Goal: Task Accomplishment & Management: Use online tool/utility

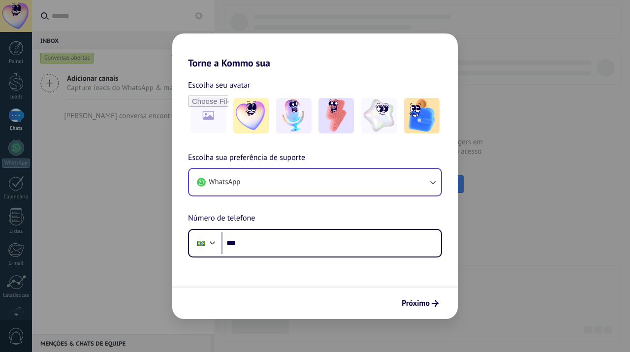
click at [299, 185] on button "WhatsApp" at bounding box center [315, 182] width 252 height 27
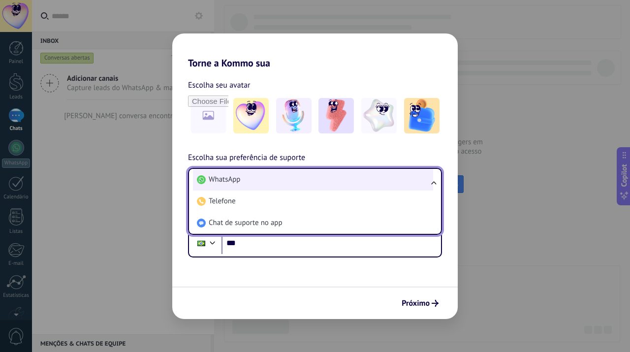
click at [376, 177] on li "WhatsApp" at bounding box center [313, 180] width 240 height 22
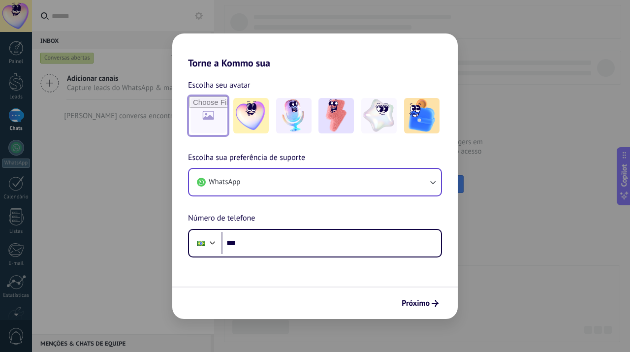
click at [219, 112] on input "file" at bounding box center [208, 115] width 38 height 38
type input "**********"
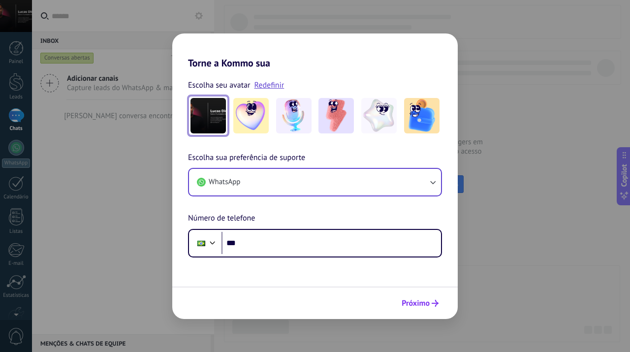
click at [422, 303] on span "Próximo" at bounding box center [416, 303] width 28 height 7
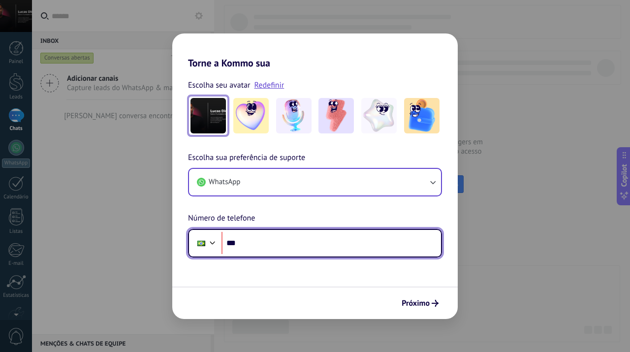
click at [296, 238] on input "***" at bounding box center [332, 243] width 220 height 23
type input "**********"
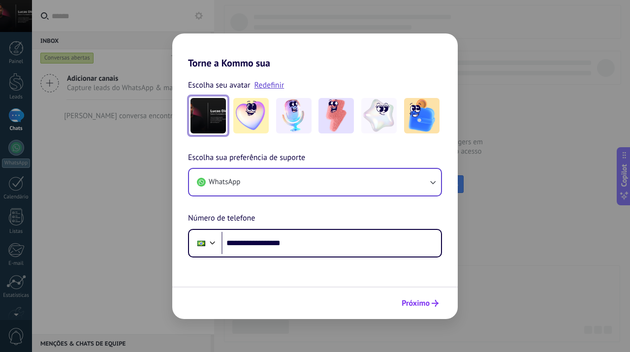
click at [435, 311] on button "Próximo" at bounding box center [420, 303] width 46 height 17
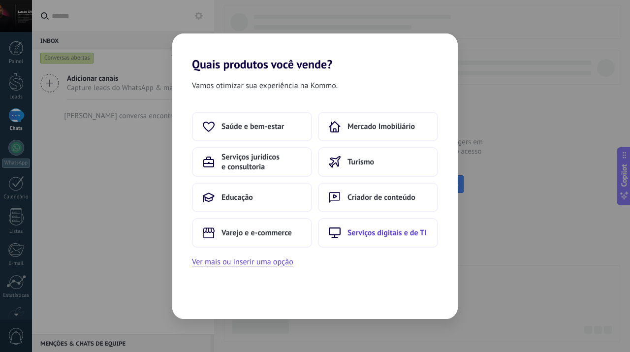
click at [373, 235] on span "Serviços digitais e de TI" at bounding box center [387, 233] width 79 height 10
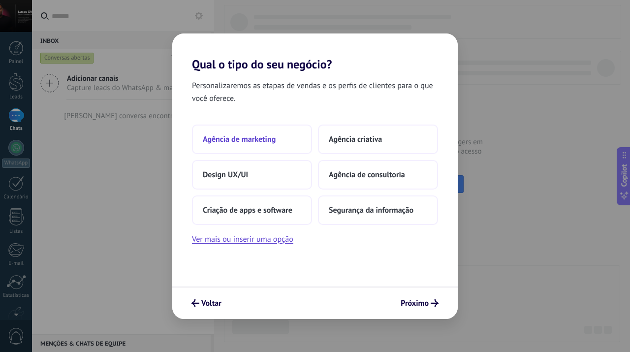
click at [282, 140] on button "Agência de marketing" at bounding box center [252, 140] width 120 height 30
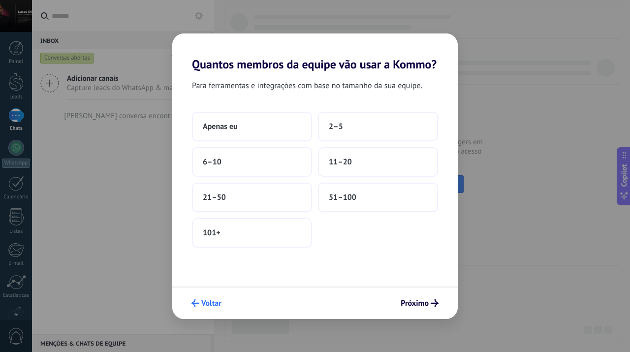
click at [211, 300] on span "Voltar" at bounding box center [211, 303] width 20 height 7
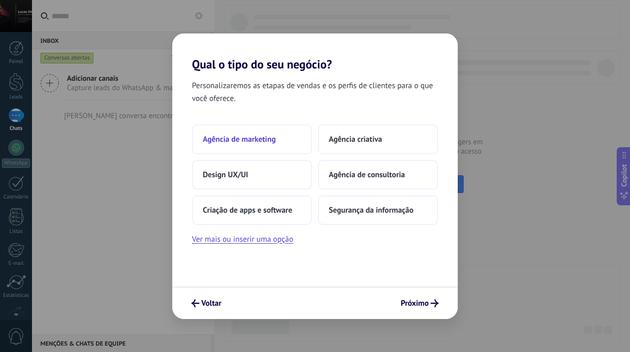
click at [275, 149] on button "Agência de marketing" at bounding box center [252, 140] width 120 height 30
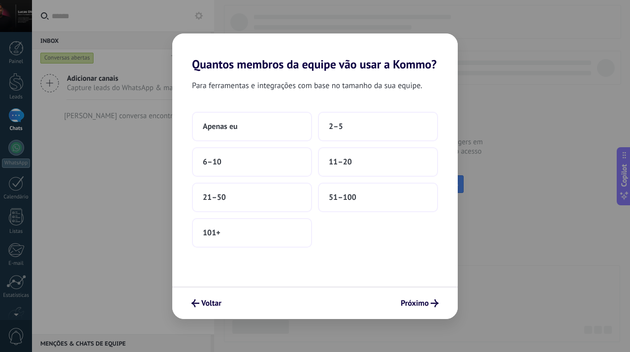
click at [230, 301] on div "Voltar Próximo" at bounding box center [315, 302] width 286 height 32
click at [223, 301] on button "Voltar" at bounding box center [206, 303] width 39 height 17
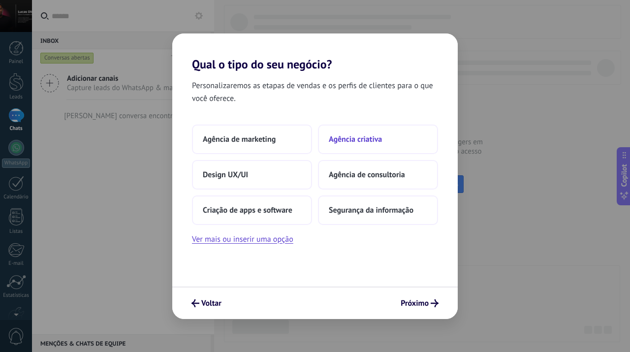
click at [372, 145] on button "Agência criativa" at bounding box center [378, 140] width 120 height 30
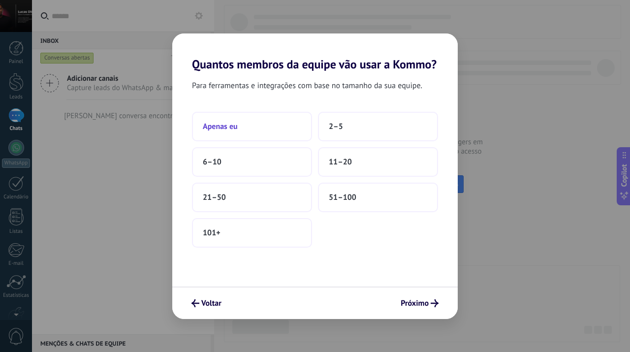
click at [271, 133] on button "Apenas eu" at bounding box center [252, 127] width 120 height 30
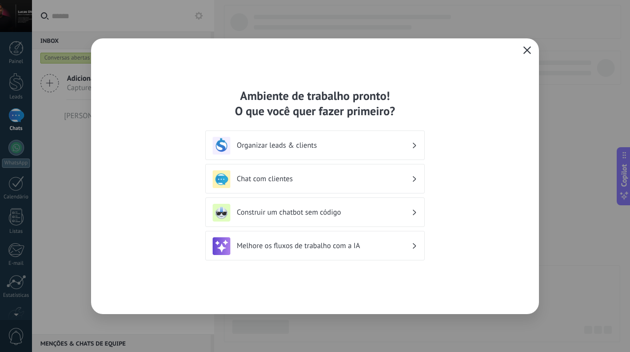
click at [527, 53] on icon "button" at bounding box center [527, 50] width 8 height 8
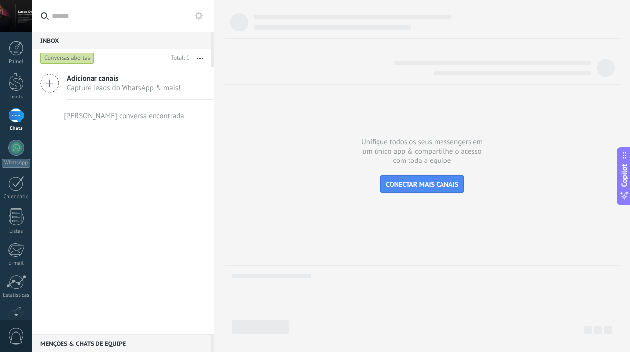
scroll to position [58, 0]
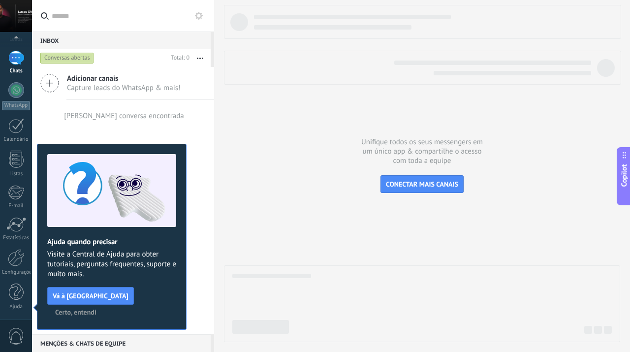
click at [96, 309] on span "Certo, entendi" at bounding box center [75, 312] width 41 height 7
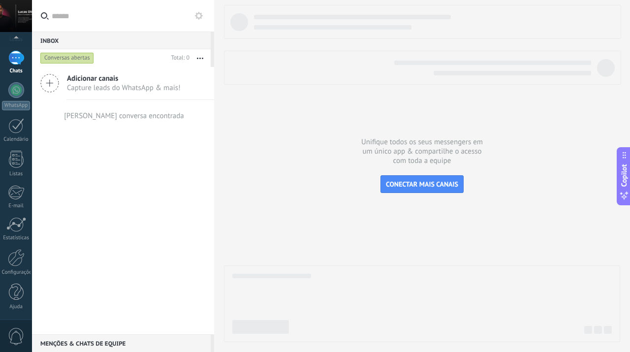
scroll to position [0, 0]
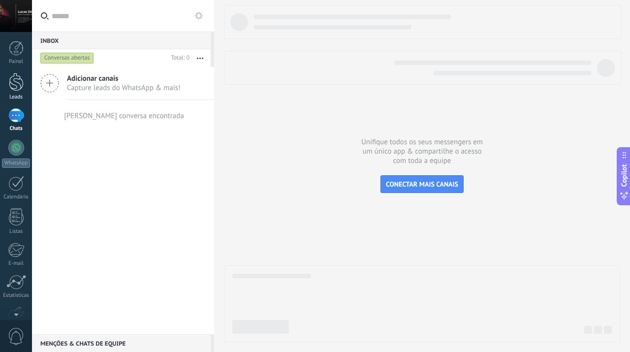
click at [14, 76] on div at bounding box center [16, 82] width 15 height 18
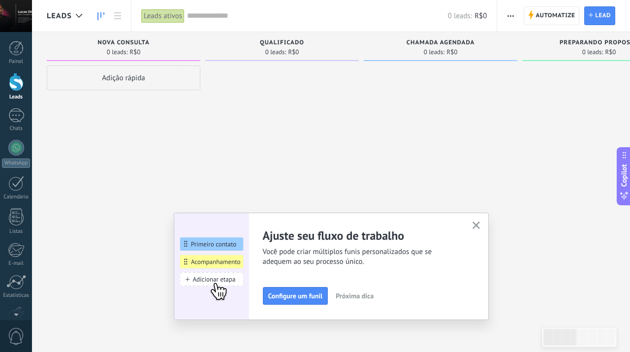
click at [512, 20] on span "button" at bounding box center [511, 15] width 6 height 19
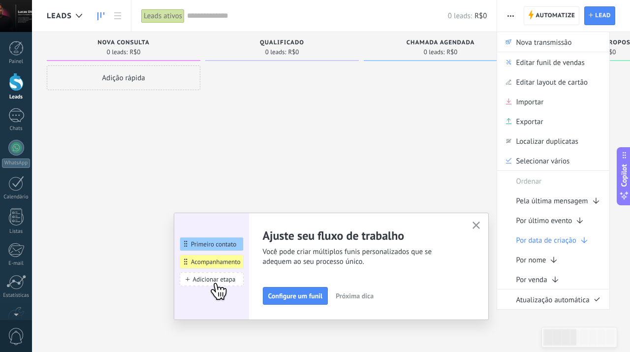
click at [428, 165] on div at bounding box center [441, 176] width 154 height 223
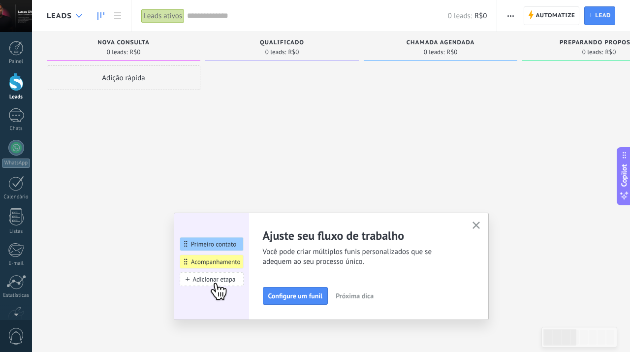
click at [82, 18] on div at bounding box center [79, 15] width 16 height 19
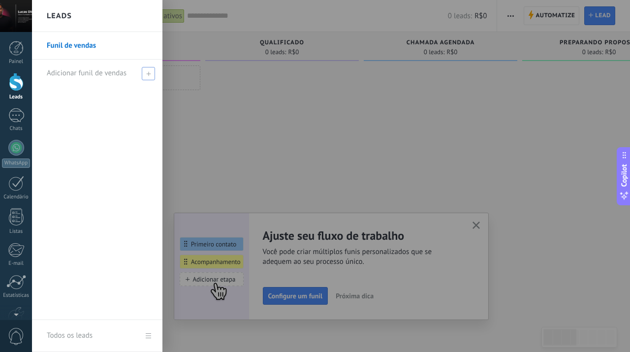
click at [145, 72] on span at bounding box center [148, 73] width 13 height 13
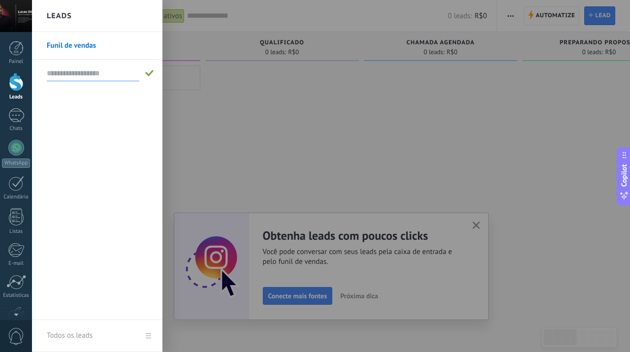
click at [95, 47] on link "Funil de vendas" at bounding box center [100, 46] width 106 height 28
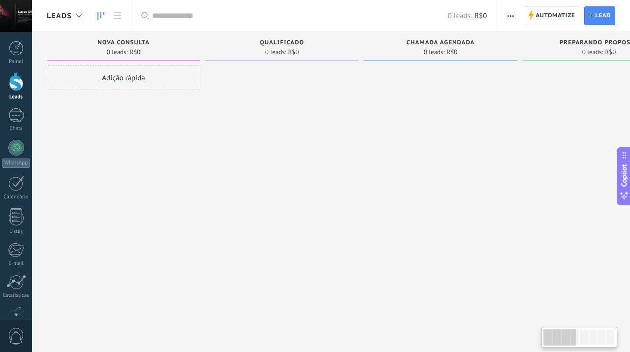
click at [76, 14] on icon at bounding box center [79, 16] width 6 height 4
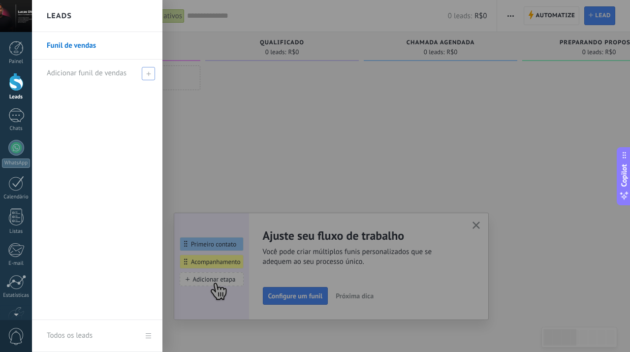
click at [113, 73] on span "Adicionar funil de vendas" at bounding box center [87, 72] width 80 height 9
click at [111, 72] on input "text" at bounding box center [93, 73] width 93 height 16
type input "*"
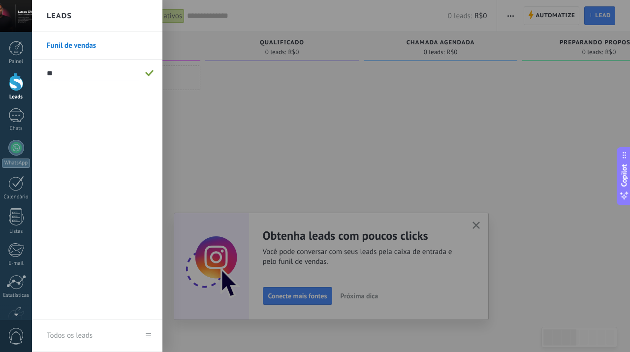
type input "*"
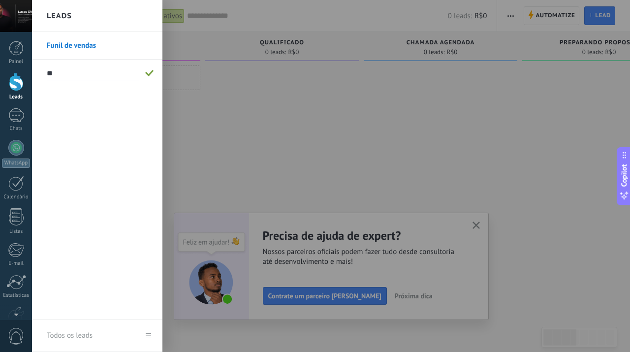
type input "*"
type input "*********"
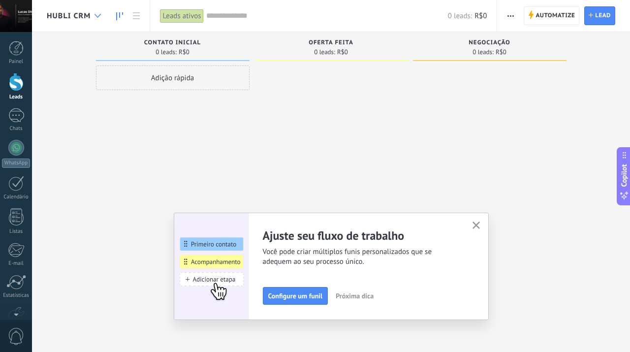
click at [100, 17] on icon at bounding box center [98, 16] width 6 height 4
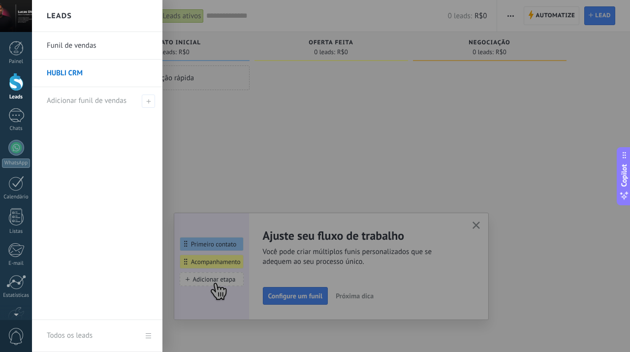
click at [98, 40] on link "Funil de vendas" at bounding box center [100, 46] width 106 height 28
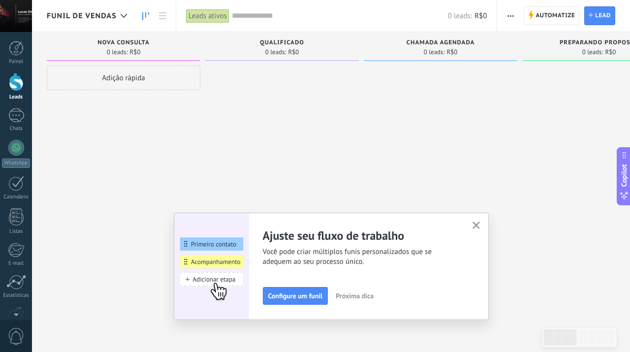
click at [480, 229] on button "button" at bounding box center [476, 225] width 12 height 13
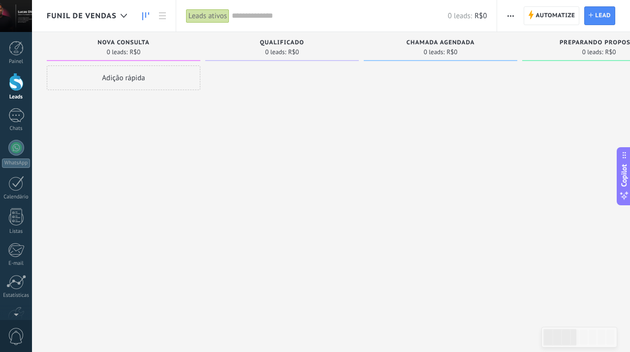
click at [509, 18] on span "button" at bounding box center [511, 15] width 6 height 19
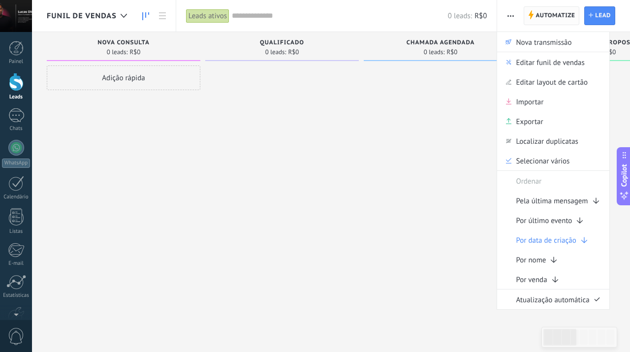
click at [567, 15] on span "Automatize" at bounding box center [555, 16] width 39 height 18
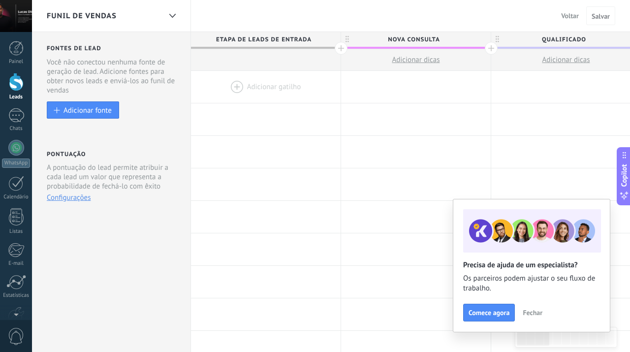
click at [413, 39] on span "Nova consulta" at bounding box center [413, 39] width 145 height 15
click at [449, 38] on input "**********" at bounding box center [414, 39] width 130 height 15
drag, startPoint x: 449, startPoint y: 38, endPoint x: 384, endPoint y: 37, distance: 65.5
click at [384, 37] on input "**********" at bounding box center [414, 39] width 130 height 15
type input "*"
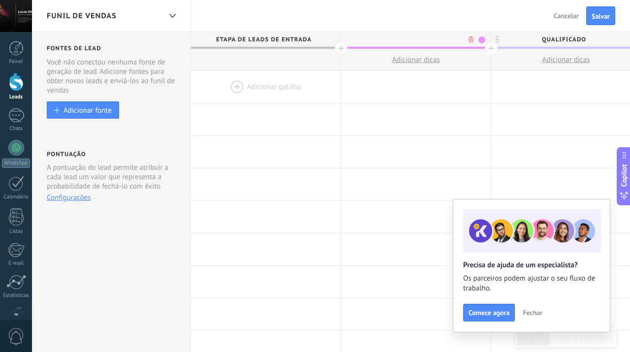
type input "*"
type input "**********"
click at [480, 41] on span at bounding box center [481, 39] width 7 height 7
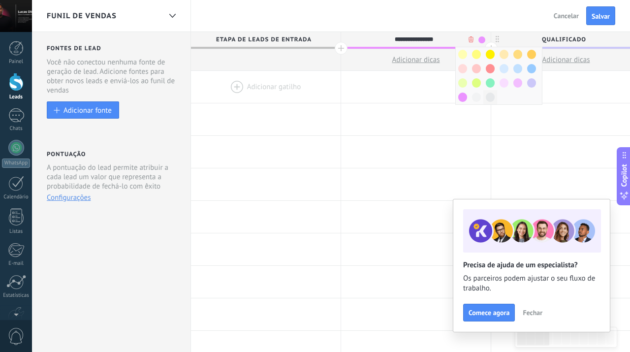
click at [490, 96] on span at bounding box center [490, 97] width 9 height 9
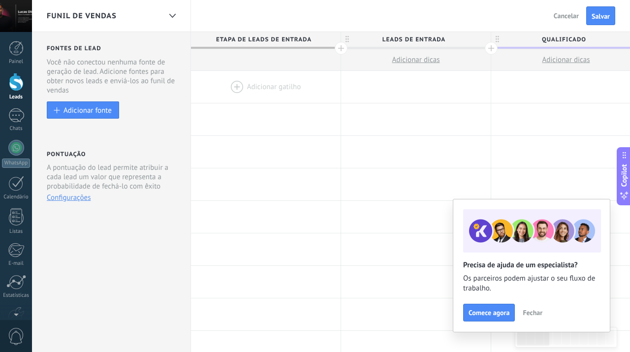
drag, startPoint x: 389, startPoint y: 17, endPoint x: 274, endPoint y: 17, distance: 114.7
click at [274, 17] on div "Funil de vendas Voltar Cancelar Salvar" at bounding box center [331, 16] width 598 height 32
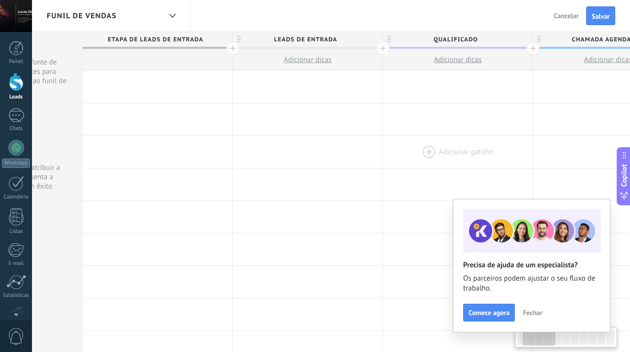
drag, startPoint x: 538, startPoint y: 138, endPoint x: 430, endPoint y: 139, distance: 108.3
click at [430, 139] on div at bounding box center [458, 152] width 150 height 32
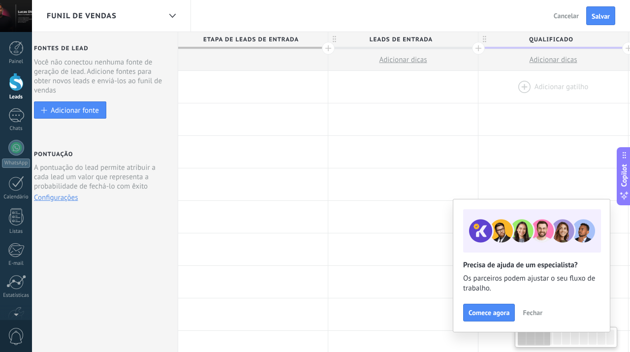
drag, startPoint x: 287, startPoint y: 95, endPoint x: 382, endPoint y: 100, distance: 95.6
click at [382, 100] on div at bounding box center [403, 87] width 150 height 32
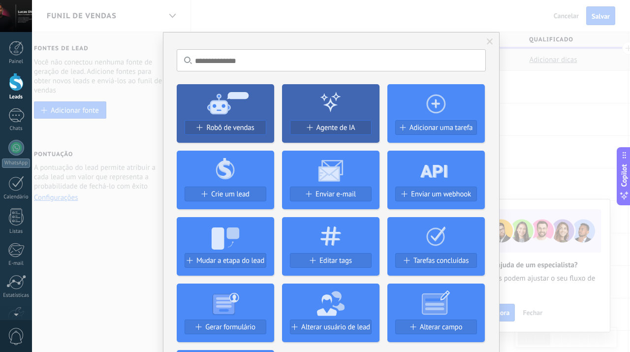
click at [489, 45] on span at bounding box center [490, 41] width 6 height 7
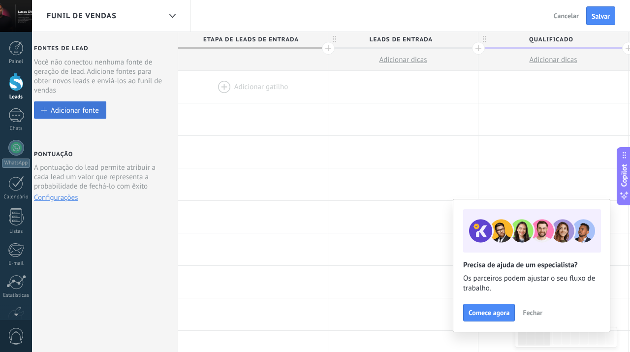
click at [88, 103] on button "Adicionar fonte" at bounding box center [70, 109] width 72 height 17
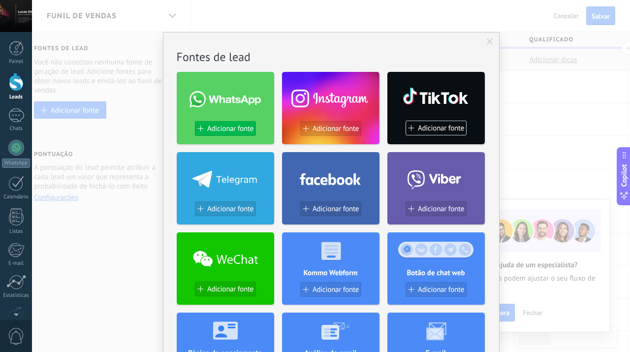
click at [228, 129] on span "Adicionar fonte" at bounding box center [230, 129] width 46 height 8
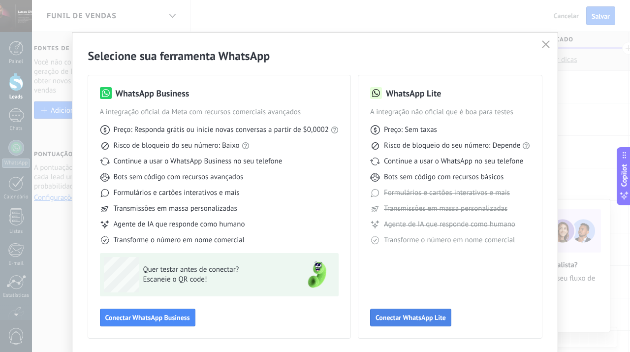
click at [412, 314] on span "Conectar WhatsApp Lite" at bounding box center [411, 317] width 70 height 7
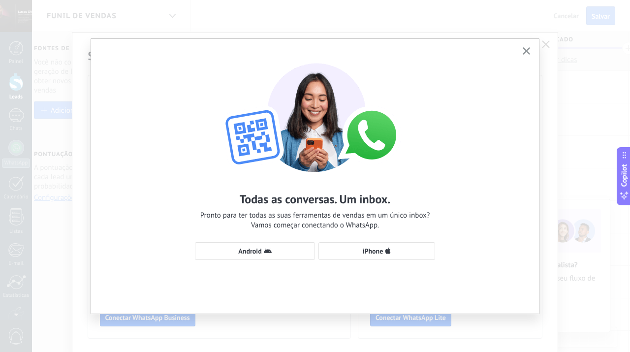
click at [386, 264] on div "Todas as conversas. Um inbox. Pronto para ter todas as suas ferramentas de vend…" at bounding box center [315, 157] width 448 height 236
click at [384, 251] on span "iPhone" at bounding box center [377, 251] width 106 height 8
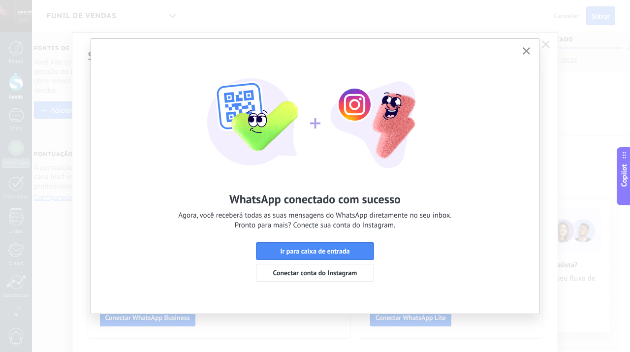
click at [525, 51] on icon "button" at bounding box center [526, 50] width 7 height 7
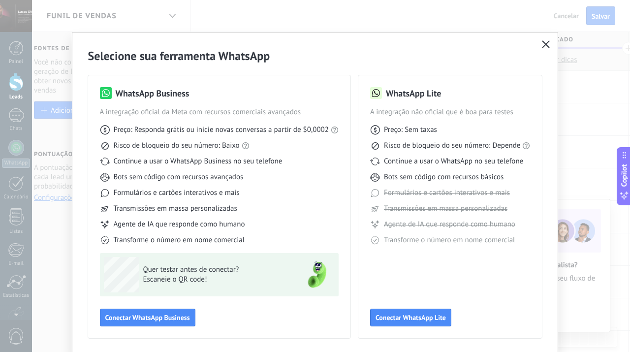
click at [542, 41] on icon "button" at bounding box center [546, 44] width 8 height 8
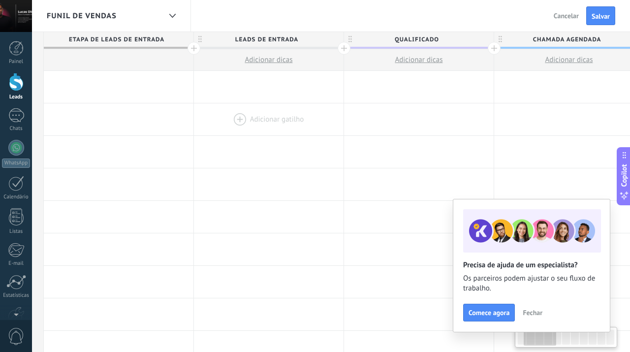
scroll to position [0, 153]
drag, startPoint x: 432, startPoint y: 105, endPoint x: 292, endPoint y: 122, distance: 140.7
click at [292, 122] on div at bounding box center [264, 119] width 150 height 32
click at [417, 42] on span "Qualificado" at bounding box center [411, 39] width 145 height 15
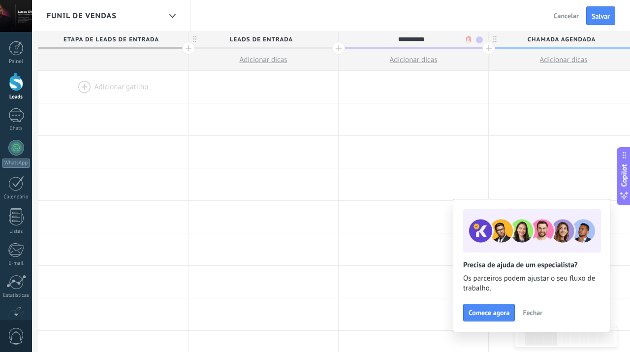
click at [448, 39] on input "**********" at bounding box center [411, 39] width 130 height 15
drag, startPoint x: 448, startPoint y: 39, endPoint x: 395, endPoint y: 40, distance: 52.7
click at [395, 40] on input "**********" at bounding box center [411, 39] width 130 height 15
type input "*"
type input "**********"
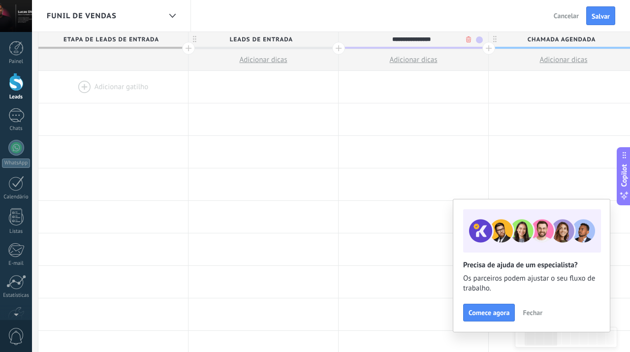
click at [480, 39] on span at bounding box center [479, 39] width 7 height 7
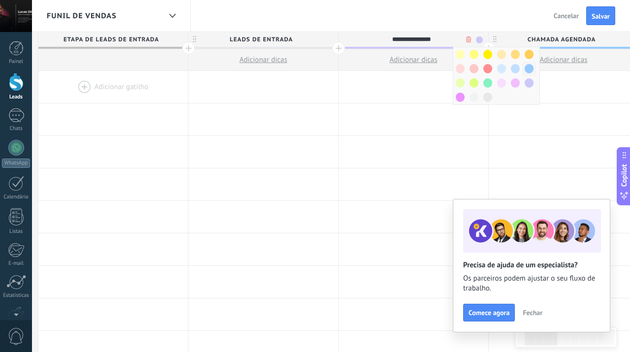
click at [534, 72] on div at bounding box center [529, 69] width 14 height 14
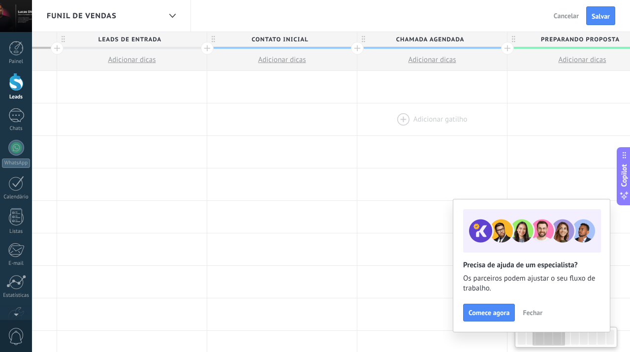
drag, startPoint x: 497, startPoint y: 115, endPoint x: 364, endPoint y: 123, distance: 133.2
click at [364, 123] on div at bounding box center [432, 119] width 150 height 32
click at [449, 38] on span "Chamada agendada" at bounding box center [428, 39] width 145 height 15
click at [470, 38] on input "**********" at bounding box center [428, 39] width 130 height 15
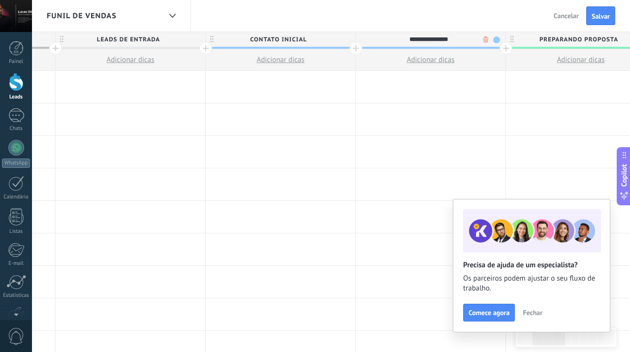
drag, startPoint x: 470, startPoint y: 38, endPoint x: 396, endPoint y: 37, distance: 73.8
click at [396, 37] on input "**********" at bounding box center [428, 39] width 130 height 15
type input "**********"
click at [436, 101] on div at bounding box center [431, 87] width 150 height 32
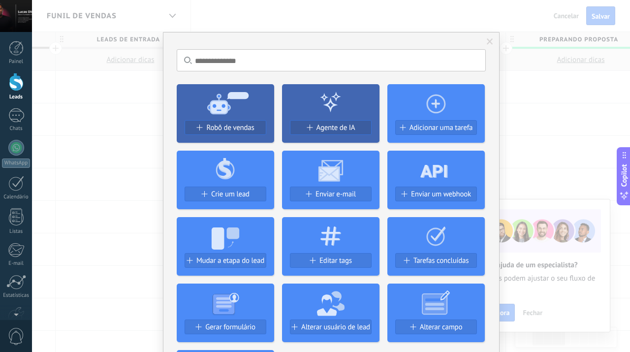
click at [487, 41] on span at bounding box center [490, 41] width 6 height 7
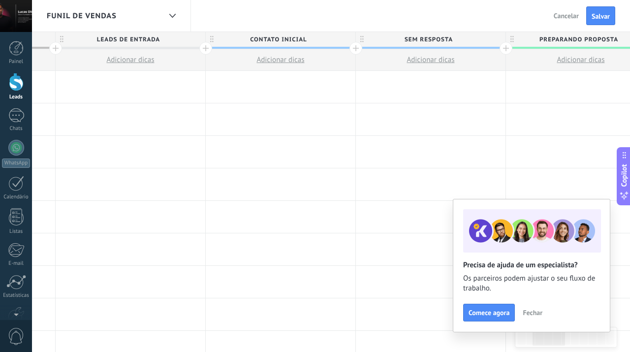
click at [472, 45] on span "SEM RESPOSTA" at bounding box center [428, 39] width 145 height 15
click at [495, 36] on span at bounding box center [496, 39] width 7 height 7
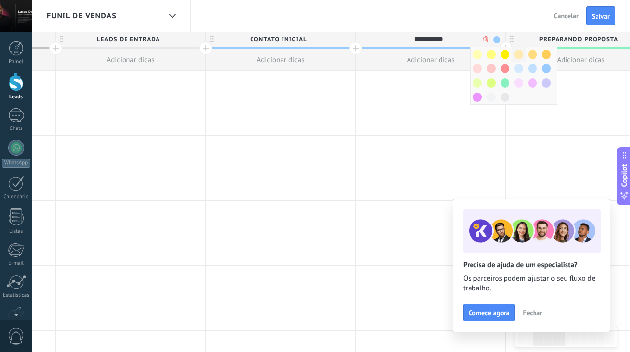
click at [516, 57] on span at bounding box center [518, 54] width 9 height 9
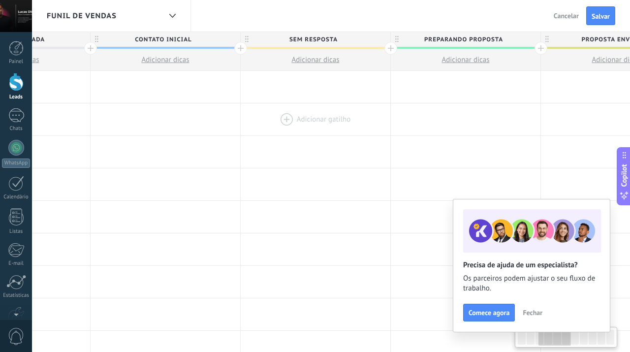
scroll to position [0, 402]
drag, startPoint x: 496, startPoint y: 104, endPoint x: 380, endPoint y: 112, distance: 116.9
click at [380, 112] on div at bounding box center [314, 119] width 150 height 32
click at [461, 41] on span "Preparando proposta" at bounding box center [461, 39] width 145 height 15
click at [507, 40] on input "**********" at bounding box center [462, 39] width 130 height 15
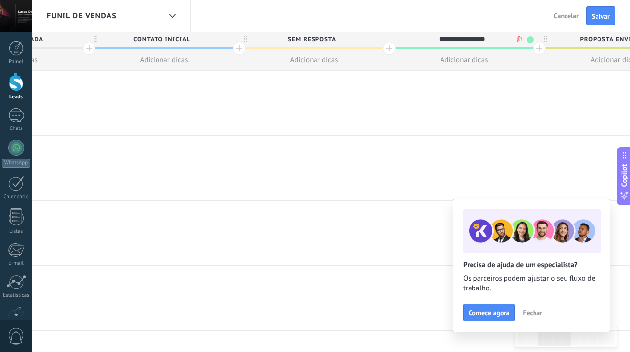
click at [507, 40] on input "**********" at bounding box center [462, 39] width 130 height 15
click at [505, 40] on input "**********" at bounding box center [462, 39] width 130 height 15
drag, startPoint x: 505, startPoint y: 40, endPoint x: 425, endPoint y: 36, distance: 79.8
click at [425, 36] on input "**********" at bounding box center [462, 39] width 130 height 15
type input "*"
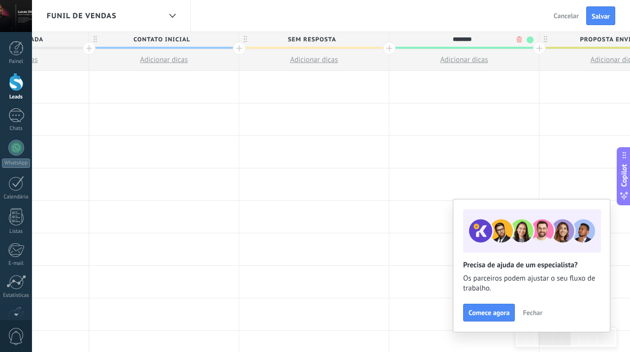
type input "********"
click at [443, 96] on div at bounding box center [464, 87] width 150 height 32
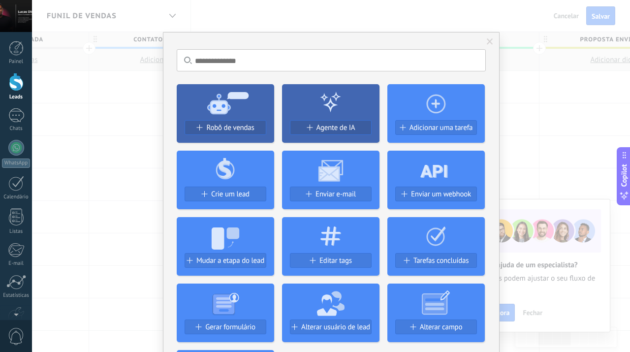
click at [487, 41] on span at bounding box center [490, 41] width 6 height 7
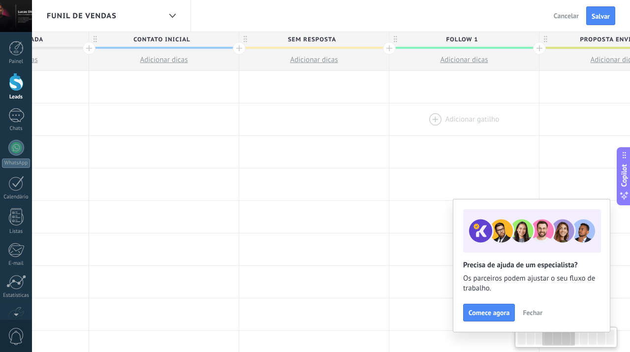
scroll to position [0, 526]
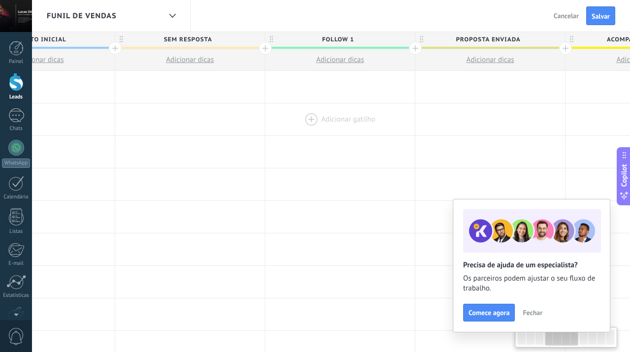
drag, startPoint x: 518, startPoint y: 106, endPoint x: 394, endPoint y: 103, distance: 124.1
click at [394, 103] on div at bounding box center [340, 119] width 150 height 32
click at [490, 38] on span "Proposta enviada" at bounding box center [487, 39] width 145 height 15
drag, startPoint x: 530, startPoint y: 42, endPoint x: 461, endPoint y: 36, distance: 69.1
click at [461, 36] on input "**********" at bounding box center [488, 39] width 130 height 15
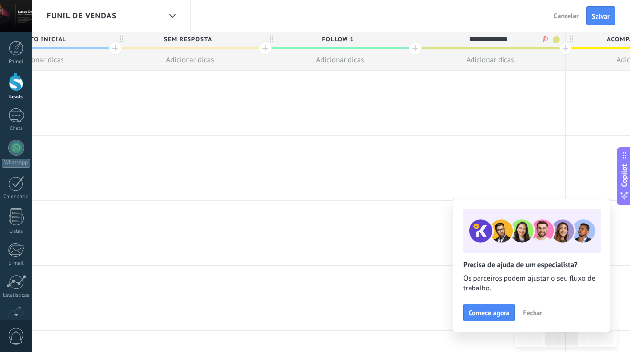
type input "*"
type input "********"
click at [556, 38] on span at bounding box center [556, 39] width 7 height 7
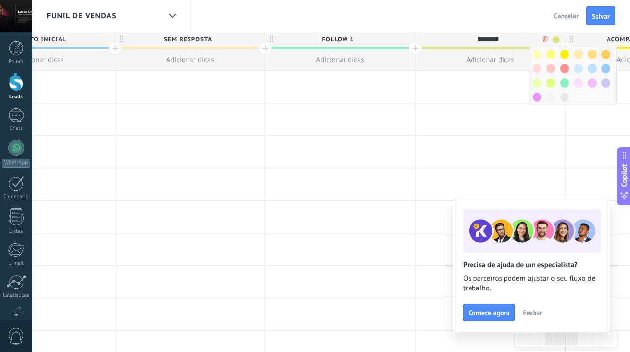
click at [608, 55] on span at bounding box center [606, 54] width 9 height 9
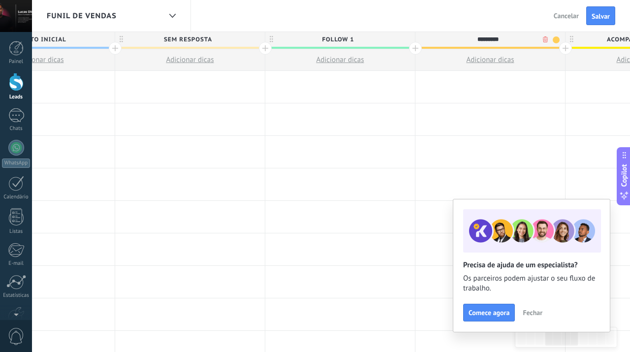
click at [395, 49] on button "Adicionar dicas" at bounding box center [340, 59] width 150 height 21
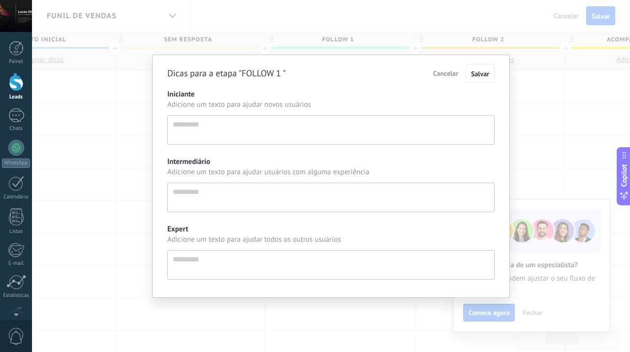
scroll to position [9, 0]
click at [445, 77] on button "Cancelar" at bounding box center [445, 73] width 35 height 17
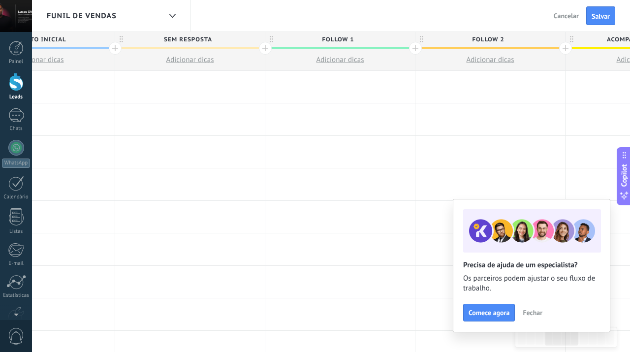
click at [364, 45] on span "FOLLOW 1" at bounding box center [337, 39] width 145 height 15
click at [360, 38] on input "********" at bounding box center [338, 39] width 130 height 15
click at [405, 39] on span at bounding box center [406, 39] width 7 height 7
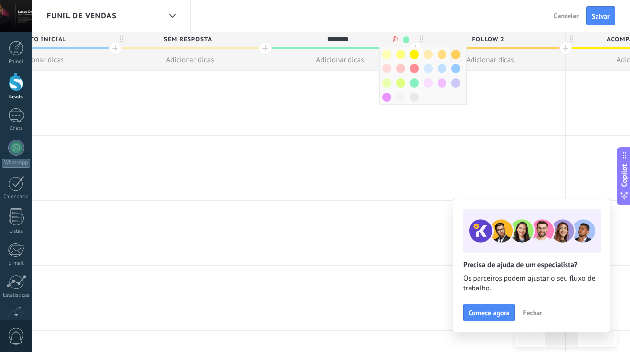
click at [455, 54] on span at bounding box center [455, 54] width 9 height 9
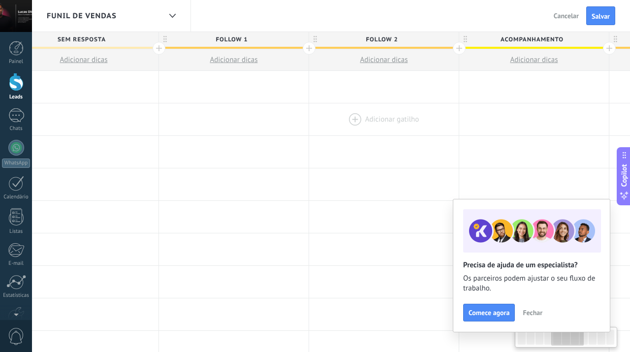
scroll to position [0, 706]
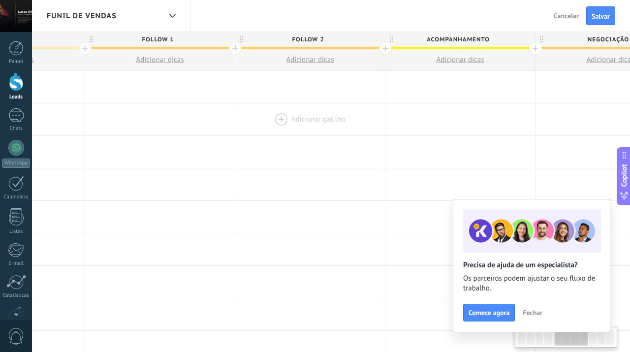
drag, startPoint x: 467, startPoint y: 121, endPoint x: 287, endPoint y: 120, distance: 180.2
click at [287, 120] on div at bounding box center [310, 119] width 150 height 32
click at [444, 37] on span "Acompanhamento" at bounding box center [457, 39] width 145 height 15
type input "*********"
click at [528, 38] on span at bounding box center [526, 39] width 7 height 7
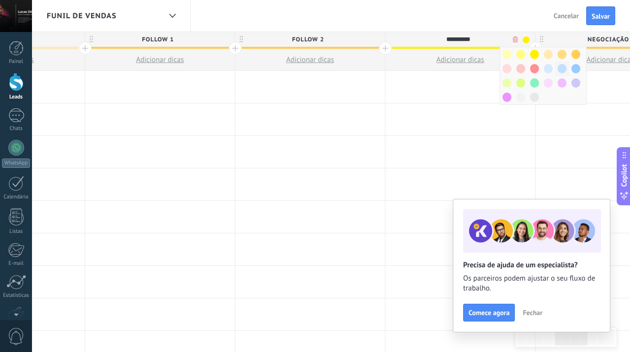
click at [564, 72] on div at bounding box center [562, 69] width 14 height 14
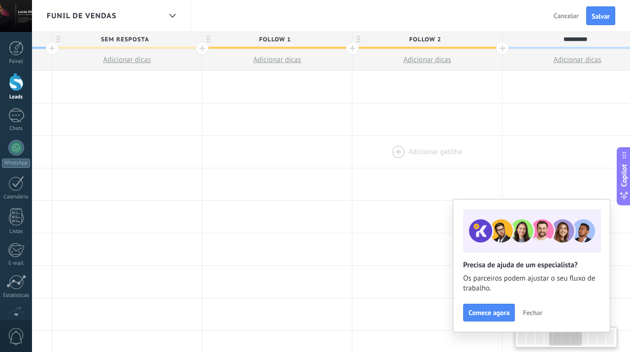
drag, startPoint x: 359, startPoint y: 159, endPoint x: 476, endPoint y: 136, distance: 119.3
click at [476, 136] on div at bounding box center [427, 152] width 150 height 32
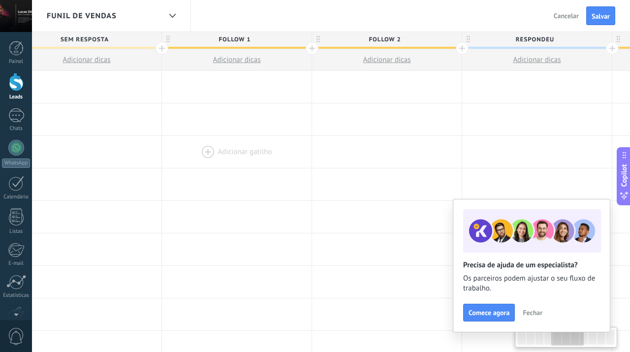
drag, startPoint x: 301, startPoint y: 154, endPoint x: 261, endPoint y: 159, distance: 40.7
click at [261, 159] on div at bounding box center [237, 152] width 150 height 32
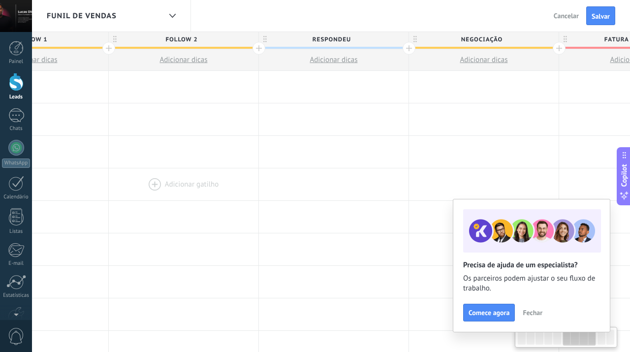
scroll to position [0, 845]
drag, startPoint x: 432, startPoint y: 150, endPoint x: 217, endPoint y: 175, distance: 216.6
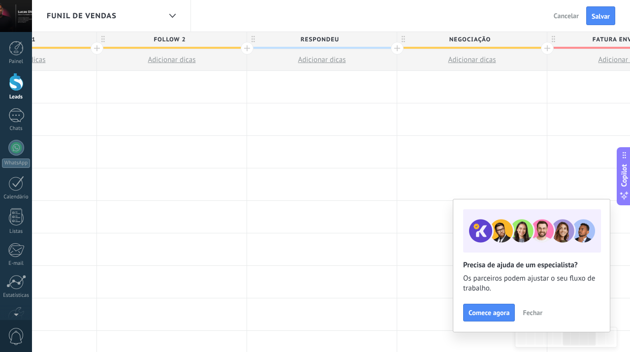
click at [397, 48] on div at bounding box center [397, 48] width 13 height 13
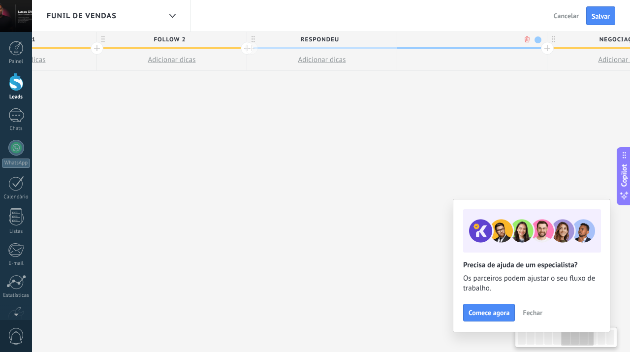
scroll to position [0, 918]
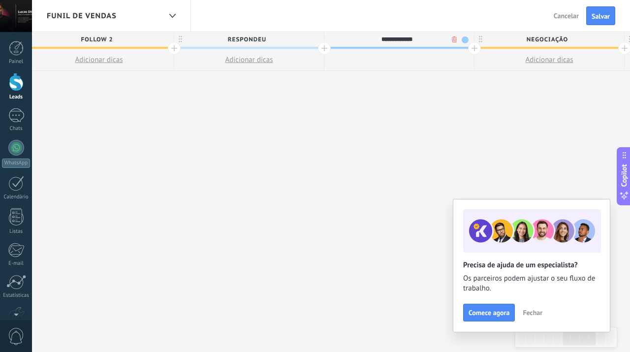
type input "**********"
click at [469, 44] on div at bounding box center [474, 48] width 13 height 13
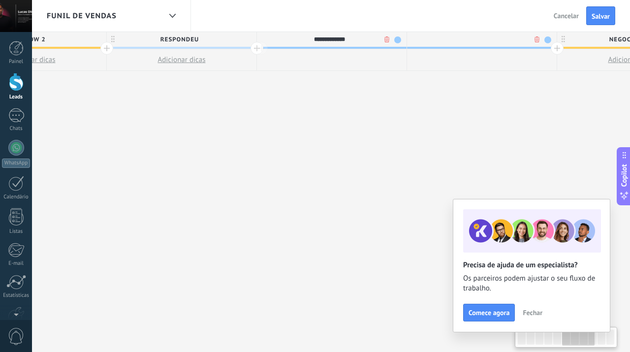
scroll to position [0, 990]
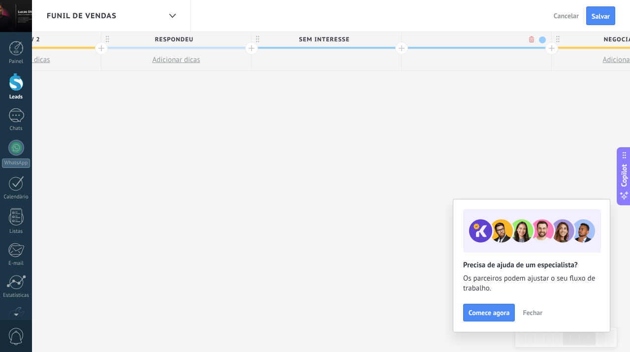
click at [369, 39] on span "SEM INTERESSE" at bounding box center [324, 39] width 145 height 15
click at [440, 121] on div "**********" at bounding box center [177, 192] width 1952 height 320
click at [408, 38] on icon at bounding box center [407, 39] width 3 height 7
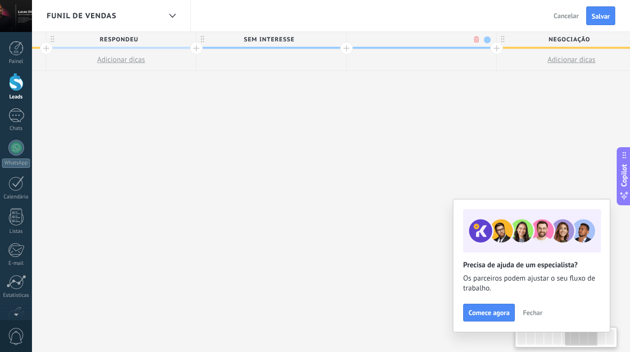
scroll to position [0, 1047]
drag, startPoint x: 453, startPoint y: 113, endPoint x: 397, endPoint y: 115, distance: 56.1
click at [397, 115] on div "**********" at bounding box center [120, 192] width 1952 height 320
click at [416, 40] on div at bounding box center [421, 39] width 150 height 15
click at [474, 38] on body ".abecls-1,.abecls-2{fill-rule:evenodd}.abecls-2{fill:#fff} .abhcls-1{fill:none}…" at bounding box center [315, 176] width 630 height 352
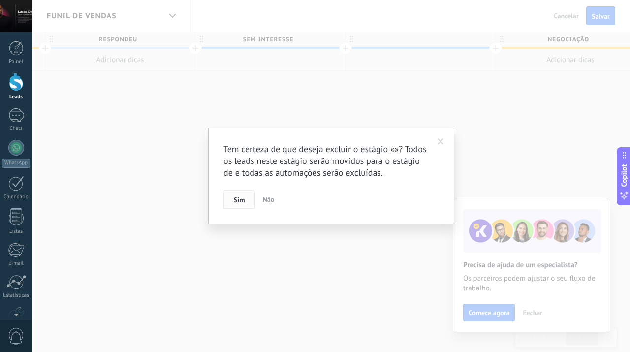
click at [247, 198] on button "Sim" at bounding box center [239, 199] width 32 height 19
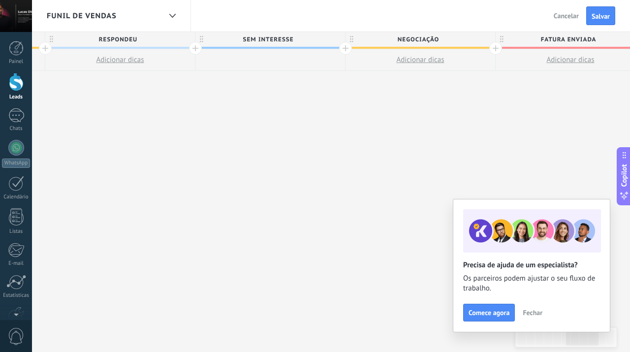
click at [310, 36] on span "SEM INTERESSE" at bounding box center [267, 39] width 145 height 15
click at [337, 37] on span at bounding box center [336, 39] width 7 height 7
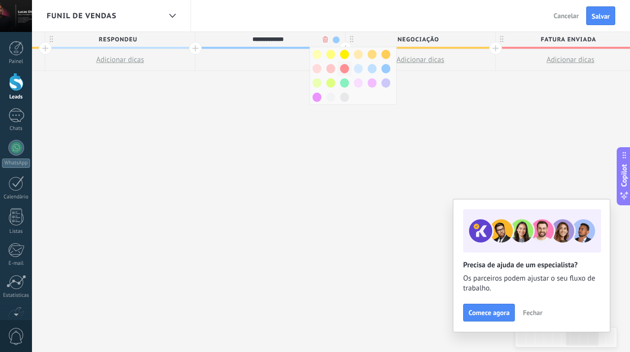
click at [343, 68] on span at bounding box center [344, 68] width 9 height 9
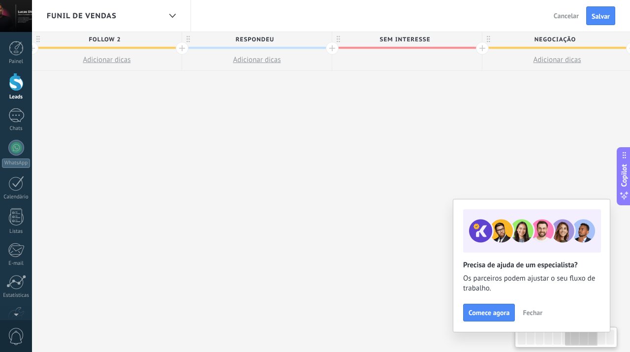
scroll to position [0, 893]
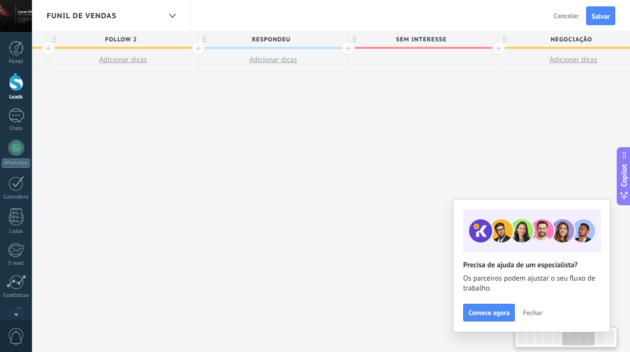
drag, startPoint x: 218, startPoint y: 129, endPoint x: 371, endPoint y: 144, distance: 153.8
click at [371, 144] on div "**********" at bounding box center [199, 192] width 1802 height 320
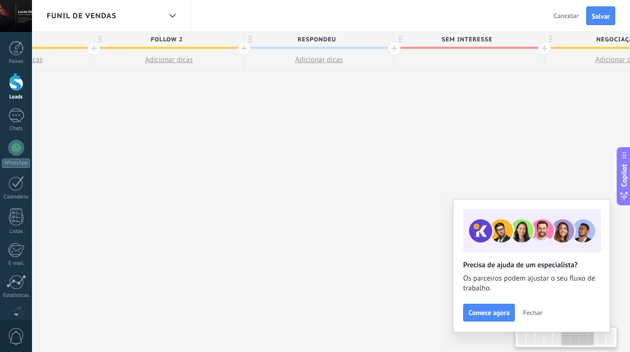
scroll to position [0, 838]
drag, startPoint x: 336, startPoint y: 149, endPoint x: 391, endPoint y: 166, distance: 57.8
click at [391, 166] on div "**********" at bounding box center [254, 192] width 1802 height 320
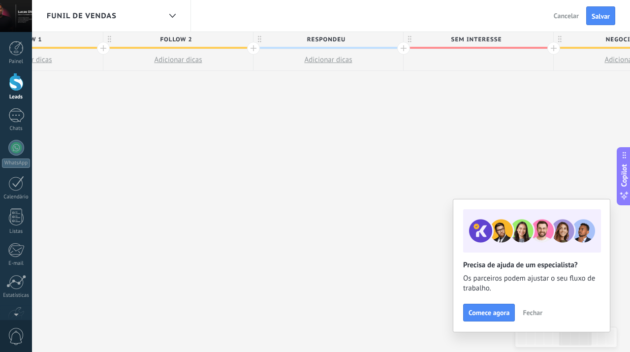
click at [537, 316] on span "Fechar" at bounding box center [533, 312] width 20 height 7
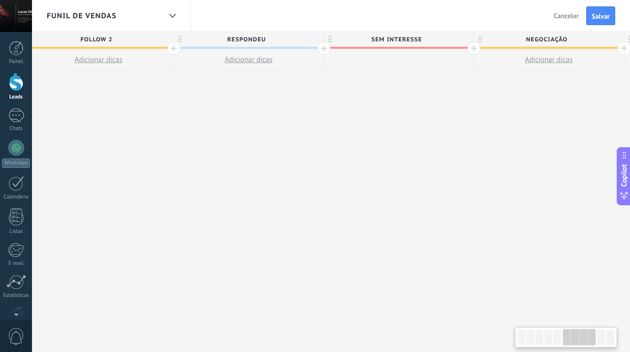
drag, startPoint x: 255, startPoint y: 184, endPoint x: 176, endPoint y: 147, distance: 88.1
click at [176, 147] on div "**********" at bounding box center [174, 192] width 1802 height 320
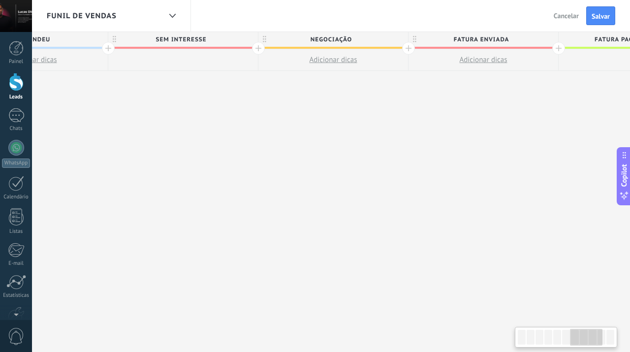
drag, startPoint x: 372, startPoint y: 151, endPoint x: 156, endPoint y: 148, distance: 215.6
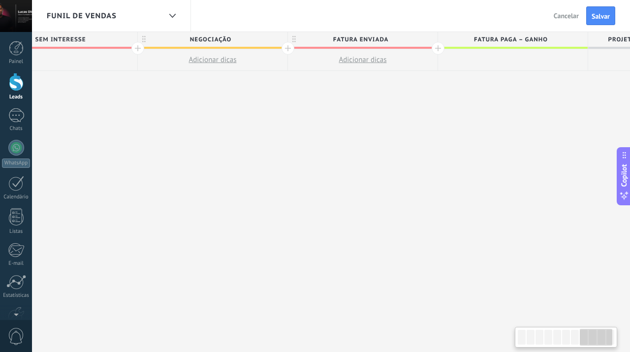
scroll to position [0, 1260]
drag, startPoint x: 403, startPoint y: 138, endPoint x: 277, endPoint y: 136, distance: 126.0
click at [392, 40] on span "Fatura enviada" at bounding box center [355, 39] width 145 height 15
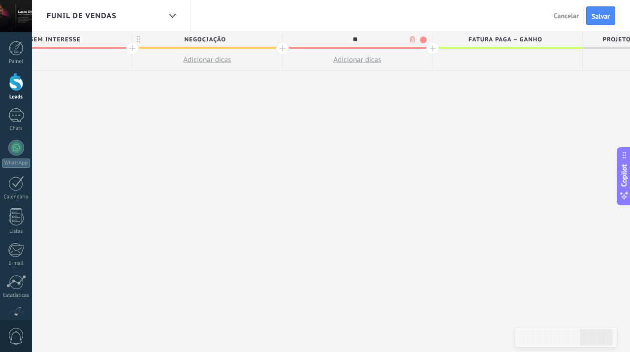
type input "*"
type input "**********"
click at [400, 40] on span "[DEMOGRAPHIC_DATA] AGENDADA" at bounding box center [355, 39] width 145 height 15
click at [425, 40] on span at bounding box center [423, 39] width 7 height 7
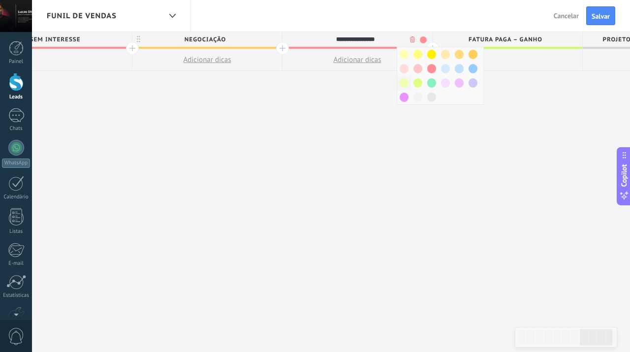
click at [406, 81] on span at bounding box center [404, 82] width 9 height 9
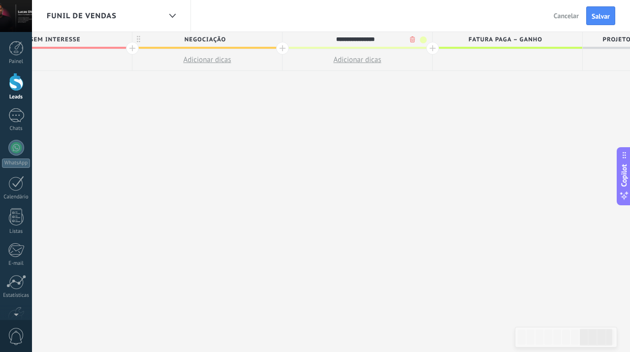
click at [422, 40] on span at bounding box center [423, 39] width 7 height 7
click at [422, 82] on div at bounding box center [418, 83] width 14 height 14
click at [425, 39] on span at bounding box center [423, 39] width 7 height 7
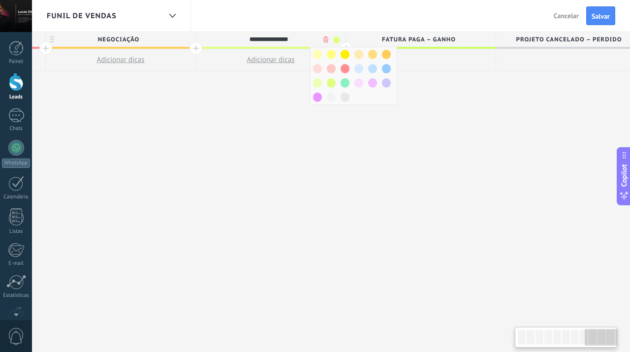
drag, startPoint x: 503, startPoint y: 134, endPoint x: 412, endPoint y: 135, distance: 91.1
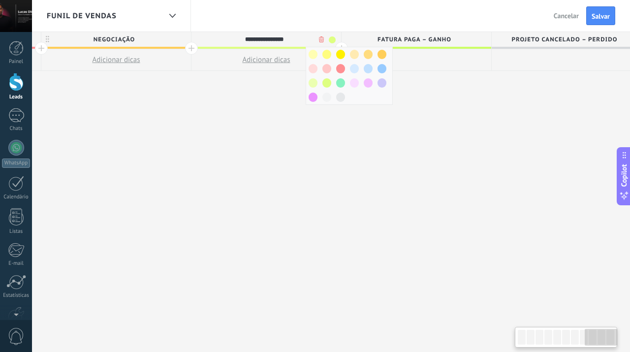
click at [414, 40] on span "Fatura paga – ganho" at bounding box center [414, 39] width 145 height 15
click at [329, 84] on span at bounding box center [326, 82] width 9 height 9
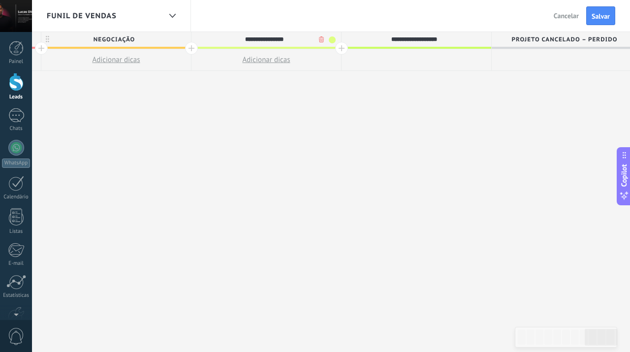
click at [344, 49] on div at bounding box center [341, 48] width 13 height 13
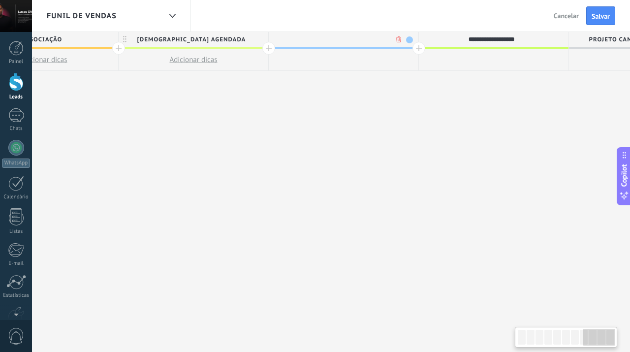
scroll to position [0, 1424]
type input "****"
click at [408, 37] on span at bounding box center [409, 39] width 7 height 7
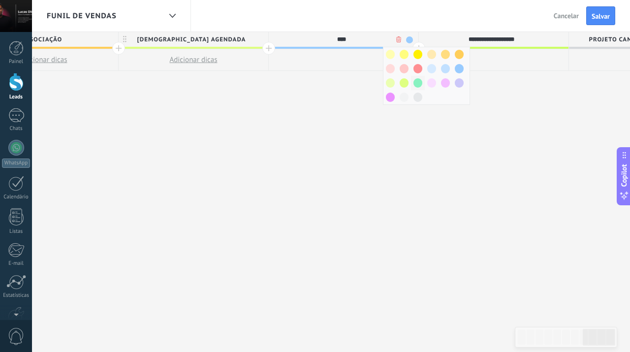
click at [418, 83] on span at bounding box center [418, 82] width 9 height 9
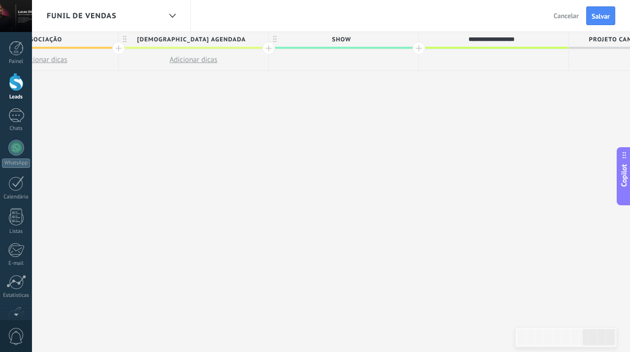
scroll to position [0, 1513]
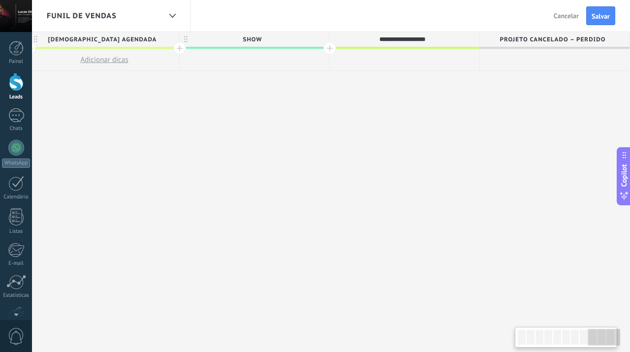
drag, startPoint x: 416, startPoint y: 110, endPoint x: 322, endPoint y: 110, distance: 93.5
click at [330, 48] on div at bounding box center [329, 48] width 13 height 13
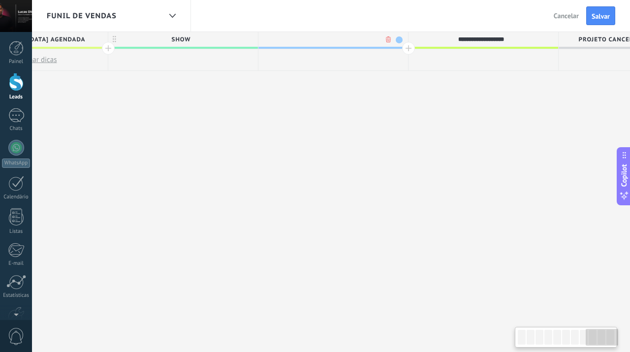
scroll to position [0, 1586]
type input "*******"
click at [399, 39] on span at bounding box center [397, 39] width 7 height 7
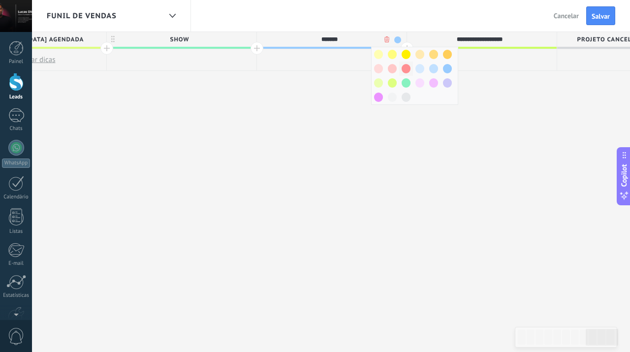
click at [405, 67] on span at bounding box center [406, 68] width 9 height 9
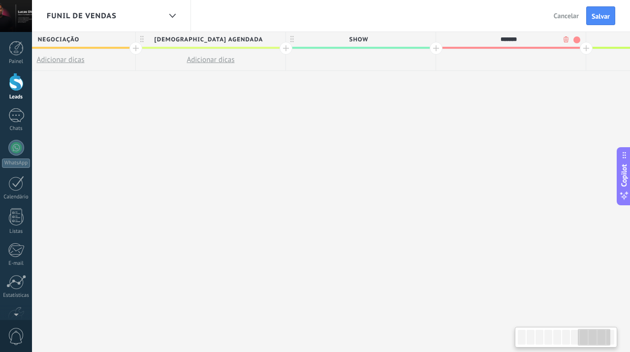
drag, startPoint x: 269, startPoint y: 130, endPoint x: 448, endPoint y: 132, distance: 179.2
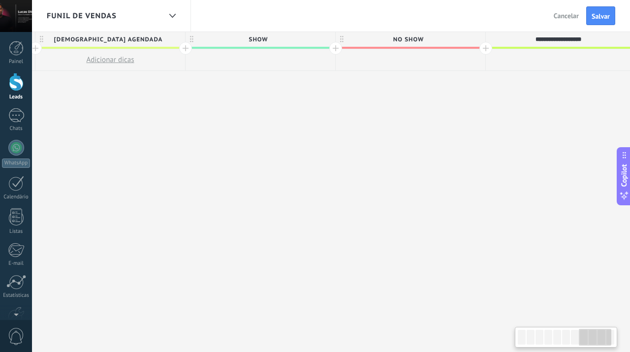
scroll to position [0, 1558]
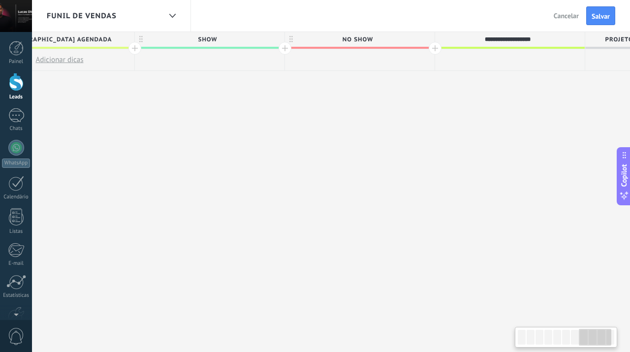
drag, startPoint x: 338, startPoint y: 134, endPoint x: 187, endPoint y: 140, distance: 151.2
click at [435, 49] on div at bounding box center [435, 48] width 13 height 13
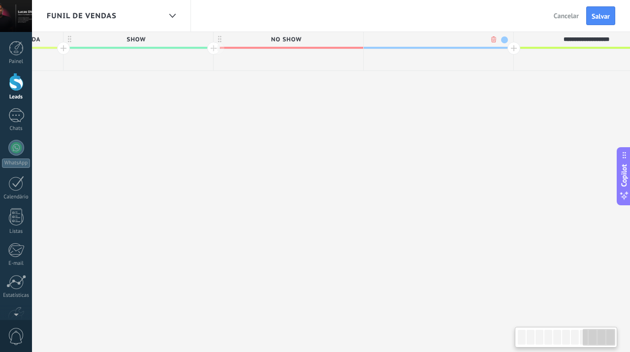
scroll to position [0, 1630]
type input "*********"
click at [502, 40] on span at bounding box center [503, 39] width 7 height 7
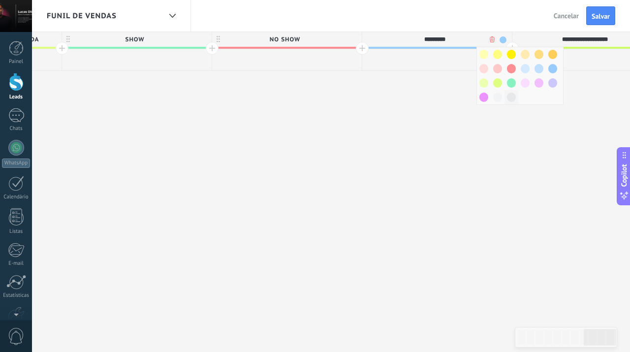
click at [511, 98] on span at bounding box center [511, 97] width 9 height 9
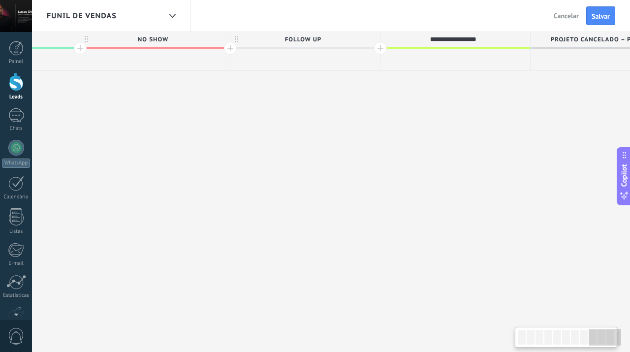
scroll to position [0, 1813]
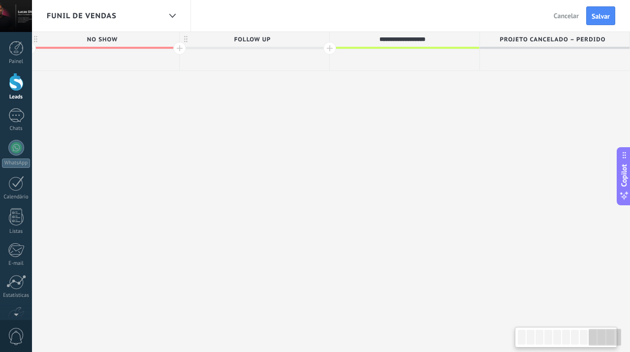
drag, startPoint x: 479, startPoint y: 117, endPoint x: 296, endPoint y: 123, distance: 183.7
click at [414, 43] on input "**********" at bounding box center [402, 39] width 130 height 15
type input "*****"
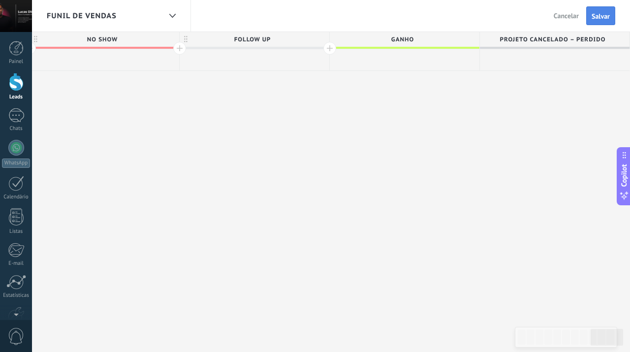
click at [608, 15] on span "Salvar" at bounding box center [601, 16] width 18 height 7
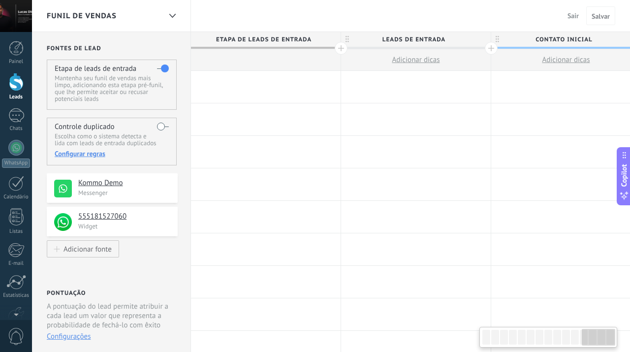
scroll to position [0, 1813]
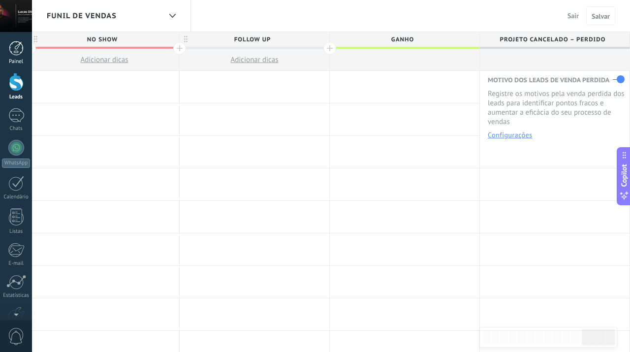
click at [12, 59] on div "Painel" at bounding box center [16, 62] width 29 height 6
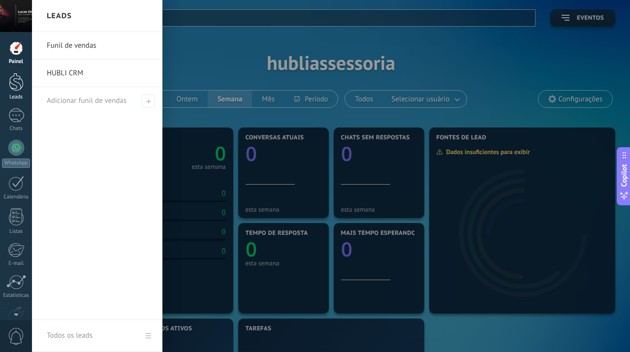
click at [14, 78] on div at bounding box center [16, 82] width 15 height 18
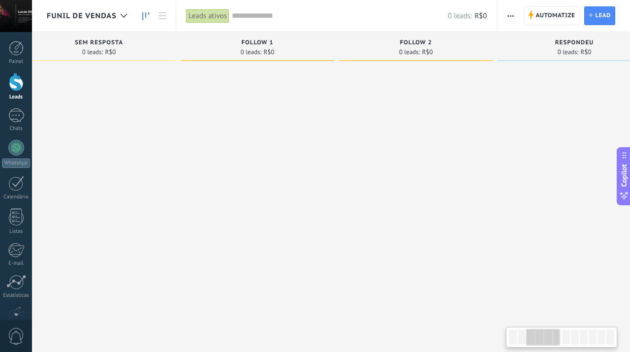
scroll to position [0, 373]
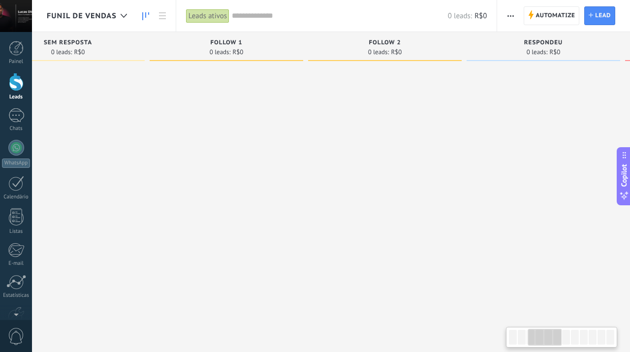
drag, startPoint x: 326, startPoint y: 156, endPoint x: 58, endPoint y: 206, distance: 273.0
click at [58, 206] on div "Etapa de leads de entrada solicitações: 0 0 0 0 0 0 0 0 0 LEADS DE ENTRADA 0 le…" at bounding box center [630, 160] width 1912 height 257
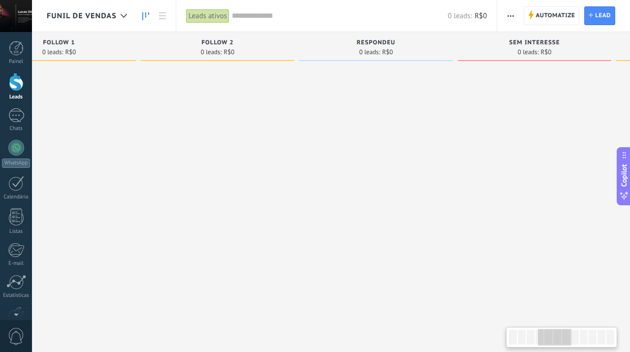
drag, startPoint x: 233, startPoint y: 216, endPoint x: 65, endPoint y: 214, distance: 167.4
click at [65, 214] on div at bounding box center [59, 176] width 154 height 223
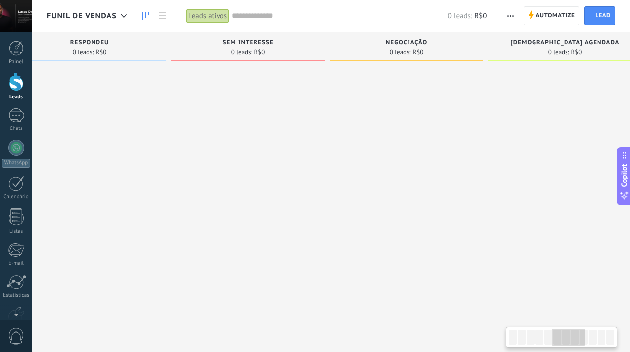
drag, startPoint x: 321, startPoint y: 192, endPoint x: 35, endPoint y: 170, distance: 287.4
click at [35, 170] on div at bounding box center [90, 176] width 154 height 223
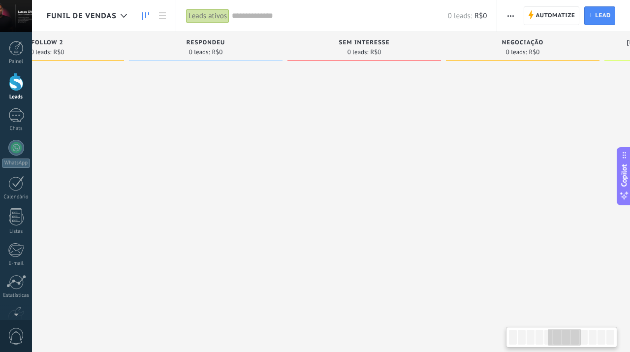
scroll to position [0, 576]
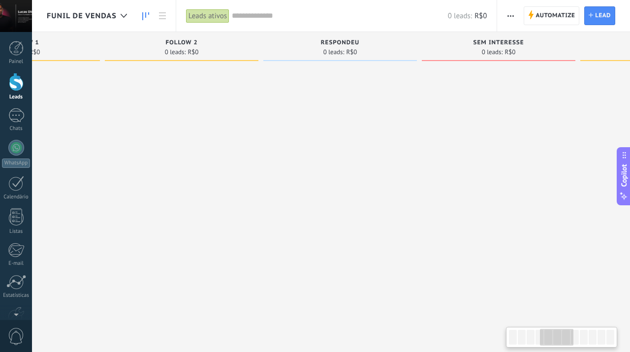
drag, startPoint x: 363, startPoint y: 184, endPoint x: 619, endPoint y: 165, distance: 256.7
click at [619, 0] on div "Funil de vendas Leads ativos Aplicar 0 leads: R$0 Leads ativos Meus leads Leads…" at bounding box center [331, 0] width 598 height 0
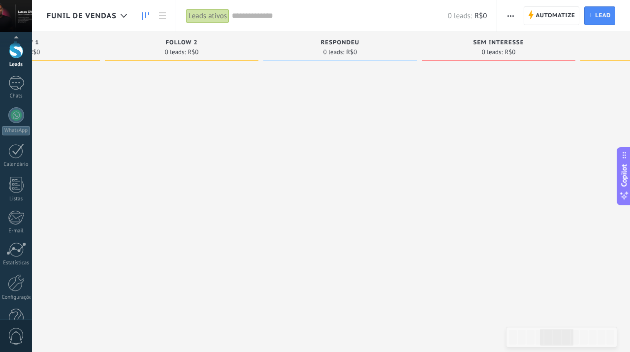
scroll to position [58, 0]
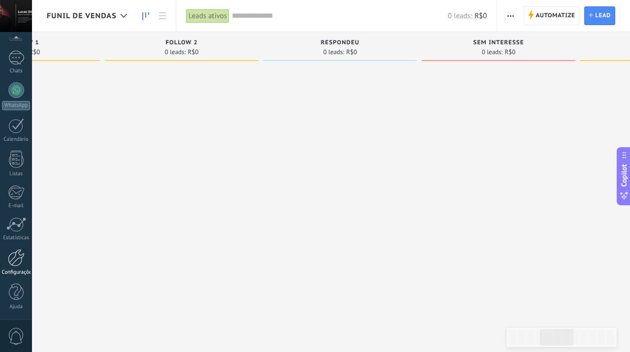
click at [8, 264] on div at bounding box center [16, 257] width 17 height 17
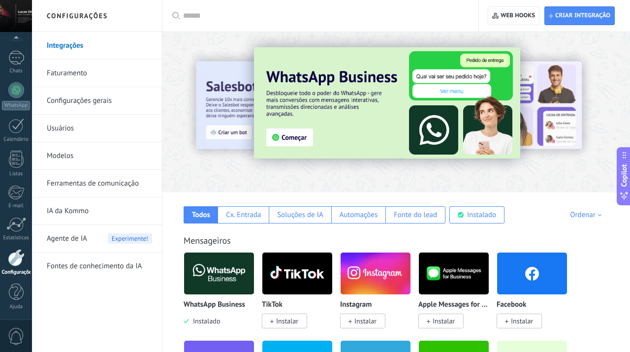
click at [112, 178] on link "Ferramentas de comunicação" at bounding box center [99, 184] width 105 height 28
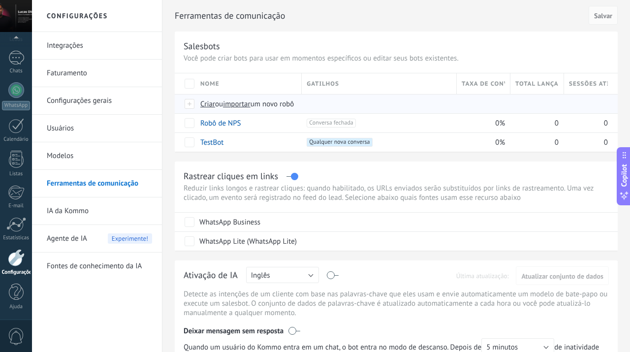
click at [213, 102] on span "Criar" at bounding box center [207, 103] width 15 height 9
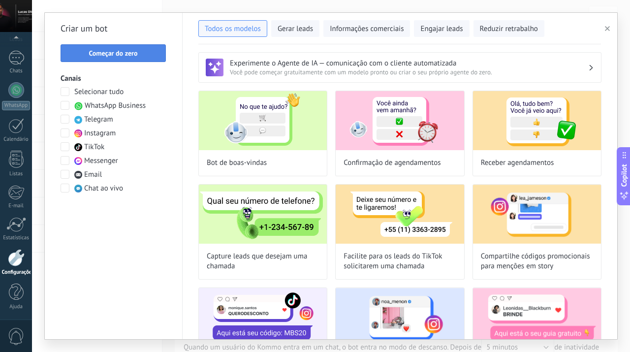
click at [148, 55] on span "Começar do zero" at bounding box center [113, 53] width 95 height 7
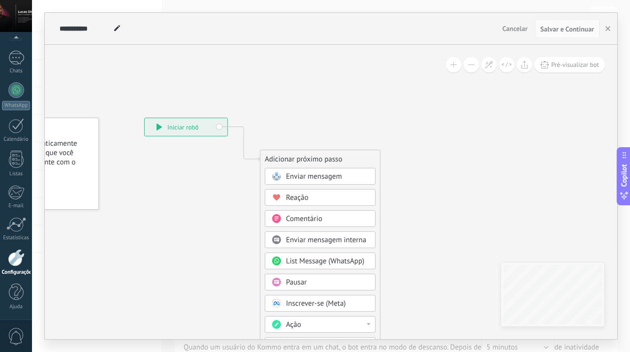
drag, startPoint x: 219, startPoint y: 83, endPoint x: 109, endPoint y: 82, distance: 109.8
click at [109, 82] on icon at bounding box center [229, 291] width 662 height 839
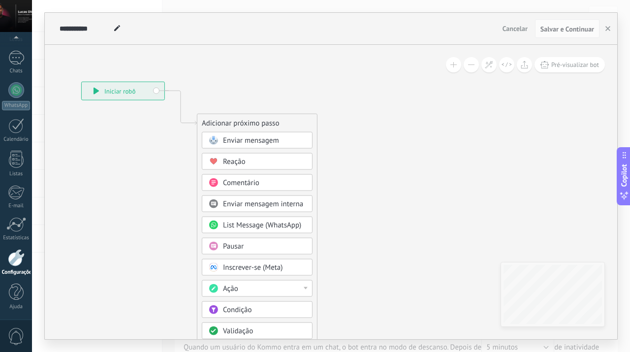
drag, startPoint x: 451, startPoint y: 173, endPoint x: 388, endPoint y: 137, distance: 72.8
click at [388, 137] on icon at bounding box center [166, 255] width 662 height 839
click at [292, 136] on div "Enviar mensagem" at bounding box center [264, 141] width 83 height 10
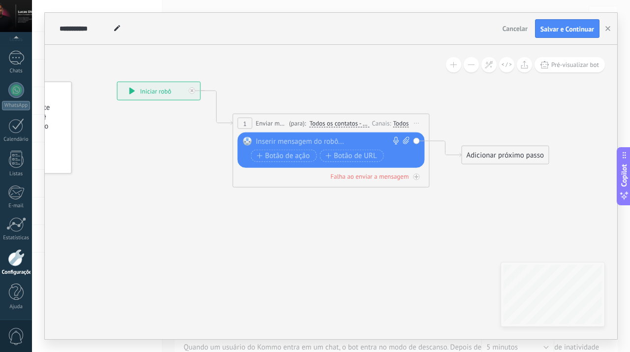
click at [298, 143] on div at bounding box center [329, 142] width 146 height 10
click at [473, 108] on icon at bounding box center [316, 128] width 891 height 585
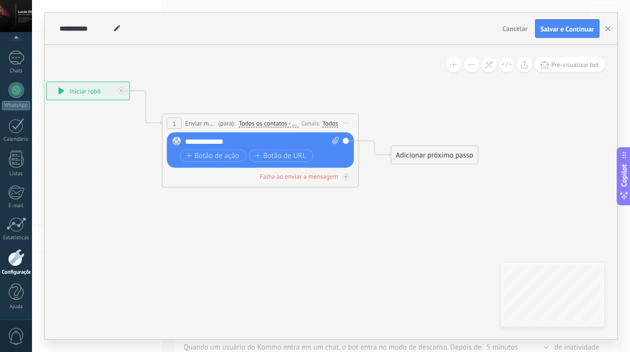
drag, startPoint x: 397, startPoint y: 223, endPoint x: 324, endPoint y: 223, distance: 72.4
click at [324, 223] on icon at bounding box center [245, 128] width 891 height 585
drag, startPoint x: 419, startPoint y: 157, endPoint x: 452, endPoint y: 187, distance: 45.0
click at [452, 187] on div "Adicionar próximo passo" at bounding box center [466, 185] width 87 height 16
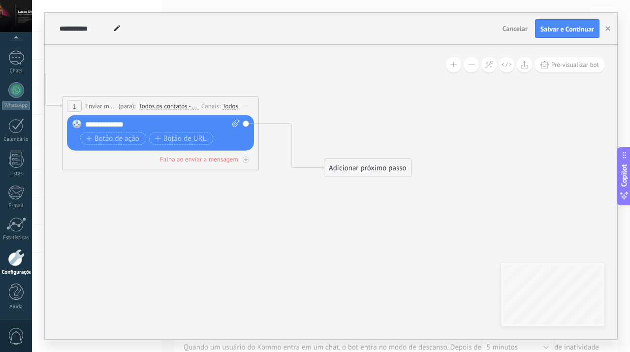
drag, startPoint x: 407, startPoint y: 244, endPoint x: 308, endPoint y: 227, distance: 99.9
click at [308, 227] on icon at bounding box center [161, 120] width 923 height 605
click at [347, 170] on div "Adicionar próximo passo" at bounding box center [367, 168] width 87 height 16
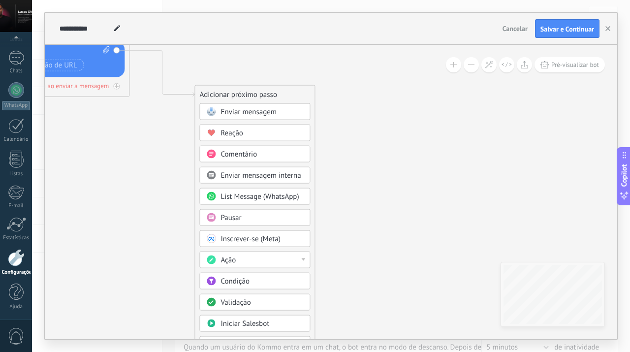
drag, startPoint x: 476, startPoint y: 142, endPoint x: 346, endPoint y: 59, distance: 153.9
click at [346, 59] on icon at bounding box center [32, 47] width 923 height 605
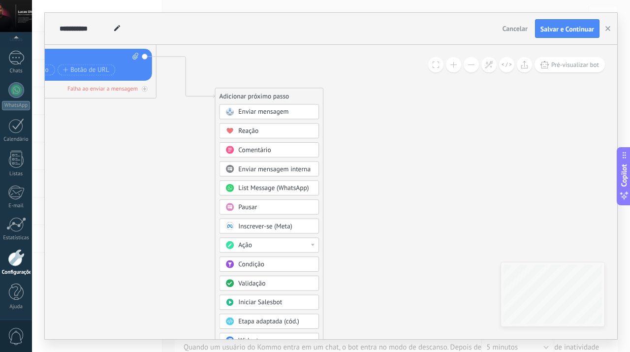
click at [281, 203] on div "Pausar" at bounding box center [275, 207] width 74 height 9
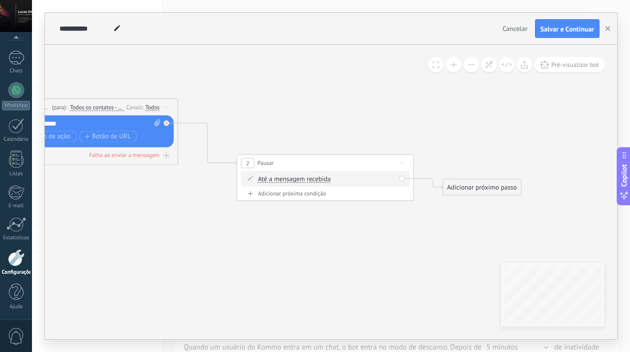
drag, startPoint x: 396, startPoint y: 137, endPoint x: 390, endPoint y: 204, distance: 67.2
click at [390, 204] on icon at bounding box center [193, 135] width 1037 height 574
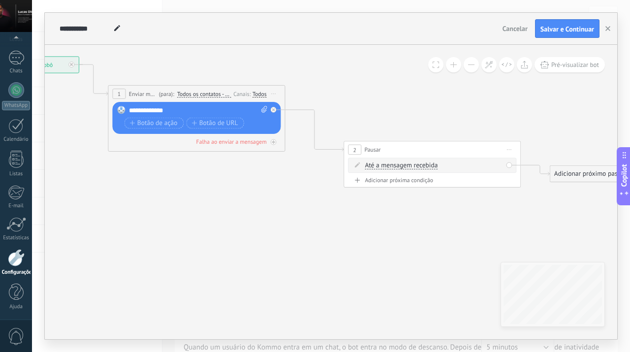
drag, startPoint x: 373, startPoint y: 232, endPoint x: 480, endPoint y: 219, distance: 108.1
click at [480, 219] on icon at bounding box center [300, 122] width 1037 height 574
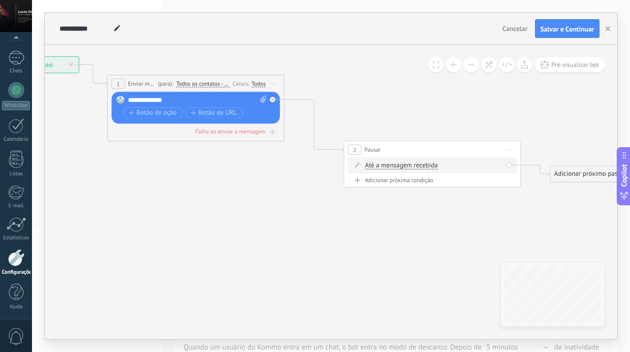
drag, startPoint x: 209, startPoint y: 89, endPoint x: 209, endPoint y: 79, distance: 9.9
click at [209, 79] on div "**********" at bounding box center [196, 83] width 176 height 16
click at [211, 83] on span "Todos os contatos - canais selecionados" at bounding box center [203, 83] width 54 height 7
click at [211, 83] on button "Todos os contatos - canais selecionados" at bounding box center [227, 84] width 111 height 16
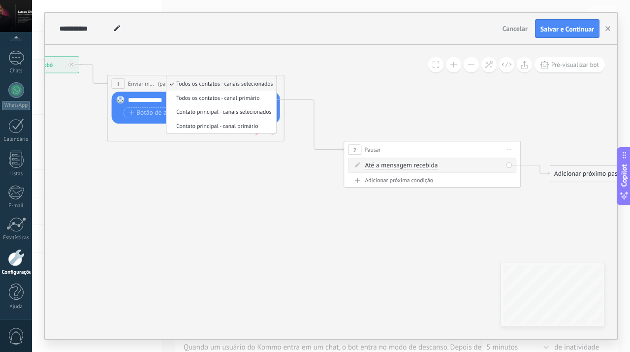
click at [211, 83] on span "Todos os contatos - canais selecionados" at bounding box center [219, 83] width 107 height 7
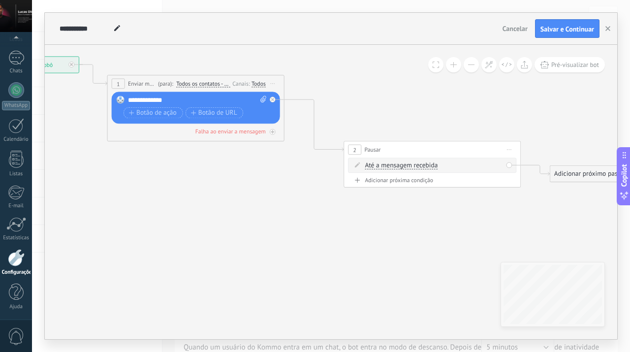
click at [264, 85] on div "Todos" at bounding box center [259, 83] width 14 height 7
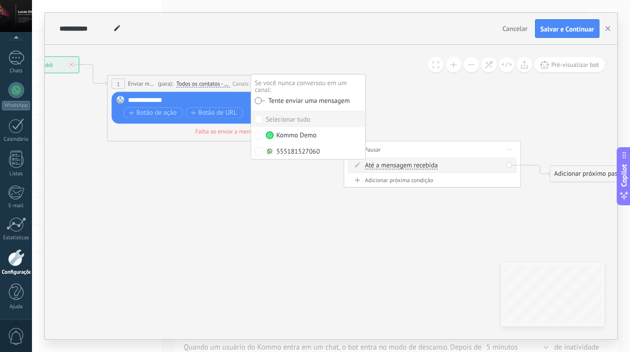
click at [258, 102] on label at bounding box center [260, 100] width 11 height 6
click at [423, 100] on icon at bounding box center [300, 122] width 1037 height 574
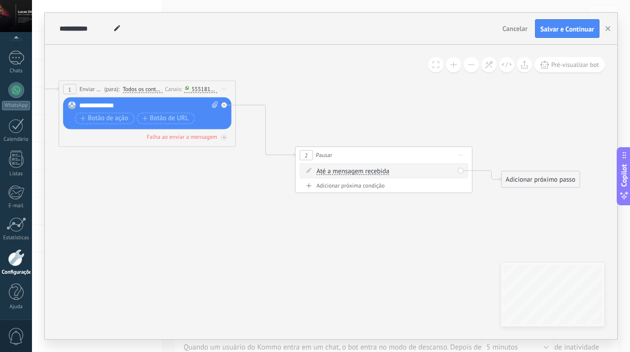
drag, startPoint x: 245, startPoint y: 198, endPoint x: 196, endPoint y: 204, distance: 49.1
click at [196, 204] on icon at bounding box center [252, 128] width 1037 height 574
drag, startPoint x: 387, startPoint y: 156, endPoint x: 376, endPoint y: 160, distance: 11.7
click at [376, 160] on div "2 Pausar ****** Iniciar pré-visualização aqui [GEOGRAPHIC_DATA] Duplicar Excluir" at bounding box center [384, 155] width 176 height 16
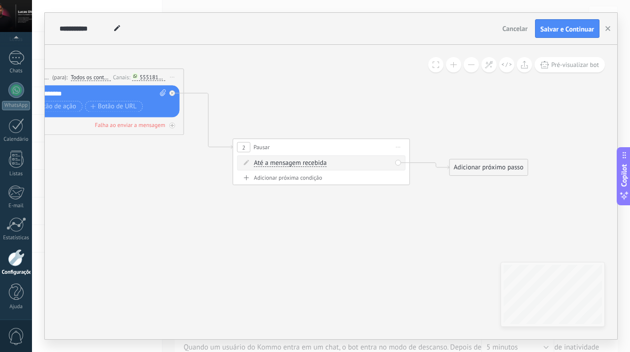
drag, startPoint x: 446, startPoint y: 130, endPoint x: 372, endPoint y: 121, distance: 74.4
click at [372, 121] on icon at bounding box center [200, 117] width 1037 height 578
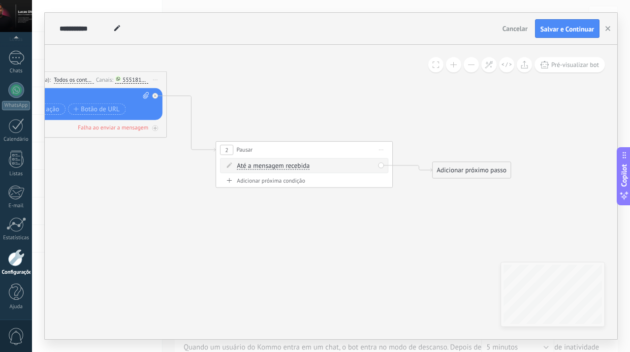
drag, startPoint x: 372, startPoint y: 121, endPoint x: 415, endPoint y: 121, distance: 43.3
click at [415, 121] on icon at bounding box center [183, 120] width 1037 height 578
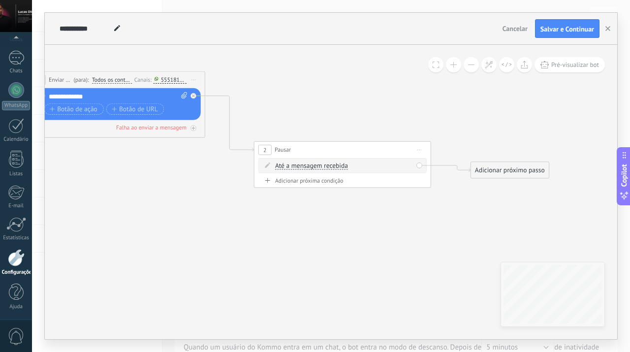
click at [333, 161] on div "Até a mensagem recebida Até a mensagem recebida Cronômetro Exceto durante o exp…" at bounding box center [344, 165] width 138 height 9
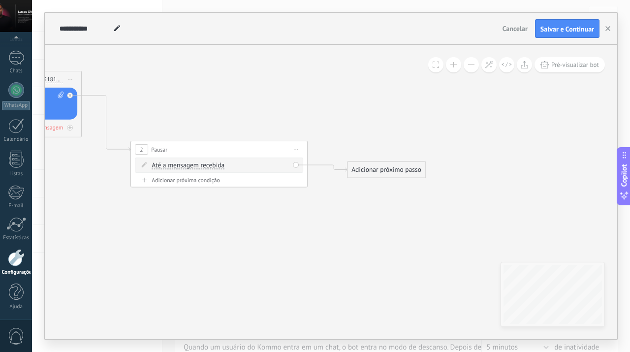
drag, startPoint x: 426, startPoint y: 211, endPoint x: 303, endPoint y: 211, distance: 123.6
click at [303, 211] on icon at bounding box center [98, 120] width 1037 height 578
click at [221, 182] on div "Adicionar próxima condição" at bounding box center [219, 179] width 168 height 7
click at [286, 183] on icon at bounding box center [286, 183] width 4 height 1
click at [290, 237] on icon at bounding box center [98, 129] width 1037 height 597
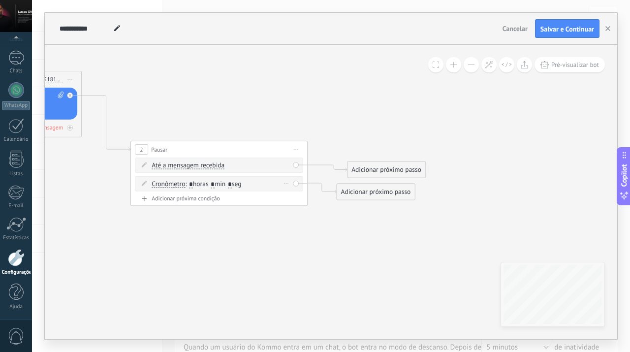
click at [215, 183] on input "*" at bounding box center [213, 184] width 4 height 7
type input "**"
click at [311, 255] on icon at bounding box center [98, 129] width 1037 height 597
click at [283, 185] on div "Excluir" at bounding box center [287, 183] width 10 height 13
click at [301, 196] on div "Excluir" at bounding box center [301, 196] width 41 height 15
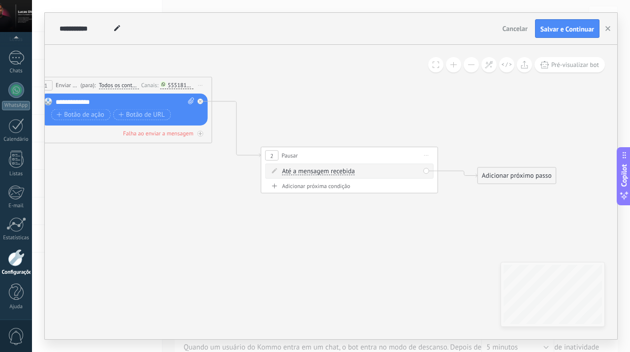
drag, startPoint x: 248, startPoint y: 253, endPoint x: 379, endPoint y: 259, distance: 130.6
click at [379, 259] on icon at bounding box center [228, 135] width 1037 height 597
drag, startPoint x: 268, startPoint y: 242, endPoint x: 307, endPoint y: 242, distance: 39.4
click at [307, 242] on icon at bounding box center [228, 135] width 1037 height 597
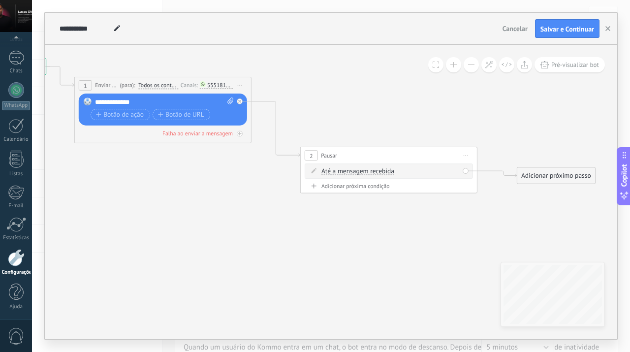
drag, startPoint x: 381, startPoint y: 220, endPoint x: 321, endPoint y: 230, distance: 60.1
click at [321, 230] on icon at bounding box center [267, 135] width 1037 height 597
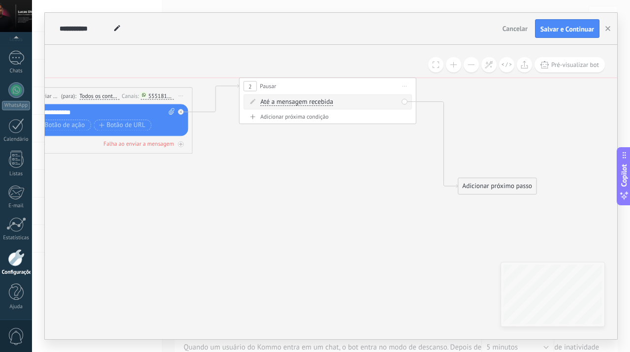
drag, startPoint x: 343, startPoint y: 163, endPoint x: 340, endPoint y: 81, distance: 82.7
click at [340, 81] on div "2 Pausar ****** Iniciar pré-visualização aqui [GEOGRAPHIC_DATA] Duplicar Excluir" at bounding box center [328, 86] width 176 height 16
drag, startPoint x: 341, startPoint y: 82, endPoint x: 343, endPoint y: 75, distance: 6.6
click at [343, 78] on div "2 Pausar ****** Iniciar pré-visualização aqui [GEOGRAPHIC_DATA] Duplicar Excluir" at bounding box center [327, 86] width 176 height 16
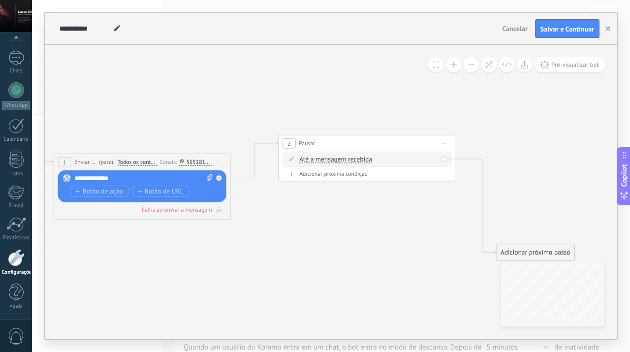
drag, startPoint x: 331, startPoint y: 158, endPoint x: 369, endPoint y: 224, distance: 76.5
click at [369, 224] on icon at bounding box center [247, 197] width 1037 height 569
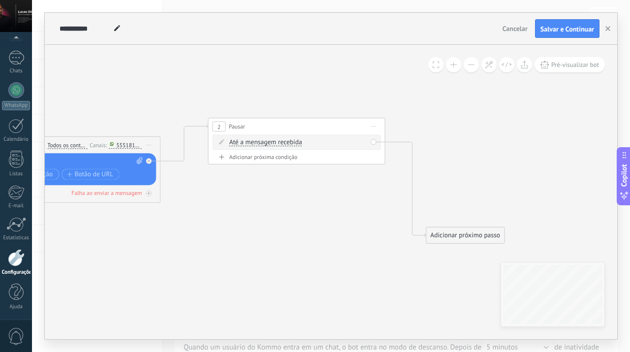
drag, startPoint x: 373, startPoint y: 240, endPoint x: 303, endPoint y: 223, distance: 71.9
click at [303, 223] on icon at bounding box center [176, 180] width 1037 height 569
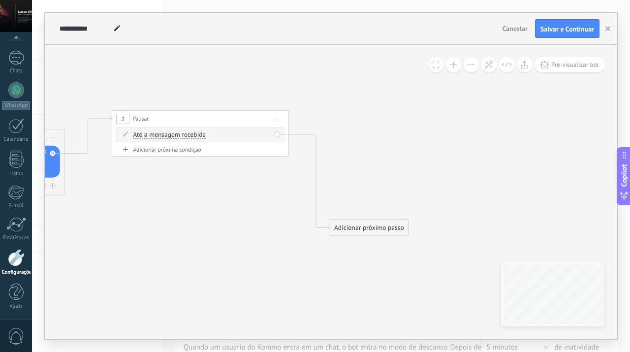
drag, startPoint x: 380, startPoint y: 240, endPoint x: 278, endPoint y: 232, distance: 101.7
click at [278, 232] on icon at bounding box center [80, 173] width 1037 height 569
drag, startPoint x: 251, startPoint y: 238, endPoint x: 189, endPoint y: 236, distance: 62.5
click at [189, 236] on icon at bounding box center [75, 173] width 1037 height 569
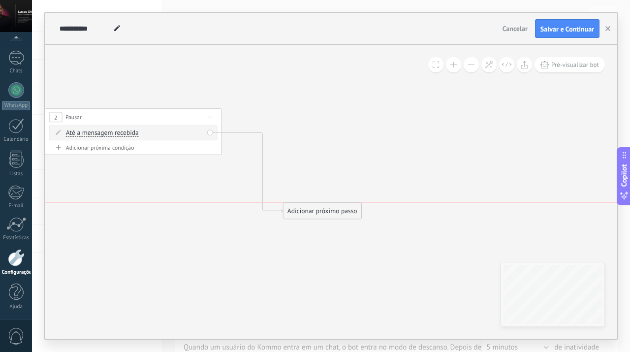
drag, startPoint x: 286, startPoint y: 225, endPoint x: 306, endPoint y: 207, distance: 27.2
click at [306, 207] on div "Adicionar próximo passo" at bounding box center [323, 211] width 78 height 15
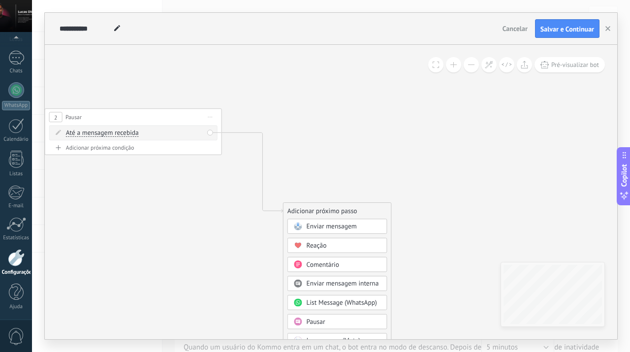
click at [439, 226] on icon at bounding box center [23, 164] width 1057 height 554
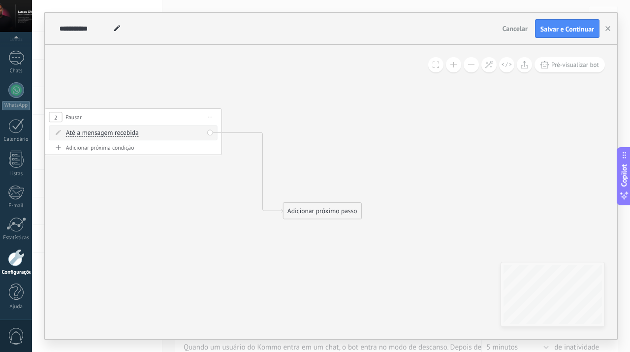
click at [124, 146] on div "Adicionar próxima condição" at bounding box center [133, 147] width 168 height 7
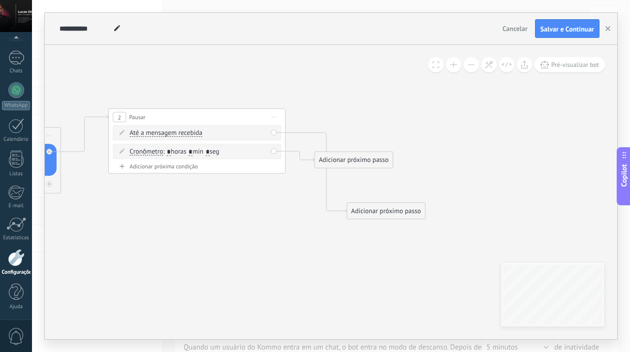
drag, startPoint x: 190, startPoint y: 229, endPoint x: 267, endPoint y: 229, distance: 77.3
click at [267, 229] on icon at bounding box center [87, 164] width 1057 height 554
click at [206, 151] on input "*" at bounding box center [204, 152] width 4 height 7
type input "**"
click at [271, 226] on icon at bounding box center [101, 164] width 1057 height 554
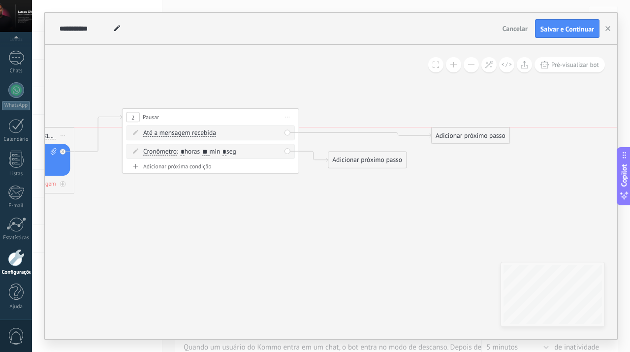
drag, startPoint x: 388, startPoint y: 216, endPoint x: 459, endPoint y: 143, distance: 101.3
click at [459, 143] on div "Adicionar próximo passo Enviar mensagem Enviar mensagem Enviar mensagem Reação …" at bounding box center [470, 135] width 79 height 17
click at [454, 135] on div "Adicionar próximo passo" at bounding box center [471, 135] width 78 height 15
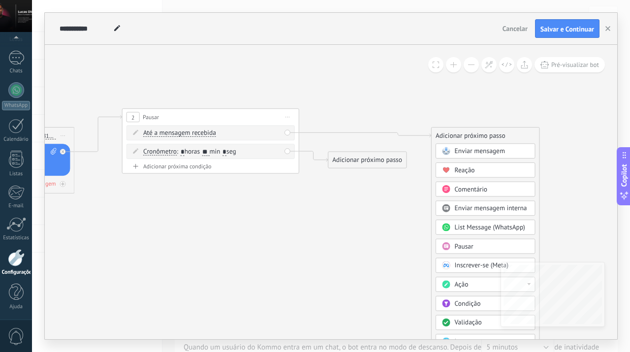
click at [277, 237] on icon at bounding box center [137, 151] width 1128 height 528
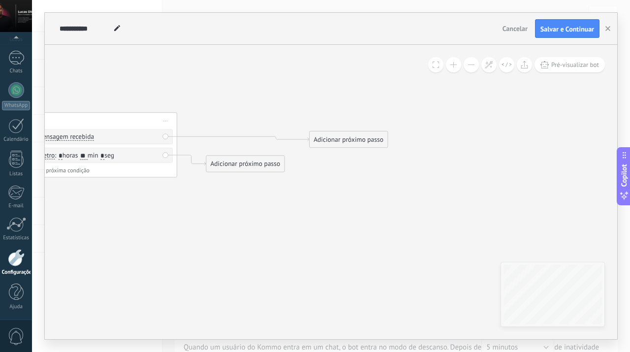
drag, startPoint x: 331, startPoint y: 227, endPoint x: 209, endPoint y: 231, distance: 122.1
click at [209, 231] on icon at bounding box center [15, 155] width 1128 height 528
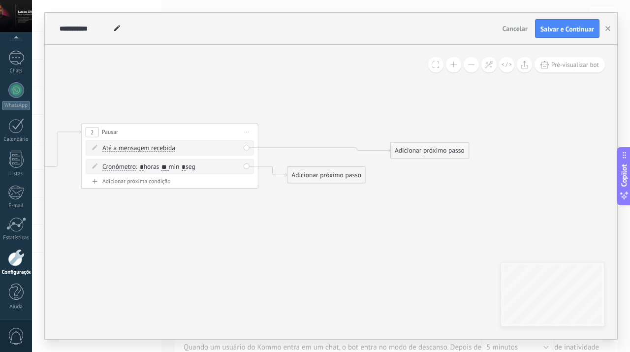
drag, startPoint x: 271, startPoint y: 228, endPoint x: 352, endPoint y: 239, distance: 82.0
click at [352, 239] on icon at bounding box center [96, 166] width 1128 height 528
drag, startPoint x: 426, startPoint y: 145, endPoint x: 403, endPoint y: 127, distance: 29.5
click at [403, 127] on div "Adicionar próximo passo" at bounding box center [406, 132] width 78 height 15
drag, startPoint x: 353, startPoint y: 173, endPoint x: 369, endPoint y: 184, distance: 19.3
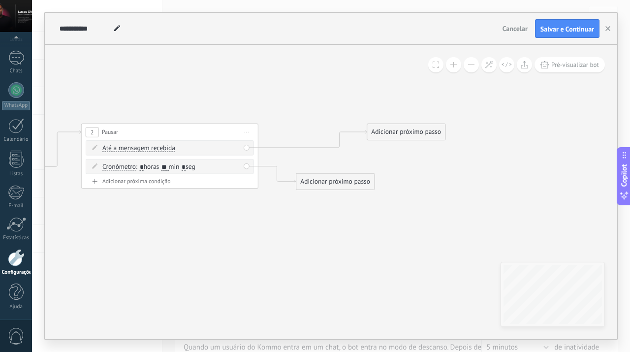
click at [369, 184] on div "Adicionar próximo passo" at bounding box center [335, 181] width 78 height 15
drag, startPoint x: 292, startPoint y: 212, endPoint x: 307, endPoint y: 213, distance: 14.8
click at [307, 213] on icon at bounding box center [99, 167] width 1105 height 528
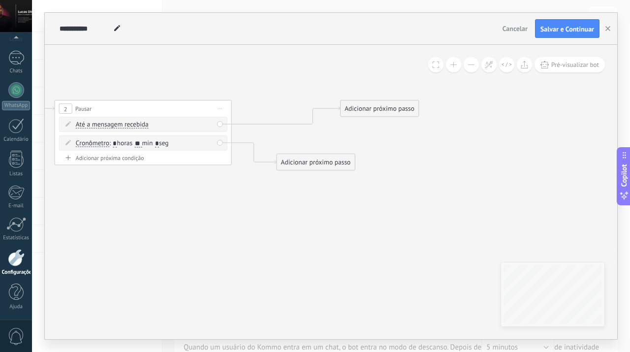
drag, startPoint x: 286, startPoint y: 221, endPoint x: 244, endPoint y: 196, distance: 47.9
click at [244, 196] on icon at bounding box center [57, 142] width 1105 height 528
click at [314, 167] on div "Adicionar próximo passo" at bounding box center [316, 162] width 78 height 15
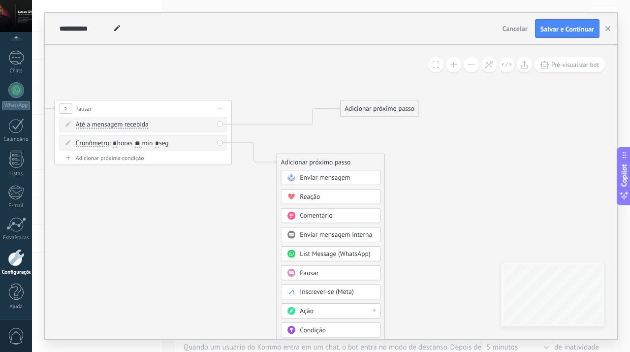
click at [340, 178] on span "Enviar mensagem" at bounding box center [325, 177] width 50 height 8
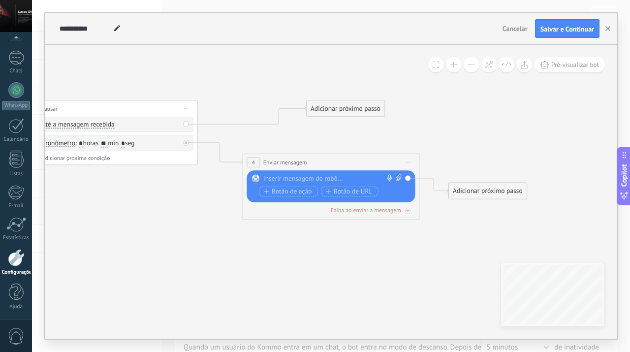
click at [322, 178] on div at bounding box center [328, 178] width 131 height 9
click at [388, 177] on use at bounding box center [389, 177] width 5 height 7
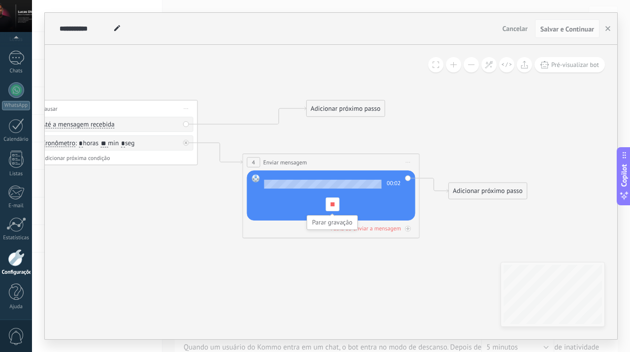
click at [331, 207] on div at bounding box center [332, 204] width 14 height 14
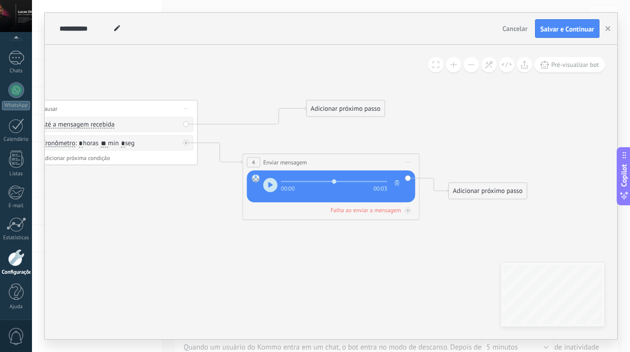
click at [267, 185] on button "button" at bounding box center [270, 185] width 14 height 14
click at [272, 191] on button "button" at bounding box center [270, 185] width 14 height 14
type input "****"
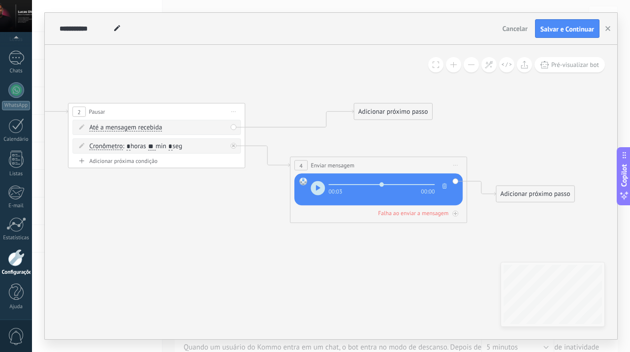
drag, startPoint x: 316, startPoint y: 249, endPoint x: 364, endPoint y: 252, distance: 47.8
click at [364, 252] on icon at bounding box center [142, 162] width 1247 height 563
click at [262, 266] on icon at bounding box center [142, 162] width 1247 height 563
click at [388, 115] on div "Adicionar próximo passo" at bounding box center [393, 111] width 78 height 15
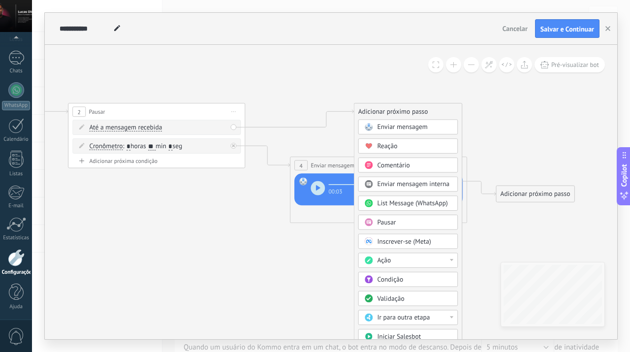
click at [427, 126] on span "Enviar mensagem" at bounding box center [402, 127] width 50 height 8
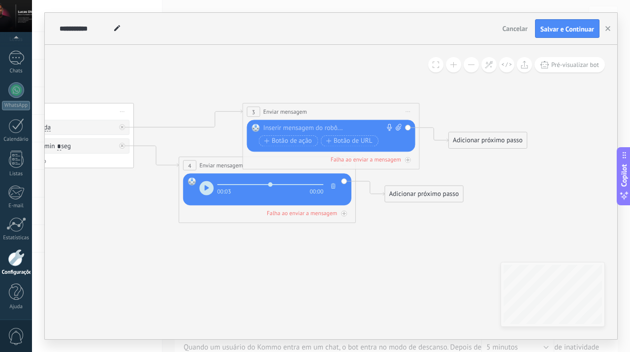
click at [385, 128] on div at bounding box center [328, 128] width 131 height 9
click at [389, 128] on use at bounding box center [389, 127] width 5 height 7
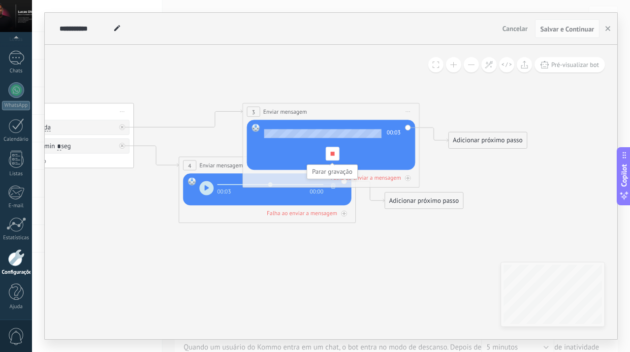
click at [333, 155] on span at bounding box center [332, 154] width 4 height 4
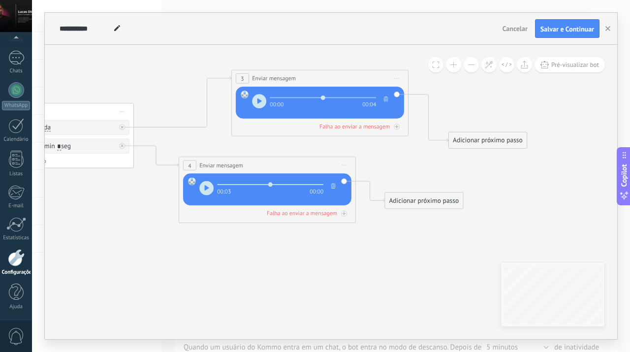
drag, startPoint x: 304, startPoint y: 104, endPoint x: 293, endPoint y: 71, distance: 34.9
click at [293, 71] on div "**********" at bounding box center [320, 78] width 176 height 16
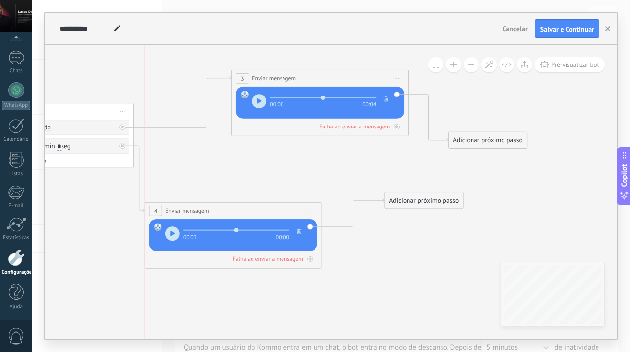
drag, startPoint x: 224, startPoint y: 171, endPoint x: 194, endPoint y: 217, distance: 55.0
click at [194, 217] on div "**********" at bounding box center [233, 211] width 176 height 16
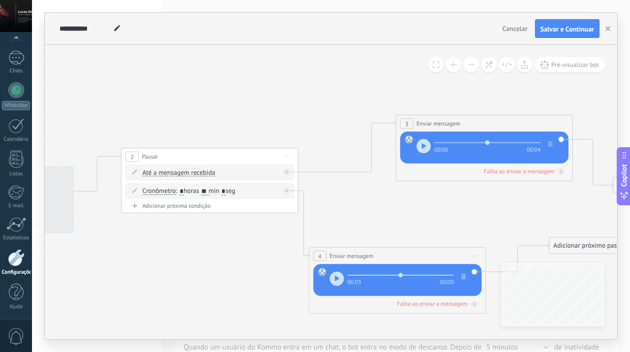
drag, startPoint x: 257, startPoint y: 158, endPoint x: 422, endPoint y: 202, distance: 170.4
click at [422, 202] on icon at bounding box center [227, 214] width 1311 height 642
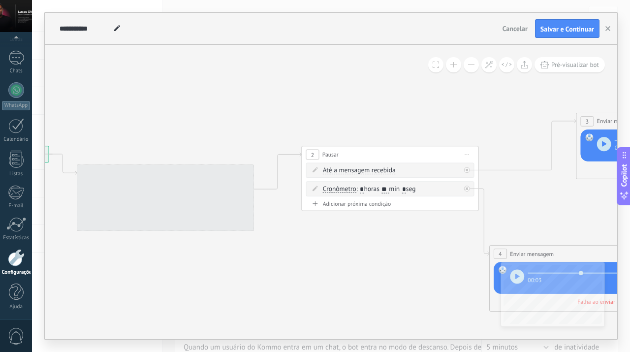
drag, startPoint x: 176, startPoint y: 253, endPoint x: 356, endPoint y: 251, distance: 180.2
click at [356, 251] on icon at bounding box center [407, 212] width 1311 height 642
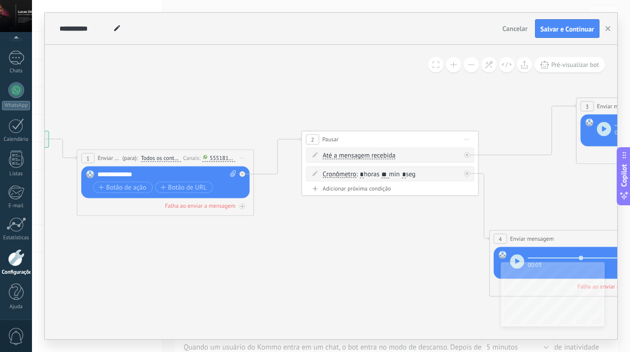
drag, startPoint x: 268, startPoint y: 263, endPoint x: 268, endPoint y: 248, distance: 15.3
click at [268, 248] on icon at bounding box center [407, 197] width 1311 height 642
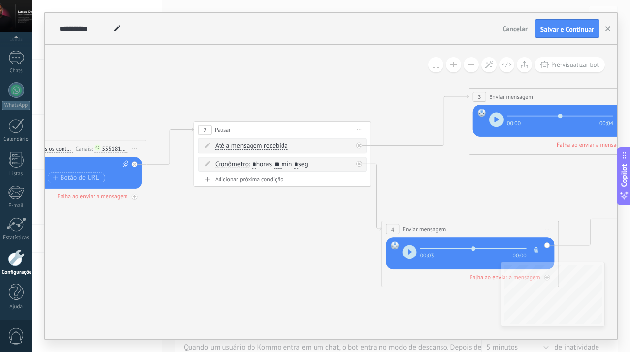
drag, startPoint x: 355, startPoint y: 250, endPoint x: 171, endPoint y: 241, distance: 184.3
click at [171, 241] on icon at bounding box center [300, 188] width 1311 height 642
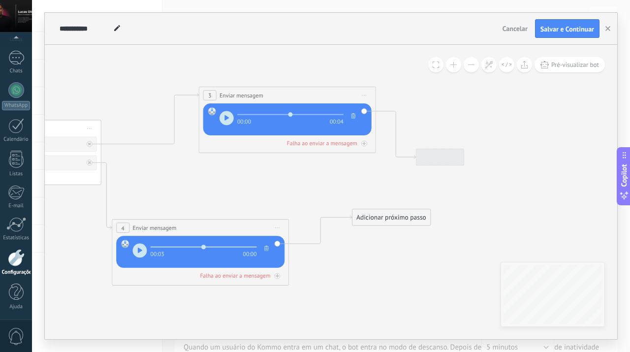
drag, startPoint x: 454, startPoint y: 197, endPoint x: 261, endPoint y: 195, distance: 193.5
click at [261, 195] on icon at bounding box center [30, 186] width 1311 height 642
click at [430, 160] on div "Adicionar próximo passo" at bounding box center [455, 157] width 78 height 15
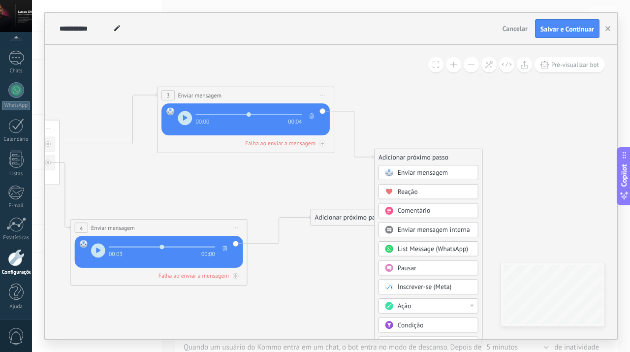
drag, startPoint x: 550, startPoint y: 193, endPoint x: 509, endPoint y: 193, distance: 41.4
click at [419, 265] on div "Pausar" at bounding box center [435, 268] width 74 height 9
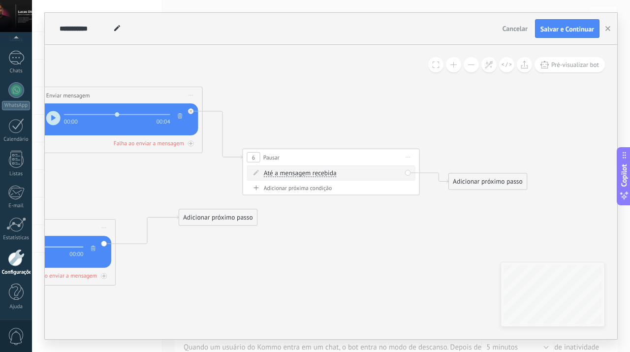
click at [310, 171] on span "Até a mensagem recebida" at bounding box center [300, 173] width 73 height 7
click at [310, 171] on button "Até a mensagem recebida" at bounding box center [314, 173] width 111 height 16
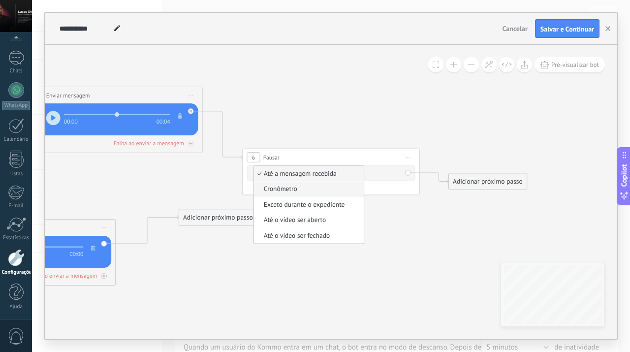
click at [291, 190] on span "Cronômetro" at bounding box center [307, 189] width 107 height 9
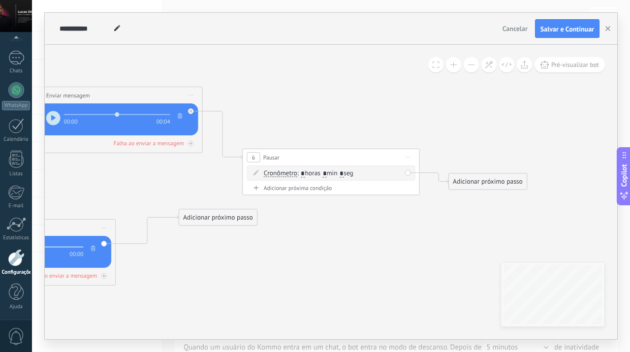
click at [327, 174] on input "*" at bounding box center [325, 173] width 4 height 7
type input "*"
click at [352, 172] on span ": * horas * min * seg" at bounding box center [325, 173] width 56 height 8
click at [344, 172] on input "*" at bounding box center [342, 173] width 4 height 7
type input "**"
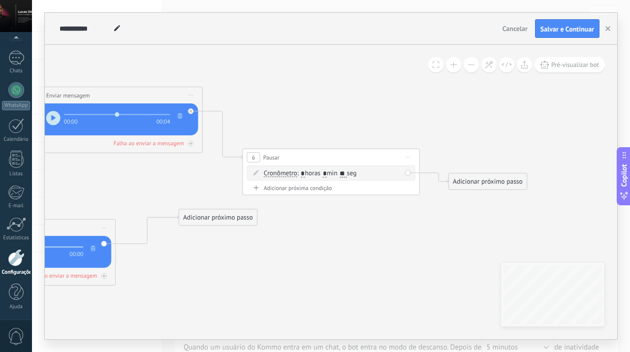
drag, startPoint x: 466, startPoint y: 177, endPoint x: 468, endPoint y: 110, distance: 66.5
click at [468, 114] on div "Adicionar próximo passo" at bounding box center [490, 121] width 78 height 15
click at [479, 115] on div "Adicionar próximo passo" at bounding box center [490, 115] width 78 height 15
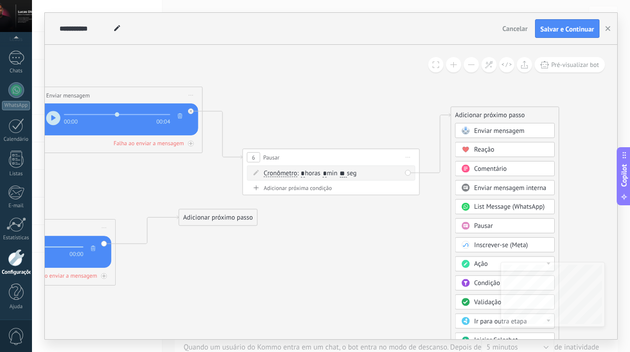
click at [517, 127] on span "Enviar mensagem" at bounding box center [499, 131] width 50 height 8
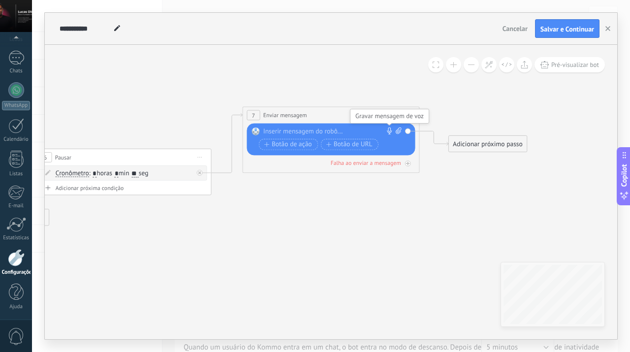
click at [391, 130] on icon at bounding box center [389, 130] width 7 height 7
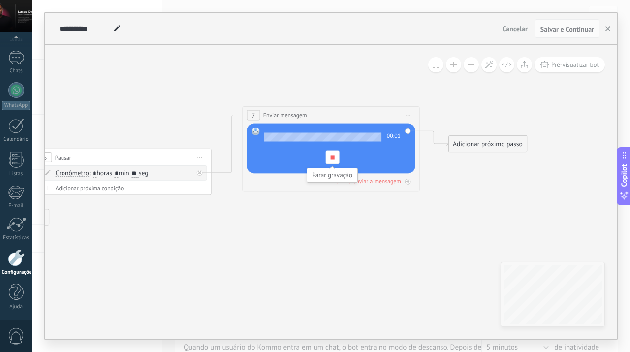
click at [333, 159] on div at bounding box center [332, 158] width 14 height 14
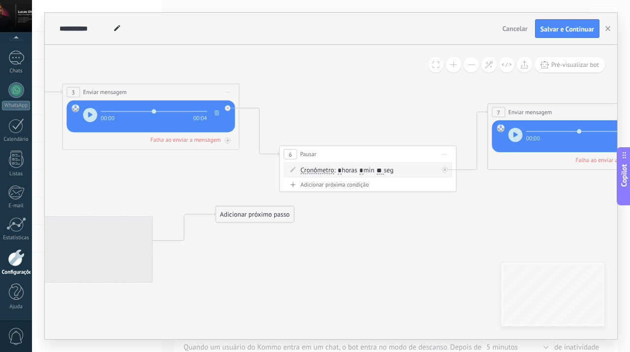
drag, startPoint x: 197, startPoint y: 236, endPoint x: 451, endPoint y: 232, distance: 254.0
click at [451, 232] on icon at bounding box center [100, 183] width 1725 height 642
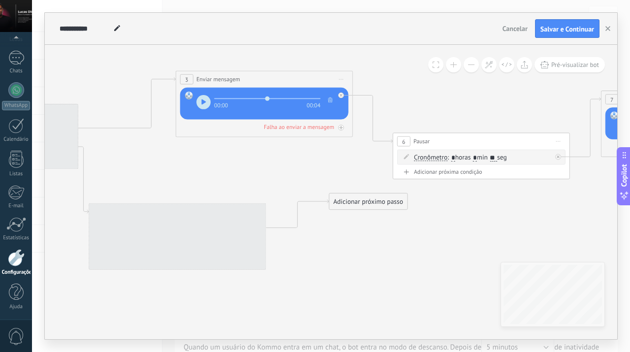
drag, startPoint x: 302, startPoint y: 267, endPoint x: 407, endPoint y: 255, distance: 105.6
click at [407, 255] on icon at bounding box center [214, 170] width 1725 height 642
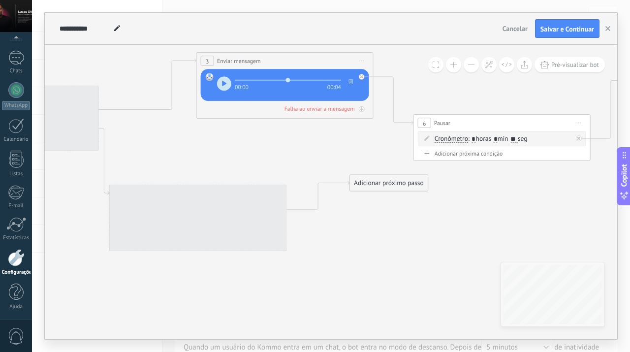
drag, startPoint x: 316, startPoint y: 288, endPoint x: 339, endPoint y: 256, distance: 39.5
click at [339, 256] on icon at bounding box center [234, 152] width 1725 height 642
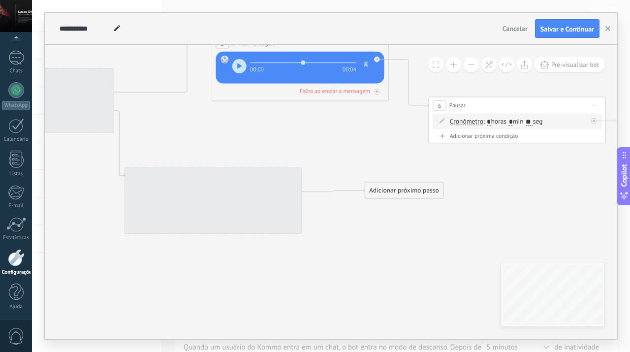
drag, startPoint x: 395, startPoint y: 162, endPoint x: 395, endPoint y: 188, distance: 25.1
click at [395, 188] on div "Adicionar próximo passo" at bounding box center [404, 190] width 78 height 15
drag, startPoint x: 284, startPoint y: 256, endPoint x: 450, endPoint y: 288, distance: 169.3
click at [450, 288] on icon at bounding box center [250, 134] width 1725 height 642
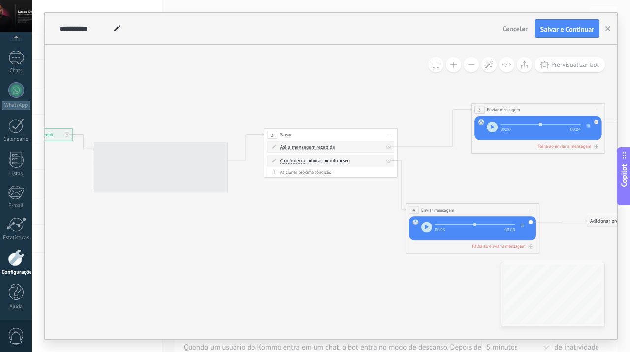
drag, startPoint x: 261, startPoint y: 216, endPoint x: 359, endPoint y: 223, distance: 98.2
click at [359, 223] on icon at bounding box center [501, 178] width 1304 height 485
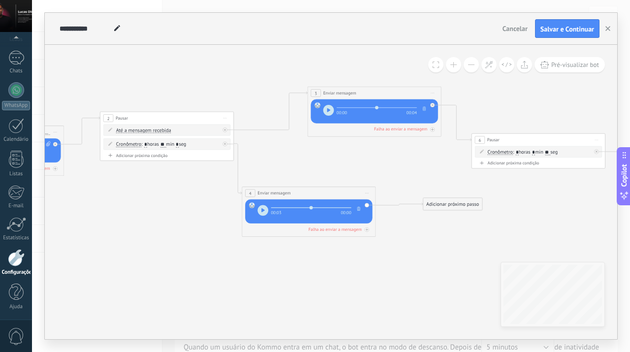
drag, startPoint x: 337, startPoint y: 245, endPoint x: 164, endPoint y: 227, distance: 174.2
click at [164, 227] on icon at bounding box center [337, 161] width 1304 height 485
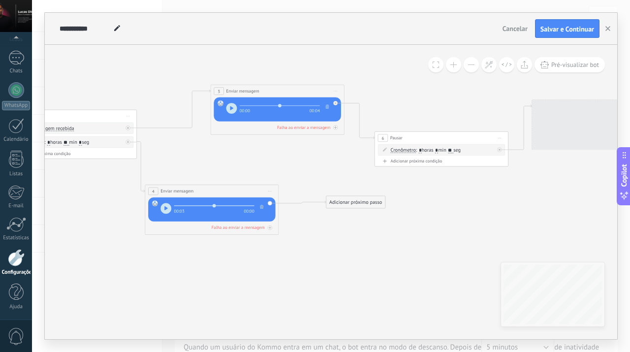
drag, startPoint x: 405, startPoint y: 248, endPoint x: 302, endPoint y: 247, distance: 102.4
click at [302, 247] on icon at bounding box center [240, 159] width 1304 height 485
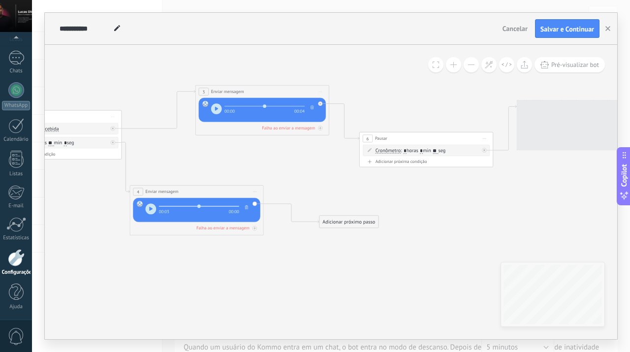
drag, startPoint x: 342, startPoint y: 201, endPoint x: 351, endPoint y: 221, distance: 21.6
click at [351, 221] on div "Adicionar próximo passo" at bounding box center [348, 221] width 59 height 11
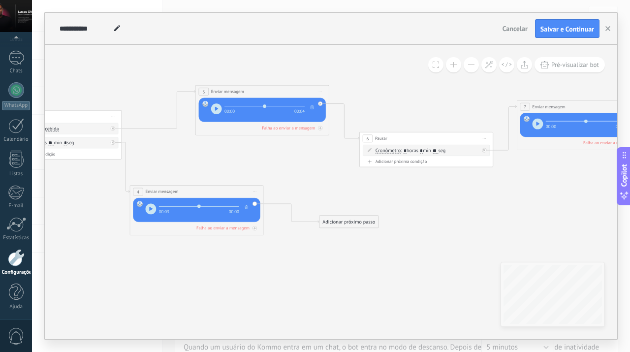
click at [351, 221] on div "Adicionar próximo passo" at bounding box center [348, 221] width 59 height 11
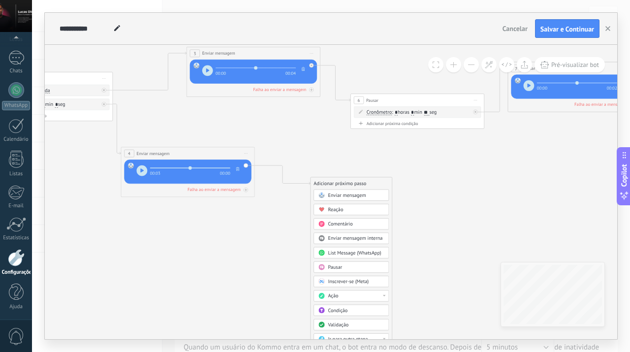
drag, startPoint x: 444, startPoint y: 256, endPoint x: 435, endPoint y: 218, distance: 38.9
click at [435, 218] on icon at bounding box center [216, 121] width 1304 height 485
click at [357, 266] on div "Pausar" at bounding box center [356, 267] width 56 height 7
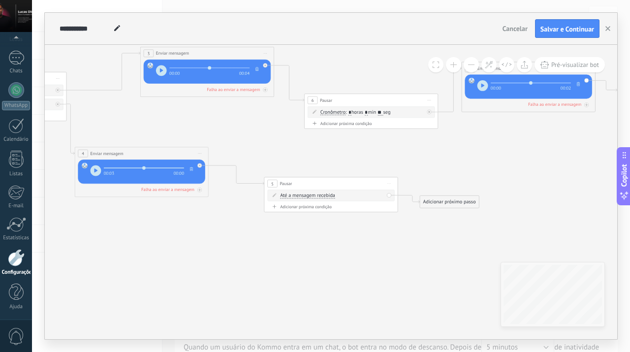
click at [307, 196] on span "Até a mensagem recebida" at bounding box center [307, 195] width 55 height 5
click at [307, 196] on button "Até a mensagem recebida" at bounding box center [319, 196] width 84 height 12
click at [314, 208] on span "Cronômetro" at bounding box center [313, 207] width 81 height 7
click at [328, 196] on span ": * horas * min * seg" at bounding box center [327, 195] width 42 height 6
click at [328, 195] on input "*" at bounding box center [326, 195] width 3 height 5
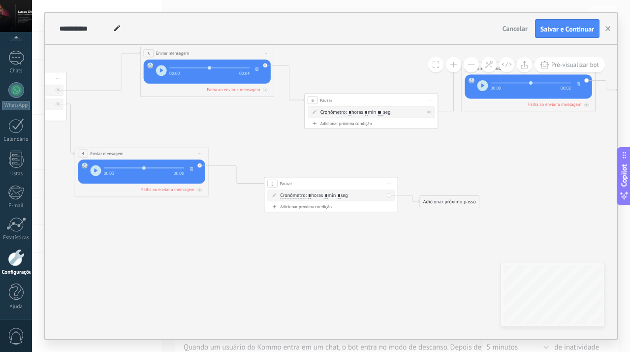
type input "*"
click at [347, 196] on span ": * horas * min * seg" at bounding box center [327, 195] width 42 height 6
click at [348, 195] on span ": * horas * min * seg" at bounding box center [327, 195] width 42 height 6
click at [341, 194] on input "*" at bounding box center [339, 195] width 3 height 5
type input "**"
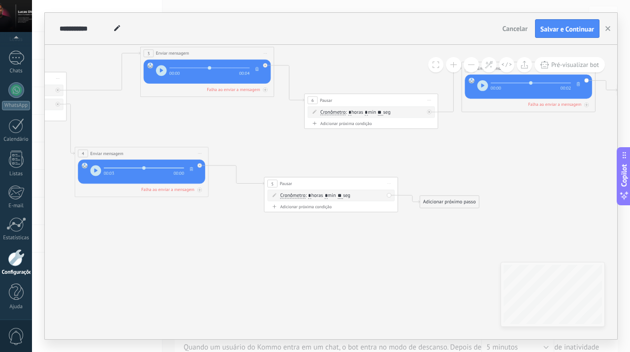
click at [486, 161] on icon at bounding box center [170, 129] width 1304 height 500
drag, startPoint x: 464, startPoint y: 206, endPoint x: 498, endPoint y: 202, distance: 34.3
click at [498, 202] on div "Adicionar próximo passo" at bounding box center [483, 197] width 59 height 11
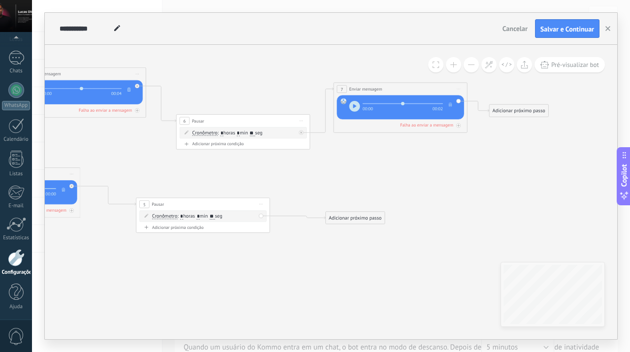
drag, startPoint x: 521, startPoint y: 209, endPoint x: 393, endPoint y: 230, distance: 129.6
click at [393, 230] on icon at bounding box center [42, 150] width 1304 height 500
click at [368, 222] on div "Adicionar próximo passo" at bounding box center [355, 217] width 59 height 11
click at [386, 229] on div "Enviar mensagem" at bounding box center [371, 229] width 56 height 7
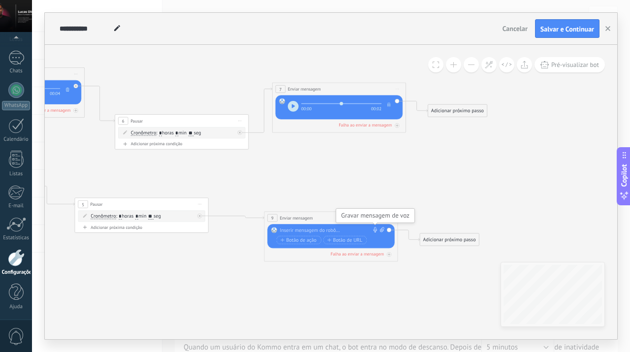
click at [374, 230] on icon at bounding box center [375, 229] width 5 height 5
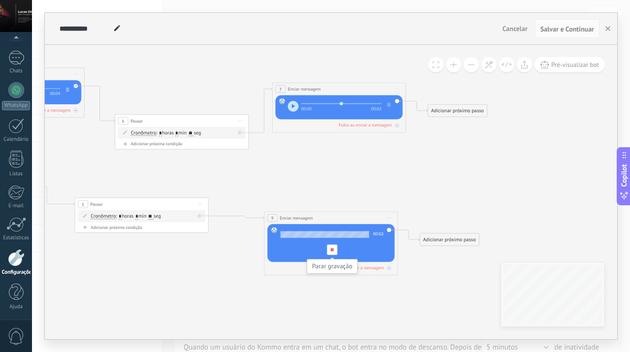
click at [335, 252] on div at bounding box center [332, 250] width 10 height 10
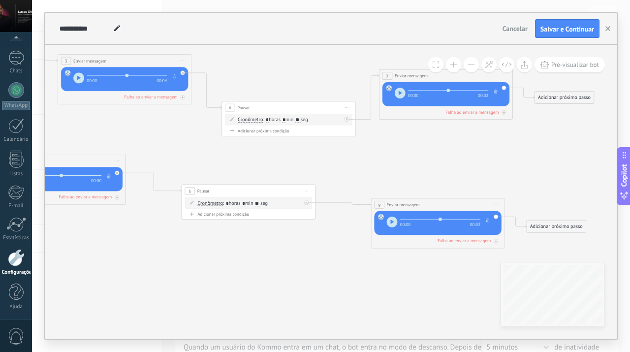
drag, startPoint x: 221, startPoint y: 275, endPoint x: 384, endPoint y: 258, distance: 164.7
click at [384, 258] on icon at bounding box center [87, 151] width 1304 height 529
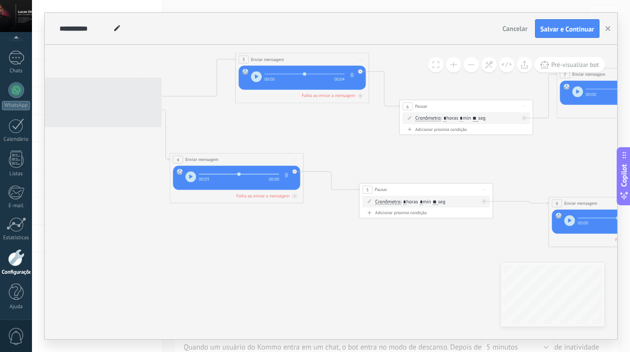
drag, startPoint x: 270, startPoint y: 259, endPoint x: 391, endPoint y: 261, distance: 120.6
click at [391, 261] on icon at bounding box center [265, 149] width 1304 height 529
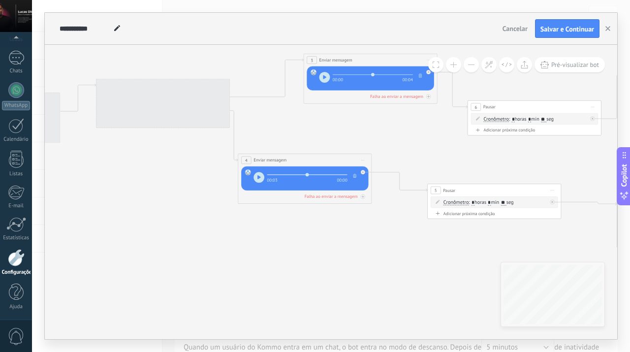
drag, startPoint x: 287, startPoint y: 258, endPoint x: 355, endPoint y: 259, distance: 68.4
click at [355, 259] on icon at bounding box center [333, 150] width 1304 height 529
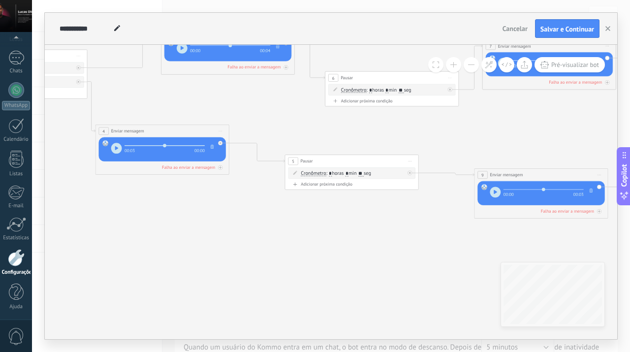
drag, startPoint x: 361, startPoint y: 260, endPoint x: 219, endPoint y: 231, distance: 145.7
click at [219, 231] on icon at bounding box center [190, 121] width 1304 height 529
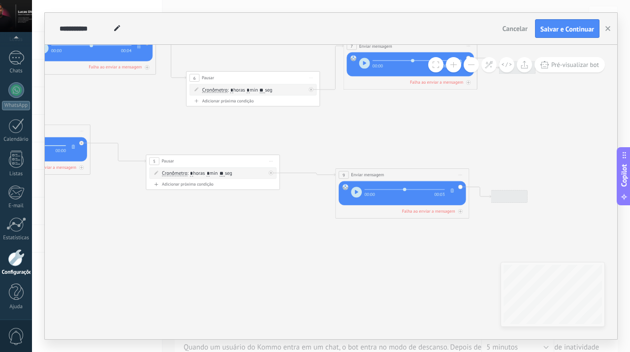
drag, startPoint x: 378, startPoint y: 231, endPoint x: 239, endPoint y: 231, distance: 138.8
click at [239, 231] on icon at bounding box center [51, 121] width 1304 height 529
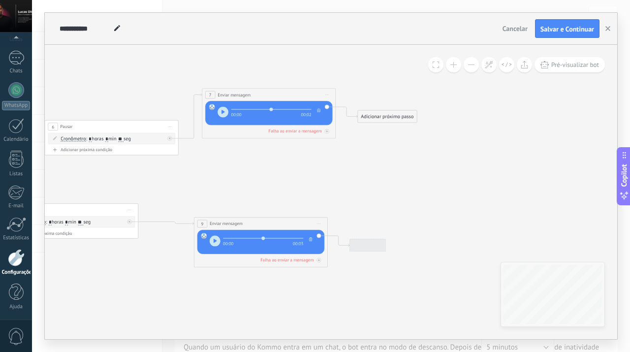
drag, startPoint x: 521, startPoint y: 114, endPoint x: 380, endPoint y: 162, distance: 149.4
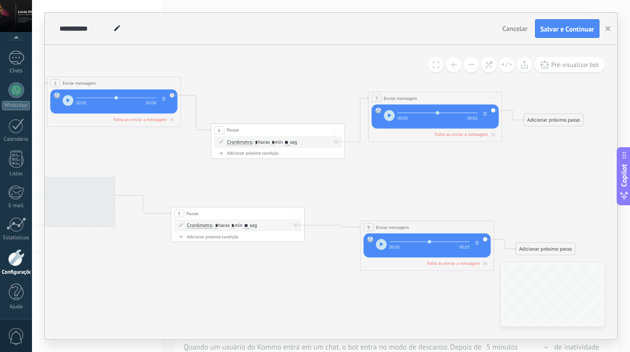
drag, startPoint x: 347, startPoint y: 184, endPoint x: 528, endPoint y: 188, distance: 181.2
click at [528, 188] on icon at bounding box center [77, 173] width 1304 height 529
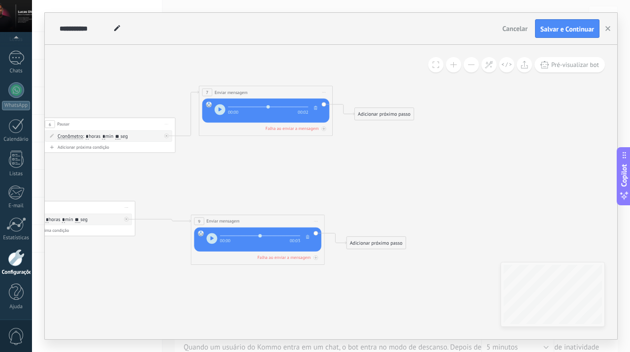
drag, startPoint x: 406, startPoint y: 192, endPoint x: 218, endPoint y: 186, distance: 187.6
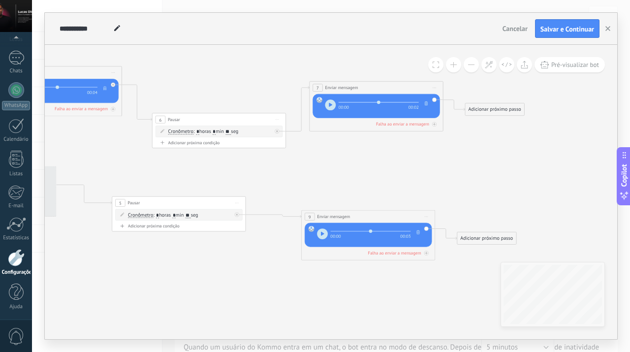
drag, startPoint x: 350, startPoint y: 197, endPoint x: 477, endPoint y: 190, distance: 127.7
click at [477, 190] on icon at bounding box center [17, 163] width 1304 height 529
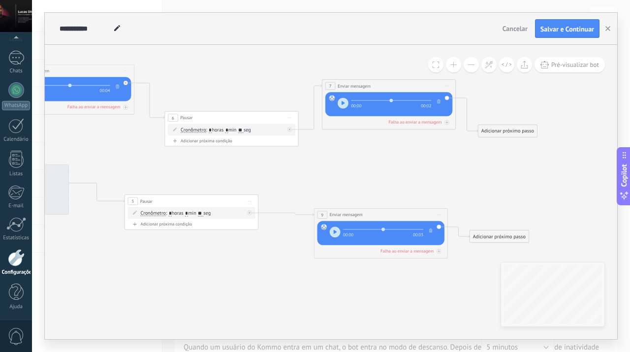
drag, startPoint x: 501, startPoint y: 110, endPoint x: 511, endPoint y: 132, distance: 24.9
click at [511, 132] on div "Adicionar próximo passo" at bounding box center [507, 131] width 59 height 11
click at [514, 125] on div "Adicionar próximo passo" at bounding box center [517, 127] width 59 height 11
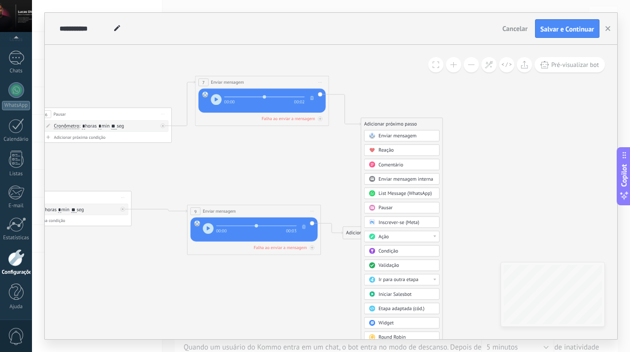
drag, startPoint x: 446, startPoint y: 162, endPoint x: 320, endPoint y: 159, distance: 126.6
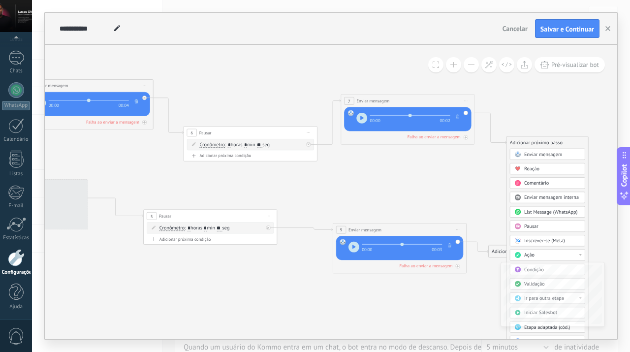
drag, startPoint x: 270, startPoint y: 169, endPoint x: 416, endPoint y: 188, distance: 146.9
click at [416, 188] on icon at bounding box center [53, 176] width 1313 height 529
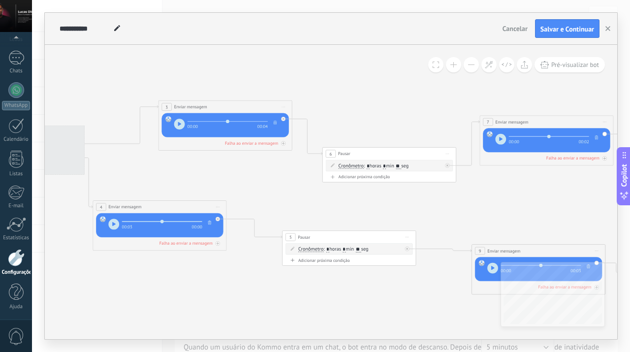
drag, startPoint x: 131, startPoint y: 157, endPoint x: 270, endPoint y: 178, distance: 140.4
click at [270, 178] on icon at bounding box center [192, 197] width 1313 height 529
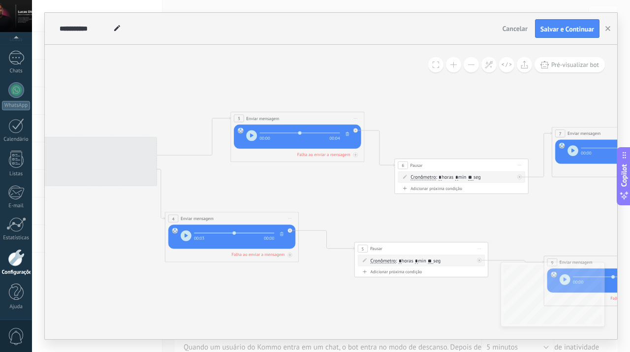
drag, startPoint x: 214, startPoint y: 165, endPoint x: 286, endPoint y: 176, distance: 73.2
click at [286, 176] on icon at bounding box center [264, 208] width 1313 height 529
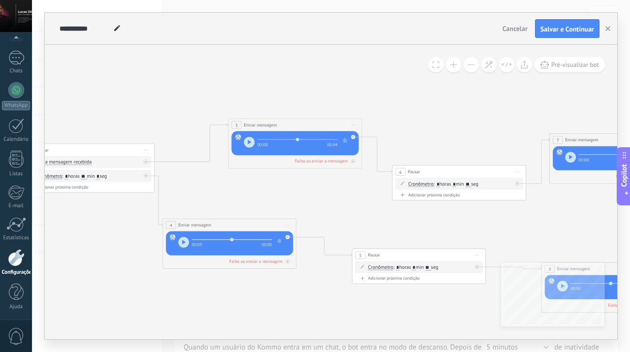
drag, startPoint x: 242, startPoint y: 185, endPoint x: 227, endPoint y: 189, distance: 14.9
click at [227, 189] on icon at bounding box center [262, 215] width 1313 height 529
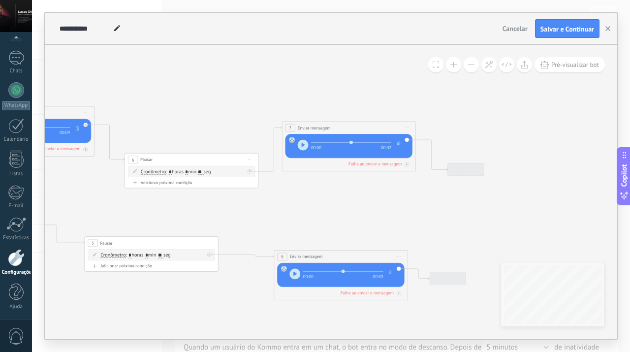
drag, startPoint x: 482, startPoint y: 218, endPoint x: 226, endPoint y: 208, distance: 255.7
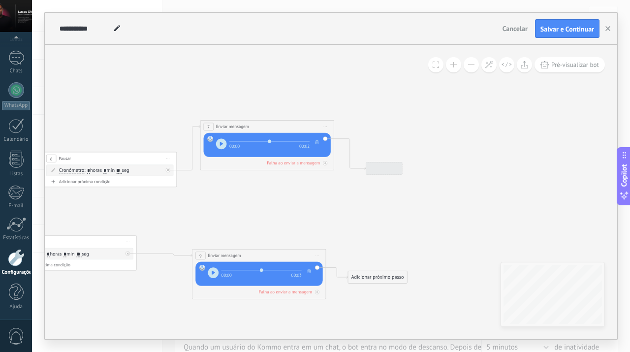
drag, startPoint x: 373, startPoint y: 210, endPoint x: 278, endPoint y: 209, distance: 95.0
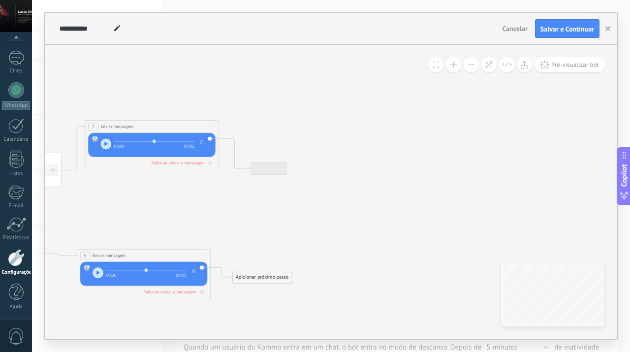
drag, startPoint x: 354, startPoint y: 187, endPoint x: 253, endPoint y: 187, distance: 101.9
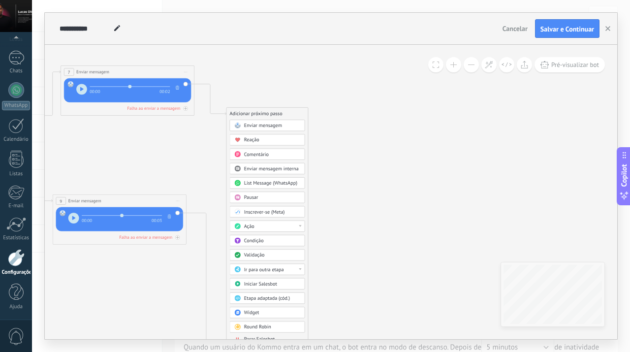
drag, startPoint x: 369, startPoint y: 211, endPoint x: 338, endPoint y: 139, distance: 78.7
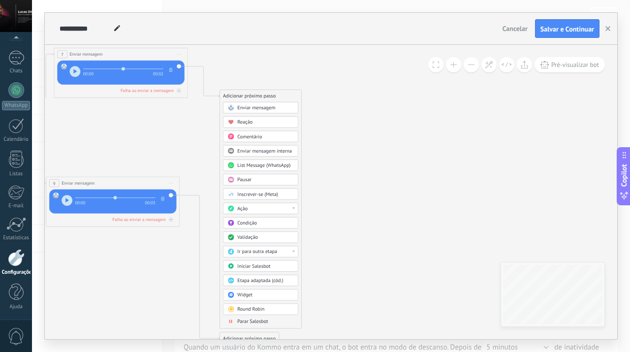
click at [269, 182] on div "Pausar" at bounding box center [265, 180] width 56 height 7
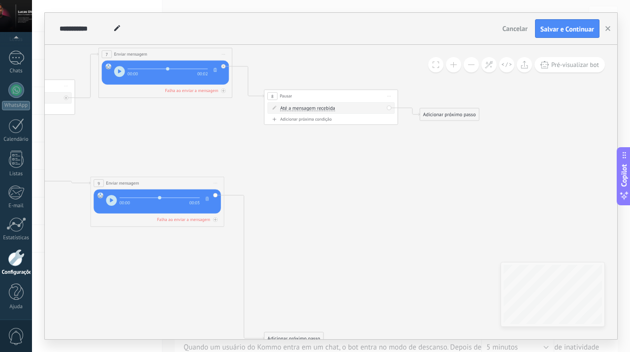
click at [317, 109] on span "Até a mensagem recebida" at bounding box center [307, 108] width 55 height 5
click at [317, 109] on button "Até a mensagem recebida" at bounding box center [319, 108] width 84 height 12
click at [308, 119] on span "Cronômetro" at bounding box center [313, 120] width 81 height 7
click at [328, 109] on input "*" at bounding box center [326, 108] width 3 height 5
click at [341, 108] on input "*" at bounding box center [339, 108] width 3 height 5
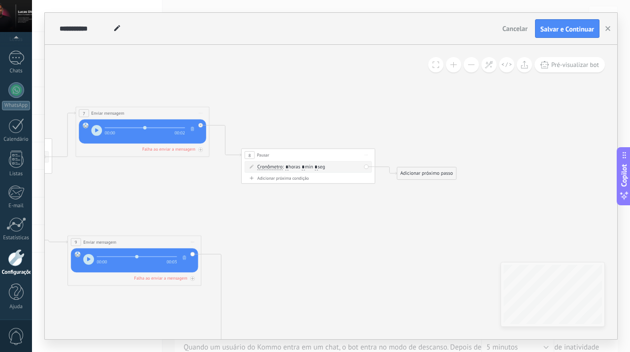
drag, startPoint x: 381, startPoint y: 152, endPoint x: 357, endPoint y: 211, distance: 63.4
drag, startPoint x: 413, startPoint y: 168, endPoint x: 411, endPoint y: 110, distance: 58.1
click at [411, 111] on div "Adicionar próximo passo" at bounding box center [425, 116] width 59 height 11
click at [422, 117] on div "Adicionar próximo passo" at bounding box center [425, 113] width 59 height 11
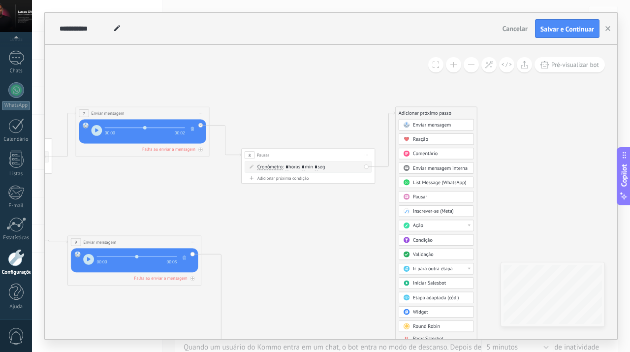
click at [454, 126] on div "Enviar mensagem" at bounding box center [441, 125] width 56 height 7
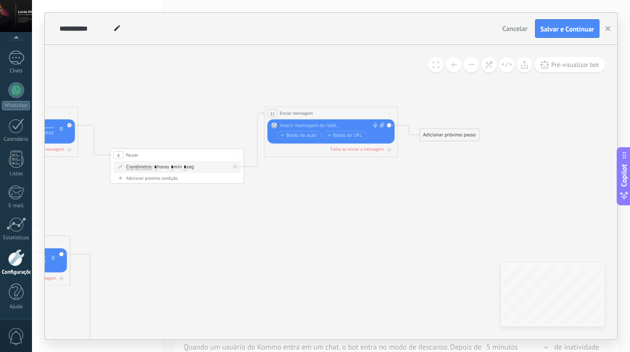
click at [339, 124] on div at bounding box center [329, 126] width 99 height 7
paste div
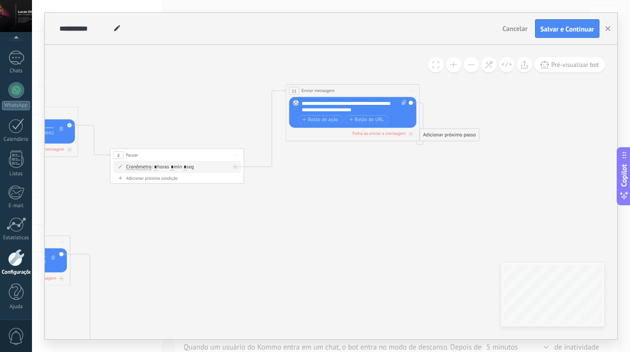
drag, startPoint x: 345, startPoint y: 109, endPoint x: 367, endPoint y: 87, distance: 31.0
click at [367, 87] on div "**********" at bounding box center [352, 91] width 133 height 12
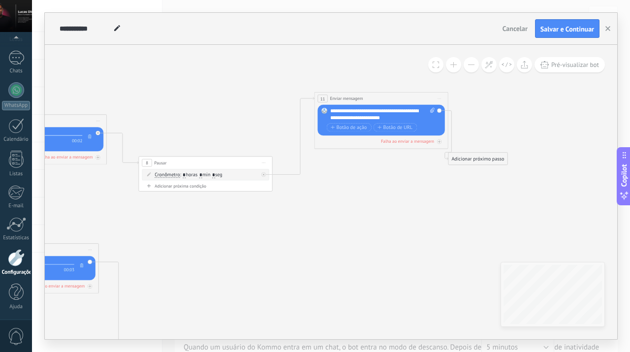
drag, startPoint x: 406, startPoint y: 149, endPoint x: 434, endPoint y: 157, distance: 29.6
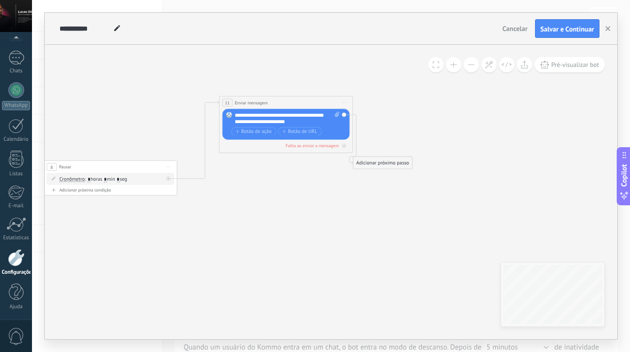
drag, startPoint x: 450, startPoint y: 178, endPoint x: 355, endPoint y: 182, distance: 95.6
drag, startPoint x: 385, startPoint y: 167, endPoint x: 425, endPoint y: 191, distance: 46.8
click at [425, 191] on div "Adicionar próximo passo" at bounding box center [421, 186] width 59 height 11
click at [434, 186] on div "Adicionar próximo passo" at bounding box center [422, 186] width 59 height 11
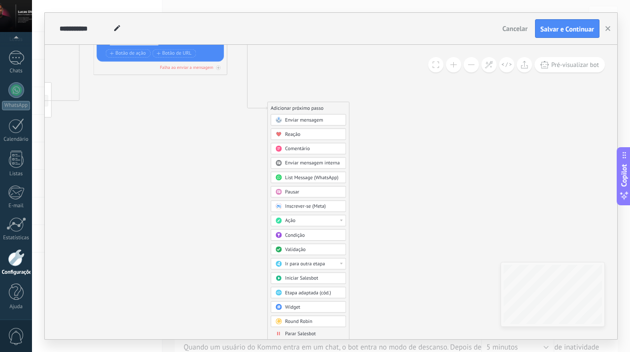
drag, startPoint x: 488, startPoint y: 147, endPoint x: 362, endPoint y: 68, distance: 148.3
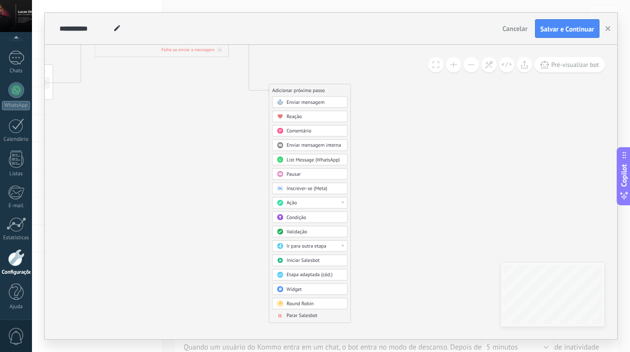
drag, startPoint x: 374, startPoint y: 202, endPoint x: 376, endPoint y: 177, distance: 24.7
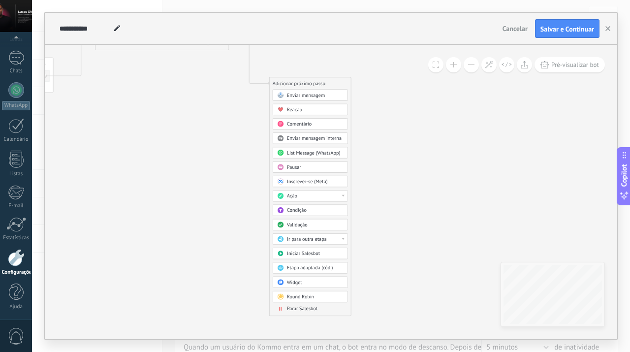
click at [306, 195] on div "Ação" at bounding box center [315, 196] width 56 height 7
click at [323, 245] on div "Mudar o status do lead" at bounding box center [310, 243] width 75 height 11
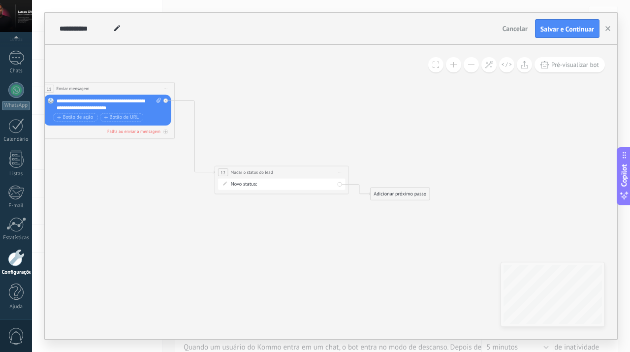
drag, startPoint x: 338, startPoint y: 181, endPoint x: 288, endPoint y: 269, distance: 101.6
click at [0, 0] on div "LEADS DE ENTRADA CONTATO INICIAL SEM RESPOSTA FOLLOW 1 FOLLOW 2 RESPONDEU SEM I…" at bounding box center [0, 0] width 0 height 0
click at [0, 0] on label "RESPONDEU" at bounding box center [0, 0] width 0 height 0
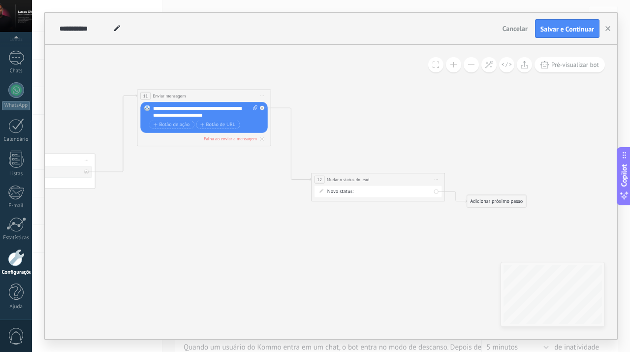
drag, startPoint x: 263, startPoint y: 247, endPoint x: 359, endPoint y: 254, distance: 96.7
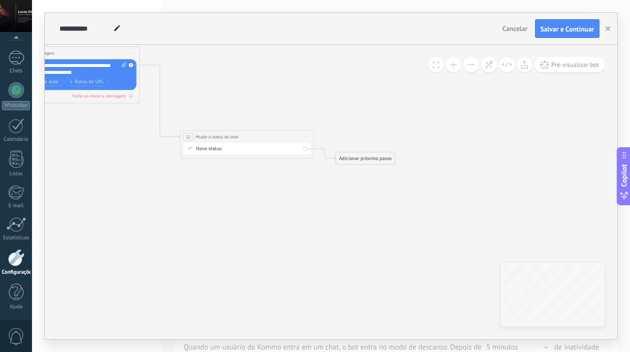
drag, startPoint x: 429, startPoint y: 240, endPoint x: 318, endPoint y: 196, distance: 119.7
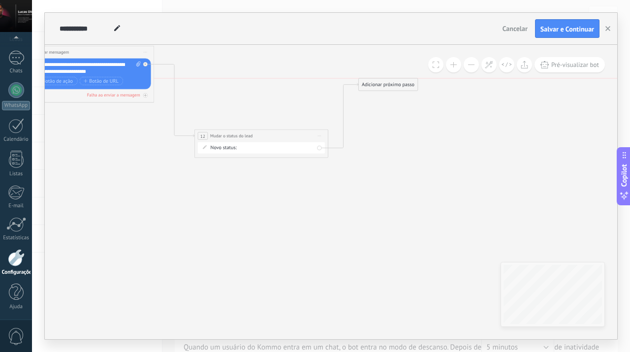
drag, startPoint x: 381, startPoint y: 157, endPoint x: 390, endPoint y: 85, distance: 72.0
click at [390, 85] on div "Adicionar próximo passo" at bounding box center [388, 84] width 59 height 11
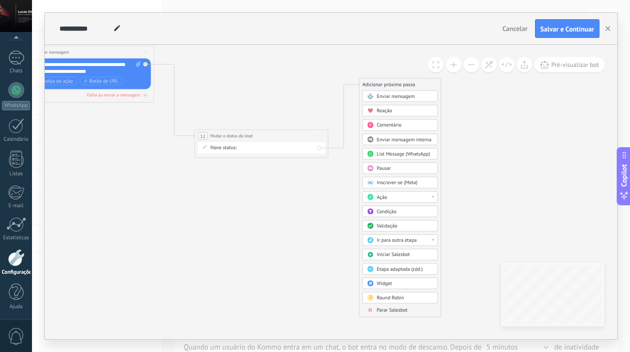
click at [398, 308] on span "Parar Salesbot" at bounding box center [392, 310] width 31 height 6
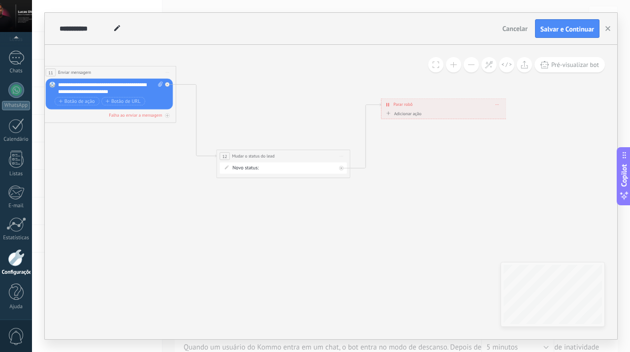
drag, startPoint x: 287, startPoint y: 241, endPoint x: 402, endPoint y: 262, distance: 116.7
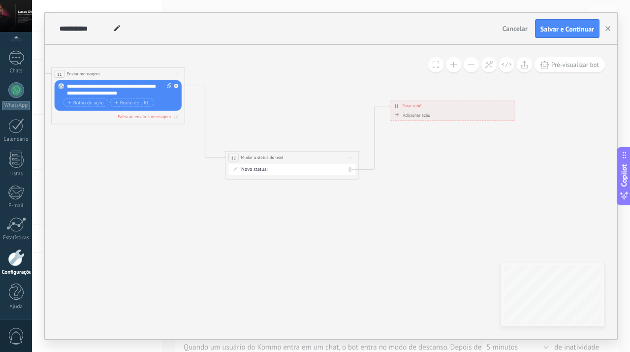
drag, startPoint x: 207, startPoint y: 227, endPoint x: 312, endPoint y: 231, distance: 104.9
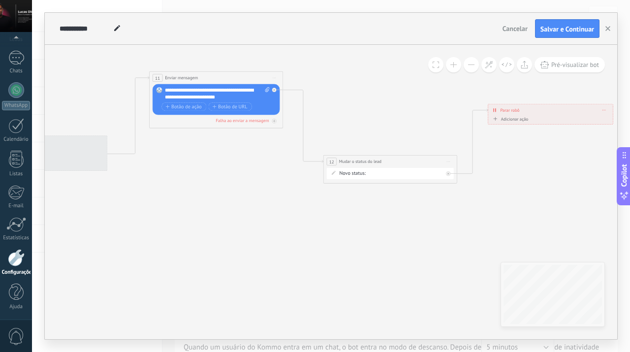
click at [274, 81] on span "Iniciar pré-visualização aqui [GEOGRAPHIC_DATA] Duplicar Excluir" at bounding box center [274, 78] width 11 height 10
click at [307, 108] on div "Duplicar" at bounding box center [310, 109] width 76 height 11
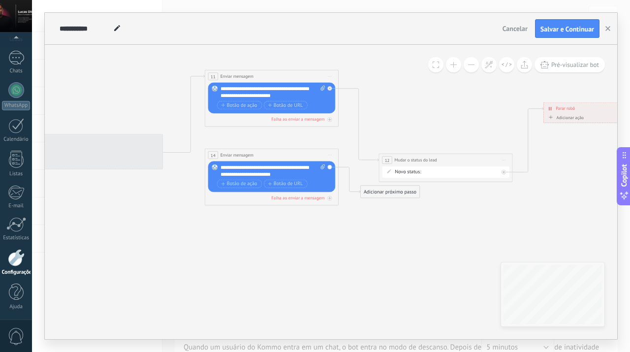
drag, startPoint x: 312, startPoint y: 219, endPoint x: 367, endPoint y: 218, distance: 55.2
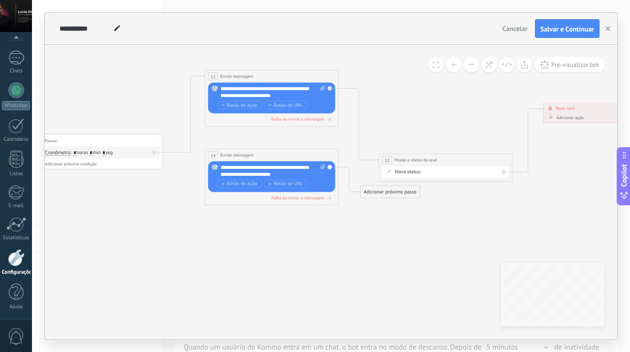
click at [329, 156] on span "Iniciar pré-visualização aqui [GEOGRAPHIC_DATA] Duplicar Excluir" at bounding box center [329, 155] width 11 height 10
click at [349, 201] on div "Excluir" at bounding box center [365, 198] width 76 height 11
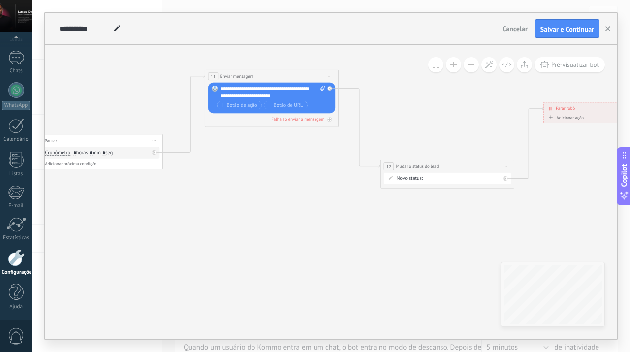
click at [413, 163] on span "Mudar o status do lead" at bounding box center [417, 166] width 42 height 6
click at [505, 164] on span "Iniciar pré-visualização aqui [GEOGRAPHIC_DATA] Duplicar Excluir" at bounding box center [505, 166] width 11 height 10
click at [516, 200] on div "Duplicar" at bounding box center [541, 198] width 76 height 11
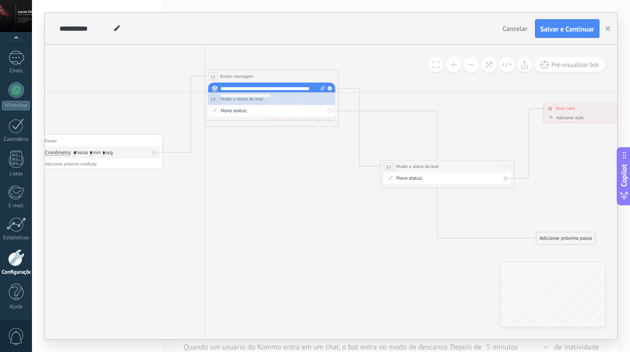
drag, startPoint x: 461, startPoint y: 219, endPoint x: 287, endPoint y: 101, distance: 209.4
click at [287, 101] on div "**********" at bounding box center [271, 99] width 133 height 12
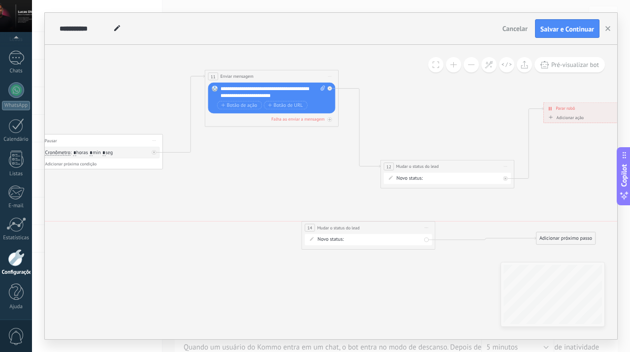
drag, startPoint x: 317, startPoint y: 103, endPoint x: 414, endPoint y: 228, distance: 158.2
click at [414, 228] on div "**********" at bounding box center [368, 235] width 134 height 29
drag, startPoint x: 547, startPoint y: 240, endPoint x: 283, endPoint y: 194, distance: 267.7
click at [283, 194] on div "Adicionar próximo passo" at bounding box center [301, 190] width 59 height 11
click at [426, 223] on span "Iniciar pré-visualização aqui [GEOGRAPHIC_DATA] Duplicar Excluir" at bounding box center [426, 221] width 11 height 10
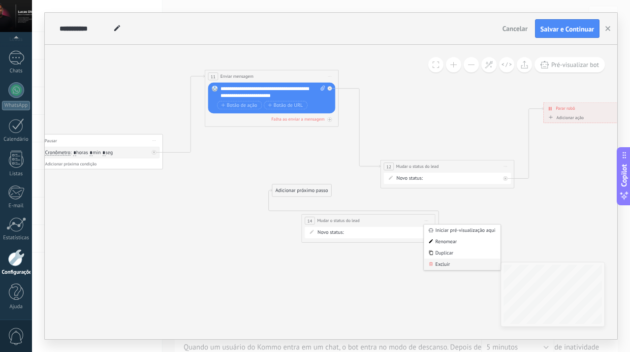
click at [440, 263] on div "Excluir" at bounding box center [462, 263] width 76 height 11
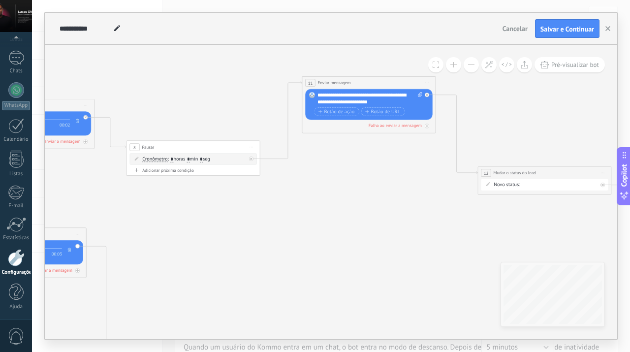
drag, startPoint x: 255, startPoint y: 189, endPoint x: 351, endPoint y: 195, distance: 97.2
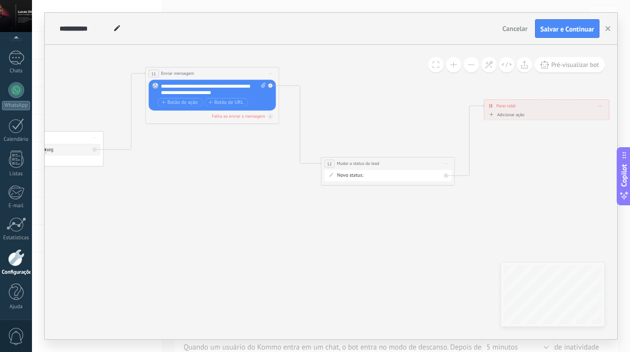
drag, startPoint x: 359, startPoint y: 234, endPoint x: 201, endPoint y: 225, distance: 157.8
click at [447, 159] on span "Iniciar pré-visualização aqui [GEOGRAPHIC_DATA] Duplicar Excluir" at bounding box center [445, 164] width 11 height 10
click at [476, 205] on div "Excluir" at bounding box center [481, 206] width 76 height 11
click at [324, 96] on div "Adicionar próximo passo" at bounding box center [329, 95] width 59 height 11
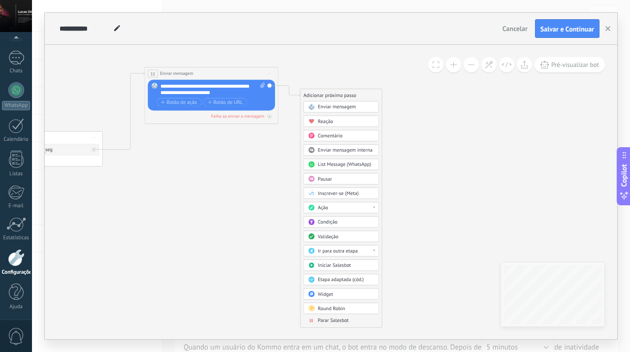
click at [339, 178] on div "Pausar" at bounding box center [346, 179] width 56 height 7
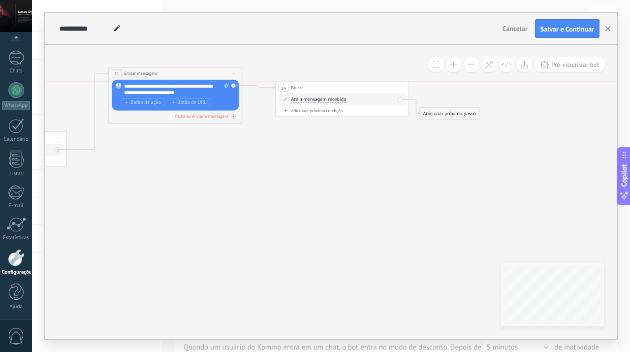
drag, startPoint x: 347, startPoint y: 97, endPoint x: 438, endPoint y: 122, distance: 94.3
click at [361, 91] on div "14 Pausar ****** Iniciar pré-visualização aqui [GEOGRAPHIC_DATA] Duplicar Exclu…" at bounding box center [342, 87] width 133 height 12
drag, startPoint x: 456, startPoint y: 119, endPoint x: 468, endPoint y: 148, distance: 31.8
click at [468, 148] on div "Adicionar próximo passo Enviar mensagem Enviar mensagem Enviar mensagem Reação …" at bounding box center [460, 142] width 60 height 13
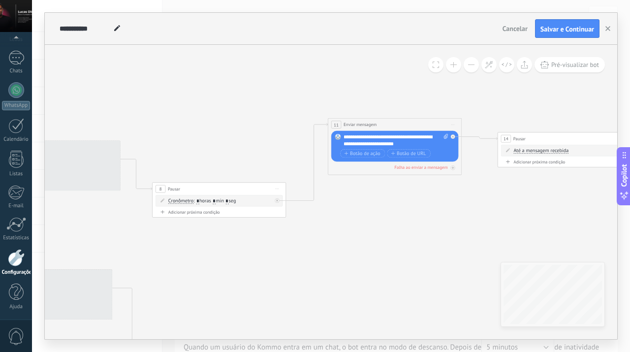
drag, startPoint x: 260, startPoint y: 161, endPoint x: 479, endPoint y: 213, distance: 225.4
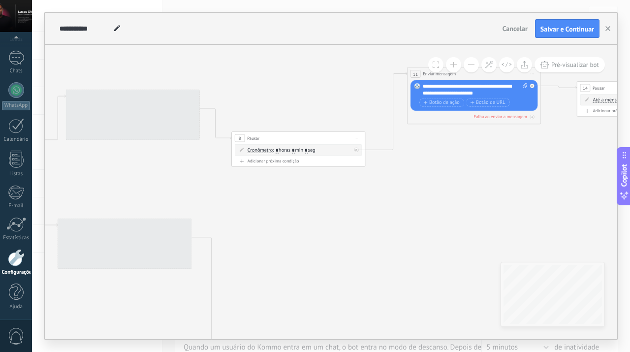
drag, startPoint x: 366, startPoint y: 263, endPoint x: 446, endPoint y: 213, distance: 94.1
click at [446, 213] on icon at bounding box center [27, 227] width 1811 height 654
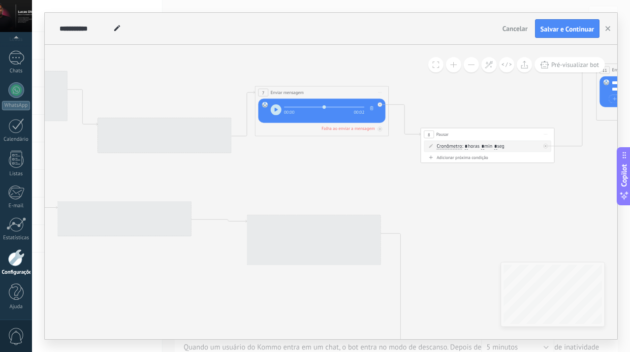
drag, startPoint x: 340, startPoint y: 217, endPoint x: 529, endPoint y: 214, distance: 189.6
click at [529, 214] on icon at bounding box center [216, 223] width 1811 height 654
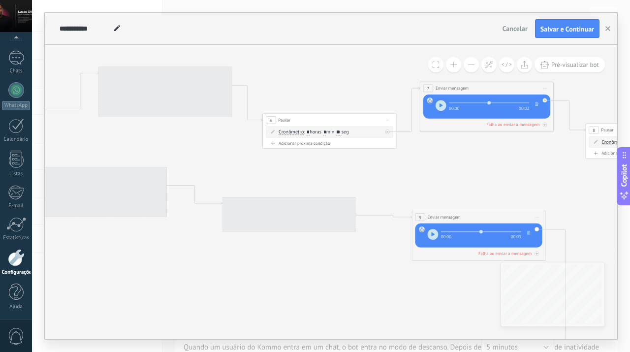
drag, startPoint x: 302, startPoint y: 193, endPoint x: 467, endPoint y: 189, distance: 165.0
click at [467, 189] on icon at bounding box center [381, 219] width 1811 height 654
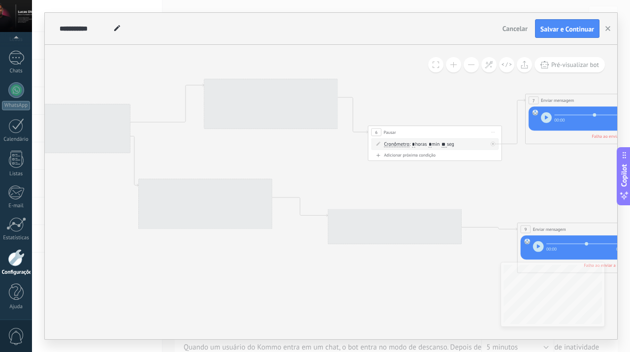
drag, startPoint x: 220, startPoint y: 147, endPoint x: 325, endPoint y: 159, distance: 106.1
click at [325, 159] on icon at bounding box center [487, 231] width 1811 height 654
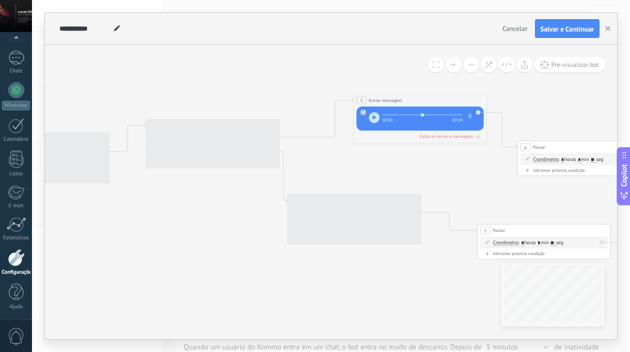
drag, startPoint x: 311, startPoint y: 157, endPoint x: 460, endPoint y: 171, distance: 149.9
click at [460, 171] on icon at bounding box center [636, 246] width 1811 height 654
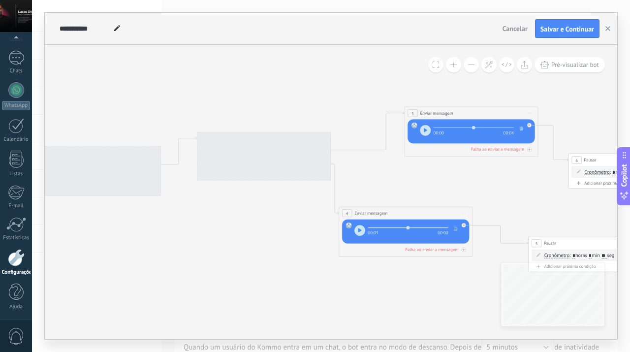
drag, startPoint x: 477, startPoint y: 179, endPoint x: 529, endPoint y: 191, distance: 52.8
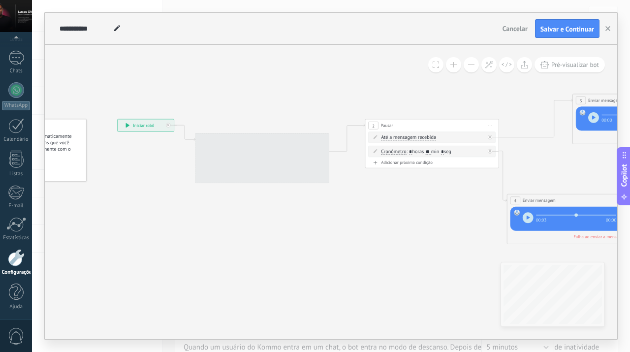
drag, startPoint x: 235, startPoint y: 230, endPoint x: 403, endPoint y: 218, distance: 168.3
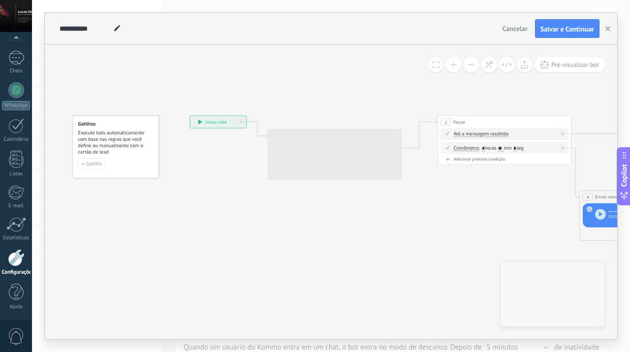
drag, startPoint x: 332, startPoint y: 237, endPoint x: 405, endPoint y: 234, distance: 72.4
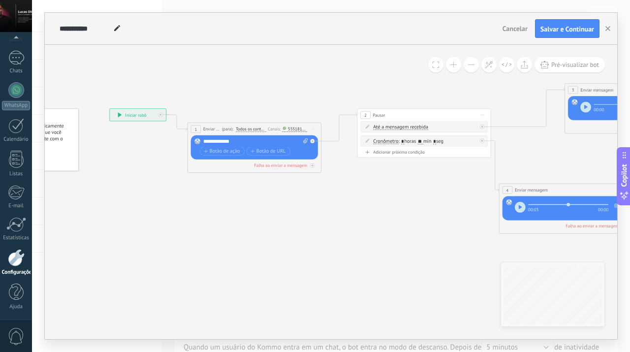
drag, startPoint x: 405, startPoint y: 234, endPoint x: 294, endPoint y: 228, distance: 110.4
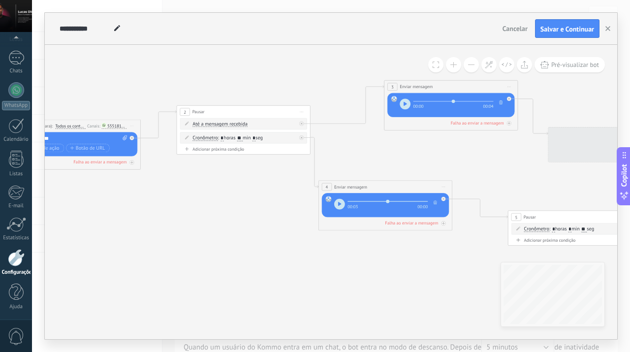
drag, startPoint x: 372, startPoint y: 229, endPoint x: 222, endPoint y: 225, distance: 150.2
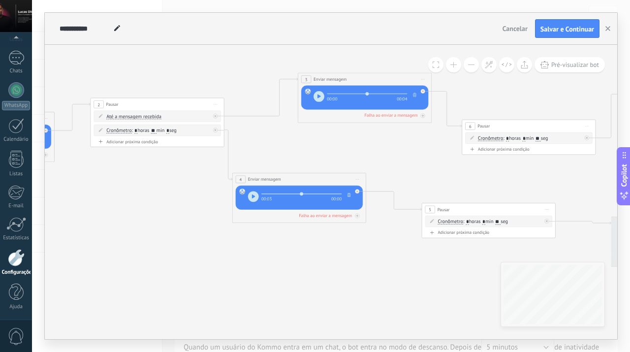
drag, startPoint x: 448, startPoint y: 160, endPoint x: 350, endPoint y: 153, distance: 98.7
click at [350, 153] on icon at bounding box center [580, 225] width 1811 height 654
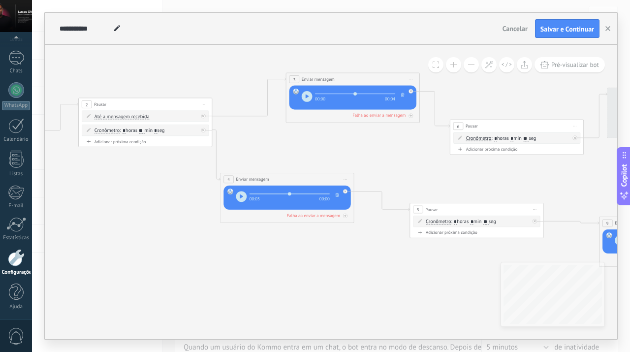
click at [204, 104] on icon at bounding box center [203, 104] width 3 height 0
click at [351, 135] on icon at bounding box center [568, 225] width 1811 height 654
click at [410, 79] on span "Iniciar pré-visualização aqui [GEOGRAPHIC_DATA] Duplicar Excluir" at bounding box center [411, 79] width 11 height 10
click at [442, 123] on div "Excluir" at bounding box center [447, 122] width 76 height 11
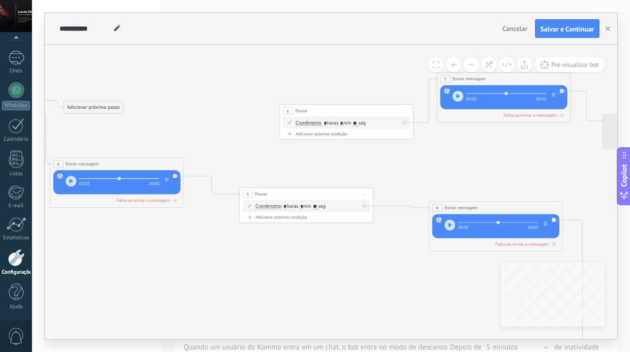
drag, startPoint x: 522, startPoint y: 162, endPoint x: 352, endPoint y: 147, distance: 171.0
click at [352, 147] on icon at bounding box center [399, 203] width 1813 height 641
click at [405, 112] on span "Iniciar pré-visualização aqui [GEOGRAPHIC_DATA] Duplicar Excluir" at bounding box center [404, 111] width 11 height 10
click at [421, 157] on div "Excluir" at bounding box center [440, 154] width 76 height 11
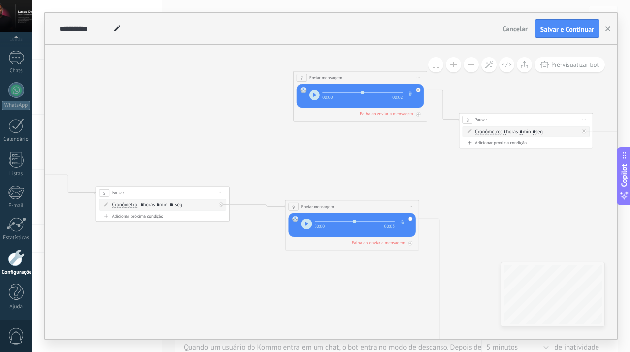
drag, startPoint x: 510, startPoint y: 152, endPoint x: 360, endPoint y: 151, distance: 150.1
click at [360, 151] on icon at bounding box center [255, 201] width 1813 height 641
click at [412, 79] on span "Iniciar pré-visualização aqui [GEOGRAPHIC_DATA] Duplicar Excluir" at bounding box center [412, 78] width 11 height 10
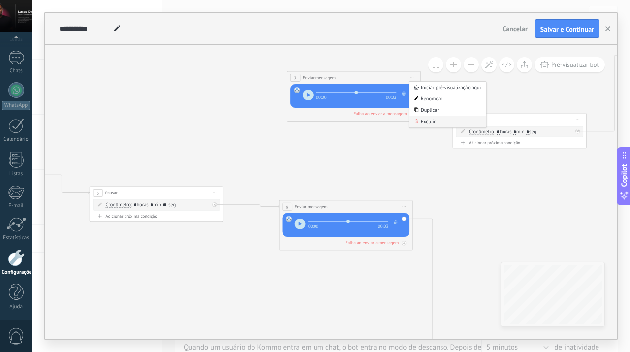
click at [432, 120] on div "Excluir" at bounding box center [448, 121] width 76 height 11
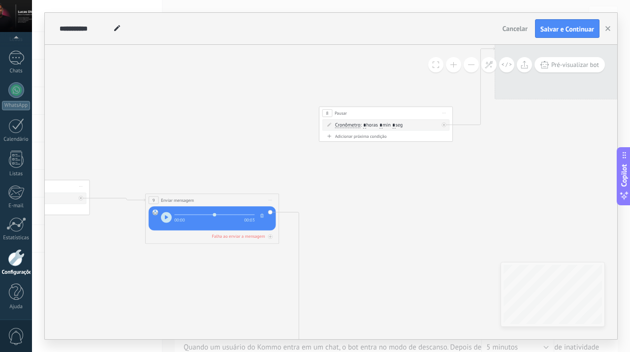
drag, startPoint x: 524, startPoint y: 181, endPoint x: 386, endPoint y: 174, distance: 138.0
click at [386, 174] on icon at bounding box center [115, 195] width 1813 height 641
click at [438, 111] on span "Iniciar pré-visualização aqui [GEOGRAPHIC_DATA] Duplicar Excluir" at bounding box center [440, 113] width 11 height 10
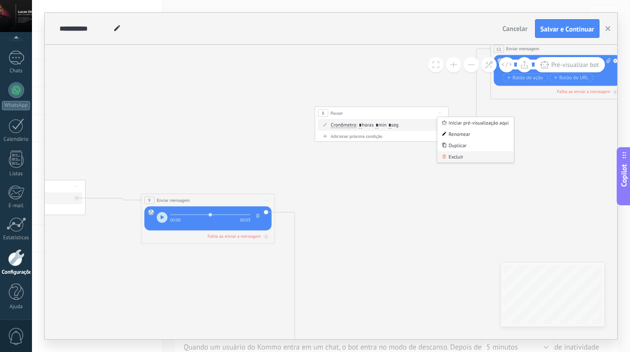
click at [461, 158] on div "Excluir" at bounding box center [475, 156] width 76 height 11
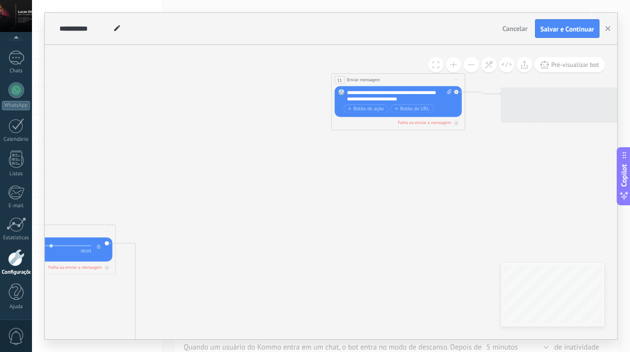
drag, startPoint x: 520, startPoint y: 145, endPoint x: 331, endPoint y: 191, distance: 194.3
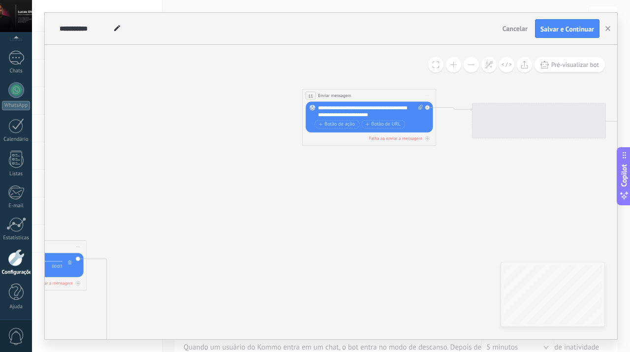
click at [424, 102] on div "Substituir Remover Converter para mensagem de voz Arraste a imagem aqui para an…" at bounding box center [369, 117] width 127 height 31
click at [428, 93] on span "Iniciar pré-visualização aqui [GEOGRAPHIC_DATA] Duplicar Excluir" at bounding box center [427, 96] width 11 height 10
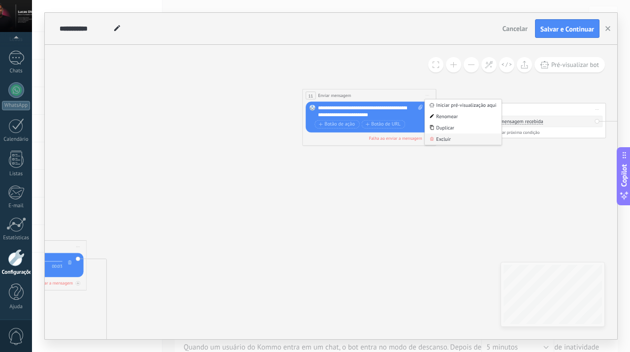
click at [443, 140] on div "Excluir" at bounding box center [463, 138] width 76 height 11
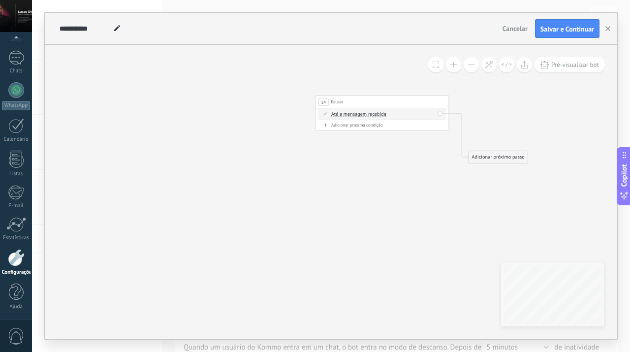
drag, startPoint x: 497, startPoint y: 176, endPoint x: 301, endPoint y: 167, distance: 196.6
click at [397, 100] on span "Iniciar pré-visualização aqui [GEOGRAPHIC_DATA] Duplicar Excluir" at bounding box center [400, 101] width 11 height 10
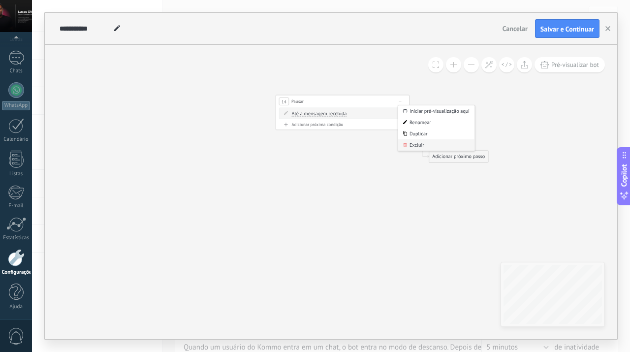
click at [420, 145] on div "Excluir" at bounding box center [436, 144] width 76 height 11
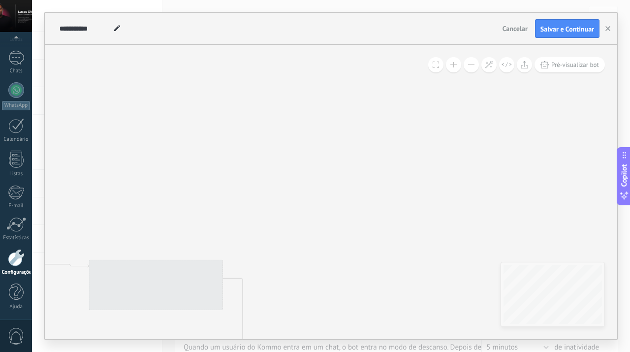
drag, startPoint x: 207, startPoint y: 134, endPoint x: 612, endPoint y: 160, distance: 406.0
click at [612, 160] on icon at bounding box center [59, 261] width 1813 height 641
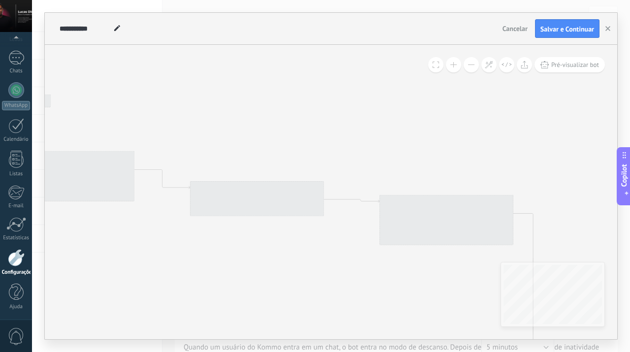
drag, startPoint x: 293, startPoint y: 188, endPoint x: 511, endPoint y: 125, distance: 227.1
click at [511, 125] on icon at bounding box center [350, 196] width 1813 height 641
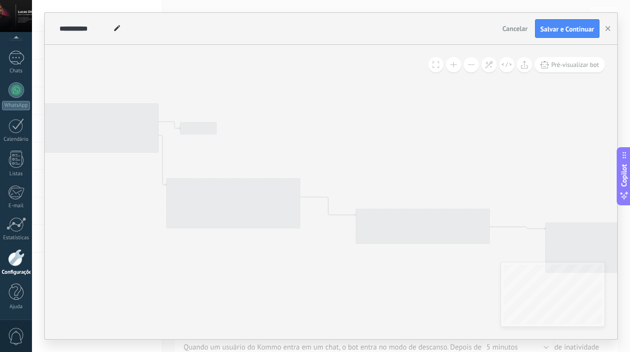
drag, startPoint x: 241, startPoint y: 129, endPoint x: 421, endPoint y: 159, distance: 182.3
click at [421, 159] on icon at bounding box center [516, 224] width 1813 height 641
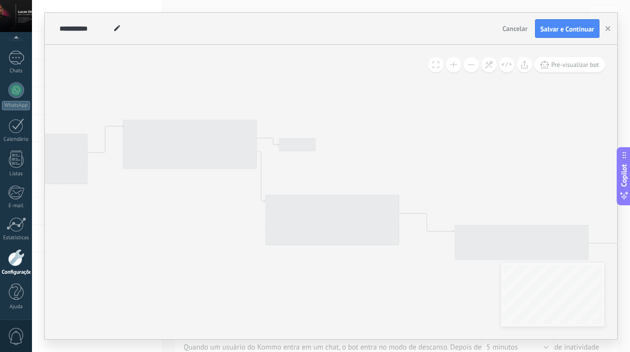
drag, startPoint x: 327, startPoint y: 112, endPoint x: 412, endPoint y: 126, distance: 86.2
click at [412, 126] on icon at bounding box center [614, 240] width 1813 height 641
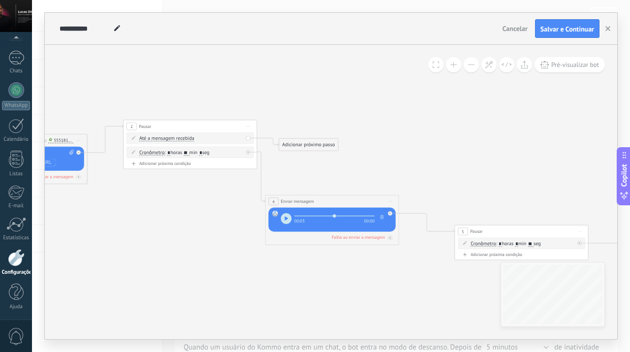
click at [390, 201] on icon at bounding box center [390, 201] width 3 height 0
click at [397, 243] on div "Excluir" at bounding box center [426, 244] width 76 height 11
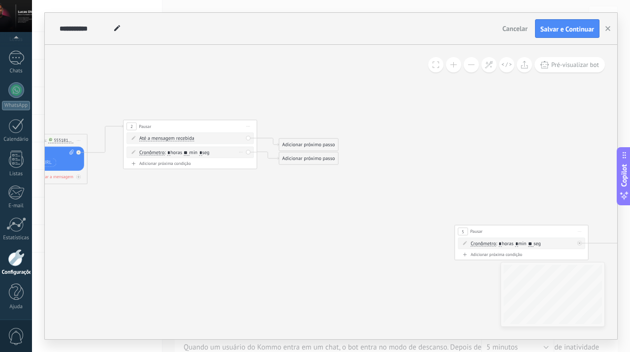
click at [240, 151] on div "Excluir" at bounding box center [240, 152] width 7 height 10
click at [248, 160] on div "Excluir" at bounding box center [252, 161] width 31 height 11
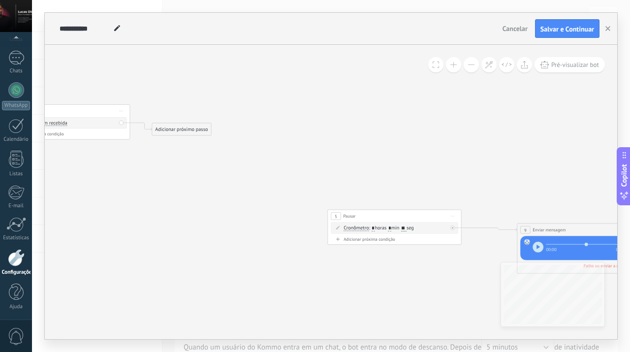
drag, startPoint x: 349, startPoint y: 220, endPoint x: 222, endPoint y: 205, distance: 127.9
click at [222, 205] on icon at bounding box center [237, 241] width 1313 height 609
click at [455, 216] on span "Iniciar pré-visualização aqui [GEOGRAPHIC_DATA] Duplicar Excluir" at bounding box center [452, 216] width 11 height 10
click at [463, 259] on div "Excluir" at bounding box center [488, 259] width 76 height 11
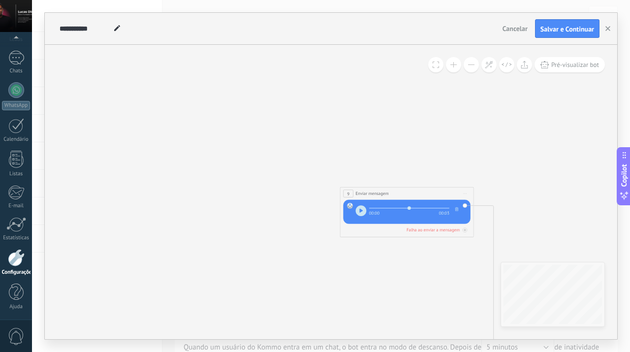
drag, startPoint x: 463, startPoint y: 259, endPoint x: 286, endPoint y: 223, distance: 180.9
click at [286, 223] on icon at bounding box center [60, 205] width 1313 height 609
click at [469, 194] on span "Iniciar pré-visualização aqui [GEOGRAPHIC_DATA] Duplicar Excluir" at bounding box center [465, 194] width 11 height 10
click at [485, 238] on div "Excluir" at bounding box center [501, 236] width 76 height 11
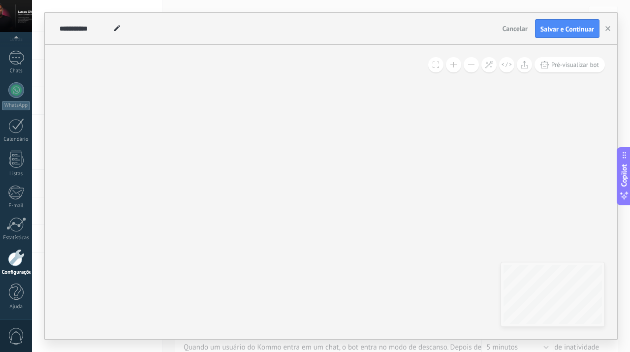
drag, startPoint x: 289, startPoint y: 165, endPoint x: 146, endPoint y: 80, distance: 166.8
drag, startPoint x: 336, startPoint y: 147, endPoint x: 141, endPoint y: 120, distance: 196.7
drag, startPoint x: 183, startPoint y: 152, endPoint x: 446, endPoint y: 284, distance: 293.5
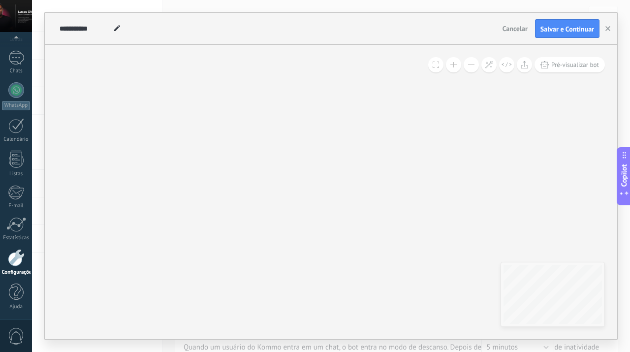
drag, startPoint x: 222, startPoint y: 185, endPoint x: 411, endPoint y: 225, distance: 192.8
click at [411, 225] on icon at bounding box center [120, 192] width 1313 height 609
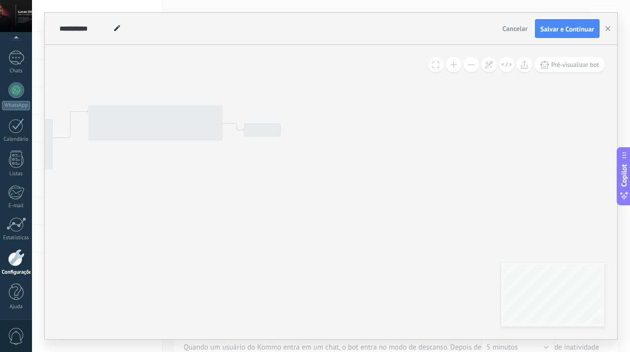
click at [538, 269] on div "**********" at bounding box center [331, 192] width 573 height 294
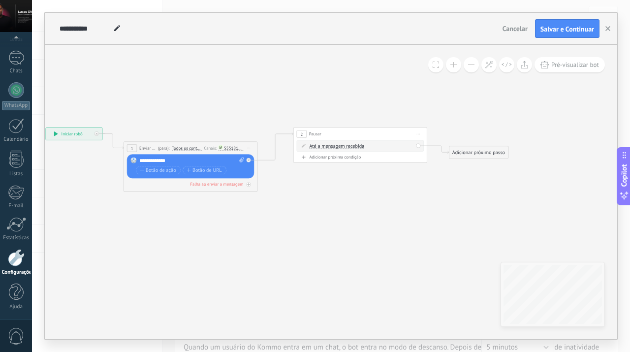
drag, startPoint x: 328, startPoint y: 224, endPoint x: 419, endPoint y: 229, distance: 91.2
click at [419, 229] on icon at bounding box center [534, 264] width 1313 height 609
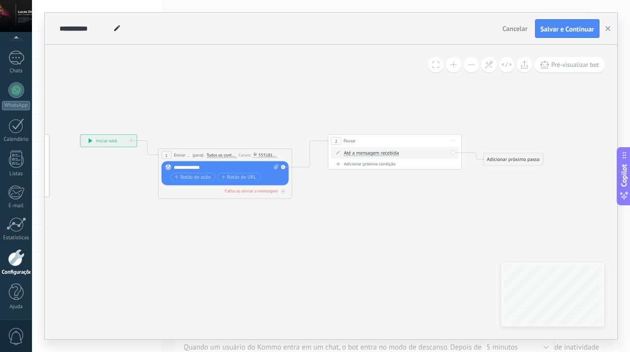
drag, startPoint x: 392, startPoint y: 215, endPoint x: 355, endPoint y: 217, distance: 37.0
click at [355, 217] on icon at bounding box center [569, 271] width 1313 height 609
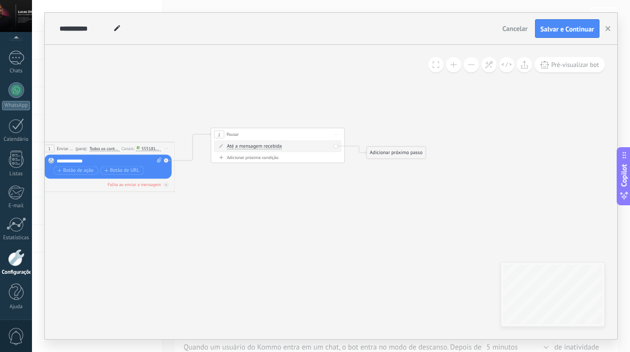
drag, startPoint x: 434, startPoint y: 203, endPoint x: 319, endPoint y: 195, distance: 114.5
click at [319, 195] on icon at bounding box center [452, 265] width 1313 height 609
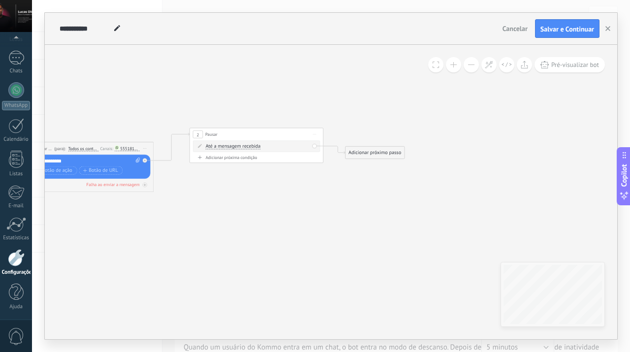
click at [376, 155] on div "Adicionar próximo passo" at bounding box center [375, 152] width 59 height 11
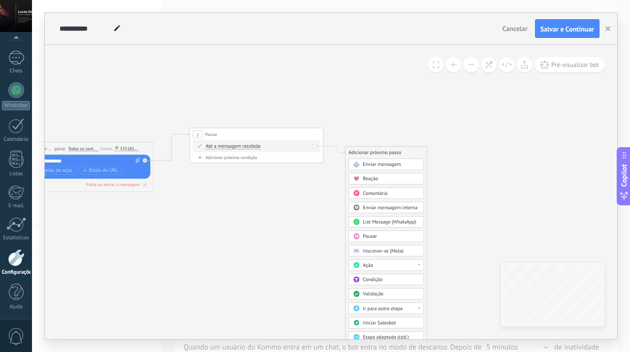
click at [389, 235] on div "Pausar" at bounding box center [391, 236] width 56 height 7
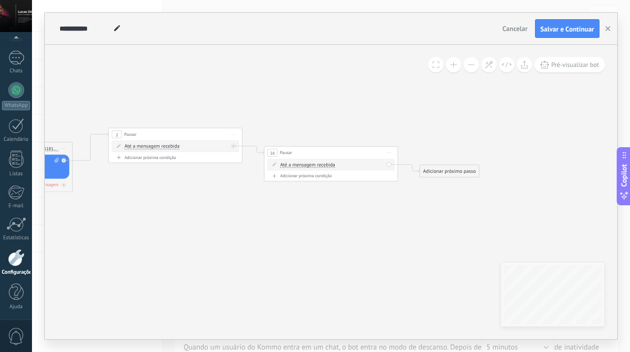
click at [308, 162] on span "Até a mensagem recebida" at bounding box center [307, 164] width 55 height 5
click at [308, 162] on button "Até a mensagem recebida" at bounding box center [319, 165] width 84 height 12
click at [300, 176] on span "Cronômetro" at bounding box center [313, 177] width 81 height 7
click at [331, 166] on span ": * horas * min * seg" at bounding box center [327, 164] width 42 height 6
click at [327, 165] on span ": * horas * min * seg" at bounding box center [327, 164] width 42 height 6
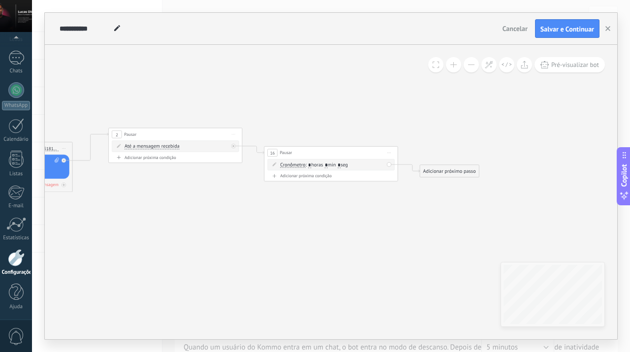
click at [333, 163] on span ": * horas * min * seg" at bounding box center [327, 164] width 42 height 6
click at [328, 163] on input "*" at bounding box center [326, 164] width 3 height 5
type input "*"
click at [341, 165] on input "*" at bounding box center [339, 164] width 3 height 5
type input "**"
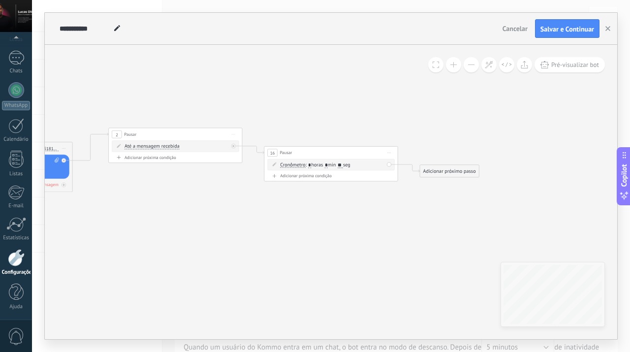
click at [376, 99] on icon at bounding box center [158, 160] width 930 height 399
drag, startPoint x: 353, startPoint y: 153, endPoint x: 357, endPoint y: 88, distance: 65.1
click at [357, 88] on div "16 Pausar ****** Iniciar pré-visualização aqui [GEOGRAPHIC_DATA] Duplicar Exclu…" at bounding box center [334, 88] width 133 height 12
click at [437, 169] on div "Adicionar próximo passo" at bounding box center [449, 170] width 59 height 11
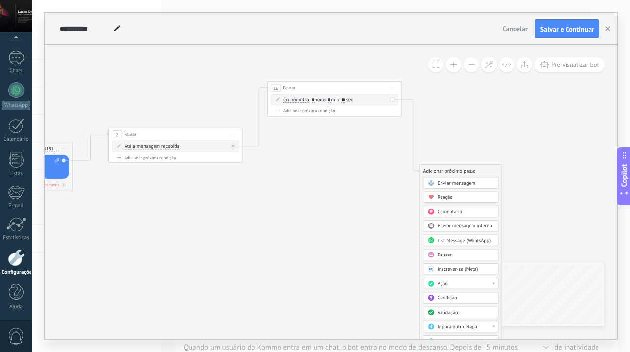
click at [464, 184] on span "Enviar mensagem" at bounding box center [457, 183] width 38 height 6
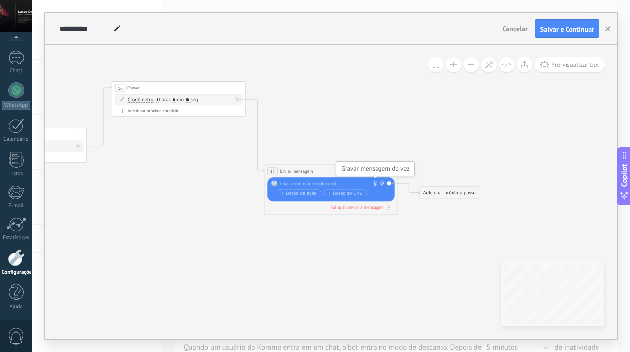
click at [374, 183] on use at bounding box center [375, 182] width 3 height 5
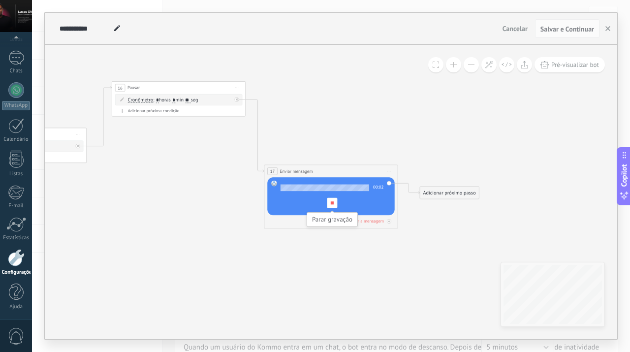
click at [334, 204] on div at bounding box center [332, 203] width 10 height 10
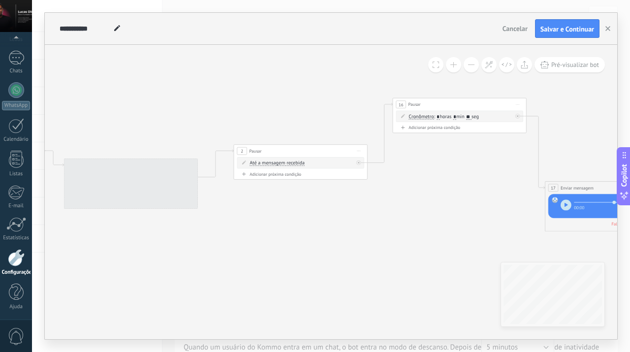
drag, startPoint x: 223, startPoint y: 189, endPoint x: 507, endPoint y: 212, distance: 284.5
click at [507, 212] on icon at bounding box center [361, 165] width 1086 height 468
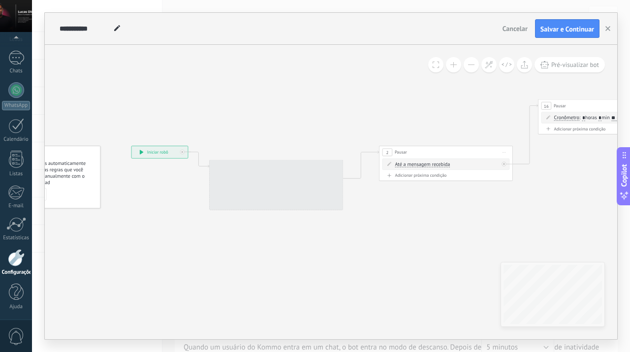
drag, startPoint x: 291, startPoint y: 233, endPoint x: 359, endPoint y: 230, distance: 67.5
click at [359, 230] on icon at bounding box center [507, 166] width 1086 height 468
drag, startPoint x: 415, startPoint y: 146, endPoint x: 408, endPoint y: 135, distance: 12.4
click at [408, 136] on div "2 Pausar ****** Iniciar pré-visualização aqui [GEOGRAPHIC_DATA] Duplicar Excluir" at bounding box center [439, 142] width 133 height 12
drag, startPoint x: 421, startPoint y: 138, endPoint x: 421, endPoint y: 130, distance: 8.4
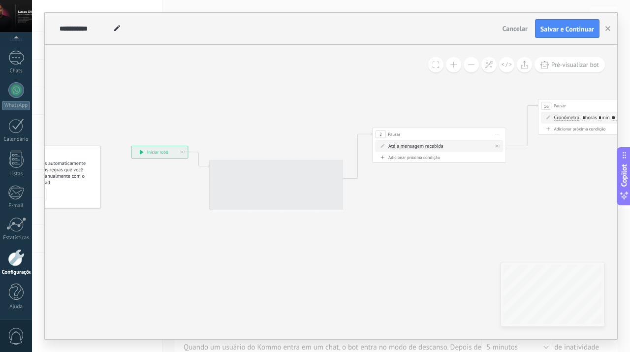
click at [421, 130] on div "2 Pausar ****** Iniciar pré-visualização aqui [GEOGRAPHIC_DATA] Duplicar Excluir" at bounding box center [439, 134] width 133 height 12
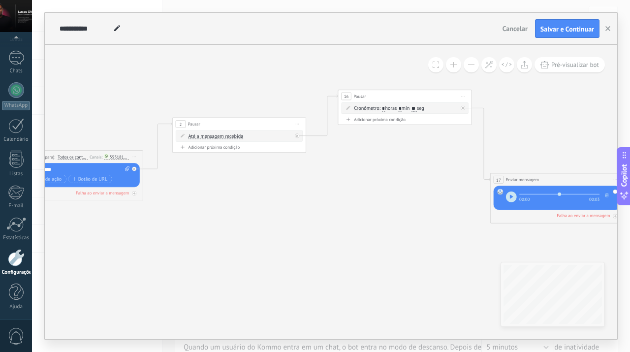
drag, startPoint x: 448, startPoint y: 186, endPoint x: 248, endPoint y: 176, distance: 200.6
click at [248, 176] on icon at bounding box center [307, 156] width 1086 height 468
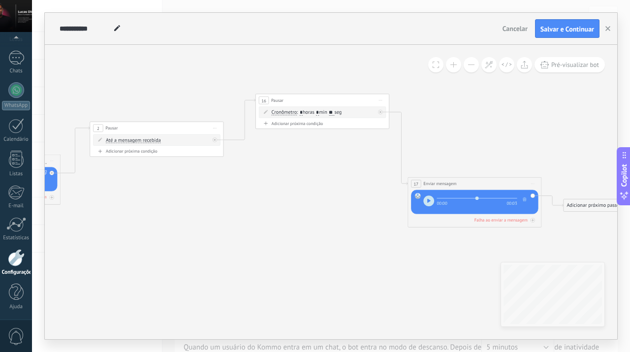
drag, startPoint x: 352, startPoint y: 180, endPoint x: 269, endPoint y: 185, distance: 82.8
click at [269, 185] on icon at bounding box center [225, 161] width 1086 height 468
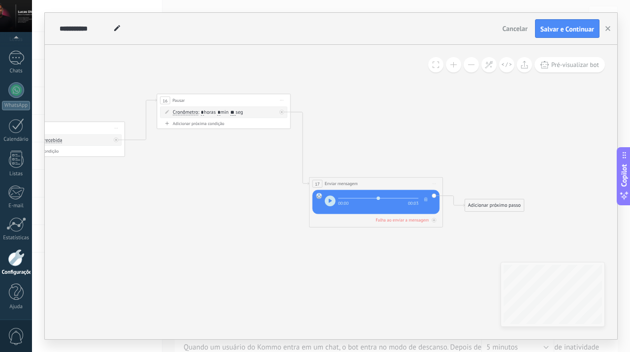
drag, startPoint x: 307, startPoint y: 192, endPoint x: 208, endPoint y: 192, distance: 98.9
click at [208, 192] on icon at bounding box center [126, 161] width 1086 height 468
click at [330, 202] on icon "button" at bounding box center [329, 200] width 3 height 4
click at [331, 204] on button "button" at bounding box center [330, 200] width 11 height 11
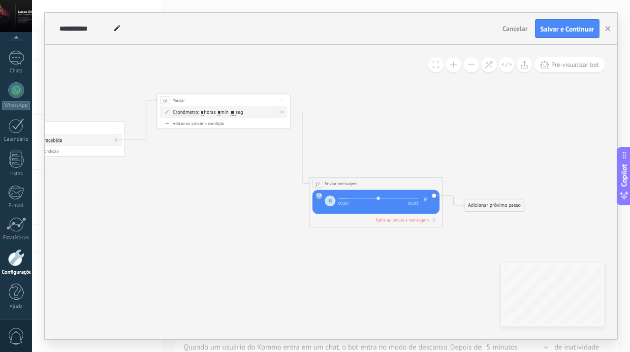
type input "***"
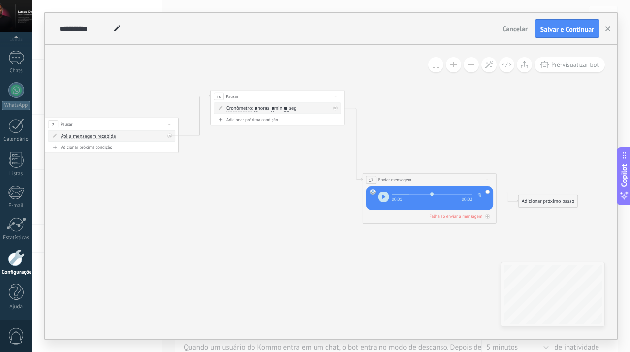
drag, startPoint x: 215, startPoint y: 229, endPoint x: 269, endPoint y: 225, distance: 54.8
click at [269, 225] on icon at bounding box center [179, 157] width 1086 height 468
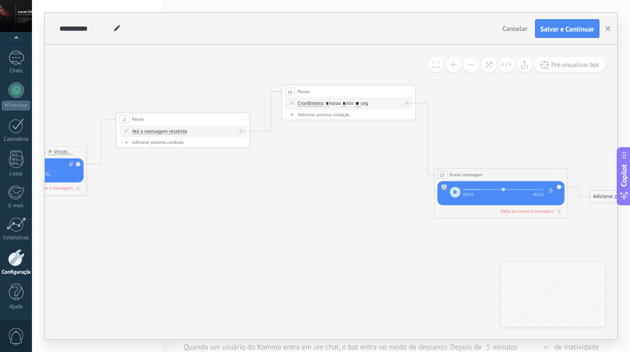
drag, startPoint x: 420, startPoint y: 253, endPoint x: 428, endPoint y: 248, distance: 9.3
click at [428, 248] on icon at bounding box center [251, 152] width 1086 height 468
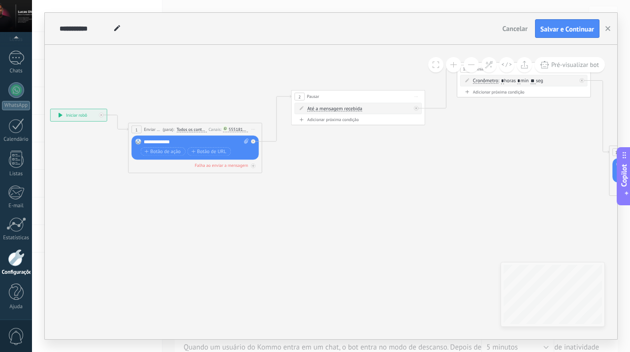
drag, startPoint x: 272, startPoint y: 238, endPoint x: 446, endPoint y: 215, distance: 176.2
click at [446, 215] on icon at bounding box center [426, 129] width 1086 height 468
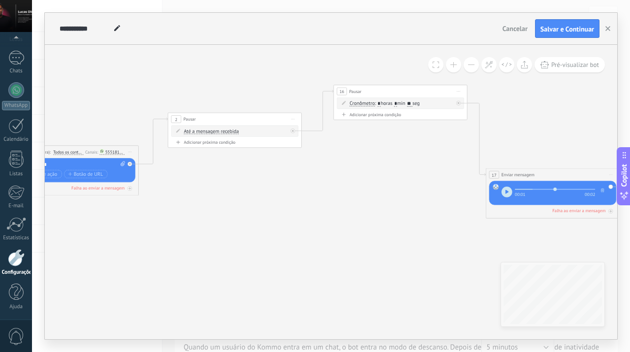
drag, startPoint x: 420, startPoint y: 208, endPoint x: 297, endPoint y: 230, distance: 125.1
click at [297, 230] on icon at bounding box center [302, 151] width 1086 height 468
drag, startPoint x: 246, startPoint y: 119, endPoint x: 217, endPoint y: 105, distance: 31.9
click at [217, 105] on div "2 Pausar ****** Iniciar pré-visualização aqui [GEOGRAPHIC_DATA] Duplicar Excluir" at bounding box center [205, 105] width 133 height 12
drag, startPoint x: 209, startPoint y: 107, endPoint x: 229, endPoint y: 95, distance: 23.1
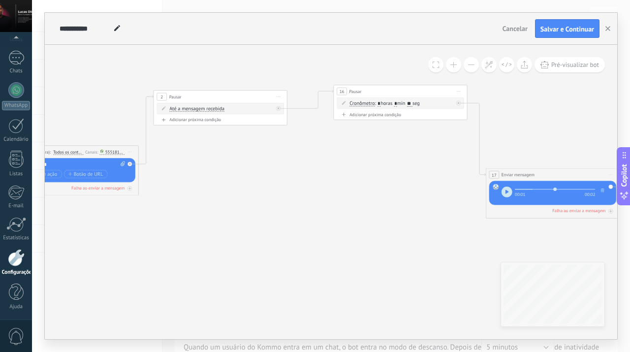
click at [229, 95] on div "2 Pausar ****** Iniciar pré-visualização aqui [GEOGRAPHIC_DATA] Duplicar Excluir" at bounding box center [220, 97] width 133 height 12
drag, startPoint x: 383, startPoint y: 92, endPoint x: 350, endPoint y: 149, distance: 66.2
click at [350, 149] on div "16 Pausar ****** Iniciar pré-visualização aqui [GEOGRAPHIC_DATA] Duplicar Exclu…" at bounding box center [367, 148] width 133 height 12
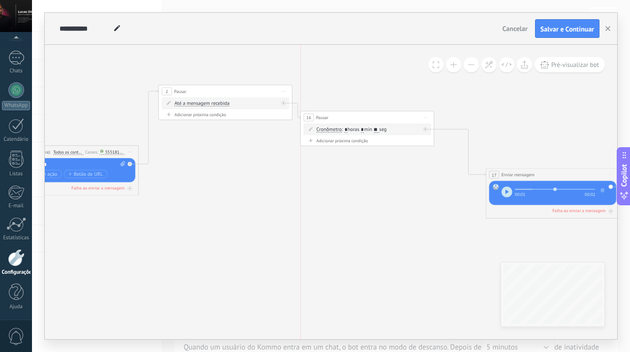
drag, startPoint x: 384, startPoint y: 146, endPoint x: 384, endPoint y: 115, distance: 30.5
click at [384, 115] on div "16 Pausar ****** Iniciar pré-visualização aqui [GEOGRAPHIC_DATA] Duplicar Exclu…" at bounding box center [367, 117] width 133 height 12
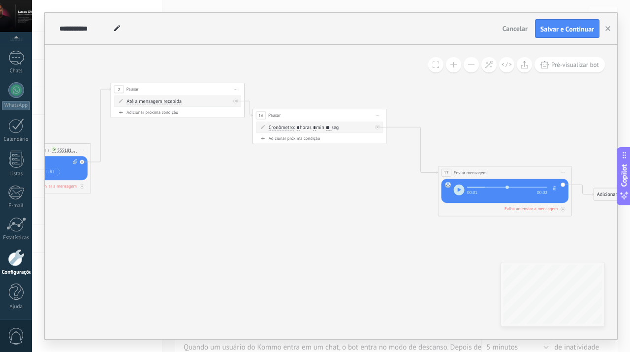
drag, startPoint x: 393, startPoint y: 234, endPoint x: 346, endPoint y: 203, distance: 56.7
click at [346, 230] on icon at bounding box center [255, 149] width 1086 height 468
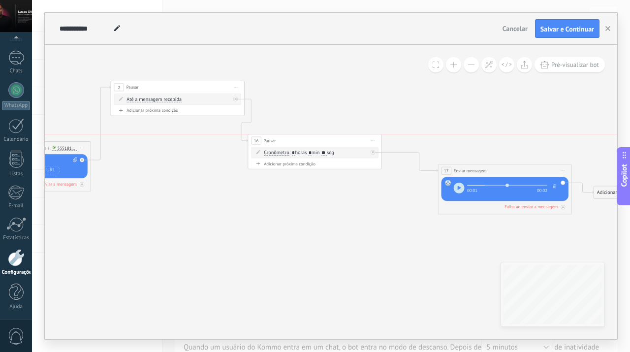
drag, startPoint x: 319, startPoint y: 117, endPoint x: 314, endPoint y: 148, distance: 31.4
click at [314, 147] on div "16 Pausar ****** Iniciar pré-visualização aqui [GEOGRAPHIC_DATA] Duplicar Exclu…" at bounding box center [314, 140] width 133 height 12
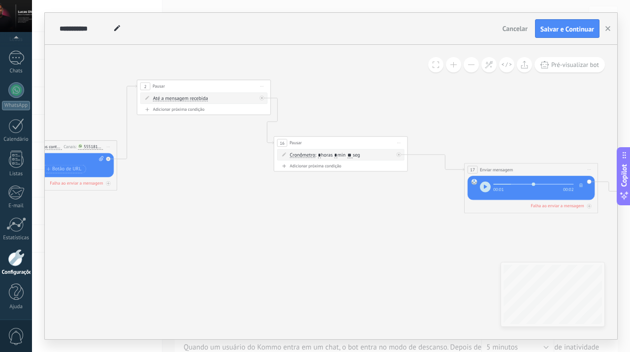
drag, startPoint x: 269, startPoint y: 220, endPoint x: 295, endPoint y: 219, distance: 26.1
click at [295, 219] on icon at bounding box center [281, 146] width 1086 height 468
drag, startPoint x: 295, startPoint y: 219, endPoint x: 319, endPoint y: 219, distance: 23.6
click at [319, 219] on icon at bounding box center [281, 146] width 1086 height 468
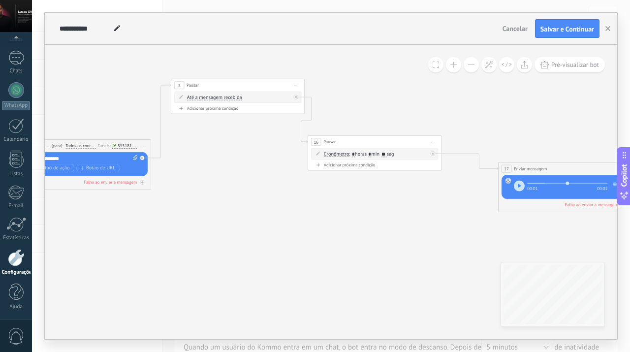
drag, startPoint x: 319, startPoint y: 219, endPoint x: 329, endPoint y: 218, distance: 10.4
click at [329, 218] on icon at bounding box center [315, 145] width 1086 height 468
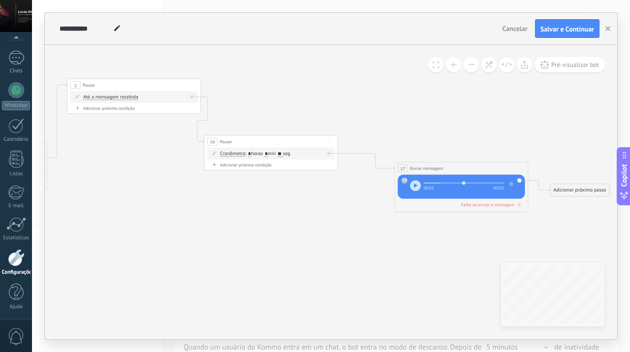
drag, startPoint x: 360, startPoint y: 219, endPoint x: 272, endPoint y: 221, distance: 87.6
click at [272, 221] on icon at bounding box center [211, 145] width 1086 height 468
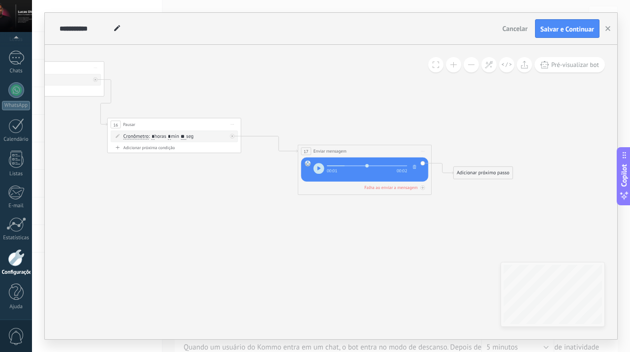
drag, startPoint x: 362, startPoint y: 230, endPoint x: 249, endPoint y: 212, distance: 114.8
click at [249, 212] on icon at bounding box center [114, 128] width 1086 height 468
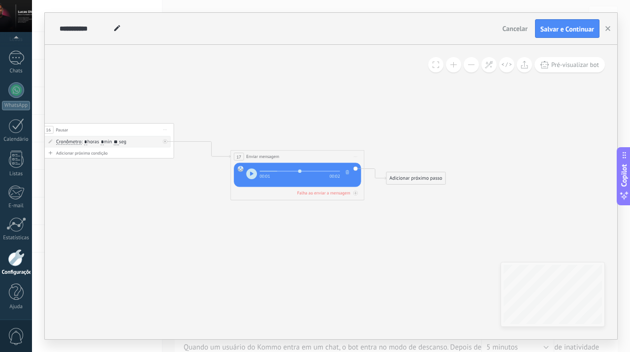
drag, startPoint x: 403, startPoint y: 234, endPoint x: 336, endPoint y: 240, distance: 67.7
click at [336, 240] on icon at bounding box center [47, 133] width 1086 height 468
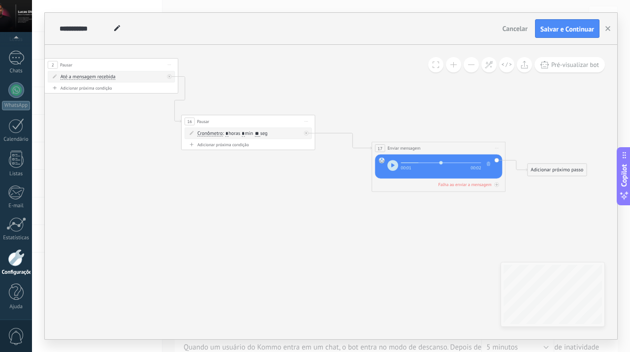
drag, startPoint x: 296, startPoint y: 254, endPoint x: 437, endPoint y: 246, distance: 141.5
click at [437, 246] on icon at bounding box center [189, 125] width 1086 height 468
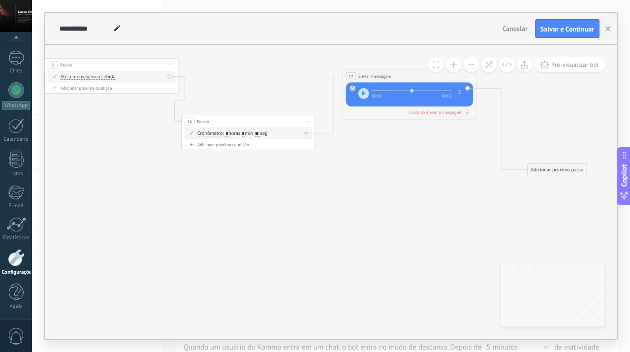
drag, startPoint x: 450, startPoint y: 147, endPoint x: 421, endPoint y: 75, distance: 77.5
click at [421, 75] on div "**********" at bounding box center [409, 76] width 133 height 12
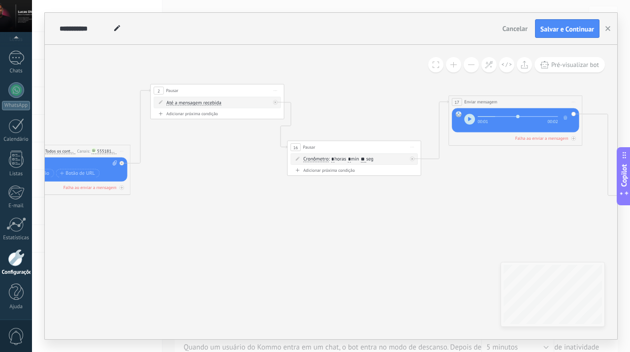
drag, startPoint x: 385, startPoint y: 213, endPoint x: 491, endPoint y: 238, distance: 108.9
click at [491, 238] on icon at bounding box center [294, 143] width 1086 height 452
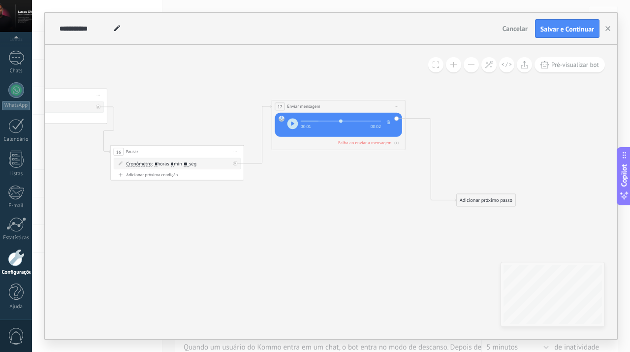
drag, startPoint x: 434, startPoint y: 199, endPoint x: 193, endPoint y: 200, distance: 240.7
click at [193, 200] on icon at bounding box center [117, 147] width 1086 height 452
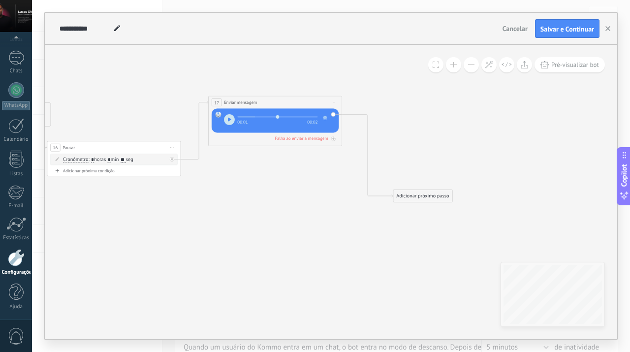
click at [415, 194] on div "Adicionar próximo passo" at bounding box center [422, 196] width 59 height 11
click at [427, 206] on span "Enviar mensagem" at bounding box center [430, 208] width 38 height 6
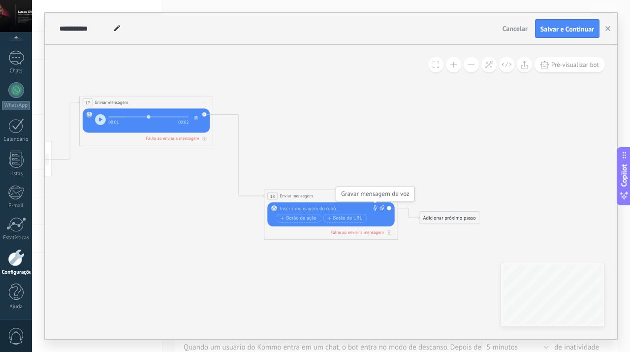
click at [374, 206] on icon at bounding box center [375, 207] width 5 height 5
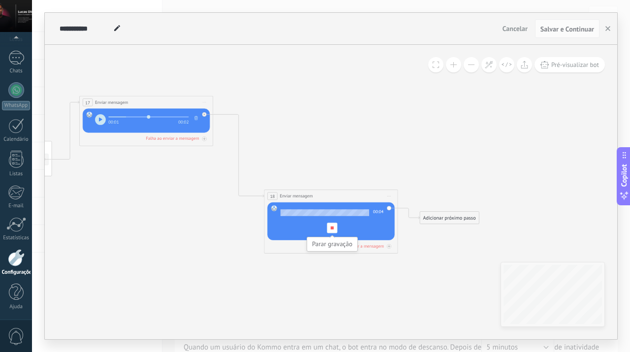
click at [335, 230] on div at bounding box center [332, 228] width 10 height 10
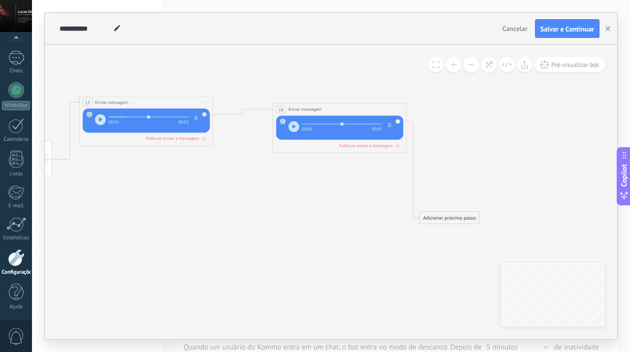
drag, startPoint x: 345, startPoint y: 196, endPoint x: 353, endPoint y: 110, distance: 86.6
click at [353, 110] on div "**********" at bounding box center [339, 109] width 133 height 12
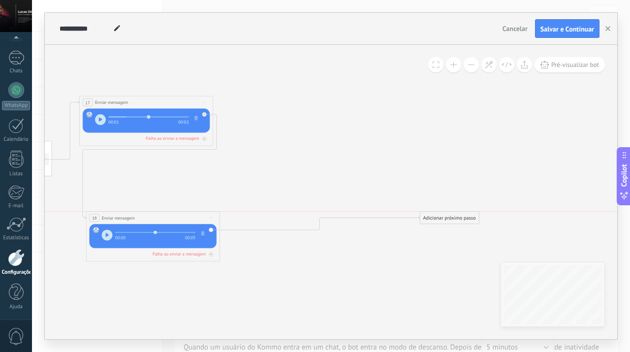
drag, startPoint x: 353, startPoint y: 110, endPoint x: 166, endPoint y: 216, distance: 214.9
click at [166, 216] on div "**********" at bounding box center [152, 218] width 133 height 12
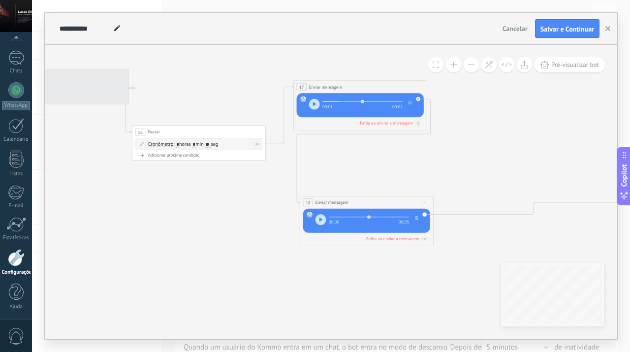
drag, startPoint x: 254, startPoint y: 172, endPoint x: 468, endPoint y: 157, distance: 214.7
click at [468, 157] on icon at bounding box center [216, 158] width 1241 height 512
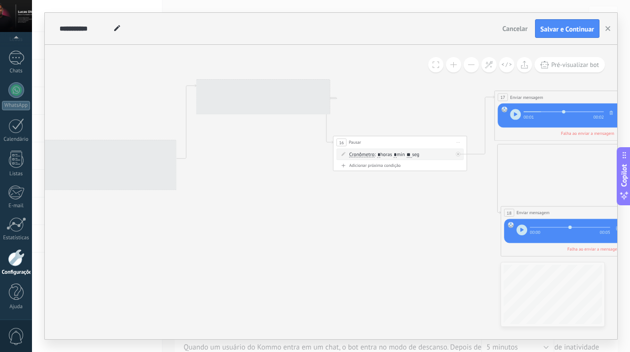
drag, startPoint x: 153, startPoint y: 244, endPoint x: 354, endPoint y: 254, distance: 201.1
click at [354, 254] on icon at bounding box center [417, 168] width 1241 height 512
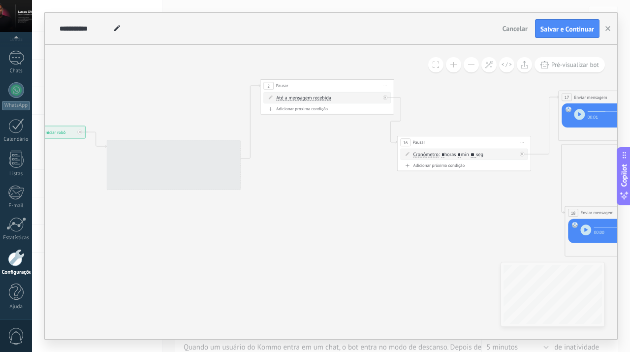
drag, startPoint x: 318, startPoint y: 237, endPoint x: 382, endPoint y: 237, distance: 64.0
click at [382, 237] on icon at bounding box center [481, 168] width 1241 height 512
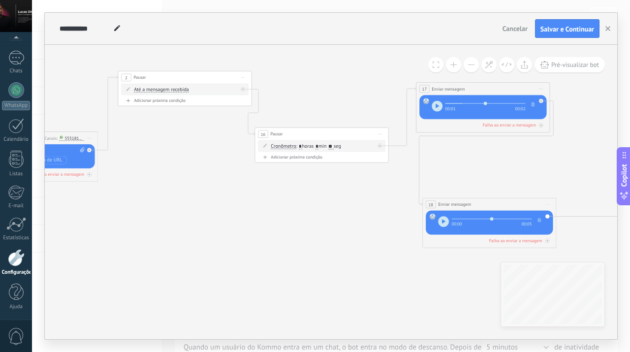
drag, startPoint x: 404, startPoint y: 236, endPoint x: 262, endPoint y: 228, distance: 142.5
click at [262, 228] on icon at bounding box center [339, 160] width 1241 height 512
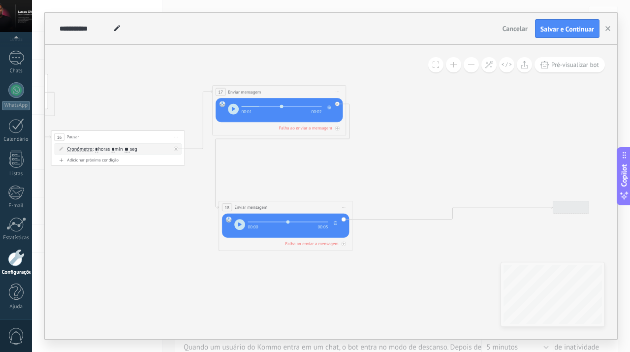
drag, startPoint x: 364, startPoint y: 208, endPoint x: 160, endPoint y: 211, distance: 203.8
click at [160, 211] on icon at bounding box center [135, 162] width 1241 height 512
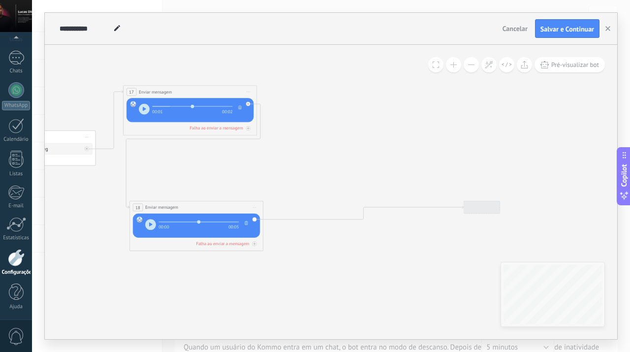
drag, startPoint x: 508, startPoint y: 179, endPoint x: 416, endPoint y: 179, distance: 91.6
click at [416, 179] on icon at bounding box center [46, 162] width 1241 height 512
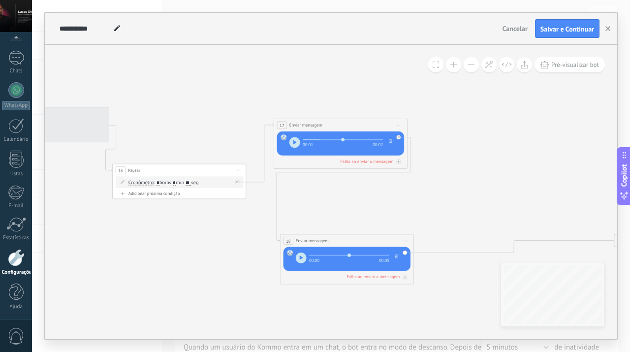
drag, startPoint x: 333, startPoint y: 97, endPoint x: 486, endPoint y: 131, distance: 156.2
click at [486, 131] on icon at bounding box center [196, 196] width 1241 height 512
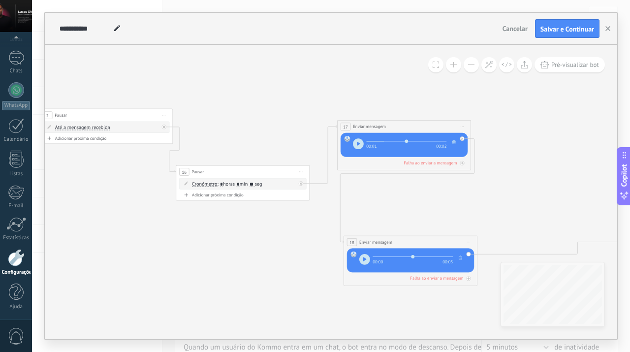
drag, startPoint x: 179, startPoint y: 100, endPoint x: 243, endPoint y: 102, distance: 63.5
click at [243, 102] on icon at bounding box center [260, 197] width 1241 height 512
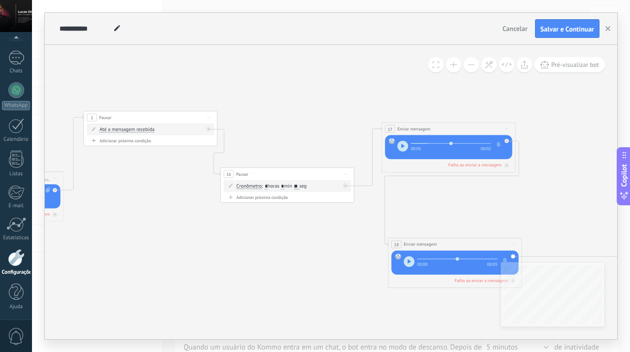
drag, startPoint x: 244, startPoint y: 134, endPoint x: 289, endPoint y: 136, distance: 44.9
click at [289, 136] on icon at bounding box center [304, 199] width 1241 height 512
click at [181, 139] on div "Adicionar próxima condição" at bounding box center [150, 141] width 127 height 6
drag, startPoint x: 264, startPoint y: 146, endPoint x: 200, endPoint y: 242, distance: 115.5
click at [200, 242] on div "Adicionar próximo passo" at bounding box center [205, 244] width 59 height 11
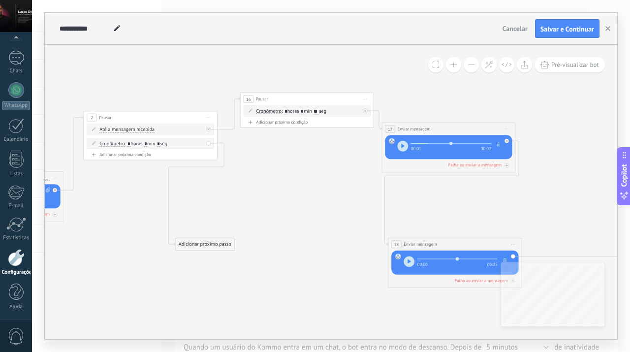
drag, startPoint x: 322, startPoint y: 171, endPoint x: 342, endPoint y: 96, distance: 77.4
click at [342, 96] on div "16 Pausar ****** Iniciar pré-visualização aqui [GEOGRAPHIC_DATA] Duplicar Exclu…" at bounding box center [307, 99] width 133 height 12
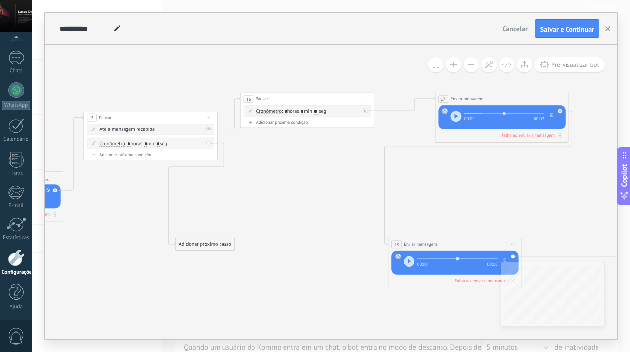
drag, startPoint x: 452, startPoint y: 122, endPoint x: 508, endPoint y: 94, distance: 62.5
click at [508, 94] on div "**********" at bounding box center [501, 99] width 133 height 12
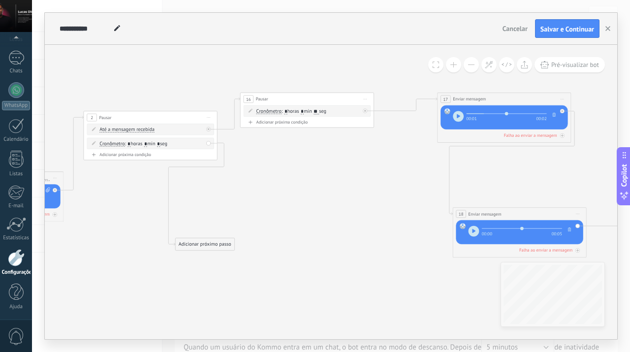
drag, startPoint x: 451, startPoint y: 241, endPoint x: 516, endPoint y: 211, distance: 71.8
click at [516, 211] on div "**********" at bounding box center [519, 214] width 133 height 12
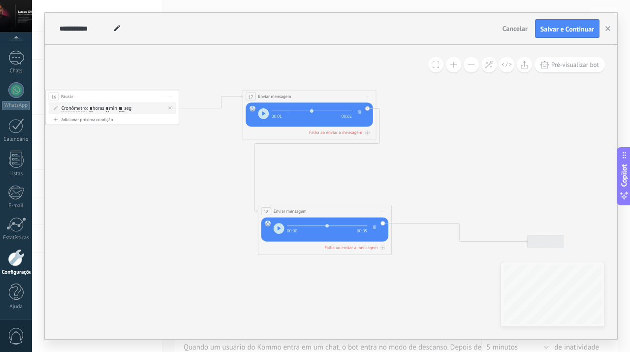
drag, startPoint x: 356, startPoint y: 193, endPoint x: 161, endPoint y: 191, distance: 195.0
click at [161, 191] on icon at bounding box center [110, 173] width 1241 height 501
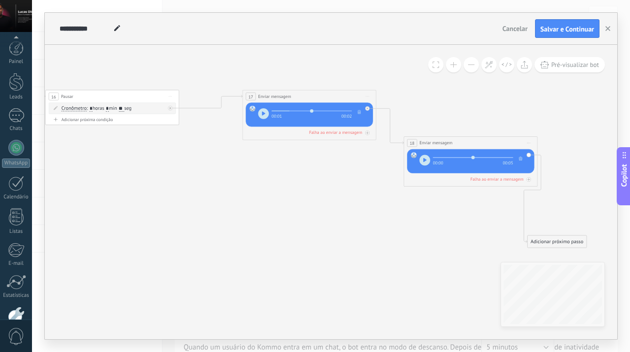
click at [502, 139] on div "**********" at bounding box center [470, 143] width 133 height 12
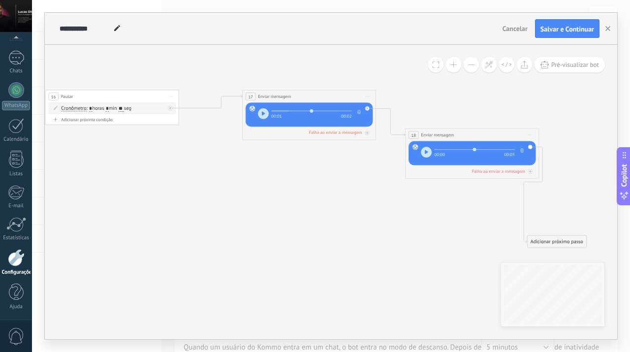
drag, startPoint x: 341, startPoint y: 222, endPoint x: 230, endPoint y: 215, distance: 110.5
click at [230, 215] on icon at bounding box center [110, 169] width 1241 height 493
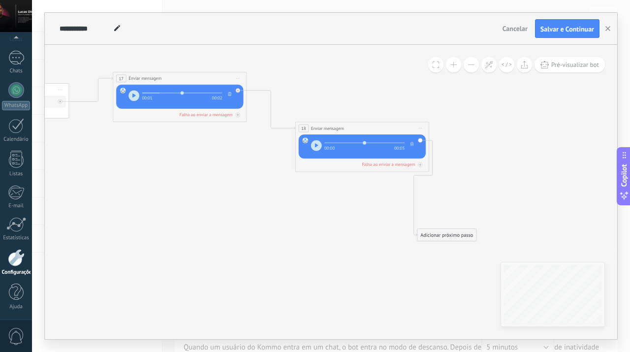
drag, startPoint x: 218, startPoint y: 86, endPoint x: 194, endPoint y: 106, distance: 30.8
click at [194, 72] on div "**********" at bounding box center [179, 78] width 133 height 12
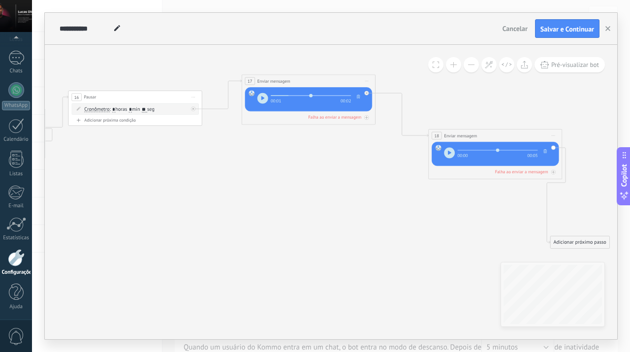
drag, startPoint x: 207, startPoint y: 170, endPoint x: 341, endPoint y: 177, distance: 133.6
click at [341, 177] on icon at bounding box center [133, 162] width 1241 height 508
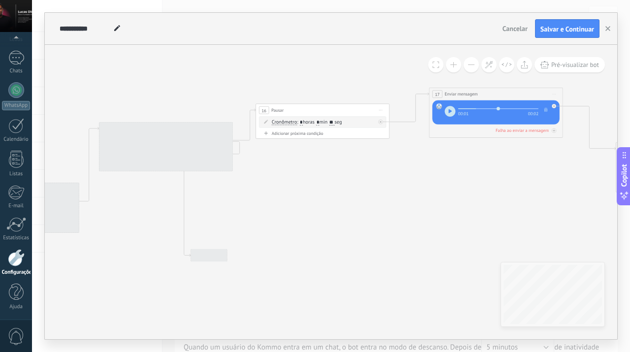
drag, startPoint x: 157, startPoint y: 187, endPoint x: 368, endPoint y: 198, distance: 212.0
click at [368, 198] on icon at bounding box center [320, 175] width 1241 height 508
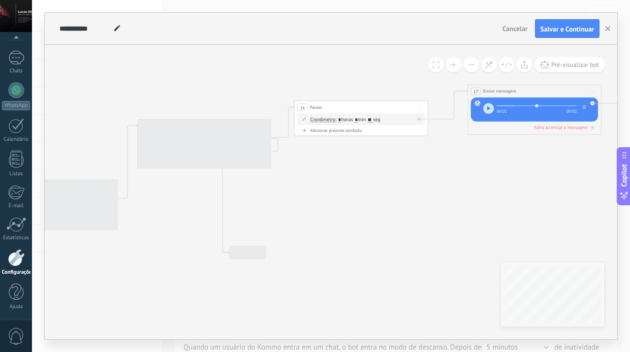
drag, startPoint x: 331, startPoint y: 196, endPoint x: 392, endPoint y: 192, distance: 60.7
click at [392, 192] on icon at bounding box center [359, 172] width 1241 height 508
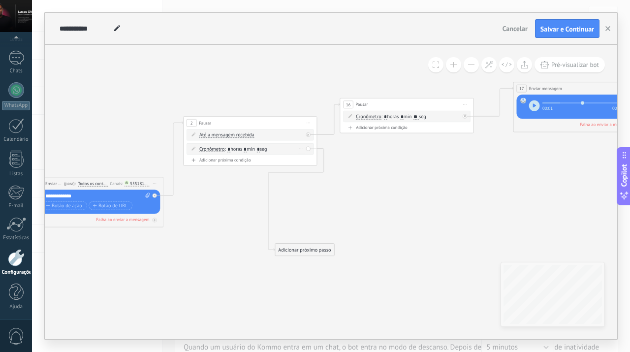
click at [233, 148] on span ": * horas * min * seg" at bounding box center [245, 149] width 42 height 6
click at [230, 148] on input "*" at bounding box center [228, 149] width 3 height 5
type input "*"
click at [247, 149] on input "*" at bounding box center [245, 149] width 3 height 5
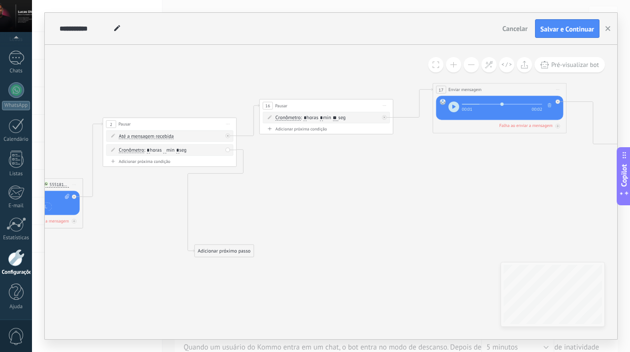
drag, startPoint x: 346, startPoint y: 210, endPoint x: 265, endPoint y: 211, distance: 80.7
click at [265, 211] on icon at bounding box center [324, 170] width 1241 height 508
drag, startPoint x: 233, startPoint y: 250, endPoint x: 355, endPoint y: 230, distance: 123.3
click at [355, 230] on div "Adicionar próximo passo" at bounding box center [346, 230] width 59 height 11
drag, startPoint x: 192, startPoint y: 207, endPoint x: 256, endPoint y: 195, distance: 65.6
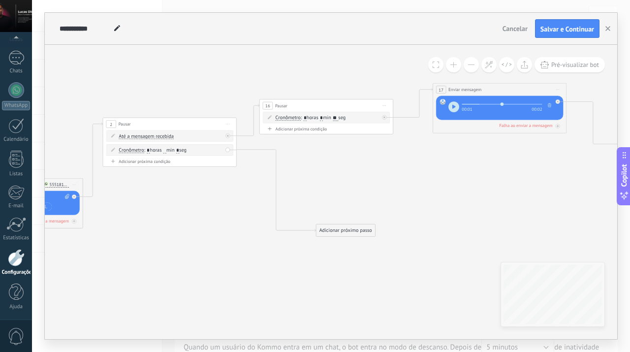
click at [256, 195] on icon at bounding box center [324, 170] width 1241 height 509
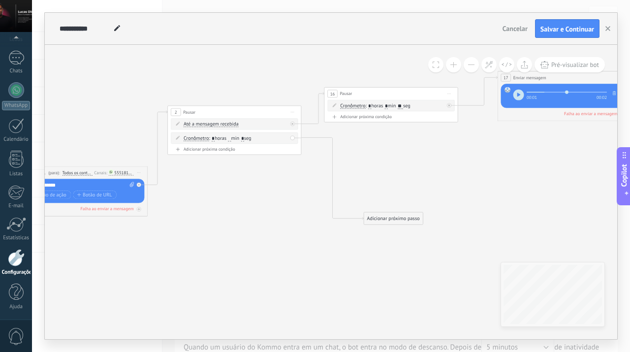
drag, startPoint x: 413, startPoint y: 217, endPoint x: 393, endPoint y: 217, distance: 19.2
click at [393, 217] on div "Adicionar próximo passo" at bounding box center [393, 218] width 59 height 11
click at [393, 217] on div "Adicionar próximo passo" at bounding box center [391, 218] width 59 height 11
click at [394, 230] on span "Enviar mensagem" at bounding box center [398, 230] width 38 height 6
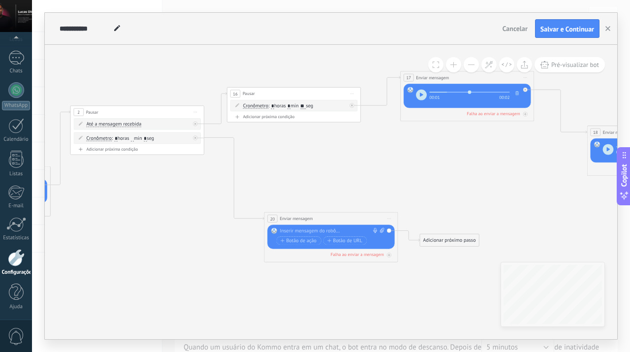
click at [343, 228] on div at bounding box center [329, 231] width 99 height 7
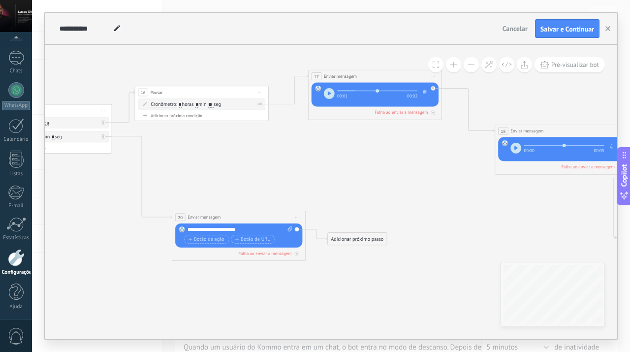
drag, startPoint x: 376, startPoint y: 203, endPoint x: 277, endPoint y: 202, distance: 99.0
click at [277, 202] on icon at bounding box center [199, 166] width 1241 height 526
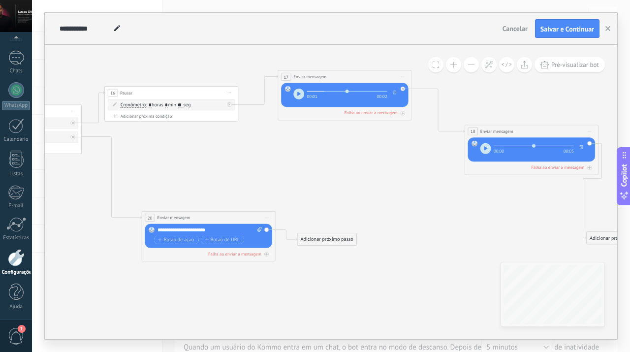
drag, startPoint x: 382, startPoint y: 193, endPoint x: 358, endPoint y: 193, distance: 23.6
click at [358, 193] on icon at bounding box center [169, 166] width 1241 height 526
click at [341, 239] on div "Adicionar próximo passo" at bounding box center [326, 239] width 59 height 11
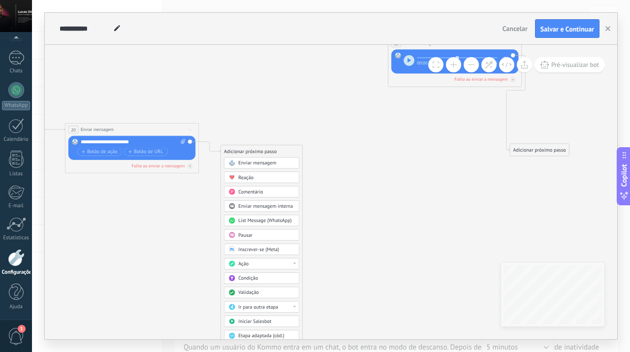
drag, startPoint x: 413, startPoint y: 206, endPoint x: 337, endPoint y: 118, distance: 116.6
click at [337, 118] on icon at bounding box center [92, 78] width 1241 height 526
click at [265, 232] on div "Pausar" at bounding box center [266, 235] width 56 height 7
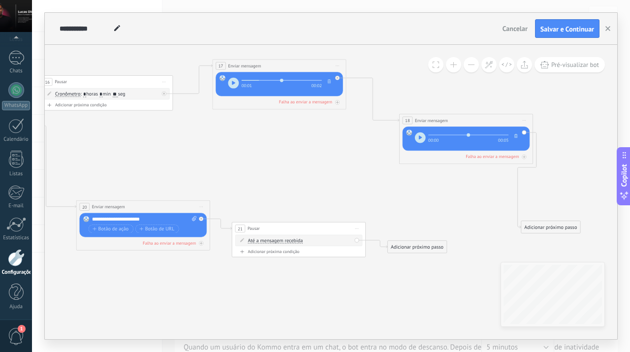
drag, startPoint x: 297, startPoint y: 205, endPoint x: 265, endPoint y: 284, distance: 85.2
click at [265, 284] on icon at bounding box center [103, 158] width 1241 height 533
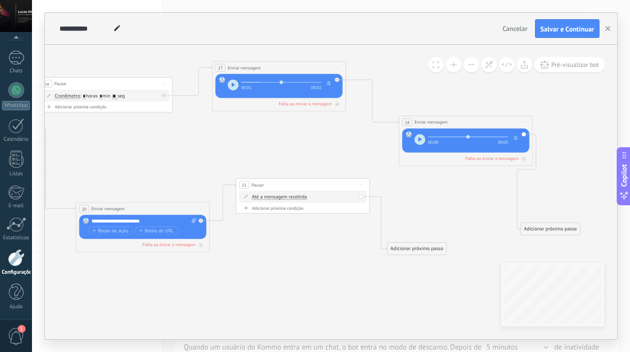
drag, startPoint x: 287, startPoint y: 232, endPoint x: 292, endPoint y: 185, distance: 47.5
click at [292, 185] on div "21 Pausar ****** Iniciar pré-visualização aqui Renomear Duplicar Excluir" at bounding box center [302, 185] width 133 height 12
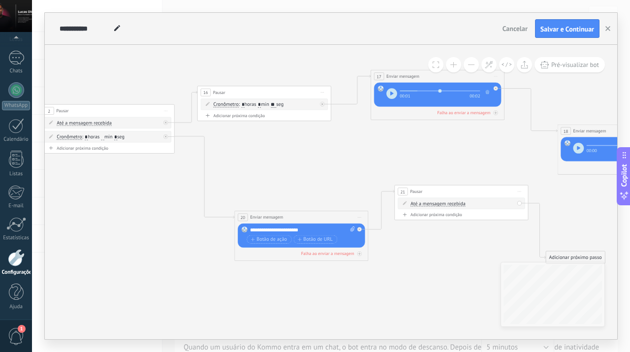
drag, startPoint x: 157, startPoint y: 166, endPoint x: 316, endPoint y: 175, distance: 158.8
click at [316, 175] on icon at bounding box center [262, 167] width 1241 height 529
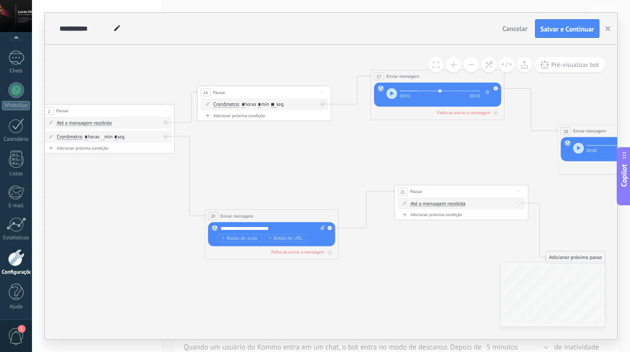
drag, startPoint x: 318, startPoint y: 212, endPoint x: 282, endPoint y: 211, distance: 36.4
click at [282, 211] on div "**********" at bounding box center [271, 216] width 133 height 12
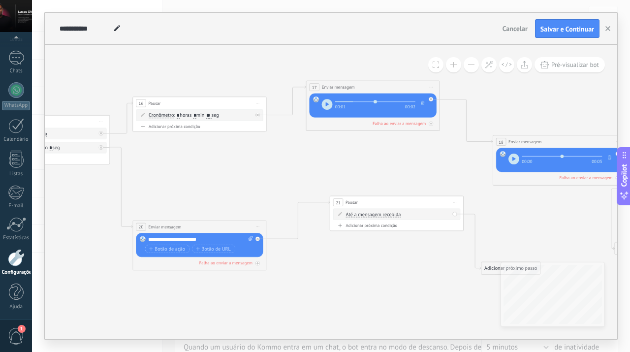
drag, startPoint x: 335, startPoint y: 170, endPoint x: 270, endPoint y: 181, distance: 65.9
click at [270, 181] on icon at bounding box center [197, 177] width 1241 height 529
drag, startPoint x: 382, startPoint y: 205, endPoint x: 351, endPoint y: 205, distance: 30.5
click at [351, 205] on div "21 Pausar ****** Iniciar pré-visualização aqui Renomear Duplicar Excluir Até a …" at bounding box center [373, 213] width 134 height 35
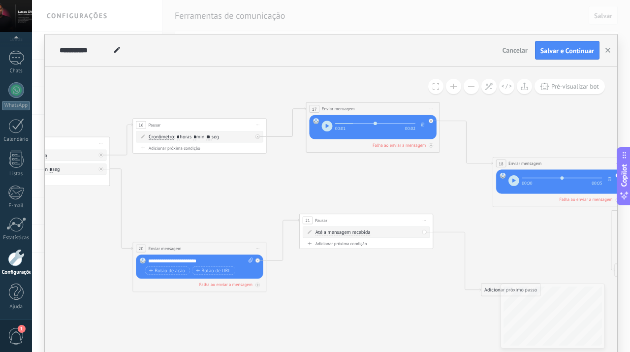
type textarea "*********"
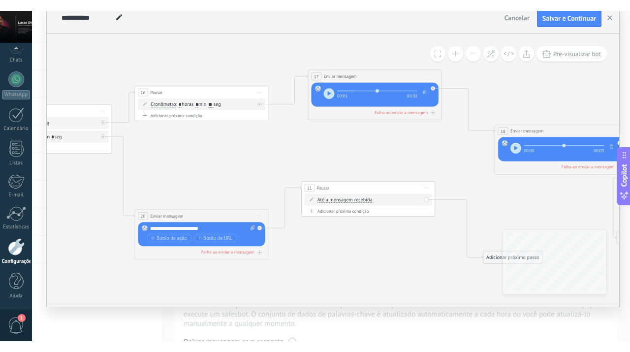
scroll to position [58, 0]
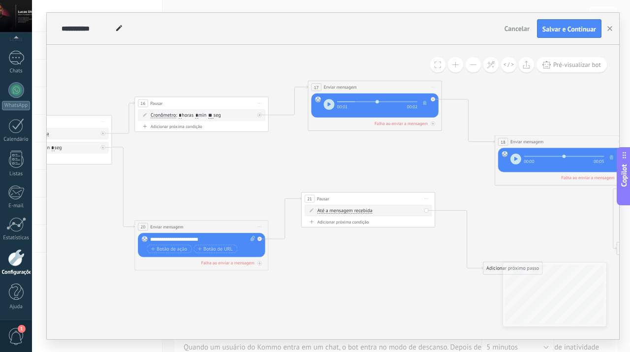
click at [339, 224] on div "Adicionar próxima condição" at bounding box center [368, 222] width 127 height 6
click at [347, 224] on input "*" at bounding box center [347, 225] width 3 height 5
type input "*"
click at [368, 224] on span ": * horas * min * seg" at bounding box center [364, 225] width 42 height 6
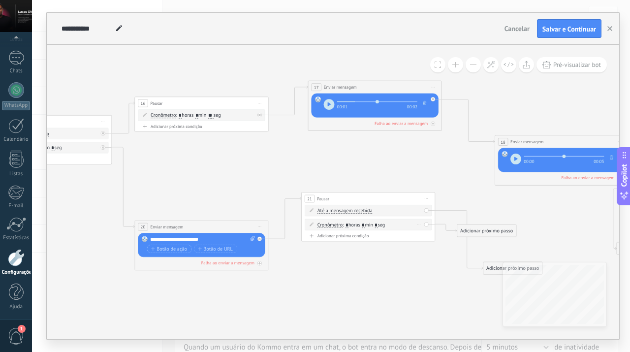
click at [368, 224] on span ": * horas * min * seg" at bounding box center [364, 225] width 42 height 6
drag, startPoint x: 495, startPoint y: 228, endPoint x: 459, endPoint y: 280, distance: 63.6
click at [459, 260] on div "Adicionar próximo passo" at bounding box center [473, 254] width 59 height 11
drag, startPoint x: 491, startPoint y: 266, endPoint x: 492, endPoint y: 211, distance: 55.6
click at [492, 262] on div "Adicionar próximo passo" at bounding box center [512, 267] width 59 height 11
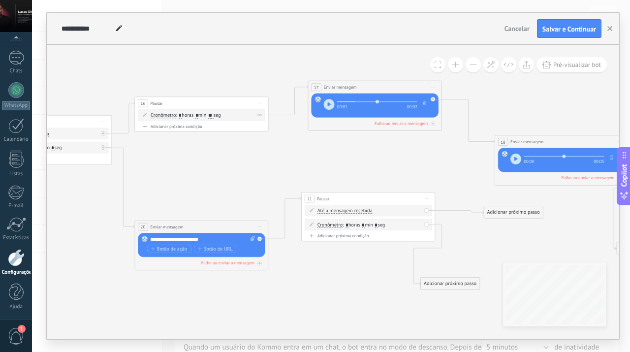
drag, startPoint x: 331, startPoint y: 278, endPoint x: 288, endPoint y: 278, distance: 42.8
click at [288, 278] on icon at bounding box center [199, 185] width 1241 height 544
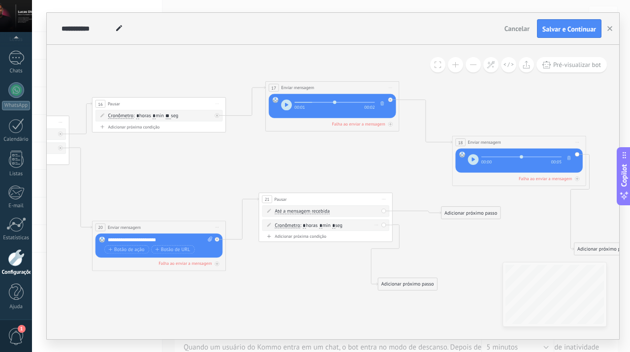
drag, startPoint x: 324, startPoint y: 206, endPoint x: 317, endPoint y: 227, distance: 22.9
click at [317, 227] on div "Até a mensagem recebida Até a mensagem recebida Cronômetro Exceto durante o exp…" at bounding box center [325, 219] width 127 height 28
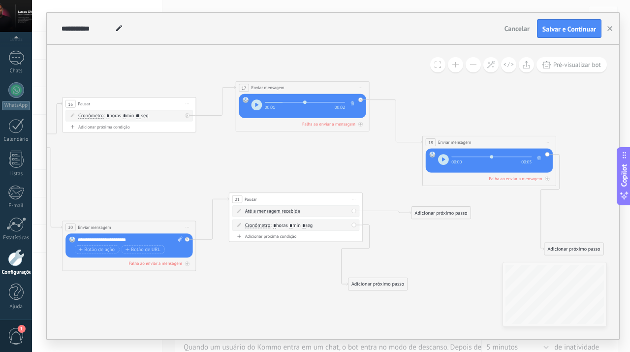
drag, startPoint x: 450, startPoint y: 239, endPoint x: 443, endPoint y: 239, distance: 7.9
click at [443, 239] on icon at bounding box center [127, 186] width 1241 height 544
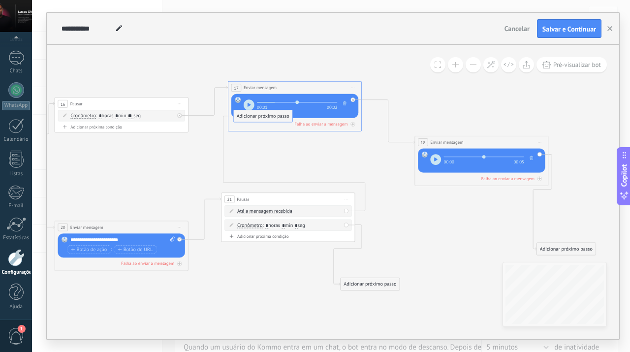
drag, startPoint x: 436, startPoint y: 213, endPoint x: 265, endPoint y: 116, distance: 195.8
click at [347, 210] on div at bounding box center [346, 211] width 4 height 4
drag, startPoint x: 393, startPoint y: 218, endPoint x: 132, endPoint y: 121, distance: 277.9
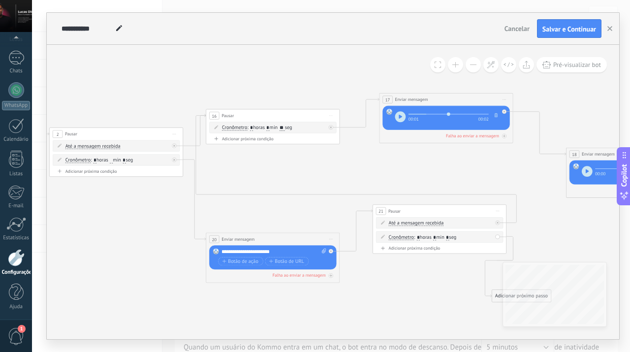
drag, startPoint x: 194, startPoint y: 286, endPoint x: 346, endPoint y: 298, distance: 152.1
click at [346, 298] on icon at bounding box center [270, 198] width 1241 height 544
drag, startPoint x: 237, startPoint y: 115, endPoint x: 271, endPoint y: 81, distance: 48.0
click at [271, 81] on div "16 Pausar ****** Iniciar pré-visualização aqui [GEOGRAPHIC_DATA] Duplicar Exclu…" at bounding box center [306, 82] width 133 height 12
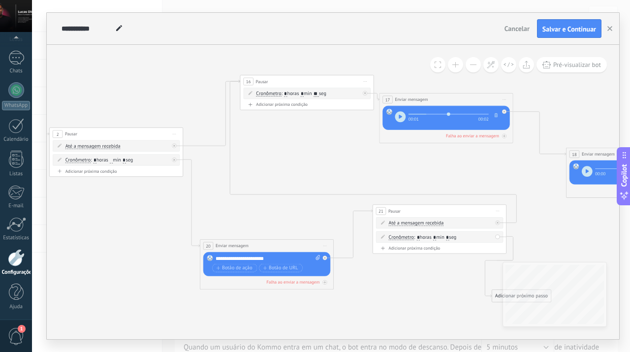
drag, startPoint x: 288, startPoint y: 236, endPoint x: 281, endPoint y: 245, distance: 11.9
click at [281, 245] on div "**********" at bounding box center [266, 246] width 133 height 12
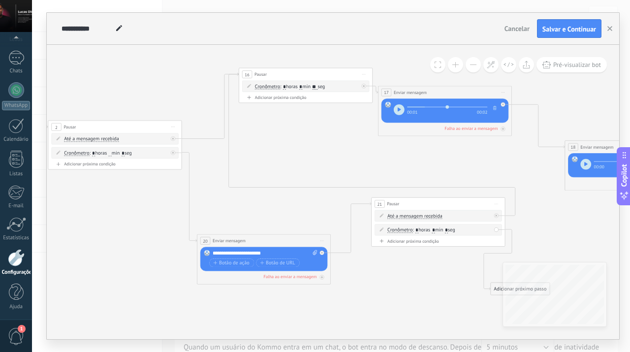
drag, startPoint x: 149, startPoint y: 230, endPoint x: 146, endPoint y: 222, distance: 8.7
click at [146, 222] on icon at bounding box center [269, 182] width 1241 height 562
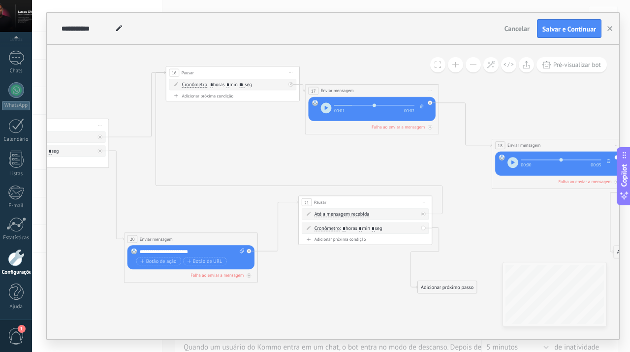
drag, startPoint x: 395, startPoint y: 283, endPoint x: 324, endPoint y: 282, distance: 71.4
click at [324, 282] on icon at bounding box center [196, 180] width 1241 height 562
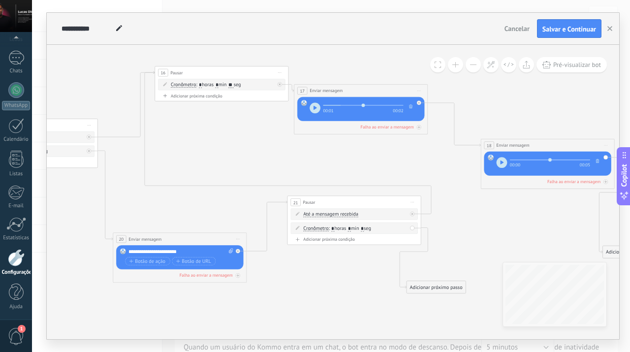
drag, startPoint x: 297, startPoint y: 273, endPoint x: 260, endPoint y: 273, distance: 36.9
click at [260, 273] on icon at bounding box center [185, 180] width 1241 height 562
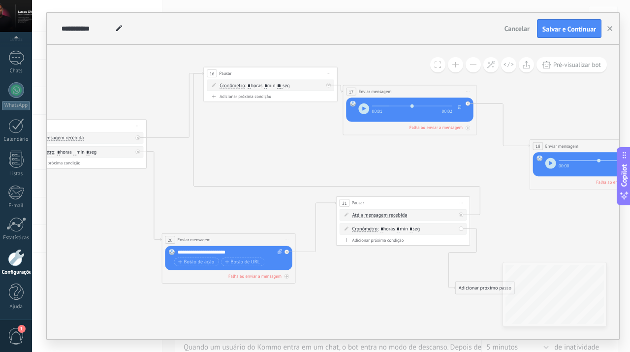
drag, startPoint x: 299, startPoint y: 265, endPoint x: 374, endPoint y: 266, distance: 74.3
click at [374, 266] on icon at bounding box center [234, 181] width 1241 height 562
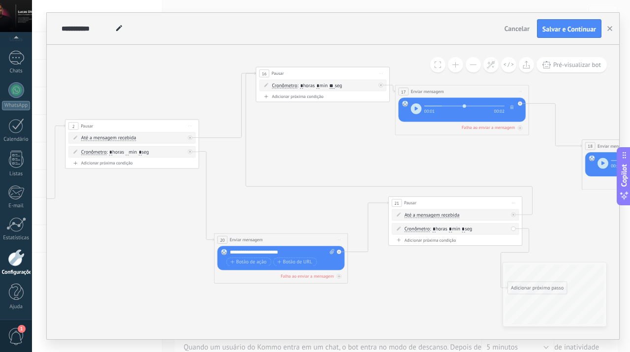
drag, startPoint x: 83, startPoint y: 229, endPoint x: 100, endPoint y: 221, distance: 18.9
click at [100, 221] on icon at bounding box center [286, 181] width 1241 height 562
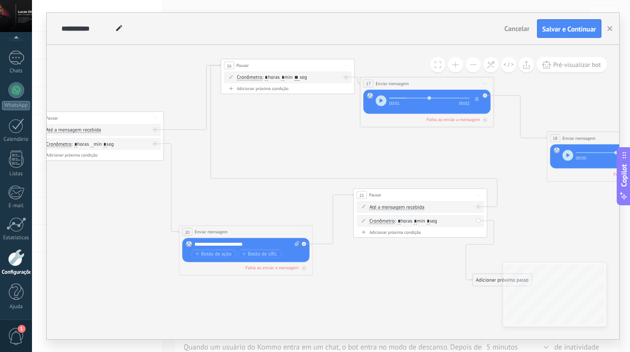
drag, startPoint x: 389, startPoint y: 273, endPoint x: 339, endPoint y: 273, distance: 50.2
click at [339, 273] on icon at bounding box center [251, 173] width 1241 height 562
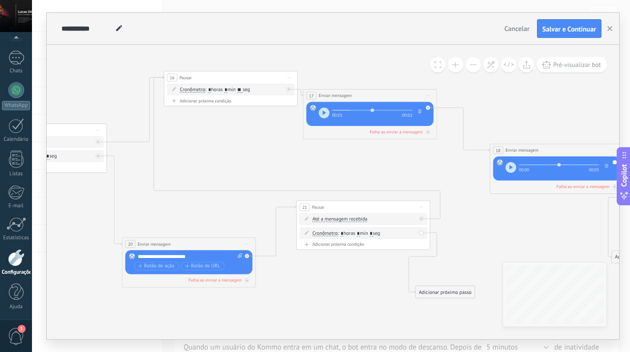
drag, startPoint x: 347, startPoint y: 247, endPoint x: 337, endPoint y: 273, distance: 28.1
click at [337, 273] on icon at bounding box center [194, 185] width 1241 height 562
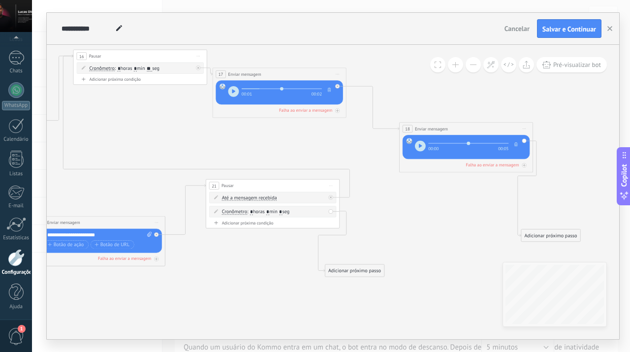
drag, startPoint x: 481, startPoint y: 237, endPoint x: 394, endPoint y: 202, distance: 94.3
click at [394, 202] on icon at bounding box center [104, 163] width 1241 height 562
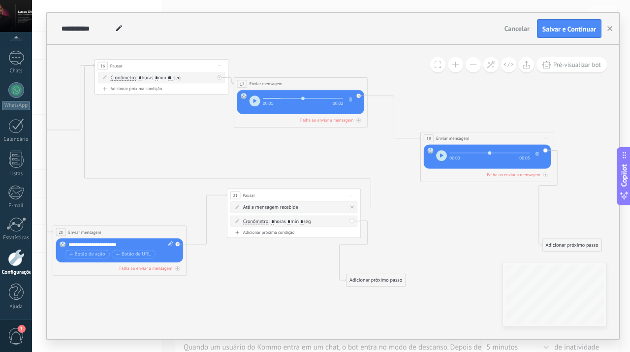
drag, startPoint x: 243, startPoint y: 267, endPoint x: 264, endPoint y: 277, distance: 23.3
click at [264, 277] on icon at bounding box center [125, 173] width 1241 height 562
click at [274, 220] on input "*" at bounding box center [272, 221] width 3 height 5
click at [274, 221] on input "*" at bounding box center [272, 221] width 3 height 5
type input "**"
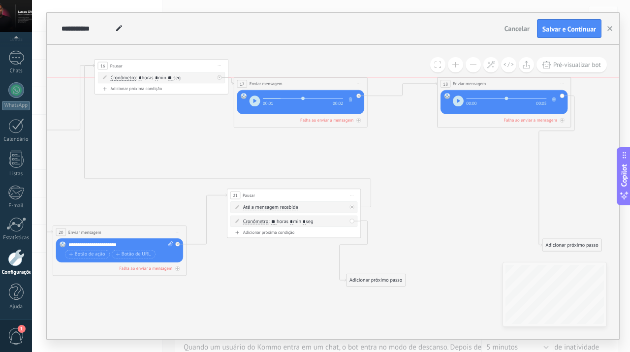
drag, startPoint x: 467, startPoint y: 133, endPoint x: 480, endPoint y: 78, distance: 57.1
click at [480, 78] on div "**********" at bounding box center [504, 84] width 133 height 12
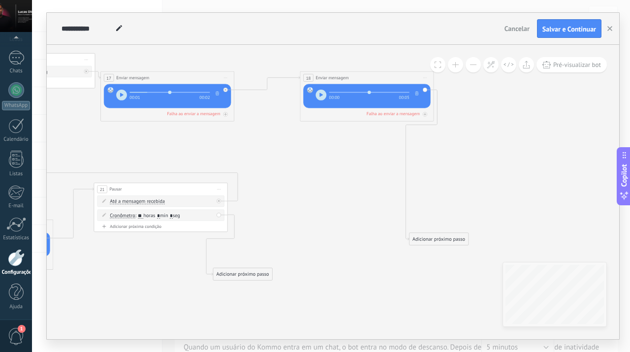
drag, startPoint x: 463, startPoint y: 181, endPoint x: 302, endPoint y: 185, distance: 161.0
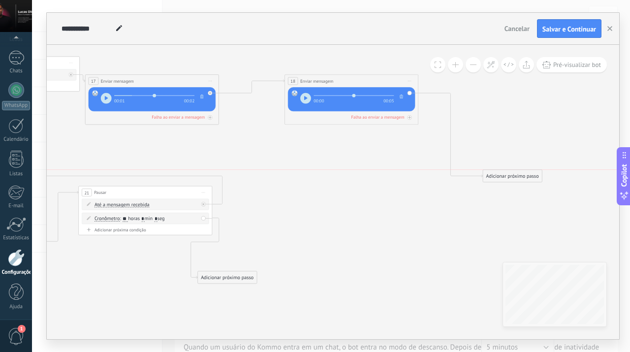
drag, startPoint x: 415, startPoint y: 238, endPoint x: 523, endPoint y: 168, distance: 128.1
click at [523, 170] on div "Adicionar próximo passo" at bounding box center [512, 175] width 59 height 11
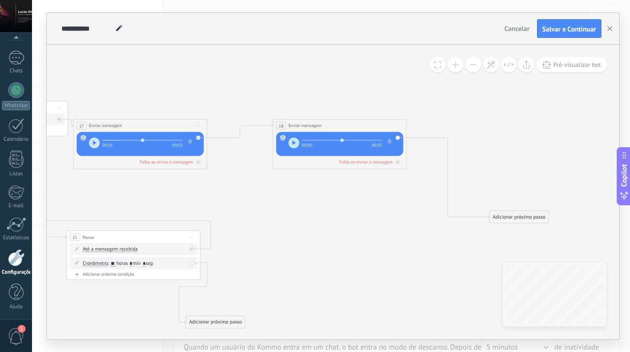
drag, startPoint x: 295, startPoint y: 147, endPoint x: 284, endPoint y: 191, distance: 45.9
click at [284, 191] on icon at bounding box center [17, 215] width 1346 height 562
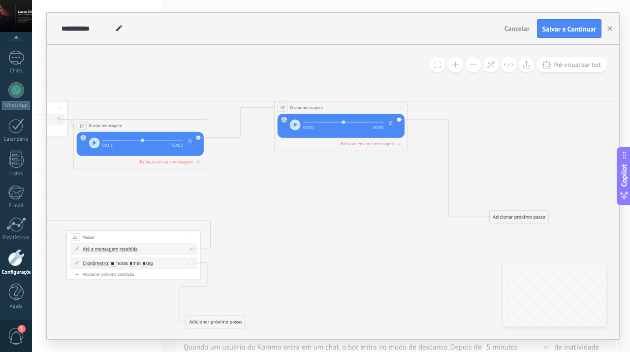
drag, startPoint x: 344, startPoint y: 121, endPoint x: 346, endPoint y: 100, distance: 21.2
click at [346, 101] on div "**********" at bounding box center [341, 107] width 133 height 12
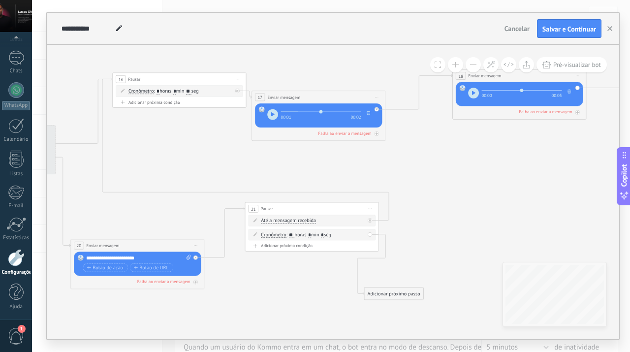
drag, startPoint x: 263, startPoint y: 189, endPoint x: 444, endPoint y: 162, distance: 182.1
click at [444, 162] on icon at bounding box center [197, 186] width 1349 height 562
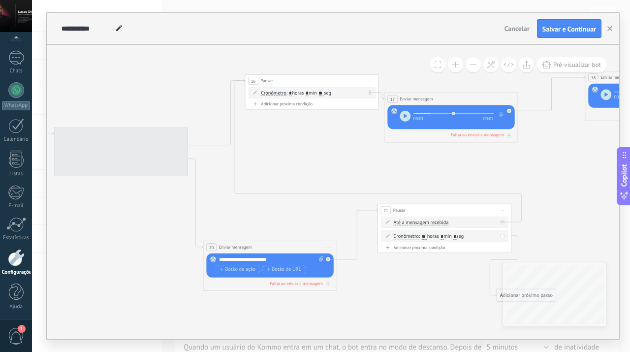
drag, startPoint x: 207, startPoint y: 159, endPoint x: 338, endPoint y: 159, distance: 130.5
click at [338, 159] on icon at bounding box center [329, 188] width 1349 height 562
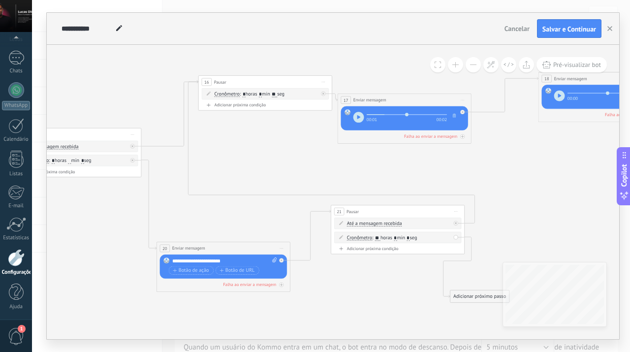
drag, startPoint x: 324, startPoint y: 150, endPoint x: 276, endPoint y: 151, distance: 48.3
click at [276, 151] on icon at bounding box center [283, 189] width 1349 height 562
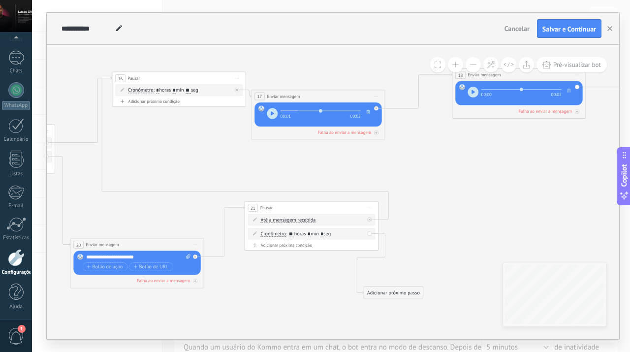
drag, startPoint x: 539, startPoint y: 221, endPoint x: 451, endPoint y: 218, distance: 88.2
click at [451, 218] on icon at bounding box center [196, 186] width 1349 height 562
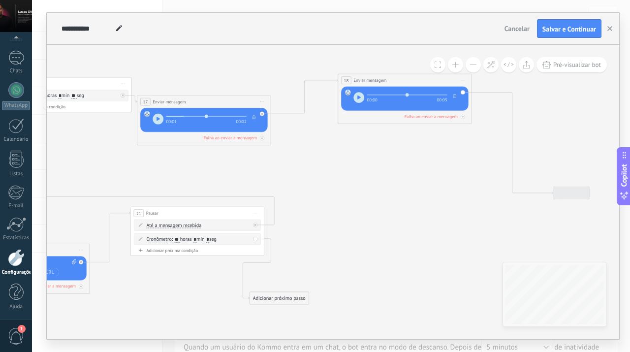
drag, startPoint x: 441, startPoint y: 253, endPoint x: 321, endPoint y: 257, distance: 119.7
click at [321, 257] on icon at bounding box center [82, 191] width 1349 height 562
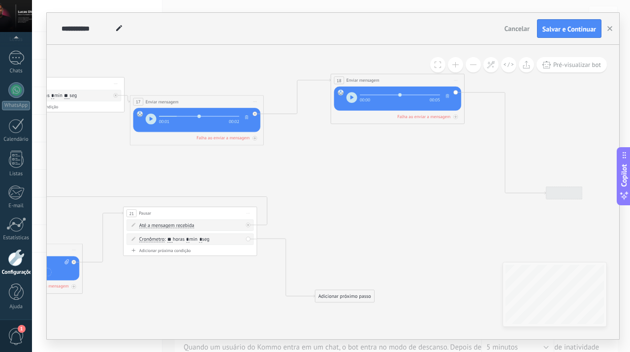
drag, startPoint x: 287, startPoint y: 295, endPoint x: 360, endPoint y: 293, distance: 72.9
click at [360, 293] on div "Adicionar próximo passo" at bounding box center [345, 296] width 59 height 11
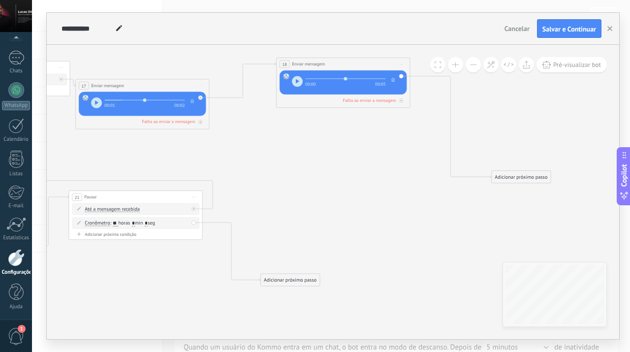
drag, startPoint x: 358, startPoint y: 237, endPoint x: 299, endPoint y: 218, distance: 62.3
click at [299, 218] on icon at bounding box center [20, 171] width 1349 height 563
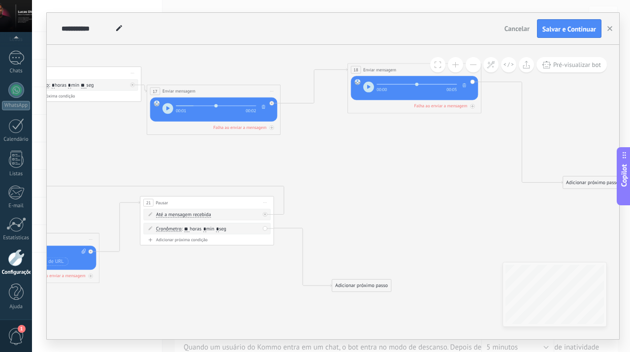
drag, startPoint x: 278, startPoint y: 176, endPoint x: 432, endPoint y: 210, distance: 158.4
click at [431, 210] on icon at bounding box center [92, 177] width 1349 height 563
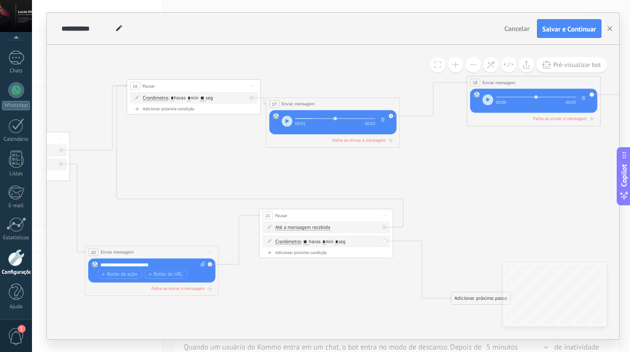
drag, startPoint x: 441, startPoint y: 200, endPoint x: 482, endPoint y: 187, distance: 43.3
click at [482, 187] on icon at bounding box center [211, 189] width 1349 height 563
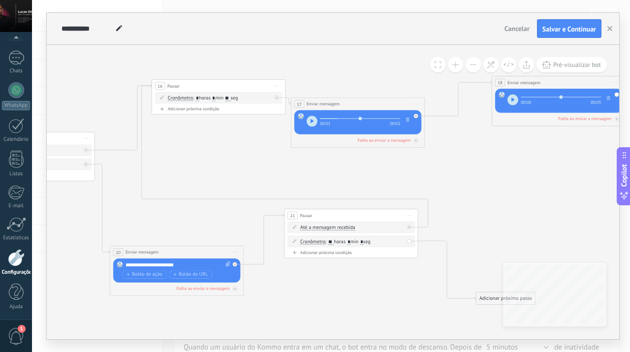
drag, startPoint x: 456, startPoint y: 197, endPoint x: 481, endPoint y: 196, distance: 25.1
click at [481, 196] on icon at bounding box center [236, 189] width 1349 height 563
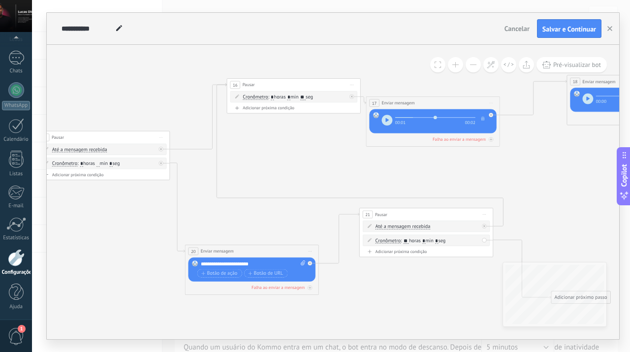
drag, startPoint x: 188, startPoint y: 223, endPoint x: 263, endPoint y: 223, distance: 75.8
click at [263, 223] on icon at bounding box center [311, 188] width 1349 height 563
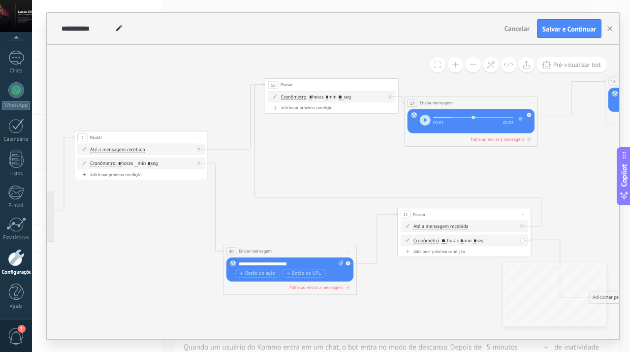
drag, startPoint x: 114, startPoint y: 213, endPoint x: 152, endPoint y: 213, distance: 37.4
click at [152, 213] on icon at bounding box center [349, 188] width 1349 height 563
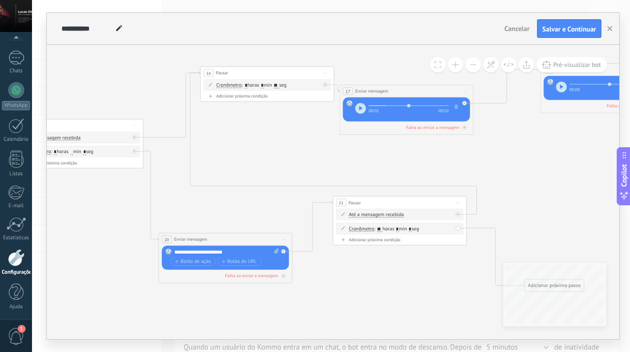
drag, startPoint x: 303, startPoint y: 229, endPoint x: 238, endPoint y: 217, distance: 66.0
click at [238, 217] on icon at bounding box center [285, 177] width 1349 height 563
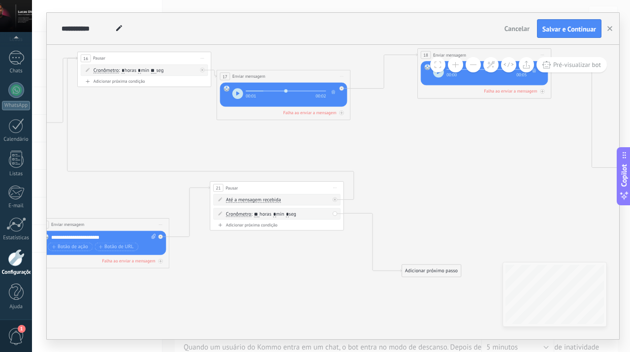
drag, startPoint x: 526, startPoint y: 223, endPoint x: 403, endPoint y: 208, distance: 123.9
click at [403, 208] on icon at bounding box center [162, 162] width 1349 height 563
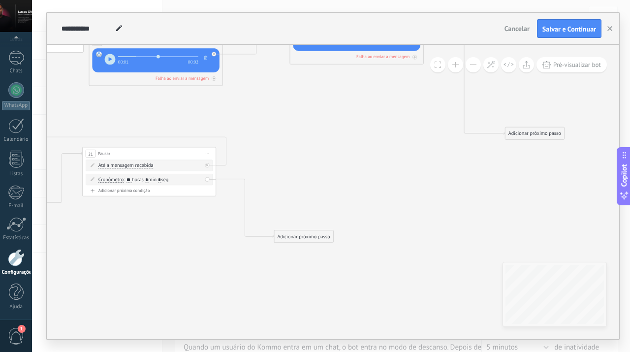
drag, startPoint x: 479, startPoint y: 245, endPoint x: 352, endPoint y: 211, distance: 131.9
click at [352, 211] on icon at bounding box center [34, 128] width 1349 height 563
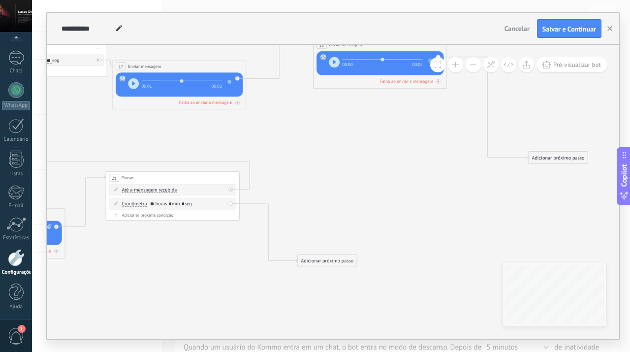
drag, startPoint x: 326, startPoint y: 209, endPoint x: 350, endPoint y: 234, distance: 34.1
click at [350, 234] on icon at bounding box center [57, 152] width 1349 height 563
click at [332, 258] on div "Adicionar próximo passo" at bounding box center [327, 260] width 59 height 11
click at [340, 190] on icon at bounding box center [57, 152] width 1349 height 563
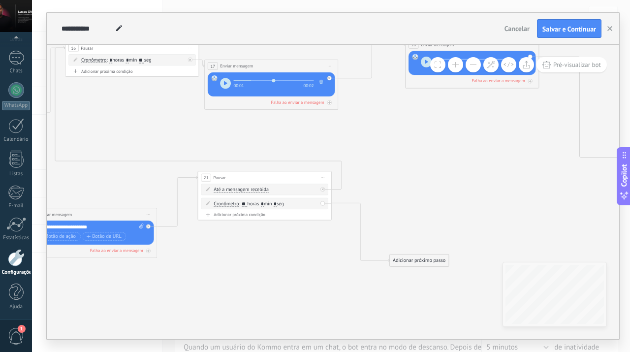
drag, startPoint x: 351, startPoint y: 185, endPoint x: 443, endPoint y: 185, distance: 91.6
click at [443, 185] on icon at bounding box center [149, 152] width 1349 height 563
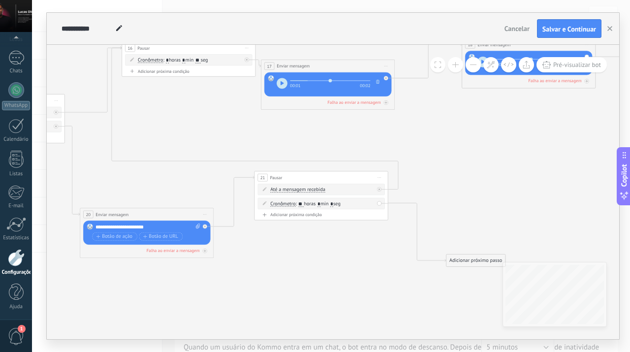
drag, startPoint x: 246, startPoint y: 270, endPoint x: 302, endPoint y: 270, distance: 56.6
click at [302, 270] on icon at bounding box center [206, 152] width 1349 height 563
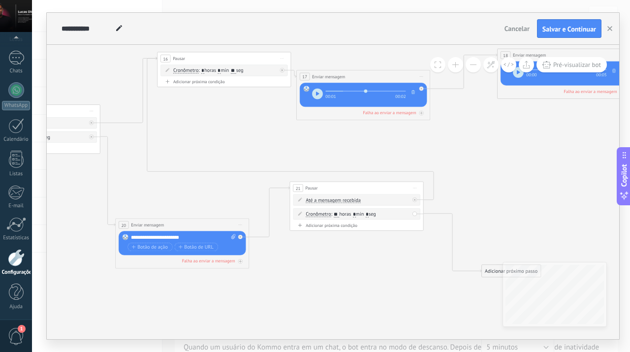
drag, startPoint x: 306, startPoint y: 252, endPoint x: 342, endPoint y: 262, distance: 36.9
click at [342, 262] on icon at bounding box center [241, 162] width 1349 height 563
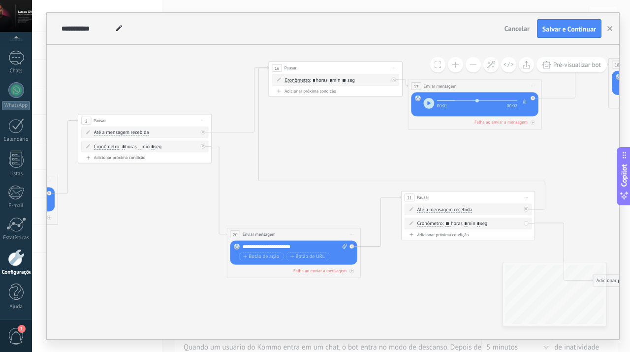
drag, startPoint x: 78, startPoint y: 205, endPoint x: 138, endPoint y: 204, distance: 60.1
click at [138, 204] on icon at bounding box center [353, 172] width 1349 height 563
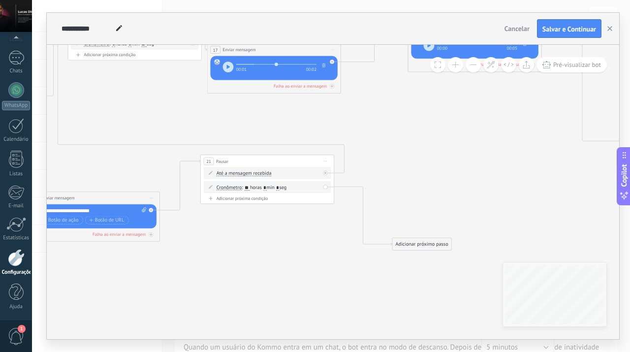
drag, startPoint x: 411, startPoint y: 259, endPoint x: 261, endPoint y: 233, distance: 152.3
click at [261, 233] on icon at bounding box center [152, 135] width 1349 height 563
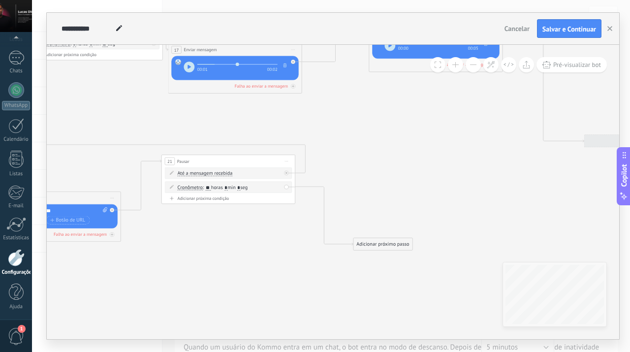
drag, startPoint x: 251, startPoint y: 227, endPoint x: 203, endPoint y: 224, distance: 47.8
click at [203, 224] on icon at bounding box center [113, 135] width 1349 height 563
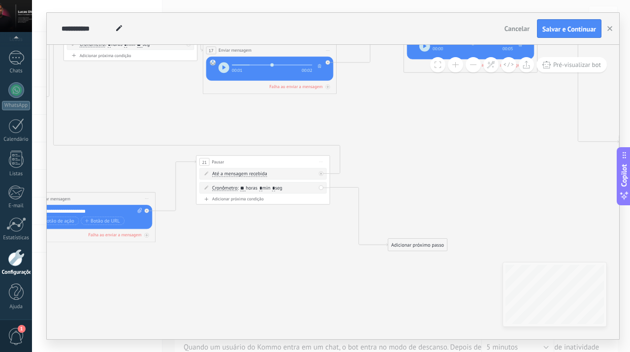
drag, startPoint x: 189, startPoint y: 235, endPoint x: 232, endPoint y: 239, distance: 43.5
click at [232, 239] on icon at bounding box center [148, 136] width 1349 height 563
click at [436, 239] on div "Adicionar próximo passo" at bounding box center [417, 244] width 59 height 11
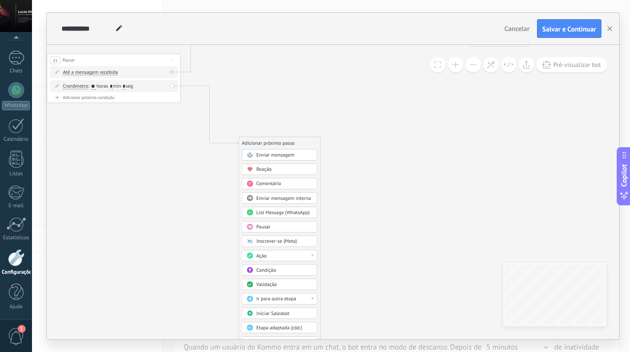
drag, startPoint x: 480, startPoint y: 188, endPoint x: 331, endPoint y: 86, distance: 180.6
click at [278, 270] on div "Condição" at bounding box center [284, 270] width 56 height 7
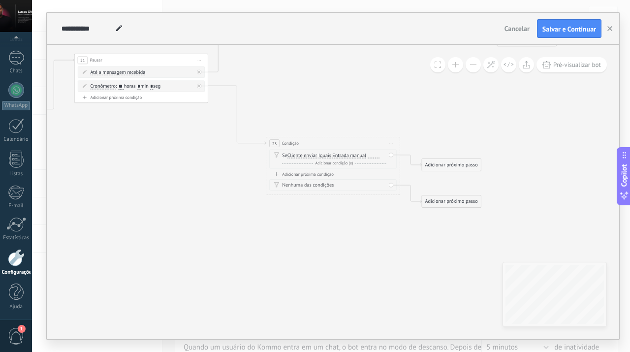
click at [394, 143] on span "Iniciar pré-visualização aqui [GEOGRAPHIC_DATA] Duplicar Excluir" at bounding box center [391, 143] width 11 height 10
click at [407, 186] on div "Excluir" at bounding box center [426, 186] width 76 height 11
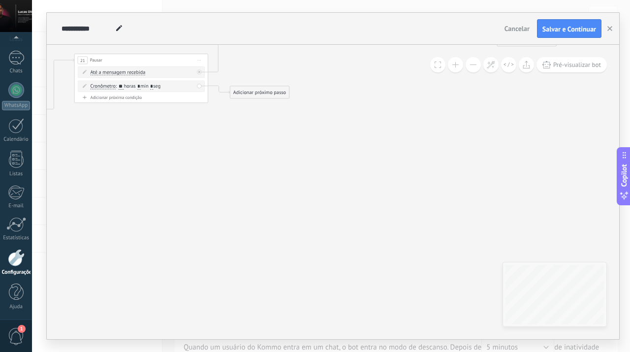
click at [258, 90] on div "Adicionar próximo passo" at bounding box center [259, 92] width 59 height 11
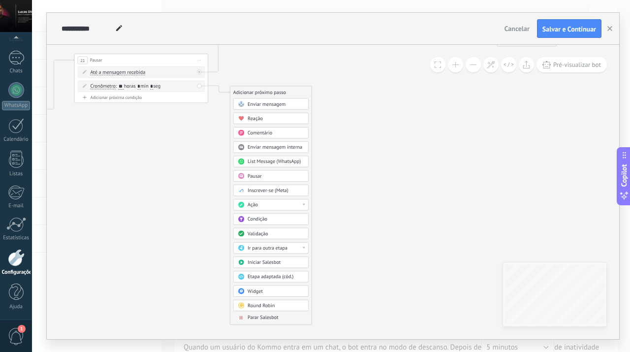
click at [261, 204] on div "Ação" at bounding box center [276, 205] width 56 height 7
drag, startPoint x: 309, startPoint y: 222, endPoint x: 309, endPoint y: 230, distance: 8.9
click at [309, 233] on div "Adicionar próximo passo Enviar mensagem Enviar mensagem Enviar mensagem Reação …" at bounding box center [271, 205] width 82 height 239
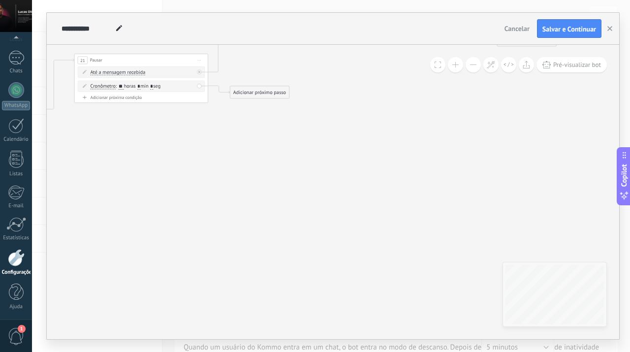
click at [267, 95] on div "Adicionar próximo passo" at bounding box center [259, 92] width 59 height 11
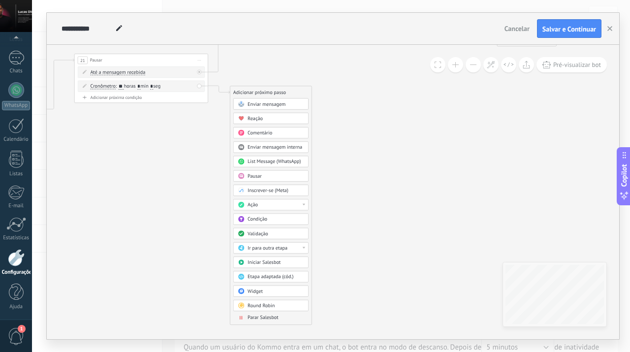
click at [284, 205] on div "Ação" at bounding box center [276, 205] width 56 height 7
click at [280, 253] on div "Mudar o status do lead" at bounding box center [271, 252] width 75 height 11
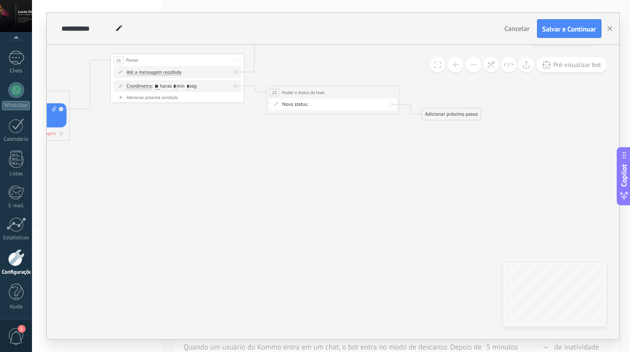
click at [0, 0] on div "LEADS DE ENTRADA CONTATO INICIAL SEM RESPOSTA FOLLOW 1 FOLLOW 2 RESPONDEU SEM I…" at bounding box center [0, 0] width 0 height 0
click at [0, 0] on label "FOLLOW 1" at bounding box center [0, 0] width 0 height 0
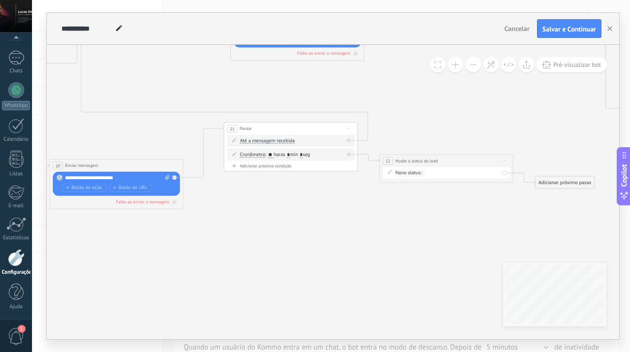
drag, startPoint x: 256, startPoint y: 158, endPoint x: 370, endPoint y: 226, distance: 132.3
click at [370, 226] on icon at bounding box center [175, 99] width 1349 height 555
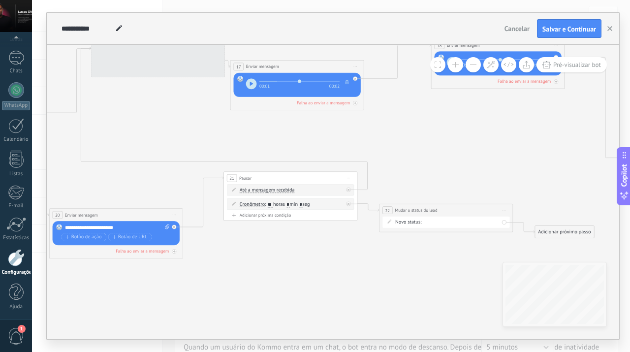
drag, startPoint x: 292, startPoint y: 212, endPoint x: 291, endPoint y: 261, distance: 49.2
click at [291, 261] on icon at bounding box center [175, 149] width 1349 height 555
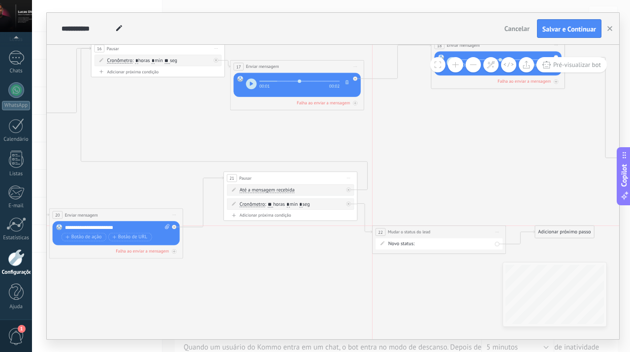
drag, startPoint x: 403, startPoint y: 205, endPoint x: 391, endPoint y: 234, distance: 31.4
click at [391, 234] on div "**********" at bounding box center [439, 232] width 133 height 12
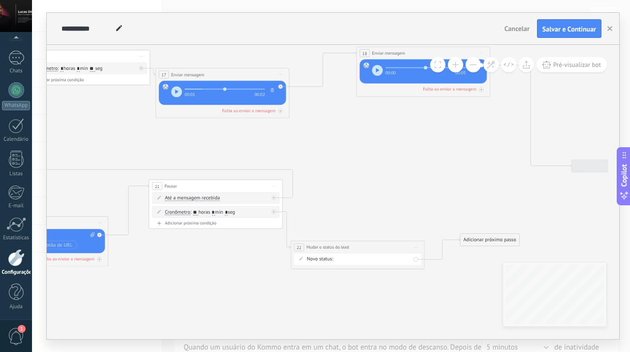
drag, startPoint x: 303, startPoint y: 256, endPoint x: 228, endPoint y: 264, distance: 75.3
click at [228, 264] on icon at bounding box center [101, 157] width 1349 height 557
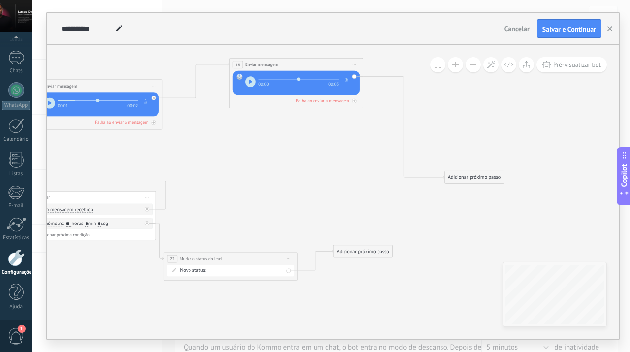
drag, startPoint x: 389, startPoint y: 182, endPoint x: 262, endPoint y: 193, distance: 127.5
click at [365, 254] on div "Adicionar próximo passo" at bounding box center [363, 251] width 59 height 11
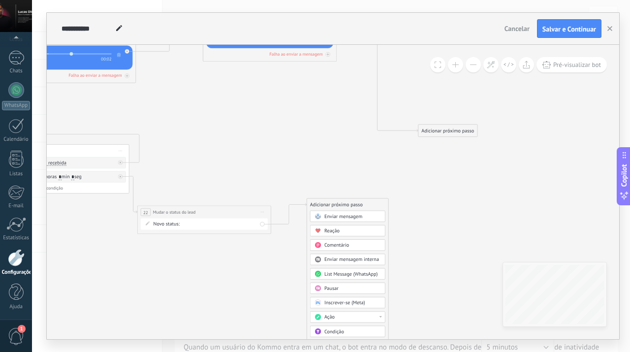
drag, startPoint x: 492, startPoint y: 288, endPoint x: 464, endPoint y: 240, distance: 55.8
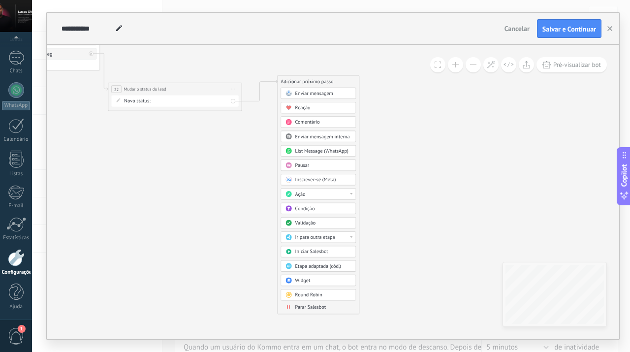
drag, startPoint x: 432, startPoint y: 281, endPoint x: 404, endPoint y: 159, distance: 124.8
click at [332, 308] on div "Parar Salesbot" at bounding box center [323, 307] width 56 height 7
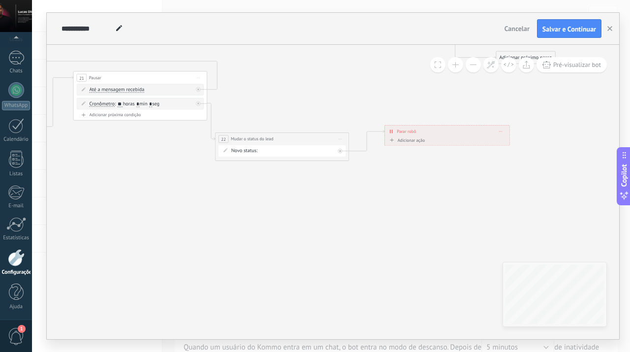
drag, startPoint x: 226, startPoint y: 244, endPoint x: 363, endPoint y: 301, distance: 148.5
click at [363, 301] on icon at bounding box center [25, 49] width 1349 height 557
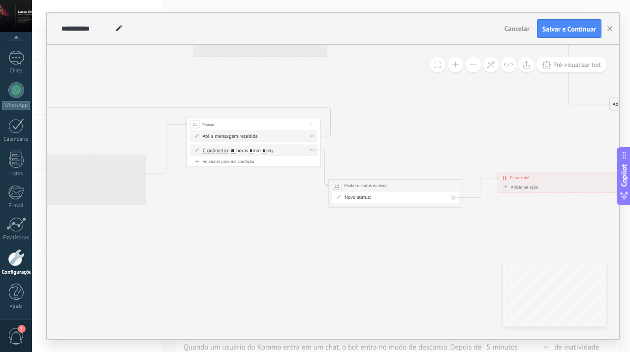
drag, startPoint x: 211, startPoint y: 236, endPoint x: 325, endPoint y: 287, distance: 125.2
click at [325, 287] on icon at bounding box center [138, 95] width 1349 height 557
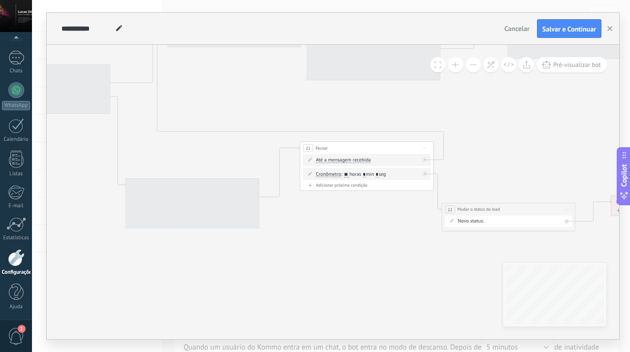
drag, startPoint x: 219, startPoint y: 251, endPoint x: 308, endPoint y: 262, distance: 90.3
click at [308, 262] on icon at bounding box center [252, 119] width 1349 height 557
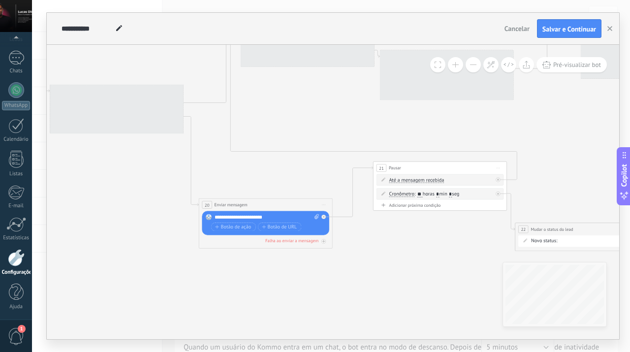
drag, startPoint x: 317, startPoint y: 252, endPoint x: 390, endPoint y: 272, distance: 75.9
click at [390, 272] on icon at bounding box center [324, 139] width 1349 height 557
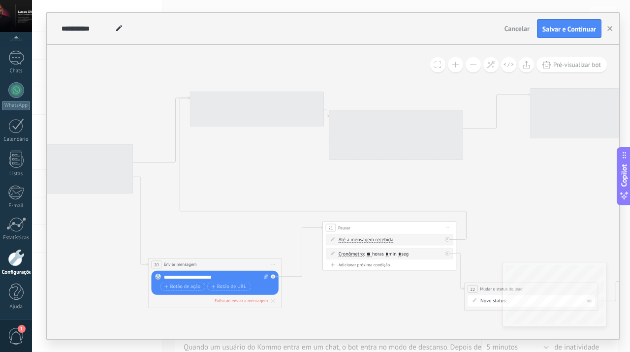
drag, startPoint x: 379, startPoint y: 270, endPoint x: 328, endPoint y: 330, distance: 78.2
click at [328, 330] on icon at bounding box center [274, 199] width 1349 height 557
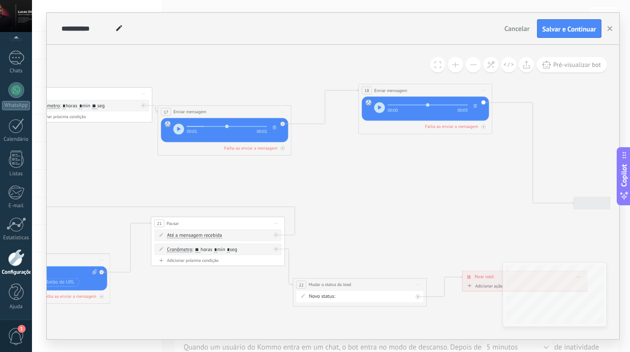
drag, startPoint x: 380, startPoint y: 314, endPoint x: 209, endPoint y: 310, distance: 171.4
click at [209, 310] on icon at bounding box center [102, 194] width 1349 height 557
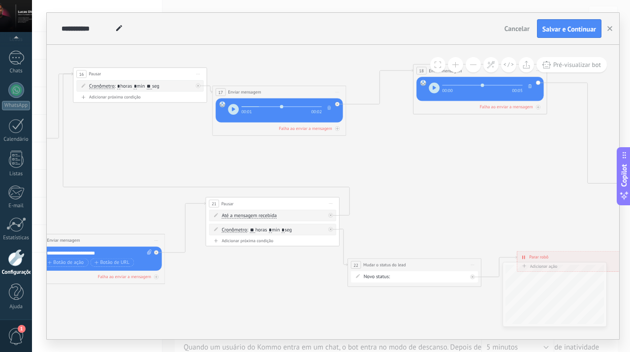
drag, startPoint x: 423, startPoint y: 208, endPoint x: 521, endPoint y: 181, distance: 101.5
click at [521, 181] on icon at bounding box center [157, 175] width 1349 height 557
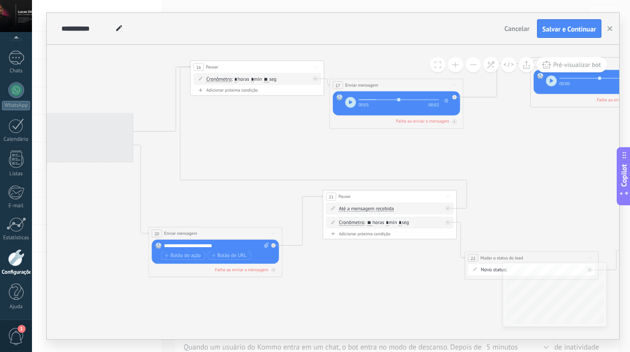
drag, startPoint x: 162, startPoint y: 150, endPoint x: 236, endPoint y: 150, distance: 73.8
click at [236, 150] on icon at bounding box center [274, 168] width 1349 height 557
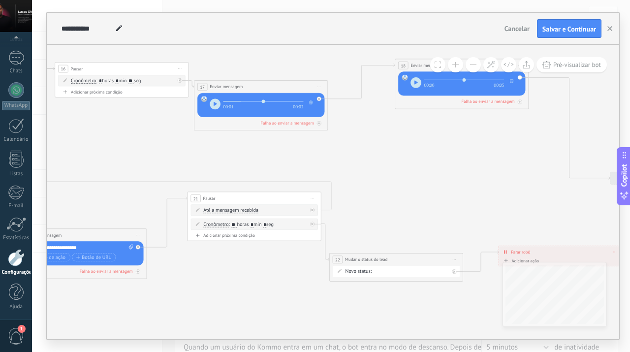
drag, startPoint x: 579, startPoint y: 204, endPoint x: 444, endPoint y: 205, distance: 135.4
click at [444, 205] on icon at bounding box center [139, 170] width 1349 height 557
drag, startPoint x: 382, startPoint y: 164, endPoint x: 474, endPoint y: 212, distance: 103.3
click at [474, 212] on icon at bounding box center [139, 170] width 1349 height 557
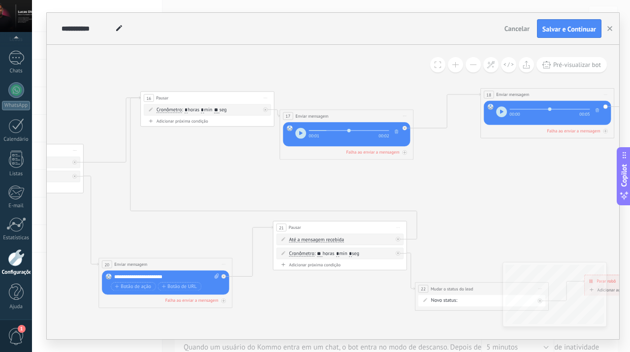
drag, startPoint x: 220, startPoint y: 109, endPoint x: 225, endPoint y: 109, distance: 4.9
click at [216, 95] on icon at bounding box center [225, 199] width 1349 height 557
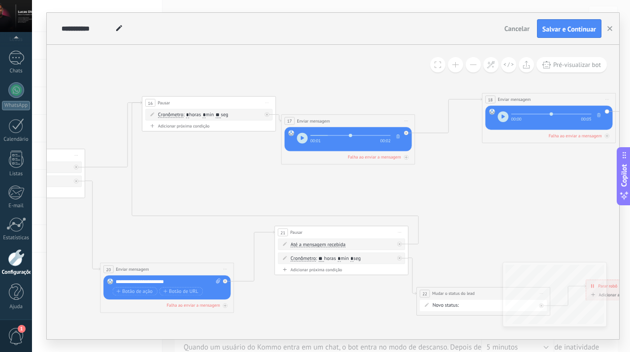
drag, startPoint x: 221, startPoint y: 145, endPoint x: 229, endPoint y: 170, distance: 26.5
click at [229, 170] on icon at bounding box center [226, 204] width 1349 height 557
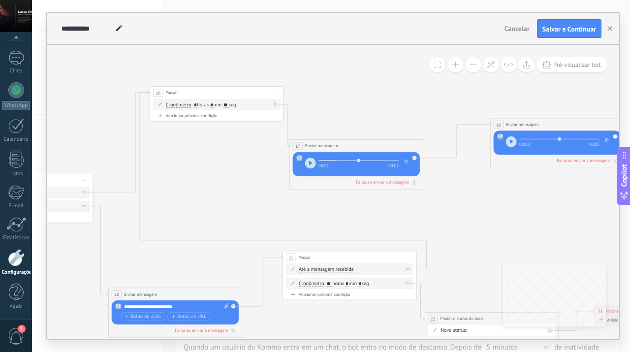
drag, startPoint x: 223, startPoint y: 128, endPoint x: 222, endPoint y: 93, distance: 35.5
click at [222, 93] on div "16 Pausar ****** Iniciar pré-visualização aqui [GEOGRAPHIC_DATA] Duplicar Exclu…" at bounding box center [216, 93] width 133 height 12
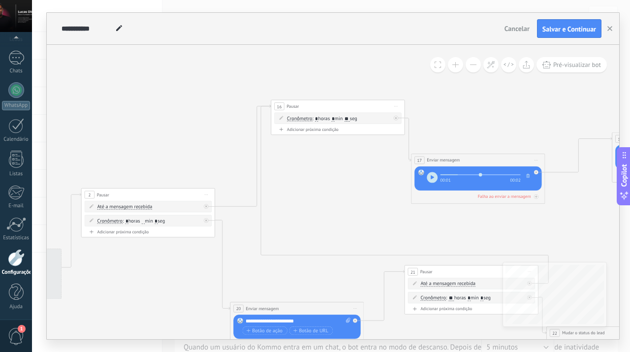
drag, startPoint x: 214, startPoint y: 174, endPoint x: 335, endPoint y: 188, distance: 122.4
click at [335, 188] on icon at bounding box center [356, 228] width 1349 height 590
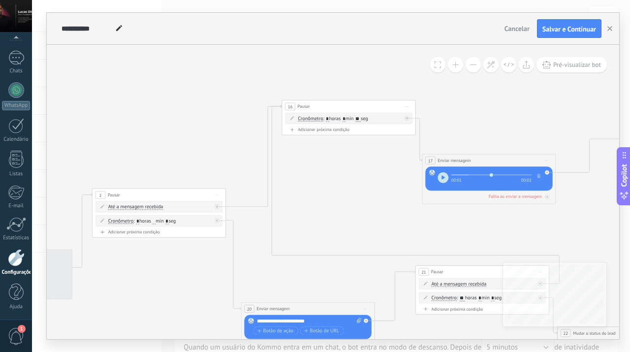
drag, startPoint x: 335, startPoint y: 188, endPoint x: 346, endPoint y: 189, distance: 10.8
click at [346, 189] on icon at bounding box center [367, 228] width 1349 height 590
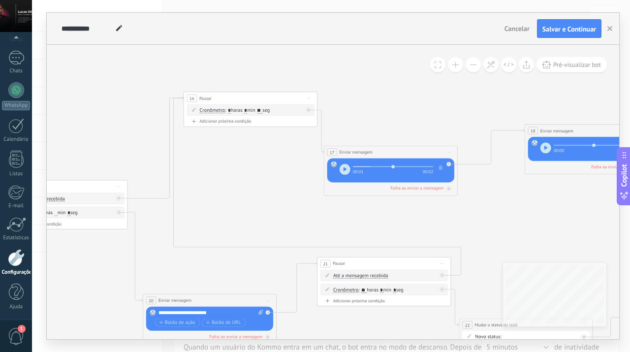
drag, startPoint x: 405, startPoint y: 223, endPoint x: 306, endPoint y: 214, distance: 98.8
click at [306, 214] on icon at bounding box center [269, 219] width 1349 height 590
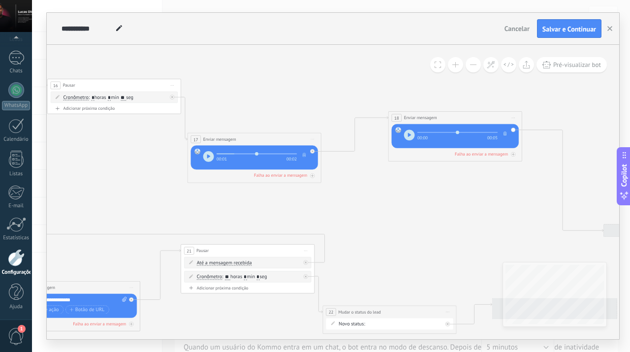
drag, startPoint x: 530, startPoint y: 217, endPoint x: 394, endPoint y: 204, distance: 137.0
click at [394, 204] on icon at bounding box center [133, 206] width 1349 height 590
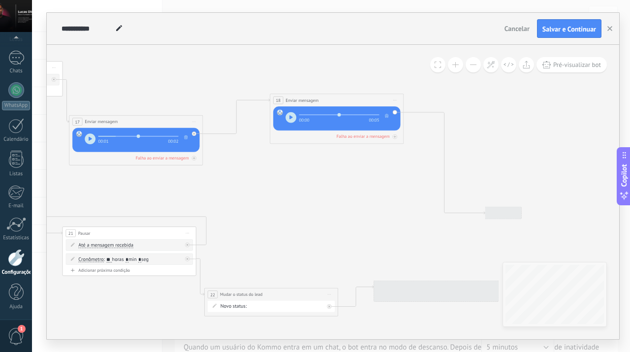
drag, startPoint x: 430, startPoint y: 204, endPoint x: 311, endPoint y: 187, distance: 120.0
click at [311, 187] on icon at bounding box center [14, 189] width 1349 height 590
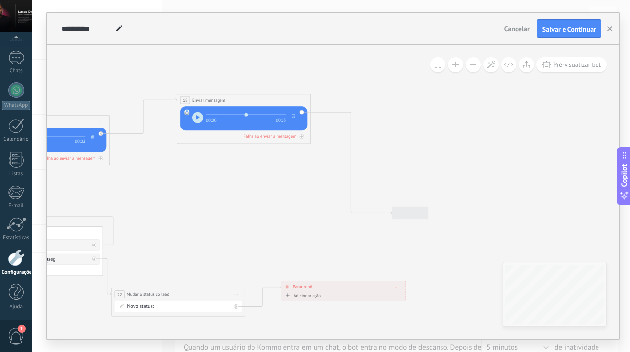
drag, startPoint x: 340, startPoint y: 208, endPoint x: 247, endPoint y: 208, distance: 93.0
click at [411, 212] on div "Adicionar próximo passo" at bounding box center [421, 213] width 59 height 11
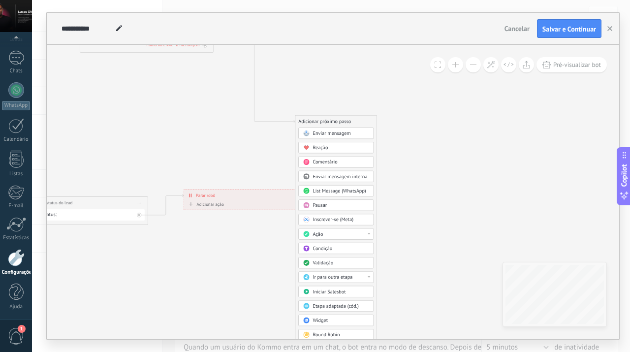
drag, startPoint x: 466, startPoint y: 170, endPoint x: 369, endPoint y: 79, distance: 133.0
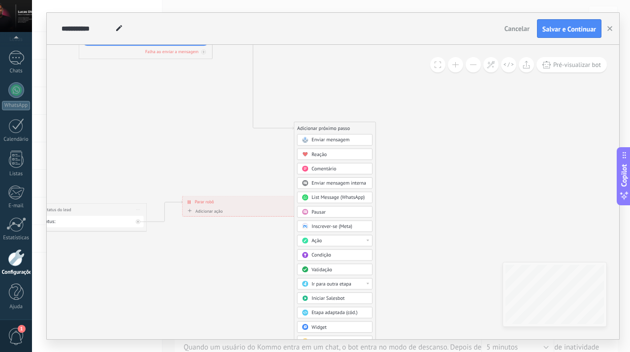
drag, startPoint x: 455, startPoint y: 163, endPoint x: 453, endPoint y: 170, distance: 7.0
click at [326, 240] on div "Ação" at bounding box center [340, 241] width 56 height 7
click at [371, 259] on div "Adicionar próximo passo Enviar mensagem Enviar mensagem Enviar mensagem Reação …" at bounding box center [335, 241] width 82 height 239
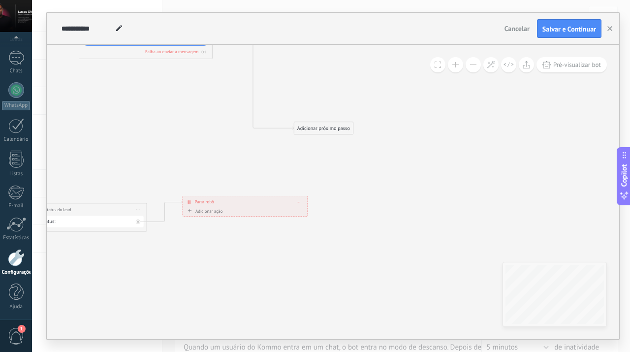
click at [327, 127] on div "Adicionar próximo passo" at bounding box center [323, 128] width 59 height 11
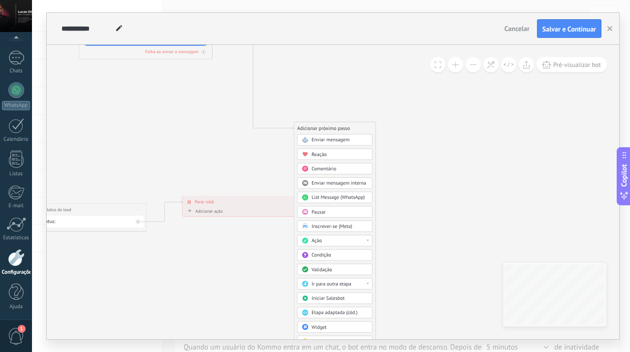
click at [332, 242] on div "Ação" at bounding box center [340, 241] width 56 height 7
click at [345, 286] on div "Mudar o status do lead" at bounding box center [334, 288] width 75 height 11
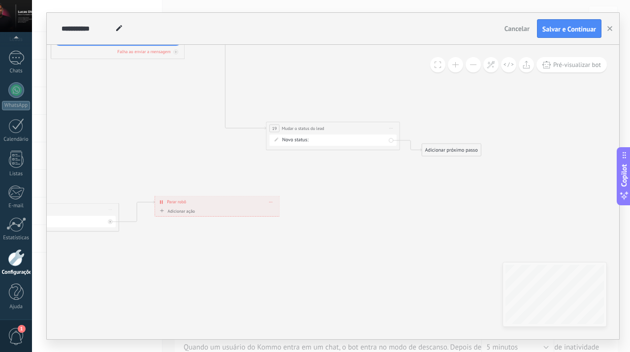
click at [0, 0] on div "LEADS DE ENTRADA CONTATO INICIAL SEM RESPOSTA FOLLOW 1 FOLLOW 2 RESPONDEU SEM I…" at bounding box center [0, 0] width 0 height 0
click at [0, 0] on label "RESPONDEU" at bounding box center [0, 0] width 0 height 0
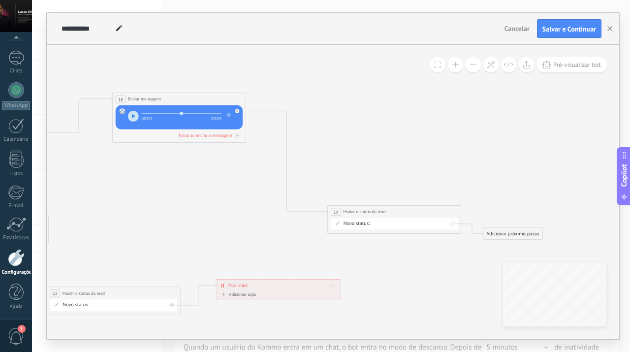
drag, startPoint x: 349, startPoint y: 166, endPoint x: 411, endPoint y: 250, distance: 104.2
drag, startPoint x: 381, startPoint y: 214, endPoint x: 387, endPoint y: 171, distance: 43.3
click at [387, 171] on span "Mudar o status do lead" at bounding box center [371, 169] width 42 height 6
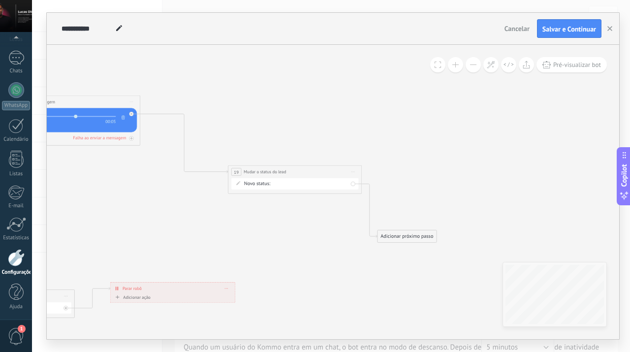
drag, startPoint x: 436, startPoint y: 229, endPoint x: 330, endPoint y: 232, distance: 106.4
drag, startPoint x: 311, startPoint y: 167, endPoint x: 279, endPoint y: 166, distance: 32.0
click at [279, 166] on div "**********" at bounding box center [262, 171] width 133 height 12
drag, startPoint x: 416, startPoint y: 232, endPoint x: 431, endPoint y: 113, distance: 120.0
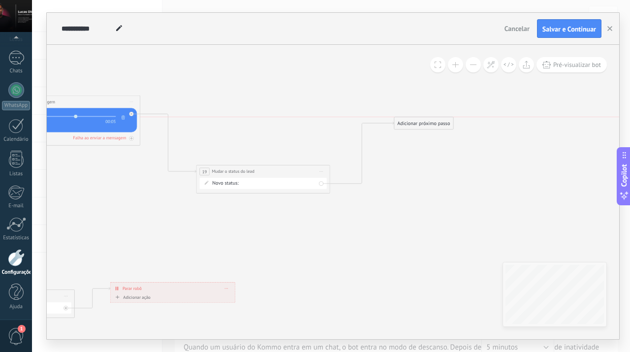
click at [431, 118] on div "Adicionar próximo passo" at bounding box center [423, 123] width 59 height 11
click at [431, 113] on div "Adicionar próximo passo" at bounding box center [421, 116] width 59 height 11
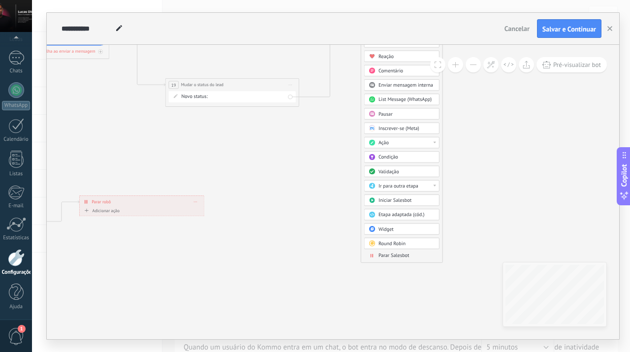
drag, startPoint x: 504, startPoint y: 192, endPoint x: 473, endPoint y: 100, distance: 96.7
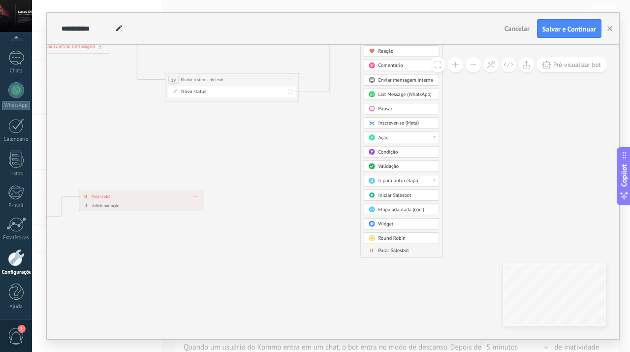
click at [409, 250] on span "Parar Salesbot" at bounding box center [394, 250] width 31 height 6
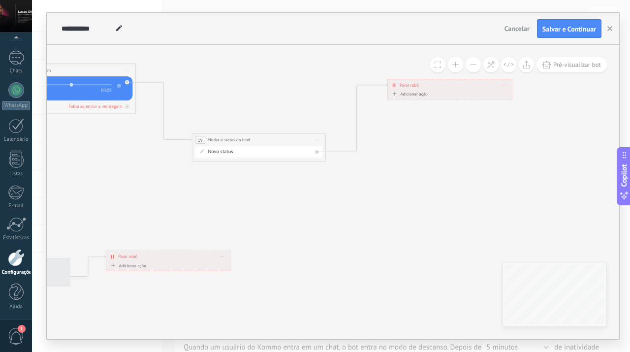
drag, startPoint x: 327, startPoint y: 169, endPoint x: 444, endPoint y: 229, distance: 131.7
drag, startPoint x: 306, startPoint y: 225, endPoint x: 403, endPoint y: 244, distance: 98.8
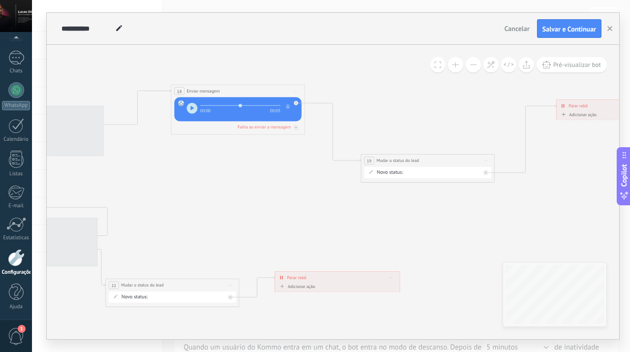
drag, startPoint x: 299, startPoint y: 224, endPoint x: 412, endPoint y: 228, distance: 112.3
click at [412, 228] on icon at bounding box center [1, 180] width 1520 height 590
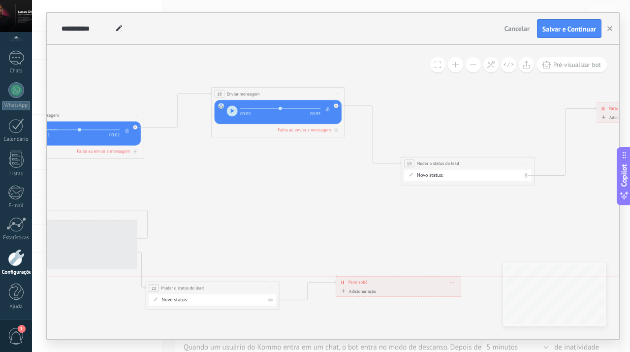
drag, startPoint x: 353, startPoint y: 280, endPoint x: 405, endPoint y: 277, distance: 51.7
click at [405, 277] on div "**********" at bounding box center [398, 282] width 125 height 12
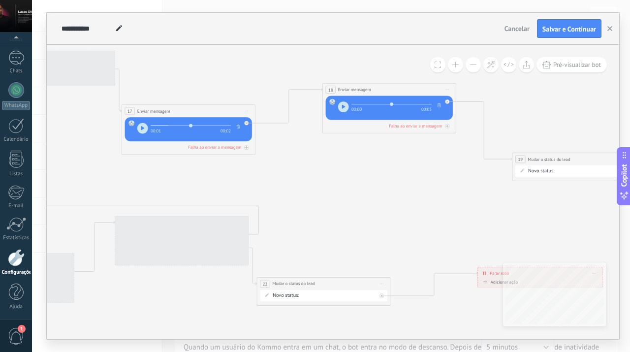
drag, startPoint x: 278, startPoint y: 225, endPoint x: 389, endPoint y: 221, distance: 111.3
click at [389, 221] on icon at bounding box center [197, 178] width 1608 height 590
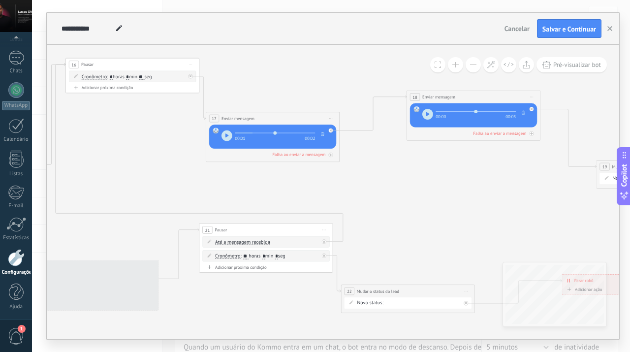
drag, startPoint x: 327, startPoint y: 186, endPoint x: 411, endPoint y: 193, distance: 84.5
click at [411, 193] on icon at bounding box center [281, 186] width 1608 height 590
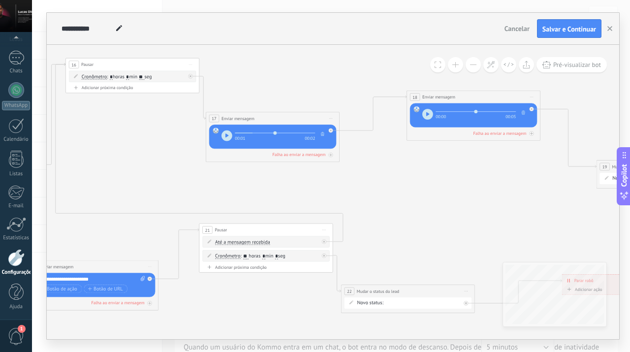
click at [113, 28] on span at bounding box center [119, 29] width 13 height 14
type input "*"
type input "**********"
drag, startPoint x: 432, startPoint y: 208, endPoint x: 497, endPoint y: 212, distance: 65.1
click at [497, 212] on icon at bounding box center [281, 186] width 1608 height 590
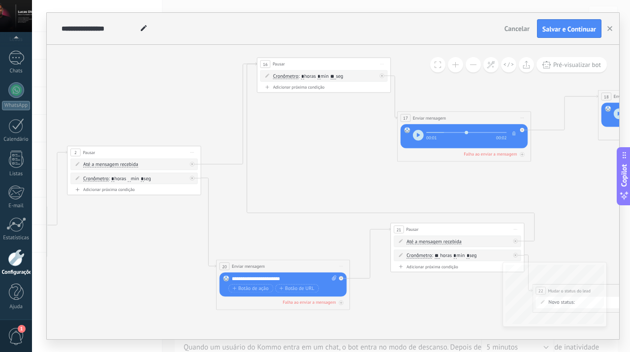
drag, startPoint x: 206, startPoint y: 178, endPoint x: 332, endPoint y: 173, distance: 126.6
click at [332, 173] on icon at bounding box center [472, 185] width 1608 height 590
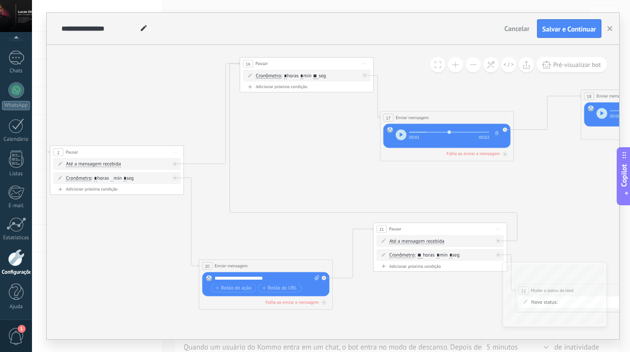
drag, startPoint x: 491, startPoint y: 189, endPoint x: 414, endPoint y: 184, distance: 77.4
click at [414, 184] on icon at bounding box center [455, 185] width 1608 height 590
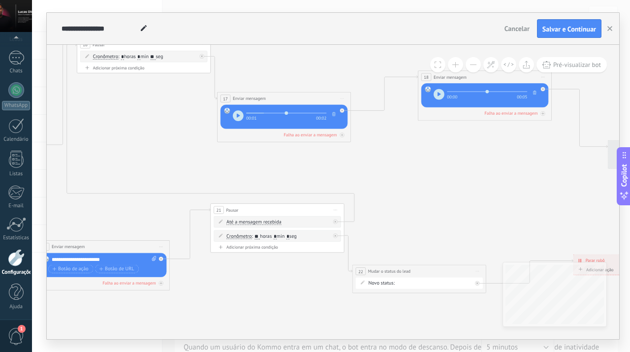
drag, startPoint x: 526, startPoint y: 195, endPoint x: 423, endPoint y: 180, distance: 104.4
click at [423, 180] on icon at bounding box center [292, 166] width 1608 height 590
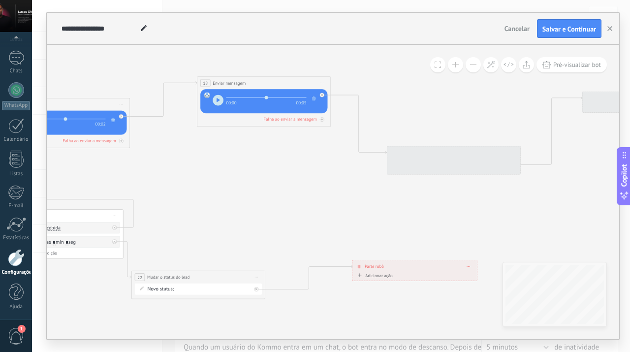
drag, startPoint x: 484, startPoint y: 187, endPoint x: 263, endPoint y: 193, distance: 221.1
click at [263, 193] on icon at bounding box center [71, 171] width 1608 height 590
drag, startPoint x: 362, startPoint y: 212, endPoint x: 302, endPoint y: 211, distance: 60.1
click at [302, 211] on icon at bounding box center [71, 171] width 1608 height 590
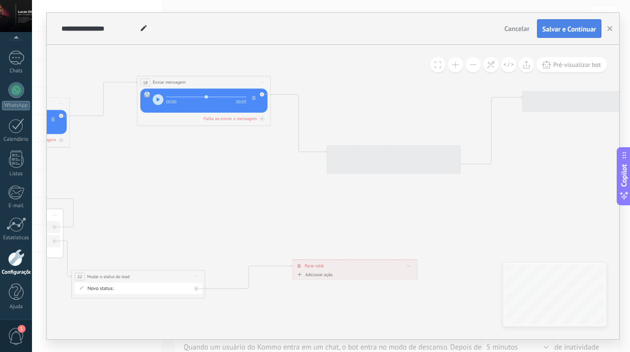
click at [555, 35] on button "Salvar e Continuar" at bounding box center [569, 28] width 64 height 19
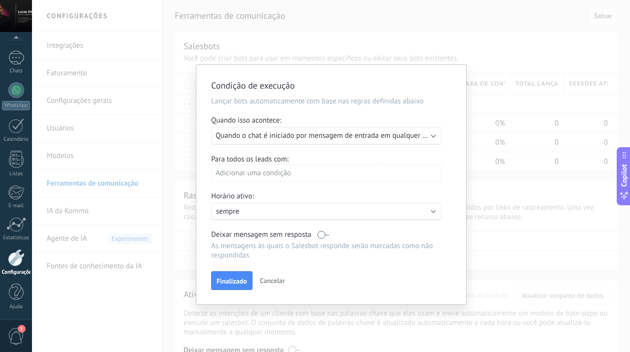
click at [283, 141] on div "Executar: Quando o chat é iniciado por mensagem de entrada em qualquer canal" at bounding box center [326, 136] width 230 height 18
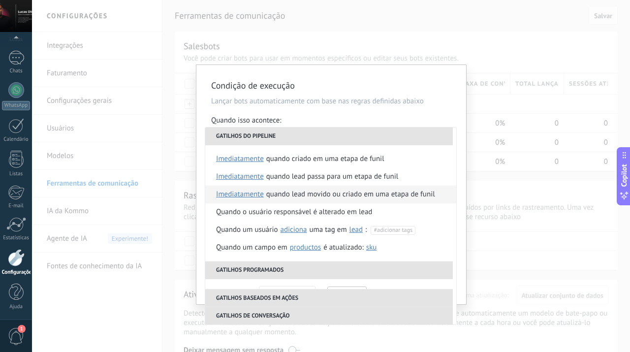
click at [350, 197] on div "Quando lead movido ou criado em uma etapa de funil" at bounding box center [350, 195] width 169 height 18
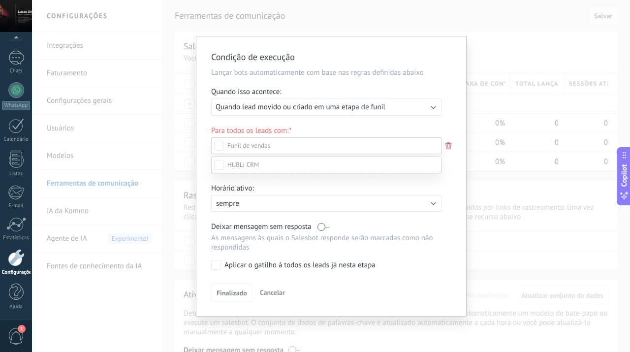
click at [455, 223] on div at bounding box center [331, 176] width 598 height 352
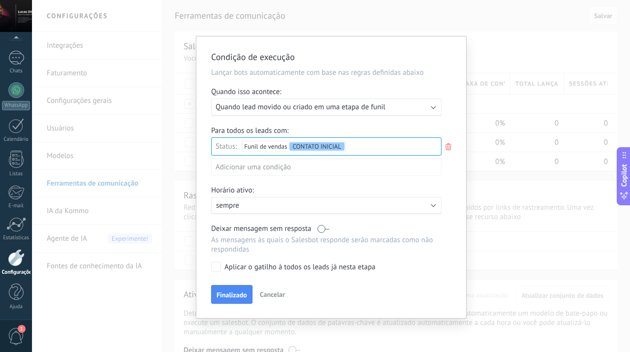
click at [0, 0] on div "Etapa de leads de entrada LEADS DE ENTRADA CONTATO INICIAL SEM RESPOSTA FOLLOW …" at bounding box center [0, 0] width 0 height 0
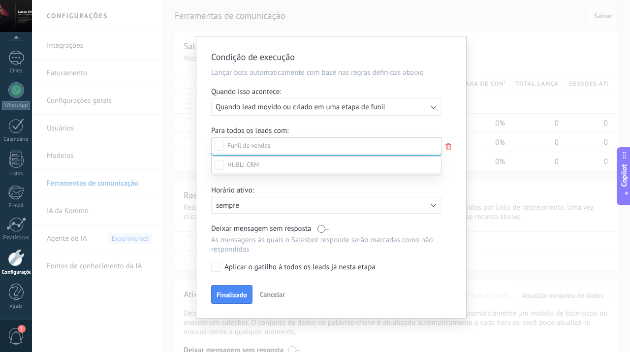
click at [343, 123] on div at bounding box center [331, 176] width 598 height 352
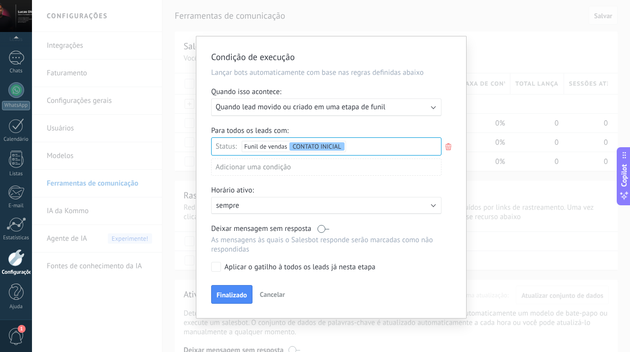
click at [363, 106] on span "Quando lead movido ou criado em uma etapa de funil" at bounding box center [301, 106] width 170 height 9
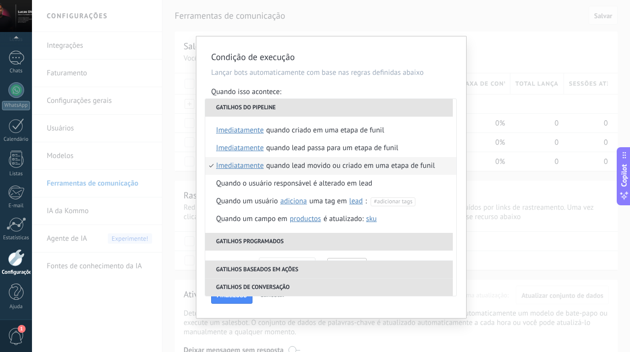
click at [402, 68] on p "Lançar bots automaticamente com base nas regras definidas abaixo" at bounding box center [331, 72] width 240 height 9
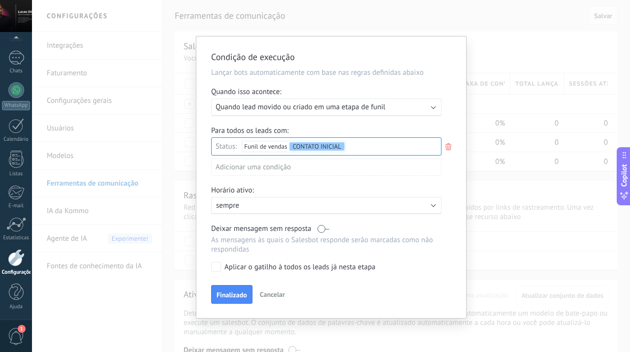
click at [324, 204] on p "sempre" at bounding box center [302, 205] width 172 height 9
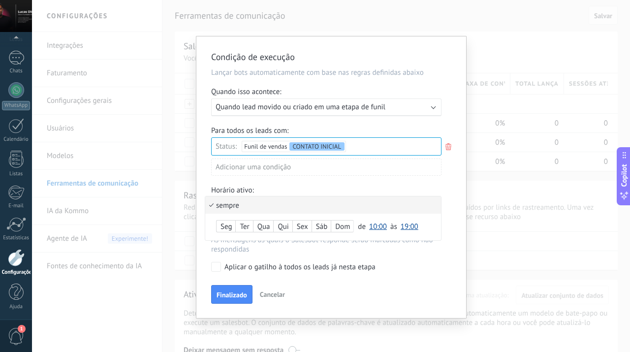
click at [454, 205] on div at bounding box center [331, 177] width 270 height 282
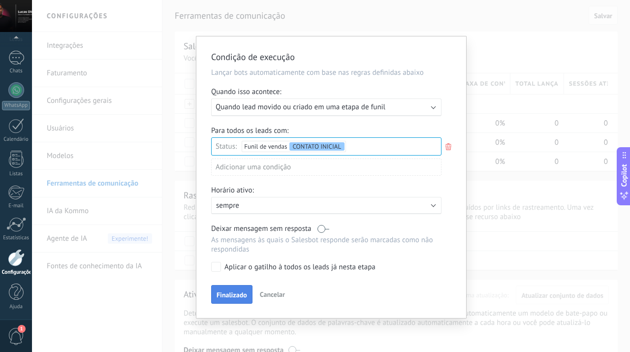
click at [227, 296] on span "Finalizado" at bounding box center [232, 294] width 31 height 7
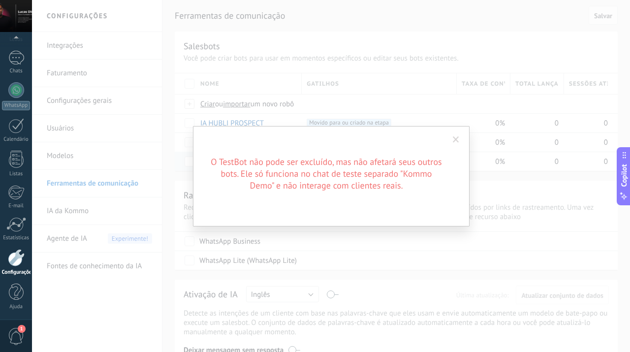
click at [453, 138] on span at bounding box center [456, 139] width 6 height 7
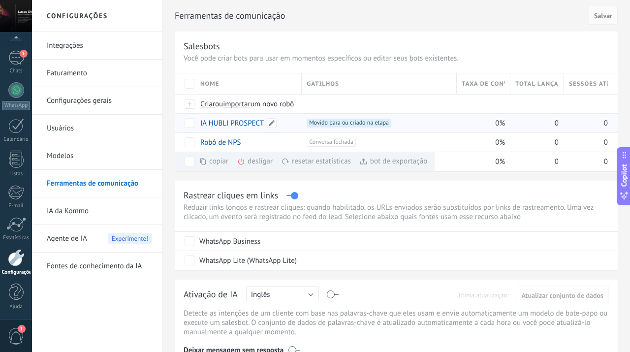
click at [243, 122] on link "IA HUBLI PROSPECT" at bounding box center [232, 123] width 64 height 9
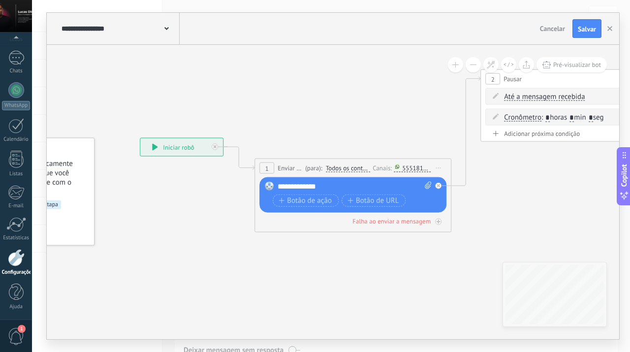
drag, startPoint x: 442, startPoint y: 103, endPoint x: 319, endPoint y: 126, distance: 124.6
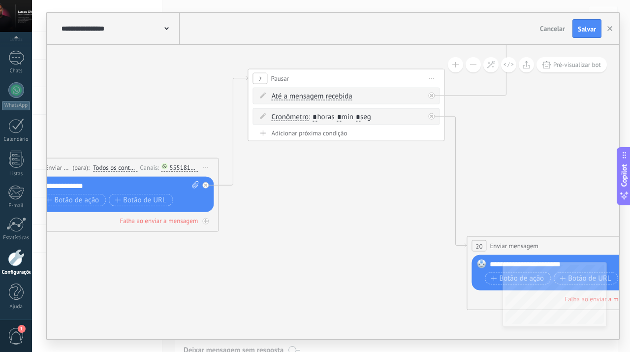
drag, startPoint x: 553, startPoint y: 185, endPoint x: 291, endPoint y: 190, distance: 261.4
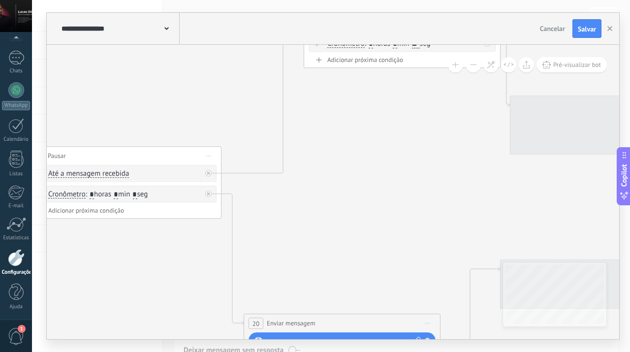
drag, startPoint x: 513, startPoint y: 147, endPoint x: 325, endPoint y: 215, distance: 200.1
click at [325, 215] on icon at bounding box center [620, 203] width 2364 height 867
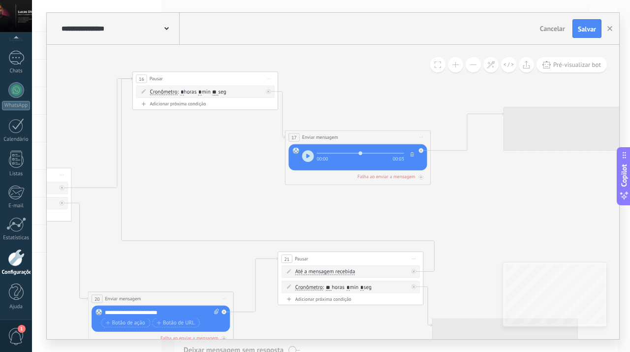
drag, startPoint x: 429, startPoint y: 199, endPoint x: 252, endPoint y: 203, distance: 177.2
click at [252, 203] on icon at bounding box center [366, 211] width 1750 height 642
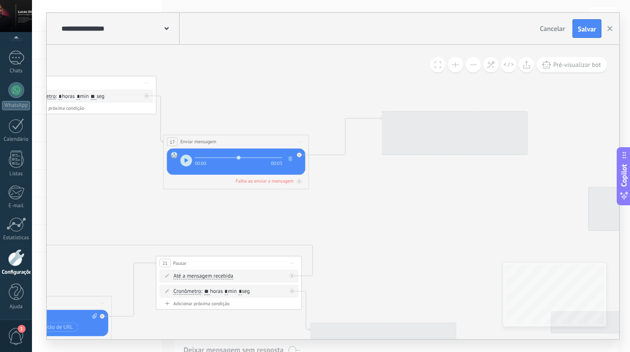
drag, startPoint x: 541, startPoint y: 197, endPoint x: 419, endPoint y: 201, distance: 121.7
click at [419, 201] on icon at bounding box center [245, 215] width 1750 height 642
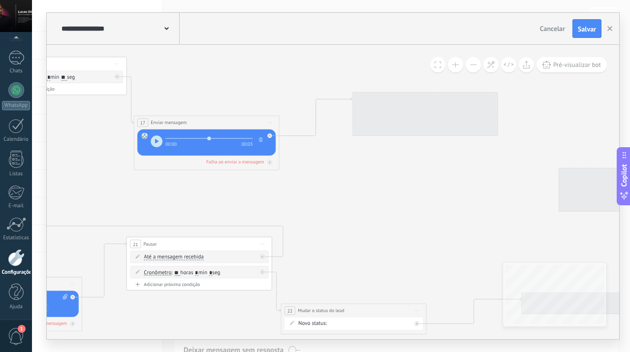
drag, startPoint x: 400, startPoint y: 215, endPoint x: 370, endPoint y: 196, distance: 35.2
click at [370, 196] on icon at bounding box center [215, 195] width 1750 height 642
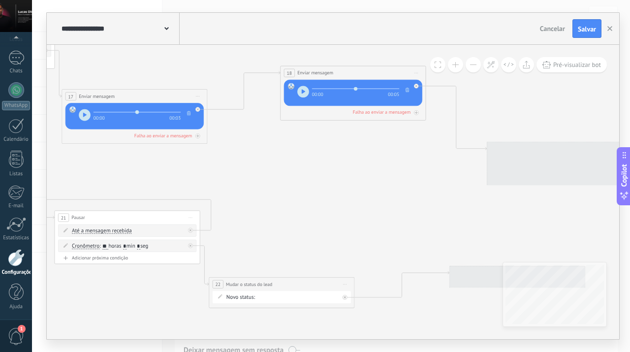
drag, startPoint x: 414, startPoint y: 218, endPoint x: 342, endPoint y: 191, distance: 76.6
click at [342, 191] on icon at bounding box center [143, 169] width 1750 height 642
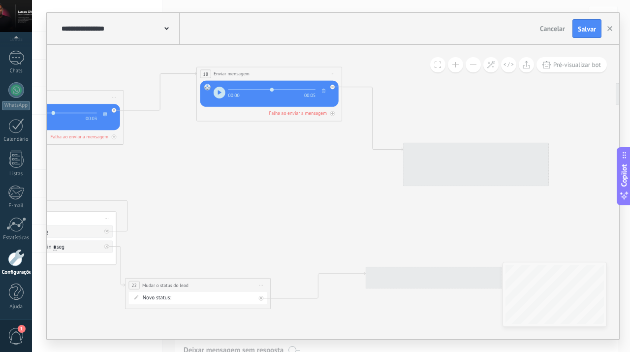
drag, startPoint x: 388, startPoint y: 182, endPoint x: 304, endPoint y: 183, distance: 83.7
click at [304, 183] on icon at bounding box center [59, 170] width 1750 height 642
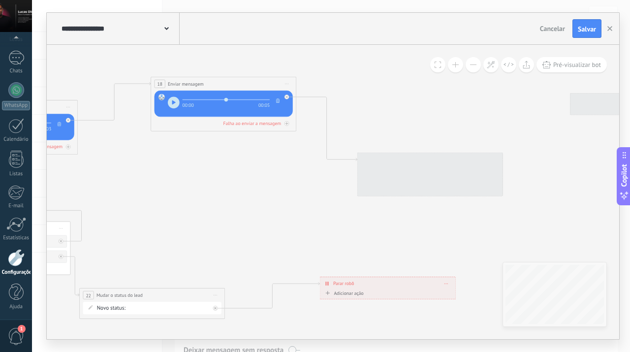
drag, startPoint x: 453, startPoint y: 93, endPoint x: 383, endPoint y: 108, distance: 71.1
click at [383, 108] on icon at bounding box center [14, 180] width 1750 height 642
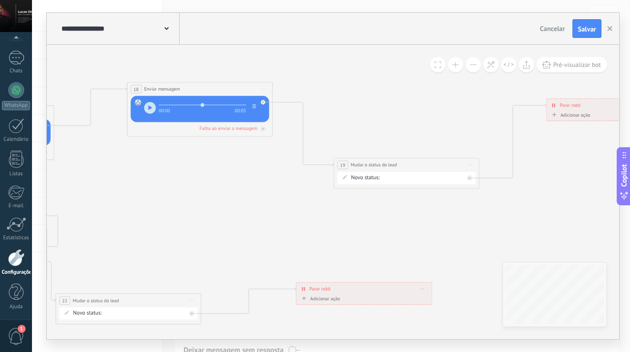
click at [474, 168] on span "Iniciar pré-visualização aqui [GEOGRAPHIC_DATA] Duplicar Excluir" at bounding box center [470, 164] width 12 height 10
click at [489, 213] on div "Excluir" at bounding box center [508, 212] width 83 height 12
drag, startPoint x: 299, startPoint y: 189, endPoint x: 391, endPoint y: 187, distance: 91.6
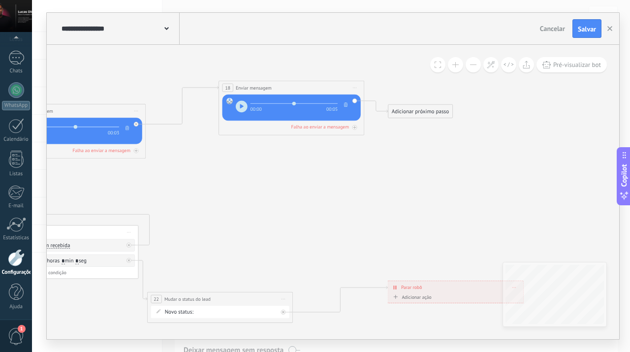
click at [420, 112] on div "Adicionar próximo passo" at bounding box center [420, 111] width 64 height 12
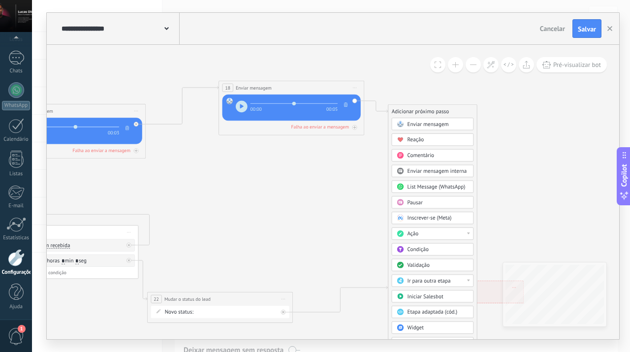
click at [436, 202] on div "Pausar" at bounding box center [437, 202] width 61 height 7
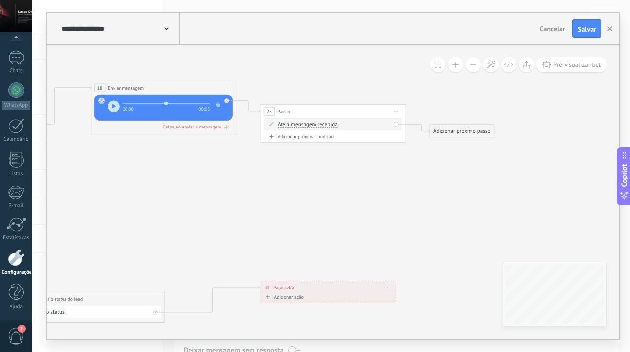
drag, startPoint x: 293, startPoint y: 165, endPoint x: 311, endPoint y: 165, distance: 17.7
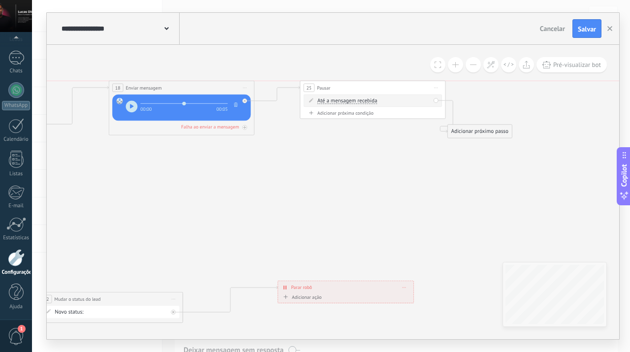
drag, startPoint x: 336, startPoint y: 115, endPoint x: 358, endPoint y: 89, distance: 34.6
click at [358, 89] on div "25 Pausar ****** Iniciar pré-visualização aqui Renomear Duplicar Excluir" at bounding box center [372, 87] width 145 height 13
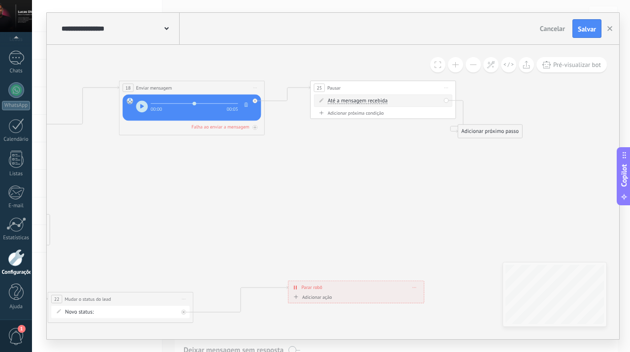
drag, startPoint x: 357, startPoint y: 155, endPoint x: 408, endPoint y: 155, distance: 50.7
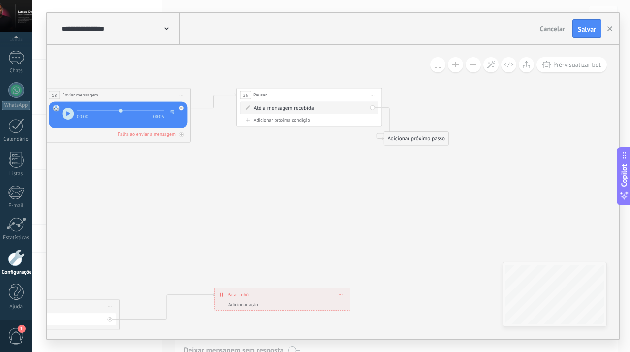
drag, startPoint x: 344, startPoint y: 162, endPoint x: 229, endPoint y: 169, distance: 114.4
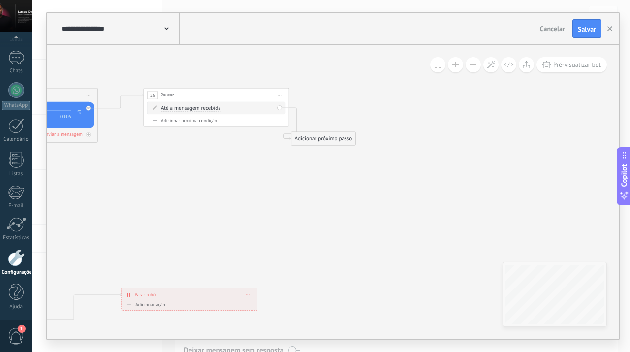
drag, startPoint x: 317, startPoint y: 207, endPoint x: 224, endPoint y: 207, distance: 93.0
drag, startPoint x: 329, startPoint y: 140, endPoint x: 397, endPoint y: 138, distance: 68.0
click at [397, 138] on div "Adicionar próximo passo" at bounding box center [391, 136] width 64 height 12
click at [391, 133] on div "Adicionar próximo passo" at bounding box center [391, 136] width 64 height 12
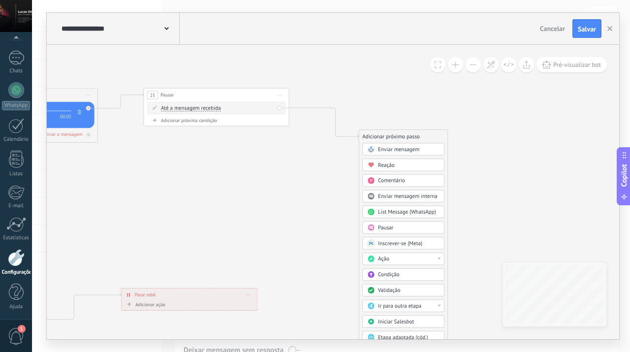
click at [396, 275] on span "Condição" at bounding box center [388, 274] width 21 height 7
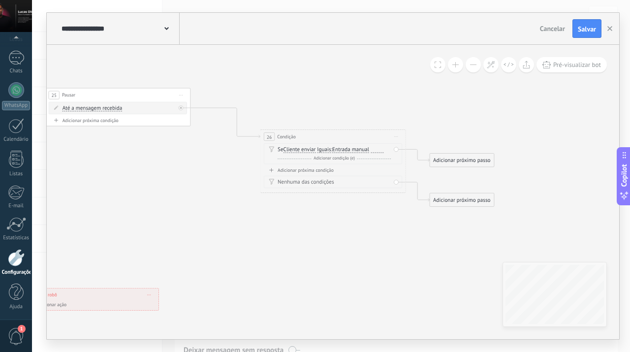
click at [399, 137] on span "Iniciar pré-visualização aqui [GEOGRAPHIC_DATA] Duplicar Excluir" at bounding box center [396, 136] width 12 height 10
click at [410, 184] on div "Excluir" at bounding box center [434, 184] width 83 height 12
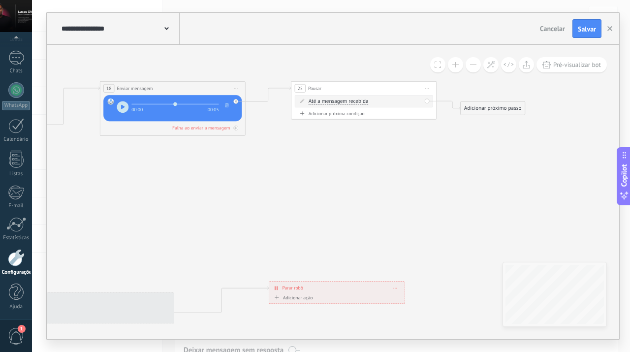
drag, startPoint x: 189, startPoint y: 200, endPoint x: 436, endPoint y: 193, distance: 247.2
click at [492, 113] on div "Adicionar próximo passo" at bounding box center [494, 108] width 64 height 12
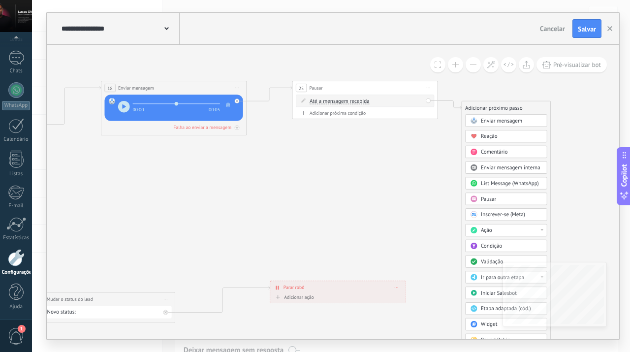
click at [495, 198] on span "Pausar" at bounding box center [488, 198] width 15 height 7
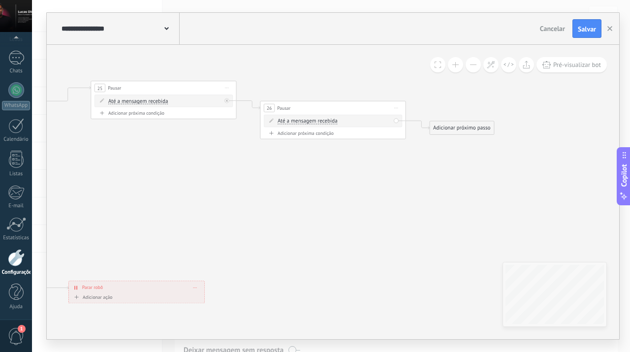
click at [326, 119] on span "Até a mensagem recebida" at bounding box center [308, 121] width 60 height 6
click at [326, 119] on button "Até a mensagem recebida" at bounding box center [319, 121] width 91 height 13
click at [394, 103] on span "Iniciar pré-visualização aqui [GEOGRAPHIC_DATA] Duplicar Excluir" at bounding box center [396, 108] width 12 height 10
click at [416, 159] on div "Excluir" at bounding box center [434, 155] width 83 height 12
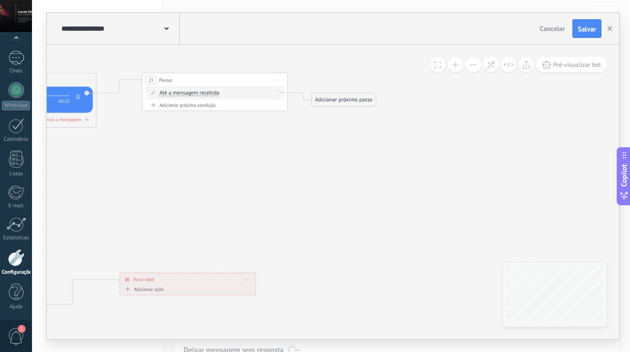
drag, startPoint x: 199, startPoint y: 172, endPoint x: 250, endPoint y: 164, distance: 51.8
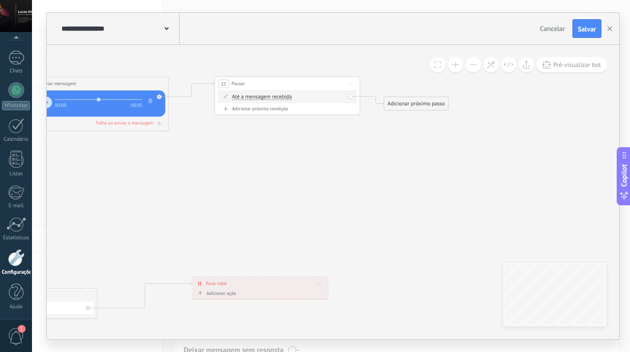
drag, startPoint x: 250, startPoint y: 164, endPoint x: 326, endPoint y: 168, distance: 75.9
click at [411, 102] on div "Adicionar próximo passo" at bounding box center [419, 104] width 64 height 12
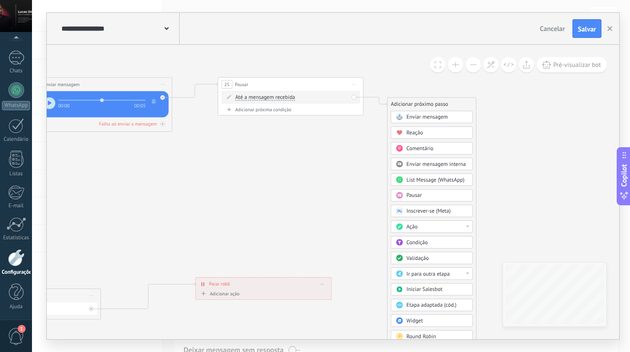
click at [425, 225] on div "Ação" at bounding box center [437, 226] width 61 height 7
click at [440, 276] on div "Mudar o status do lead" at bounding box center [431, 279] width 81 height 12
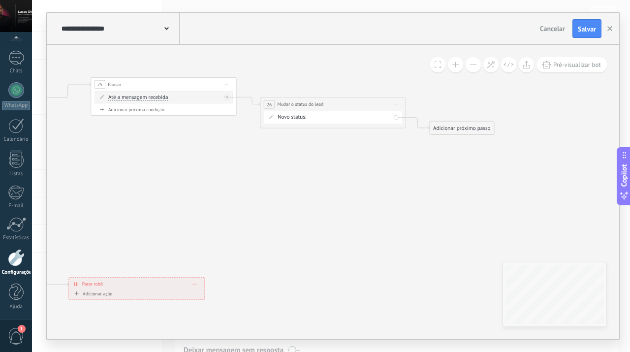
click at [0, 0] on div "LEADS DE ENTRADA CONTATO INICIAL SEM RESPOSTA FOLLOW 1 FOLLOW 2 RESPONDEU SEM I…" at bounding box center [0, 0] width 0 height 0
click at [0, 0] on label "RESPONDEU" at bounding box center [0, 0] width 0 height 0
drag, startPoint x: 329, startPoint y: 97, endPoint x: 344, endPoint y: 70, distance: 30.6
click at [344, 70] on div "**********" at bounding box center [347, 76] width 145 height 13
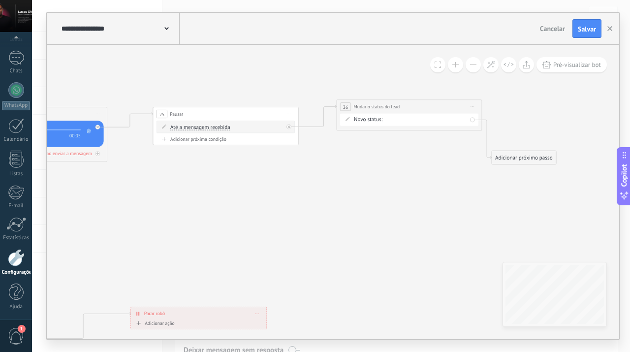
drag, startPoint x: 334, startPoint y: 139, endPoint x: 398, endPoint y: 170, distance: 70.9
drag, startPoint x: 235, startPoint y: 115, endPoint x: 224, endPoint y: 97, distance: 21.4
click at [224, 97] on div "25 Pausar ****** Iniciar pré-visualização aqui Renomear Duplicar Excluir" at bounding box center [216, 97] width 145 height 13
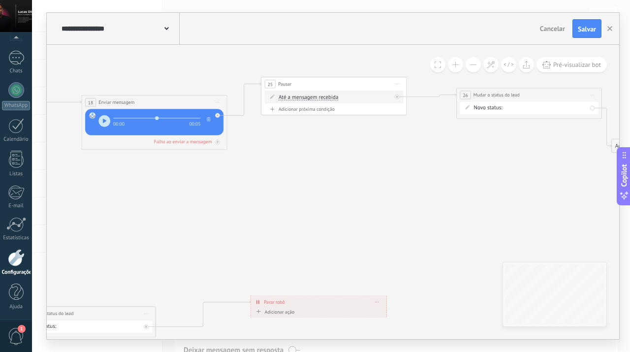
drag, startPoint x: 231, startPoint y: 177, endPoint x: 350, endPoint y: 163, distance: 119.4
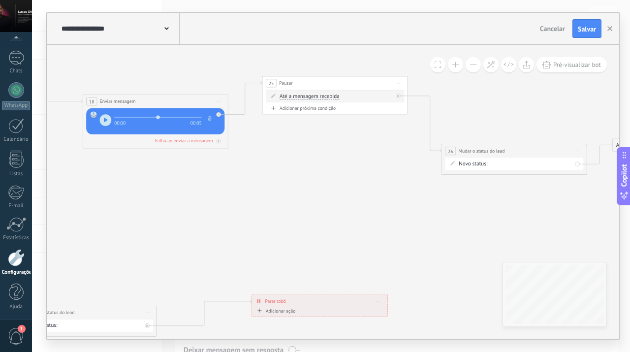
drag, startPoint x: 497, startPoint y: 94, endPoint x: 481, endPoint y: 152, distance: 59.7
click at [481, 152] on span "Mudar o status do lead" at bounding box center [481, 151] width 46 height 7
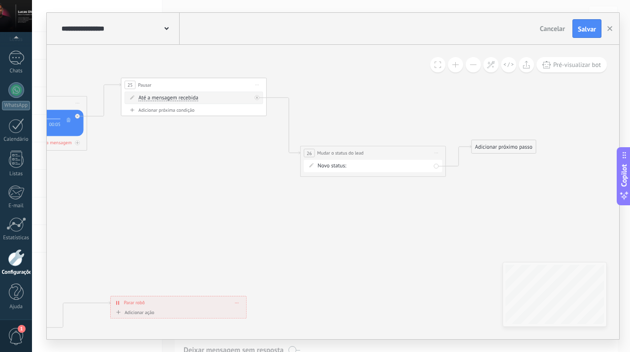
drag, startPoint x: 472, startPoint y: 196, endPoint x: 316, endPoint y: 197, distance: 156.1
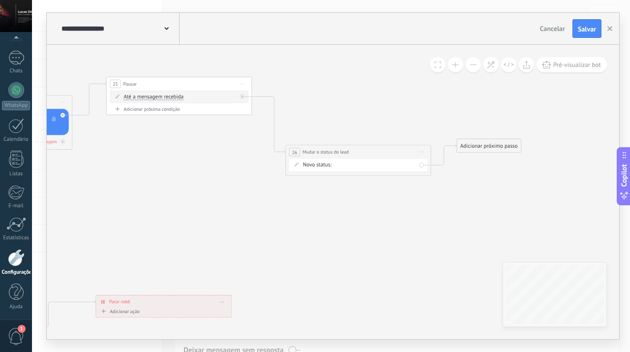
drag, startPoint x: 463, startPoint y: 194, endPoint x: 405, endPoint y: 192, distance: 58.1
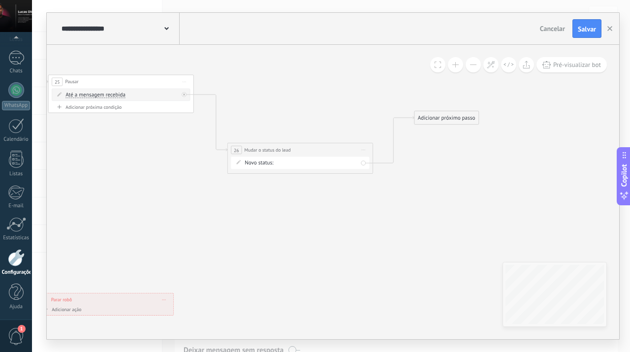
drag, startPoint x: 435, startPoint y: 142, endPoint x: 453, endPoint y: 109, distance: 38.3
click at [453, 112] on div "Adicionar próximo passo" at bounding box center [446, 118] width 64 height 12
click at [453, 109] on div "Adicionar próximo passo" at bounding box center [450, 107] width 64 height 12
click at [465, 108] on div "Adicionar próximo passo" at bounding box center [450, 107] width 64 height 12
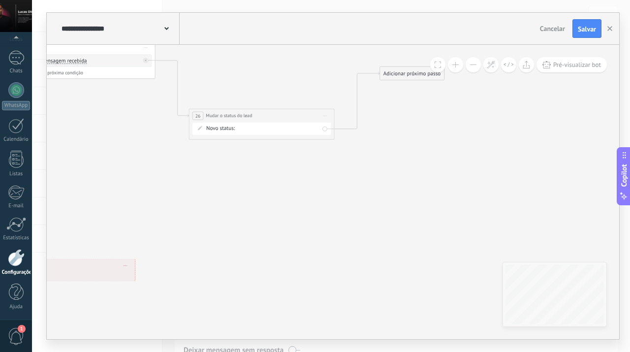
drag, startPoint x: 517, startPoint y: 171, endPoint x: 478, endPoint y: 137, distance: 51.3
click at [397, 74] on div "Adicionar próximo passo" at bounding box center [412, 73] width 64 height 12
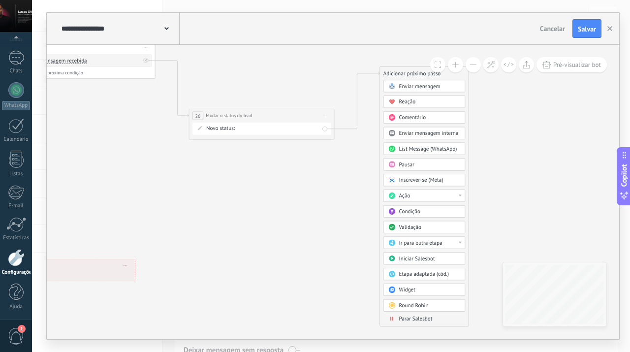
click at [414, 318] on span "Parar Salesbot" at bounding box center [415, 318] width 33 height 7
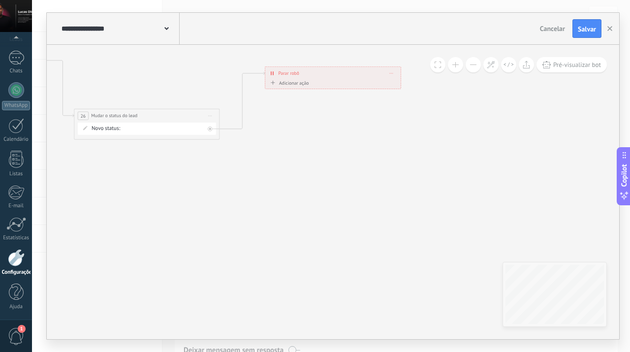
drag, startPoint x: 337, startPoint y: 233, endPoint x: 443, endPoint y: 239, distance: 105.5
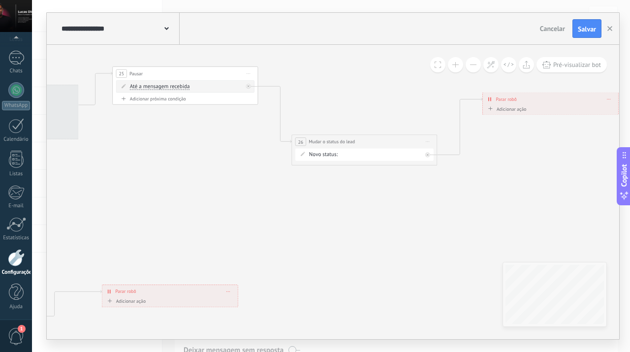
drag, startPoint x: 276, startPoint y: 204, endPoint x: 407, endPoint y: 227, distance: 133.1
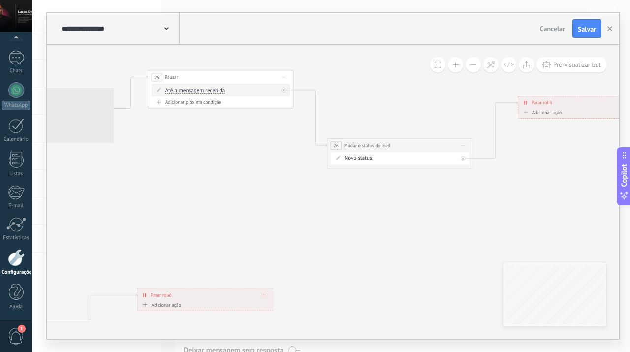
drag, startPoint x: 235, startPoint y: 199, endPoint x: 376, endPoint y: 210, distance: 141.2
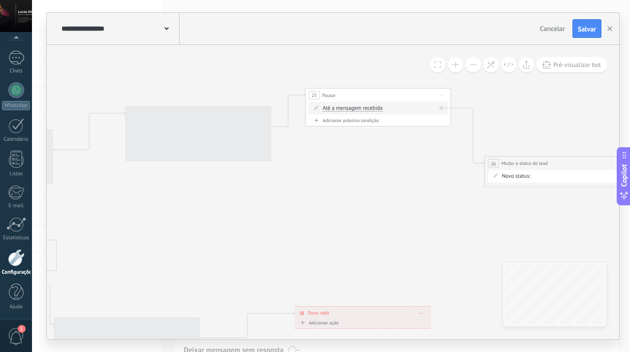
drag, startPoint x: 303, startPoint y: 179, endPoint x: 336, endPoint y: 187, distance: 34.4
click at [336, 187] on icon at bounding box center [5, 200] width 1783 height 623
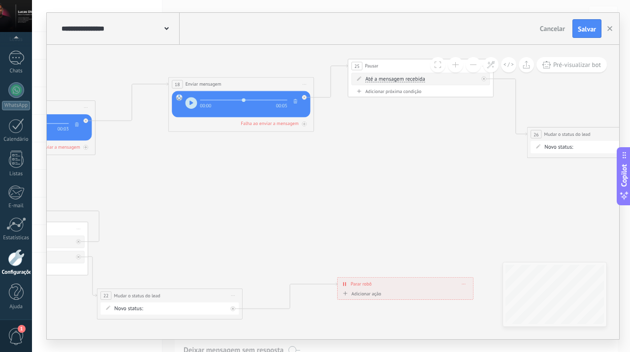
drag, startPoint x: 336, startPoint y: 187, endPoint x: 379, endPoint y: 158, distance: 52.0
click at [379, 158] on icon at bounding box center [47, 171] width 1783 height 623
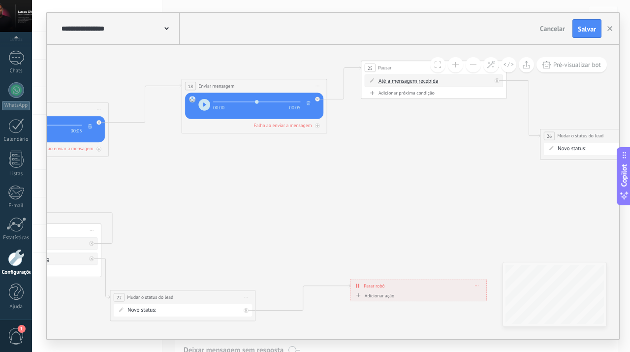
drag, startPoint x: 284, startPoint y: 225, endPoint x: 296, endPoint y: 227, distance: 12.9
click at [296, 227] on icon at bounding box center [61, 173] width 1783 height 623
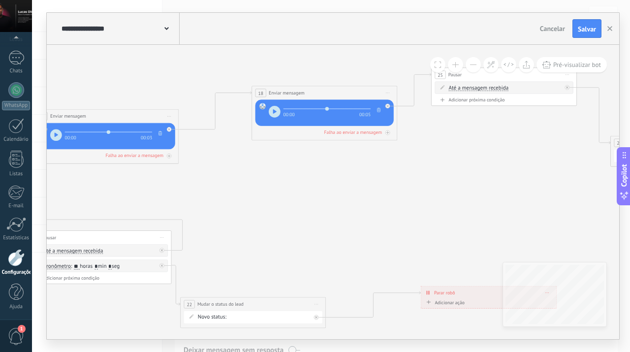
drag, startPoint x: 287, startPoint y: 183, endPoint x: 428, endPoint y: 195, distance: 141.8
click at [428, 195] on icon at bounding box center [131, 180] width 1783 height 623
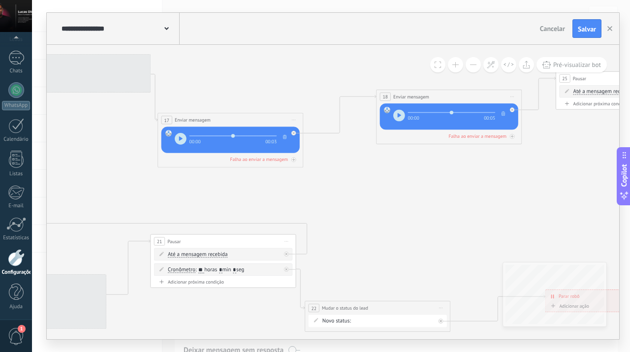
drag, startPoint x: 354, startPoint y: 190, endPoint x: 449, endPoint y: 191, distance: 94.5
click at [449, 191] on icon at bounding box center [255, 183] width 1783 height 623
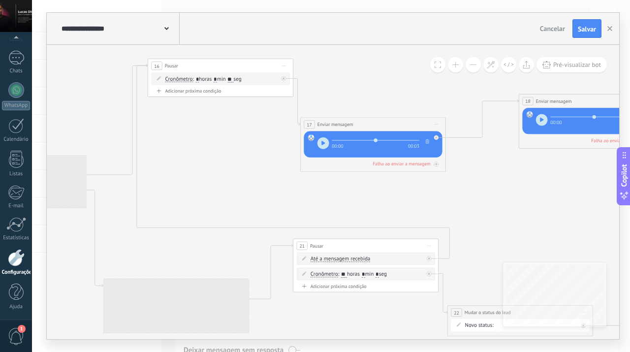
drag, startPoint x: 124, startPoint y: 160, endPoint x: 225, endPoint y: 161, distance: 101.9
click at [225, 161] on icon at bounding box center [398, 187] width 1783 height 623
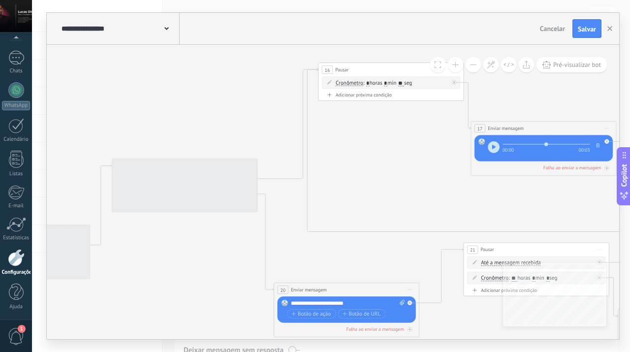
drag, startPoint x: 98, startPoint y: 105, endPoint x: 269, endPoint y: 109, distance: 170.9
click at [269, 109] on icon at bounding box center [569, 191] width 1783 height 623
drag, startPoint x: 235, startPoint y: 103, endPoint x: 285, endPoint y: 118, distance: 52.0
click at [285, 118] on icon at bounding box center [569, 191] width 1783 height 623
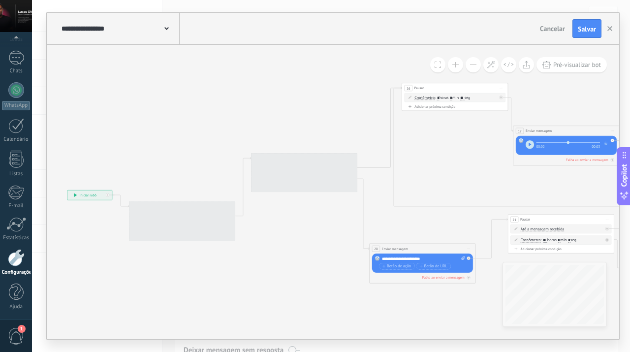
drag, startPoint x: 285, startPoint y: 118, endPoint x: 341, endPoint y: 112, distance: 56.9
click at [341, 112] on icon at bounding box center [585, 177] width 1302 height 454
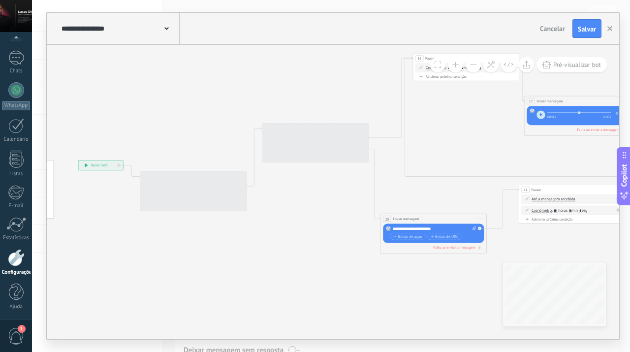
drag, startPoint x: 320, startPoint y: 126, endPoint x: 331, endPoint y: 96, distance: 31.5
click at [331, 96] on icon at bounding box center [596, 147] width 1302 height 454
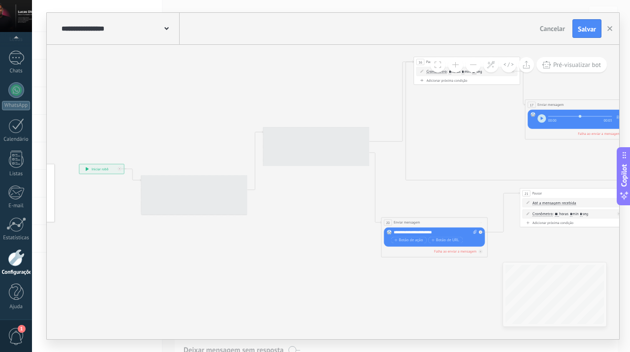
drag, startPoint x: 299, startPoint y: 246, endPoint x: 307, endPoint y: 265, distance: 20.9
click at [307, 265] on icon at bounding box center [597, 151] width 1302 height 454
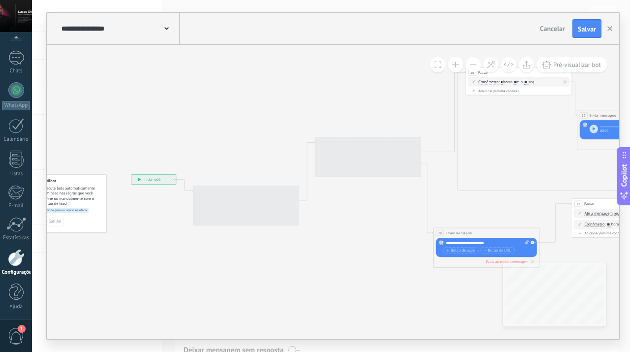
drag, startPoint x: 195, startPoint y: 115, endPoint x: 265, endPoint y: 111, distance: 70.0
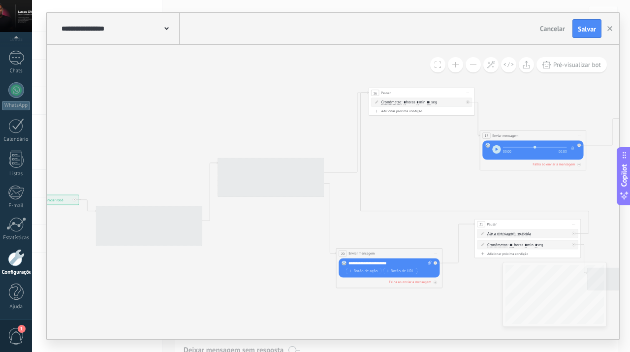
drag, startPoint x: 328, startPoint y: 96, endPoint x: 206, endPoint y: 117, distance: 124.2
click at [206, 117] on icon at bounding box center [552, 182] width 1302 height 454
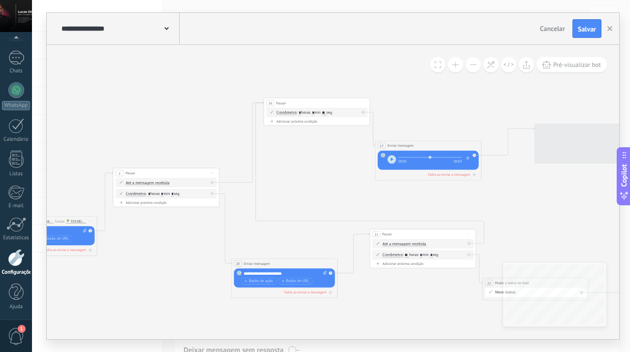
drag, startPoint x: 437, startPoint y: 166, endPoint x: 332, endPoint y: 176, distance: 105.3
click at [332, 176] on icon at bounding box center [447, 192] width 1302 height 454
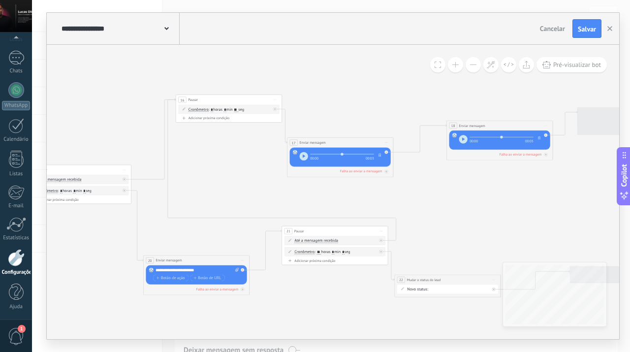
drag, startPoint x: 368, startPoint y: 203, endPoint x: 280, endPoint y: 199, distance: 88.2
click at [280, 199] on icon at bounding box center [359, 189] width 1302 height 454
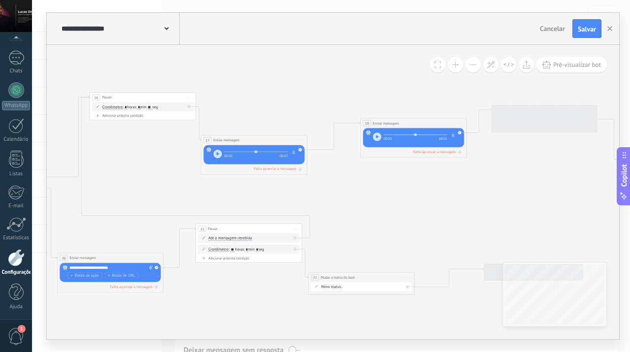
drag, startPoint x: 485, startPoint y: 200, endPoint x: 399, endPoint y: 197, distance: 86.2
click at [399, 197] on icon at bounding box center [273, 186] width 1302 height 454
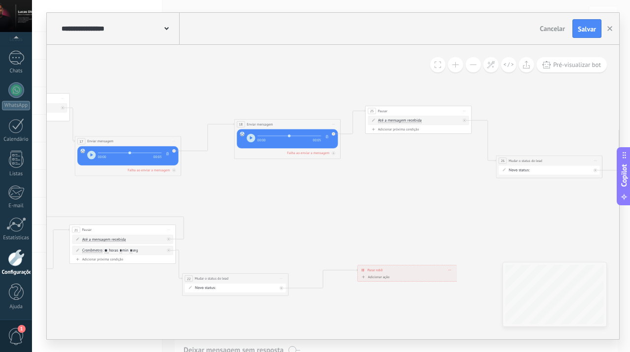
drag, startPoint x: 421, startPoint y: 219, endPoint x: 278, endPoint y: 220, distance: 143.3
click at [278, 220] on icon at bounding box center [147, 188] width 1302 height 454
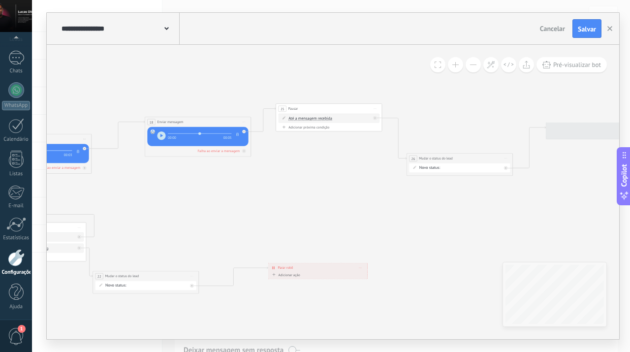
drag, startPoint x: 405, startPoint y: 222, endPoint x: 333, endPoint y: 220, distance: 71.9
click at [333, 220] on icon at bounding box center [57, 185] width 1302 height 454
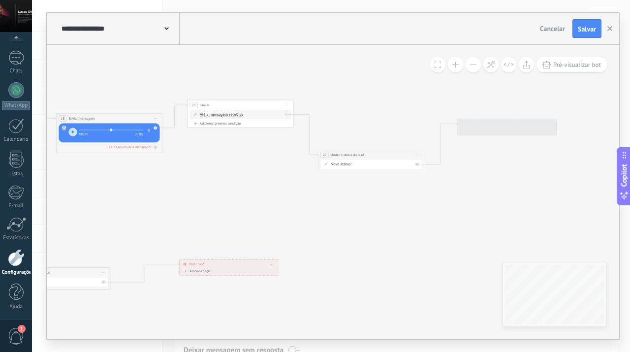
drag, startPoint x: 408, startPoint y: 220, endPoint x: 319, endPoint y: 217, distance: 89.2
click at [234, 123] on div "Adicionar próxima condição" at bounding box center [240, 123] width 101 height 4
click at [241, 125] on span ": * horas * min * seg" at bounding box center [236, 125] width 33 height 5
click at [238, 125] on input "*" at bounding box center [236, 126] width 2 height 4
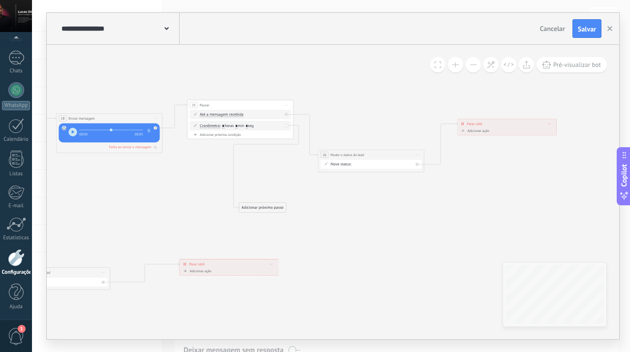
drag, startPoint x: 330, startPoint y: 127, endPoint x: 258, endPoint y: 205, distance: 105.5
click at [258, 205] on div "Adicionar próximo passo" at bounding box center [262, 207] width 47 height 9
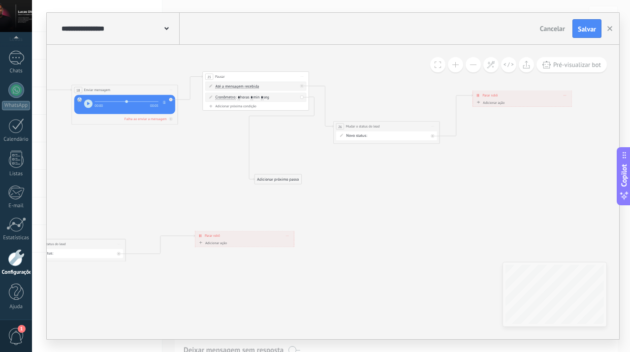
drag, startPoint x: 370, startPoint y: 147, endPoint x: 386, endPoint y: 117, distance: 34.6
click at [386, 117] on icon at bounding box center [19, 160] width 1372 height 468
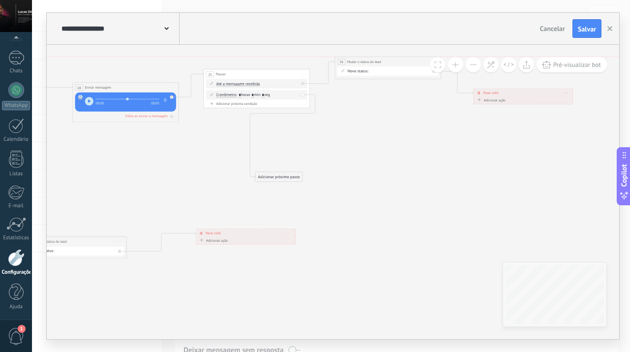
drag, startPoint x: 394, startPoint y: 122, endPoint x: 395, endPoint y: 62, distance: 60.1
click at [395, 62] on div "**********" at bounding box center [388, 62] width 106 height 10
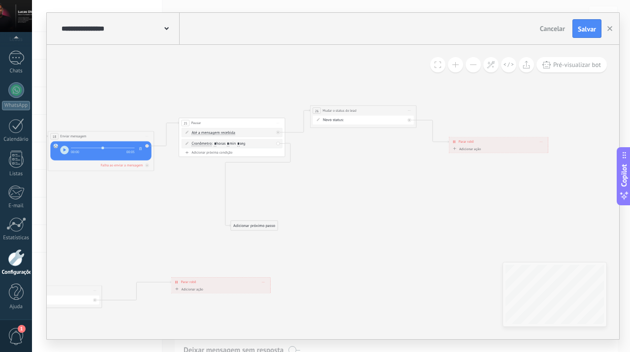
drag, startPoint x: 455, startPoint y: 138, endPoint x: 429, endPoint y: 195, distance: 62.6
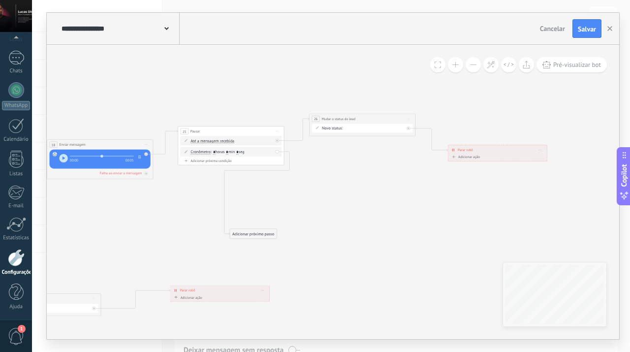
drag, startPoint x: 481, startPoint y: 154, endPoint x: 496, endPoint y: 154, distance: 14.8
click at [496, 154] on div "**********" at bounding box center [497, 149] width 99 height 9
drag, startPoint x: 380, startPoint y: 114, endPoint x: 380, endPoint y: 95, distance: 19.7
click at [380, 97] on div "**********" at bounding box center [363, 102] width 106 height 10
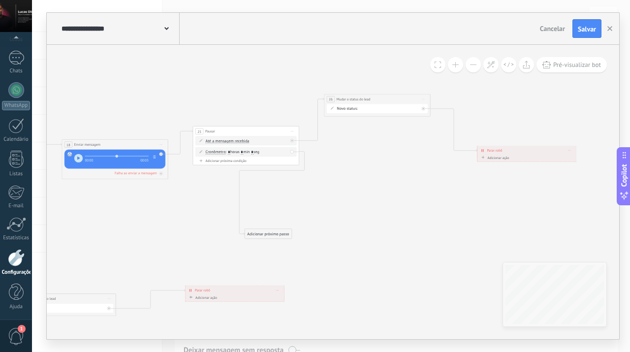
drag, startPoint x: 366, startPoint y: 174, endPoint x: 390, endPoint y: 175, distance: 24.2
click at [390, 175] on icon at bounding box center [16, 205] width 1386 height 488
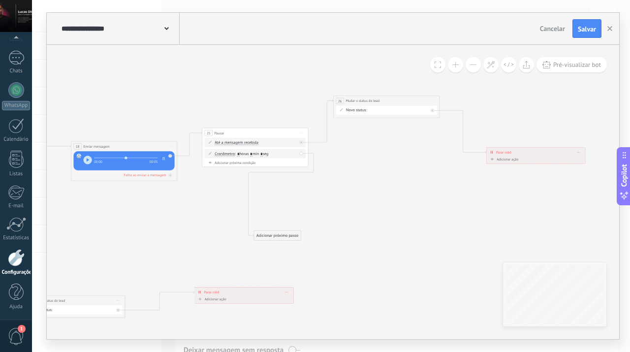
click at [253, 153] on input "*" at bounding box center [251, 154] width 2 height 4
click at [253, 152] on input "*" at bounding box center [251, 154] width 2 height 4
type input "**"
click at [350, 189] on icon at bounding box center [25, 207] width 1386 height 488
drag, startPoint x: 279, startPoint y: 240, endPoint x: 349, endPoint y: 226, distance: 71.2
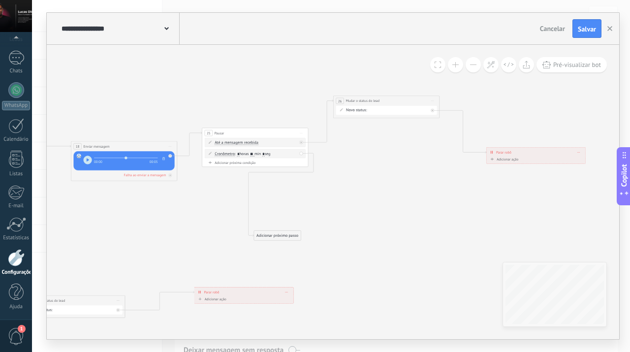
drag, startPoint x: 281, startPoint y: 237, endPoint x: 372, endPoint y: 215, distance: 94.2
click at [372, 215] on div "Adicionar próximo passo" at bounding box center [369, 213] width 47 height 9
click at [388, 224] on span "Enviar mensagem" at bounding box center [374, 222] width 30 height 5
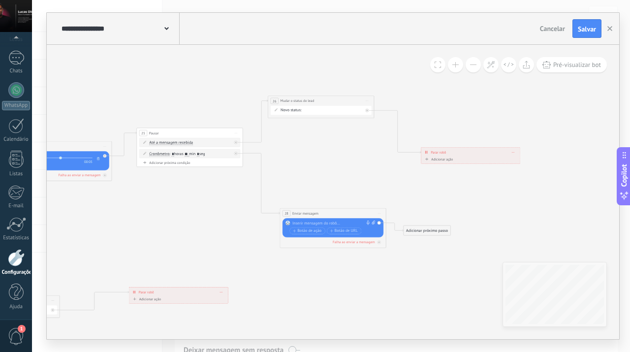
click at [347, 224] on div at bounding box center [331, 223] width 79 height 5
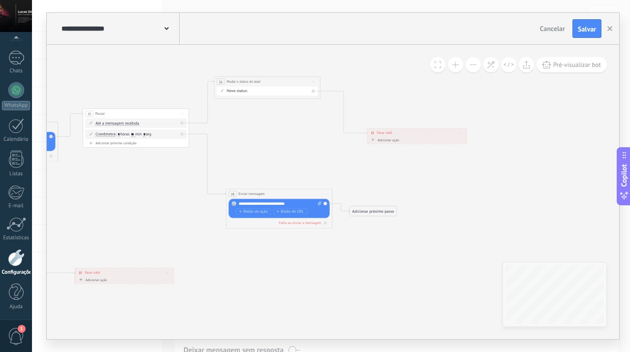
drag, startPoint x: 485, startPoint y: 220, endPoint x: 508, endPoint y: 202, distance: 28.8
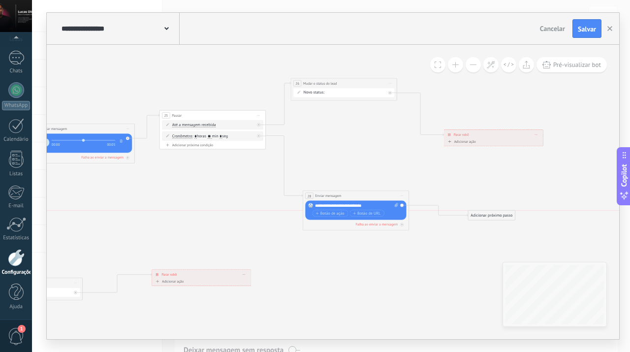
drag, startPoint x: 446, startPoint y: 211, endPoint x: 490, endPoint y: 210, distance: 44.8
click at [490, 211] on div "Adicionar próximo passo" at bounding box center [491, 215] width 47 height 9
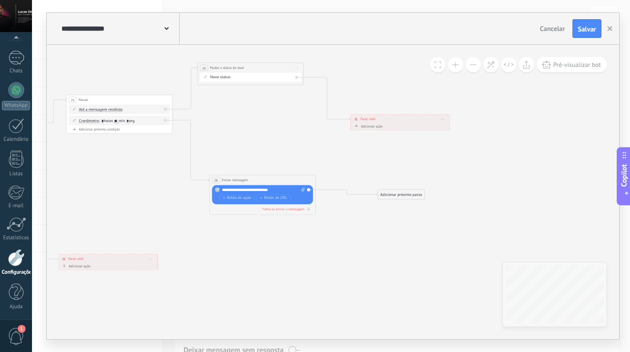
drag, startPoint x: 443, startPoint y: 173, endPoint x: 350, endPoint y: 158, distance: 94.8
drag, startPoint x: 275, startPoint y: 180, endPoint x: 290, endPoint y: 180, distance: 15.8
click at [290, 180] on div "**********" at bounding box center [276, 180] width 106 height 10
drag, startPoint x: 398, startPoint y: 192, endPoint x: 412, endPoint y: 172, distance: 23.8
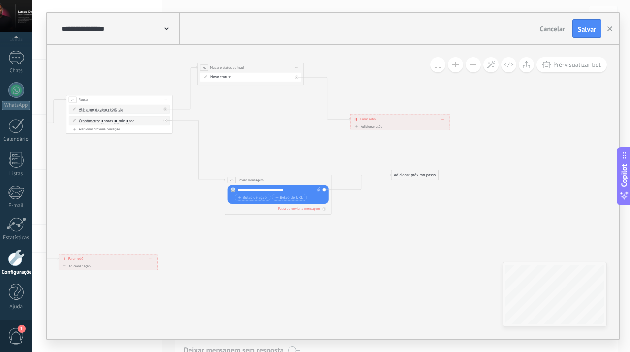
click at [412, 172] on div "Adicionar próximo passo" at bounding box center [414, 175] width 47 height 9
click at [412, 172] on div "Adicionar próximo passo" at bounding box center [414, 174] width 47 height 9
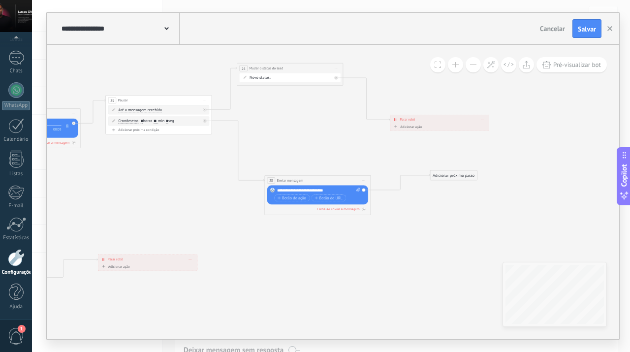
drag, startPoint x: 389, startPoint y: 210, endPoint x: 439, endPoint y: 213, distance: 50.3
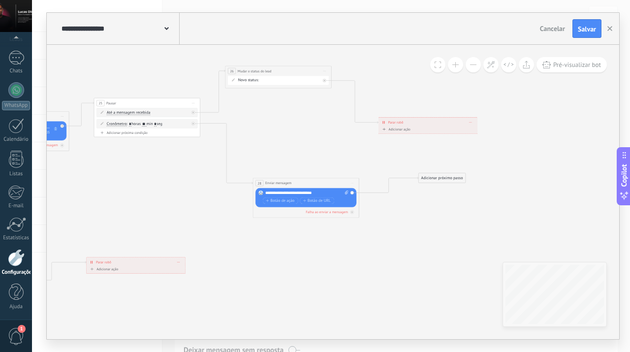
drag, startPoint x: 448, startPoint y: 214, endPoint x: 417, endPoint y: 213, distance: 31.0
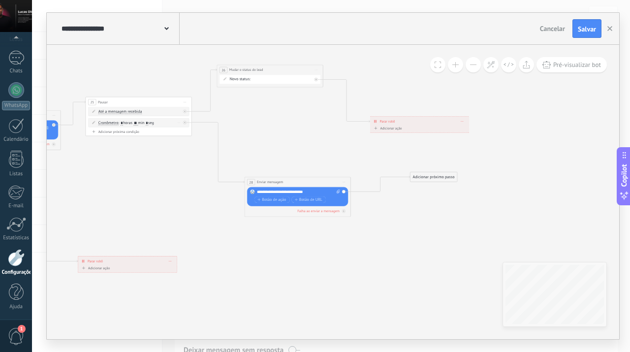
click at [138, 122] on input "**" at bounding box center [136, 123] width 4 height 4
type input "**"
drag, startPoint x: 391, startPoint y: 122, endPoint x: 410, endPoint y: 109, distance: 22.3
click at [410, 109] on span "Parar robô" at bounding box center [403, 109] width 15 height 5
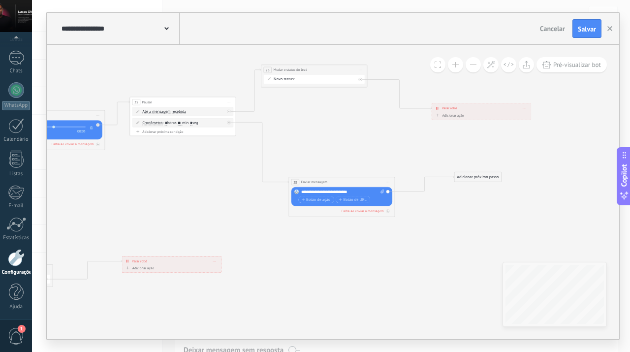
drag, startPoint x: 420, startPoint y: 218, endPoint x: 480, endPoint y: 218, distance: 60.5
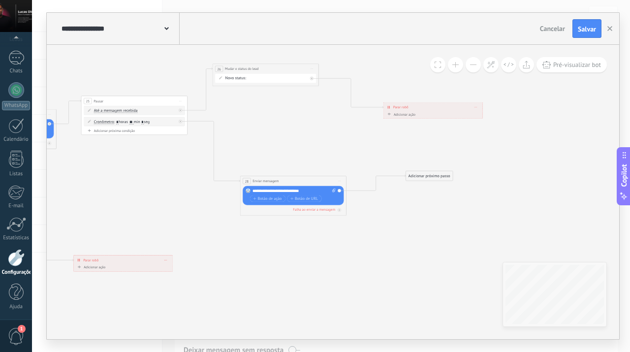
drag, startPoint x: 465, startPoint y: 238, endPoint x: 470, endPoint y: 242, distance: 7.0
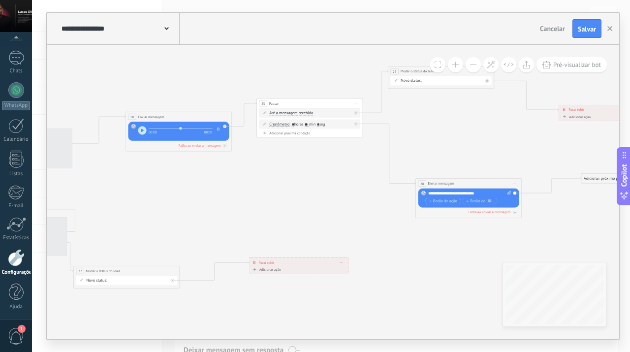
drag, startPoint x: 183, startPoint y: 209, endPoint x: 292, endPoint y: 206, distance: 109.8
click at [292, 206] on icon at bounding box center [89, 177] width 1404 height 488
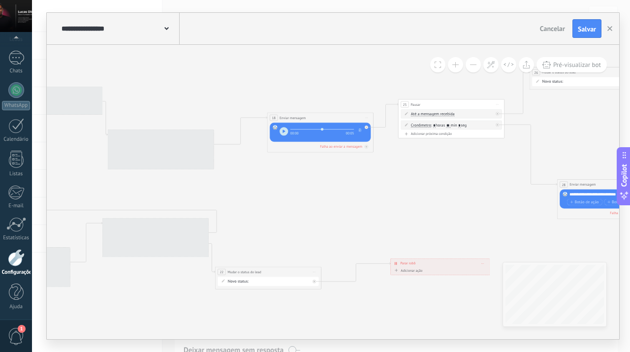
drag, startPoint x: 190, startPoint y: 191, endPoint x: 327, endPoint y: 192, distance: 136.9
click at [327, 192] on icon at bounding box center [231, 178] width 1404 height 488
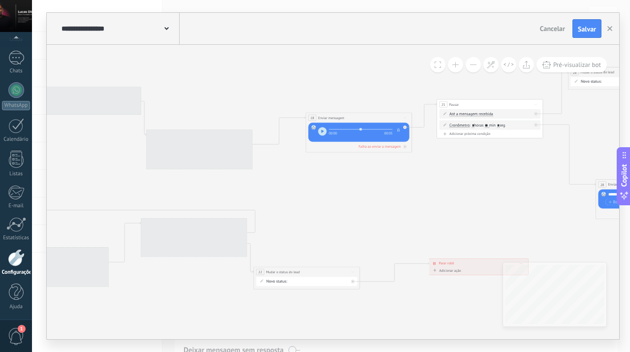
drag, startPoint x: 340, startPoint y: 207, endPoint x: 379, endPoint y: 207, distance: 38.4
click at [379, 207] on icon at bounding box center [269, 178] width 1404 height 488
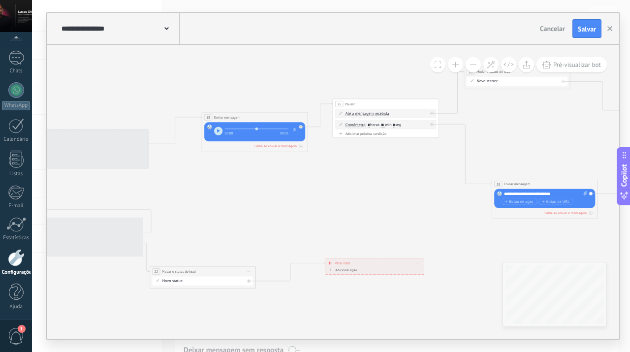
drag, startPoint x: 357, startPoint y: 217, endPoint x: 238, endPoint y: 219, distance: 118.7
click at [238, 219] on icon at bounding box center [165, 178] width 1404 height 488
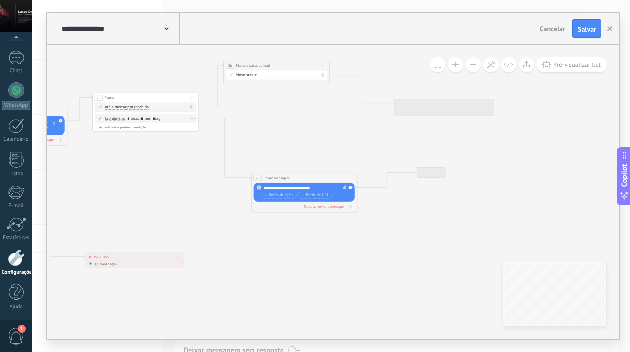
drag, startPoint x: 435, startPoint y: 231, endPoint x: 194, endPoint y: 224, distance: 240.8
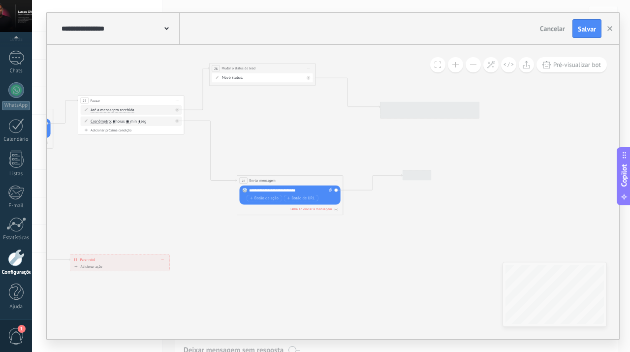
click at [426, 174] on div at bounding box center [417, 175] width 29 height 10
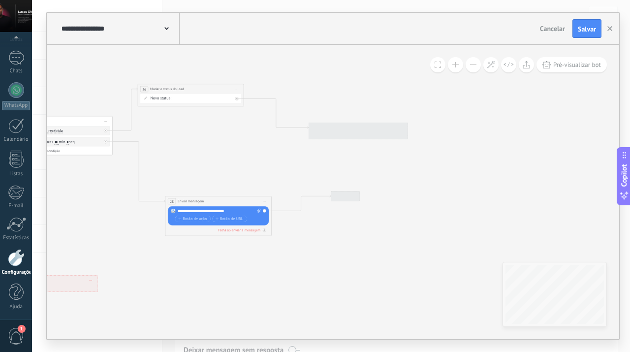
drag, startPoint x: 401, startPoint y: 197, endPoint x: 329, endPoint y: 218, distance: 74.5
click at [341, 193] on div at bounding box center [345, 196] width 29 height 10
click at [343, 198] on div "Adicionar próximo passo" at bounding box center [354, 196] width 47 height 9
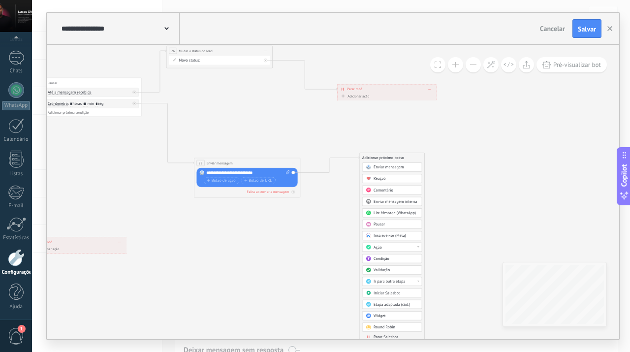
drag, startPoint x: 430, startPoint y: 224, endPoint x: 459, endPoint y: 186, distance: 48.1
click at [390, 224] on div "Pausar" at bounding box center [396, 224] width 45 height 5
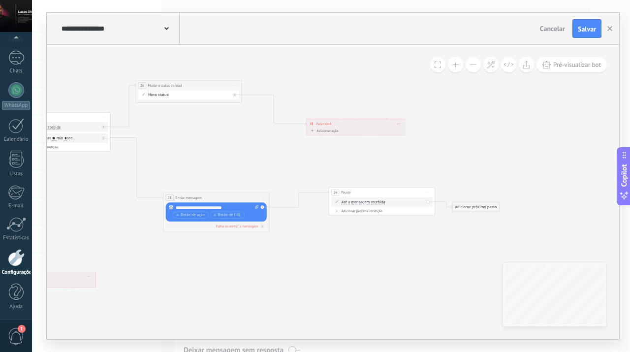
drag, startPoint x: 335, startPoint y: 214, endPoint x: 384, endPoint y: 249, distance: 60.1
click at [375, 211] on div "Adicionar próxima condição" at bounding box center [381, 211] width 101 height 4
drag, startPoint x: 462, startPoint y: 203, endPoint x: 180, endPoint y: 87, distance: 305.3
drag, startPoint x: 242, startPoint y: 202, endPoint x: 228, endPoint y: 198, distance: 14.2
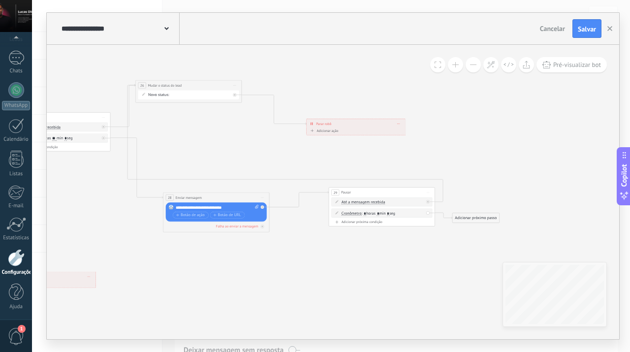
click at [259, 216] on div "Substituir Remover Converter para mensagem de voz Arraste a imagem aqui para an…" at bounding box center [216, 211] width 101 height 19
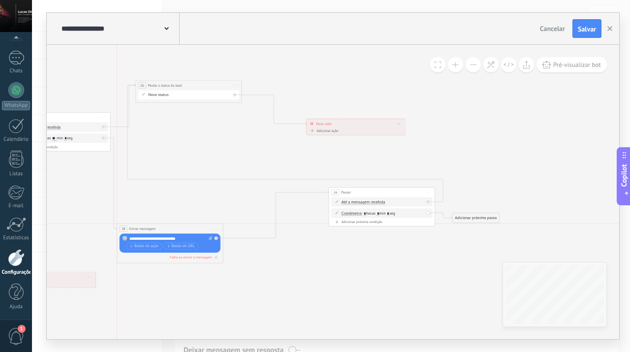
drag, startPoint x: 218, startPoint y: 193, endPoint x: 170, endPoint y: 226, distance: 58.0
click at [170, 226] on div "**********" at bounding box center [170, 228] width 106 height 10
drag, startPoint x: 214, startPoint y: 83, endPoint x: 282, endPoint y: 71, distance: 69.0
click at [282, 71] on div "**********" at bounding box center [256, 74] width 106 height 10
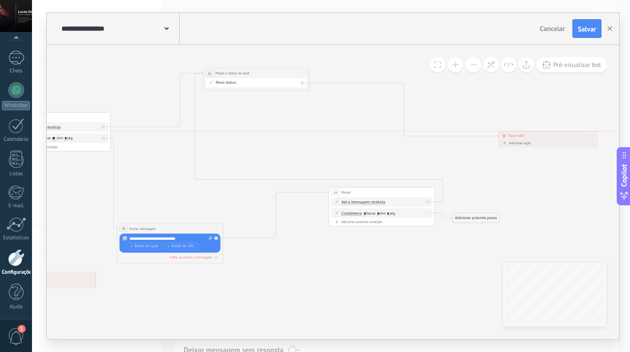
drag, startPoint x: 350, startPoint y: 121, endPoint x: 543, endPoint y: 133, distance: 192.9
click at [543, 133] on div "**********" at bounding box center [548, 135] width 99 height 9
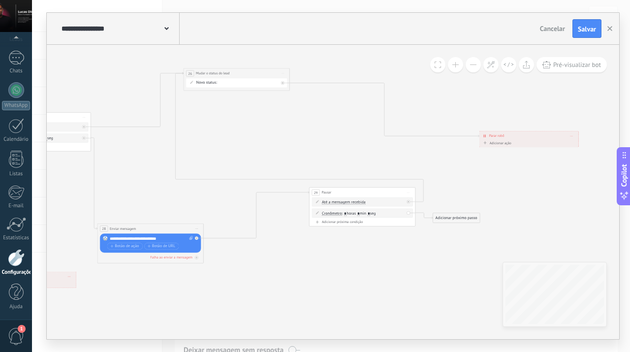
drag, startPoint x: 397, startPoint y: 255, endPoint x: 337, endPoint y: 255, distance: 60.1
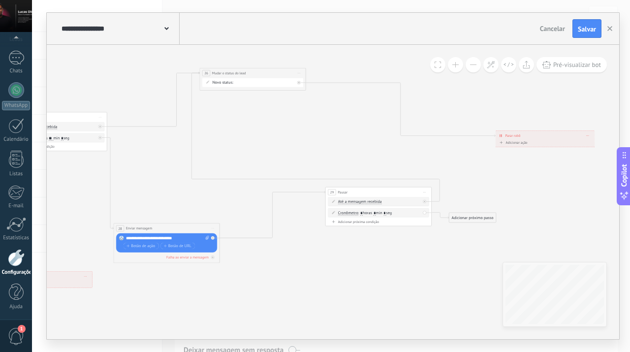
drag, startPoint x: 254, startPoint y: 278, endPoint x: 310, endPoint y: 278, distance: 56.6
click at [379, 214] on span ": * horas * min * seg" at bounding box center [374, 212] width 33 height 5
click at [376, 213] on input "*" at bounding box center [375, 213] width 2 height 4
type input "*"
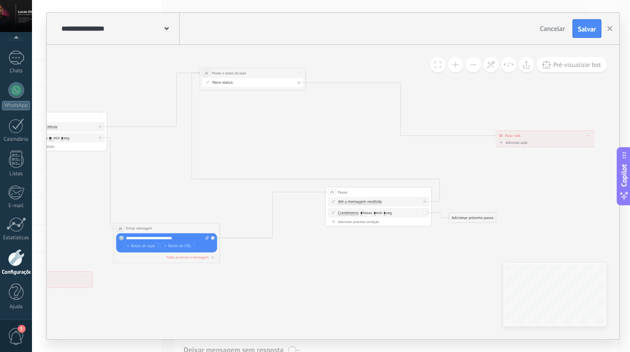
type input "*"
click at [363, 213] on span ": * horas * min * seg" at bounding box center [374, 212] width 33 height 5
click at [362, 213] on input "*" at bounding box center [361, 213] width 2 height 4
type input "**"
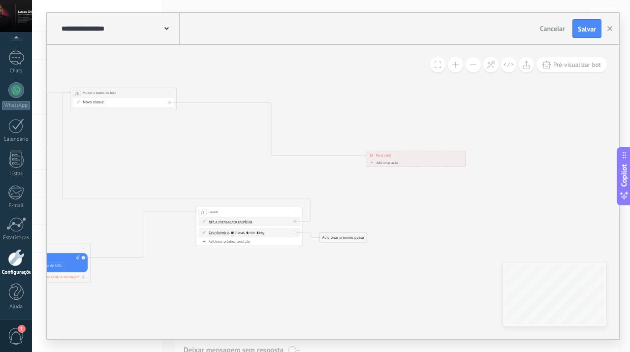
drag, startPoint x: 451, startPoint y: 257, endPoint x: 322, endPoint y: 278, distance: 131.0
drag, startPoint x: 346, startPoint y: 238, endPoint x: 412, endPoint y: 238, distance: 65.5
click at [412, 238] on div "Adicionar próximo passo" at bounding box center [408, 237] width 47 height 9
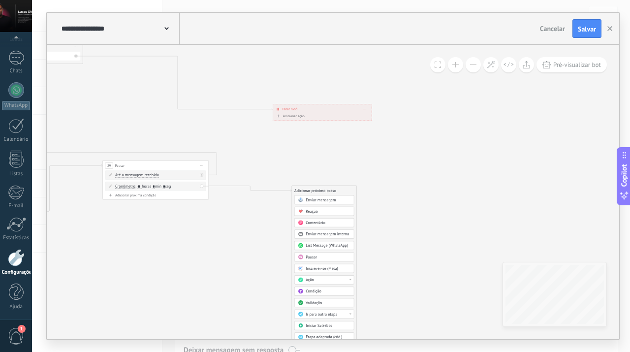
drag, startPoint x: 488, startPoint y: 225, endPoint x: 394, endPoint y: 179, distance: 104.4
click at [324, 188] on div "Adicionar próximo passo" at bounding box center [315, 190] width 47 height 9
click at [320, 280] on div "Ação" at bounding box center [328, 280] width 45 height 5
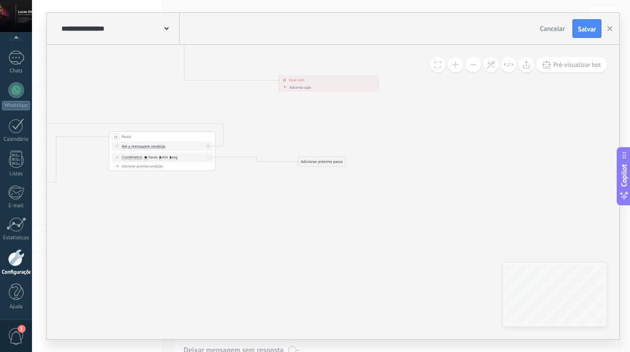
drag, startPoint x: 378, startPoint y: 265, endPoint x: 393, endPoint y: 220, distance: 47.8
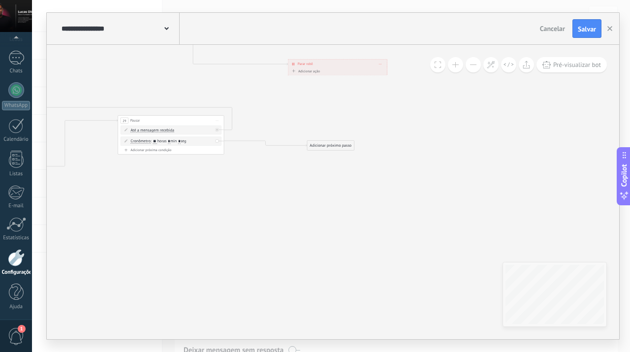
click at [341, 146] on div "Adicionar próximo passo" at bounding box center [330, 145] width 47 height 9
click at [326, 244] on span "Condição" at bounding box center [329, 246] width 16 height 5
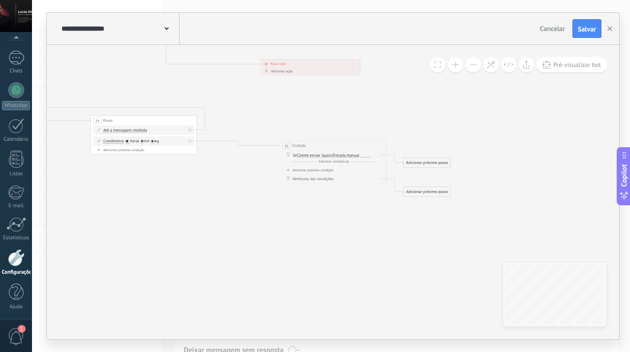
click at [377, 147] on span "Iniciar pré-visualização aqui [GEOGRAPHIC_DATA] Duplicar Excluir" at bounding box center [379, 146] width 8 height 8
click at [389, 181] on div "Excluir" at bounding box center [407, 180] width 61 height 9
click at [242, 146] on div "Adicionar próximo passo" at bounding box center [238, 146] width 47 height 9
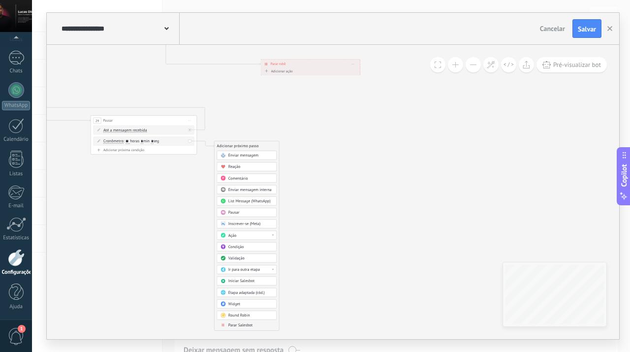
click at [255, 235] on div "Ação" at bounding box center [250, 235] width 45 height 5
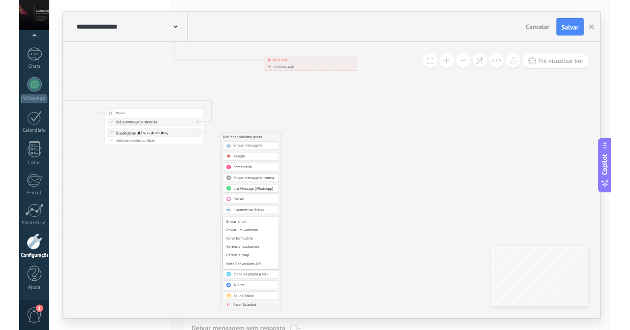
scroll to position [131, 0]
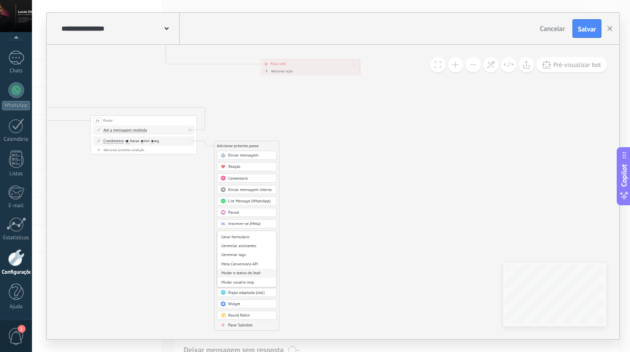
click at [253, 272] on div "Mudar o status do lead" at bounding box center [246, 273] width 59 height 9
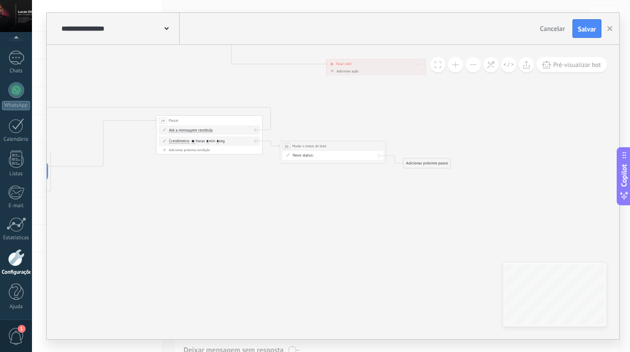
click at [0, 0] on div "LEADS DE ENTRADA CONTATO INICIAL SEM RESPOSTA FOLLOW 1 FOLLOW 2 RESPONDEU SEM I…" at bounding box center [0, 0] width 0 height 0
click at [0, 0] on label "FOLLOW 1" at bounding box center [0, 0] width 0 height 0
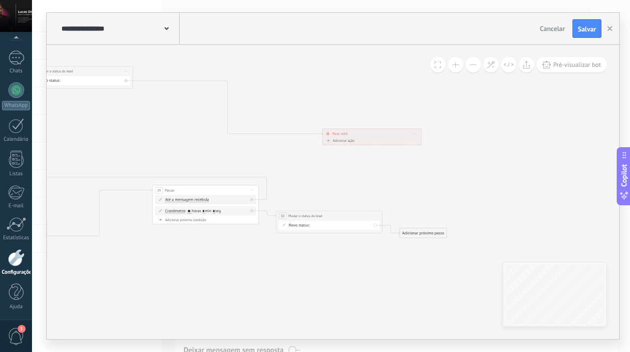
drag, startPoint x: 360, startPoint y: 208, endPoint x: 356, endPoint y: 278, distance: 69.5
drag, startPoint x: 339, startPoint y: 211, endPoint x: 369, endPoint y: 211, distance: 29.5
click at [369, 211] on div "**********" at bounding box center [359, 215] width 106 height 10
drag, startPoint x: 410, startPoint y: 235, endPoint x: 498, endPoint y: 188, distance: 100.2
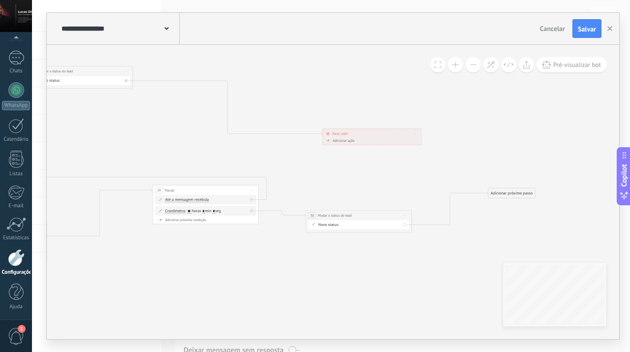
click at [498, 189] on div "Adicionar próximo passo" at bounding box center [511, 193] width 47 height 9
click at [504, 188] on div "Adicionar próximo passo" at bounding box center [511, 190] width 47 height 9
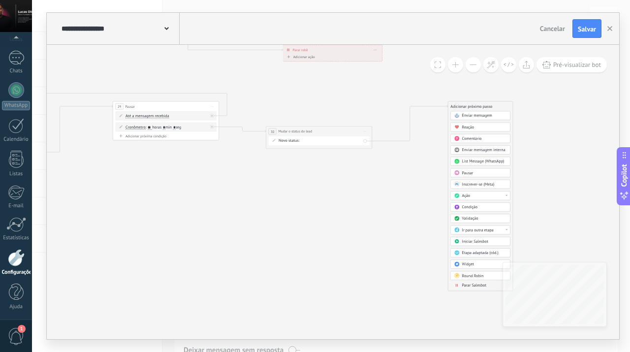
drag, startPoint x: 575, startPoint y: 229, endPoint x: 536, endPoint y: 145, distance: 92.5
click at [480, 283] on span "Parar Salesbot" at bounding box center [474, 285] width 25 height 5
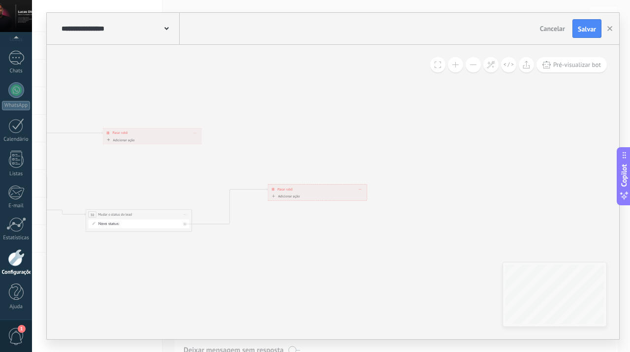
drag, startPoint x: 429, startPoint y: 219, endPoint x: 414, endPoint y: 302, distance: 84.6
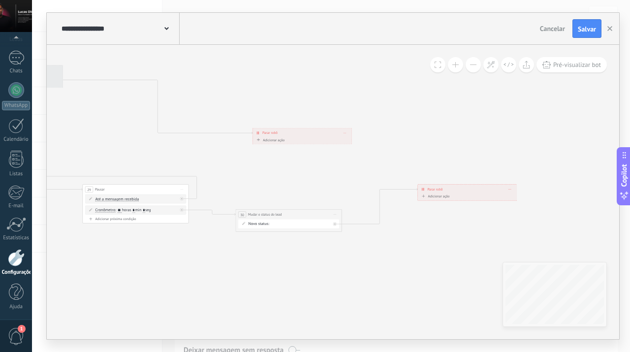
drag, startPoint x: 279, startPoint y: 266, endPoint x: 429, endPoint y: 266, distance: 150.1
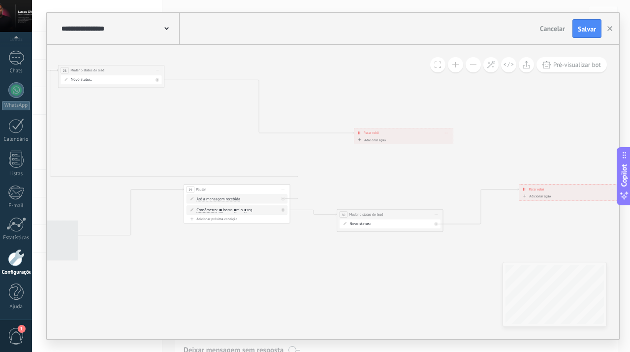
drag, startPoint x: 300, startPoint y: 278, endPoint x: 423, endPoint y: 279, distance: 123.1
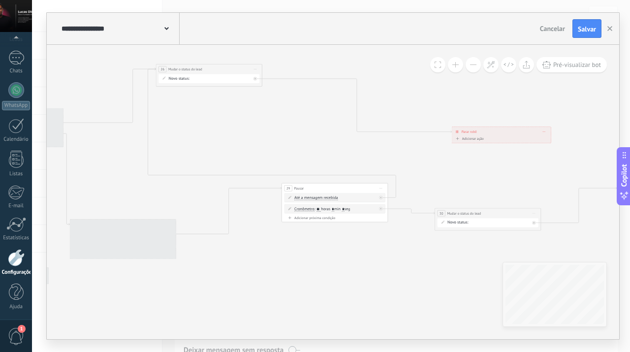
drag, startPoint x: 277, startPoint y: 280, endPoint x: 352, endPoint y: 279, distance: 75.8
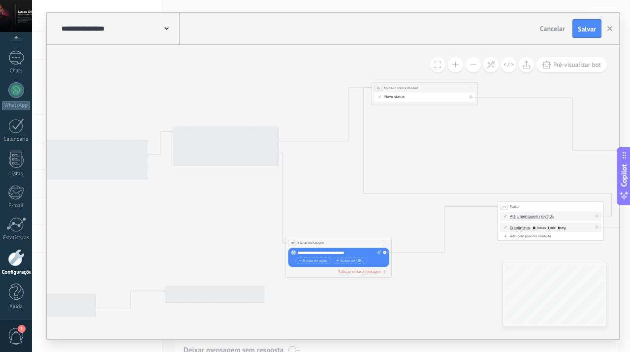
drag, startPoint x: 220, startPoint y: 123, endPoint x: 436, endPoint y: 142, distance: 216.4
click at [436, 142] on icon at bounding box center [149, 188] width 1692 height 477
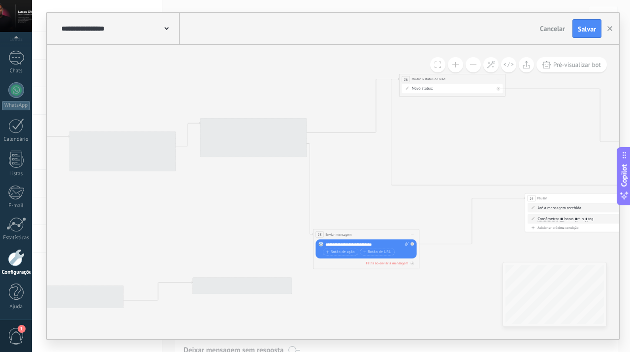
drag, startPoint x: 248, startPoint y: 83, endPoint x: 259, endPoint y: 73, distance: 15.0
click at [259, 73] on icon at bounding box center [177, 179] width 1692 height 477
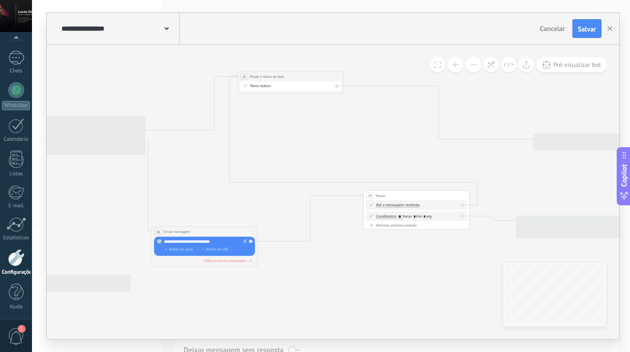
drag, startPoint x: 474, startPoint y: 129, endPoint x: 328, endPoint y: 127, distance: 145.2
click at [328, 127] on icon at bounding box center [15, 176] width 1692 height 477
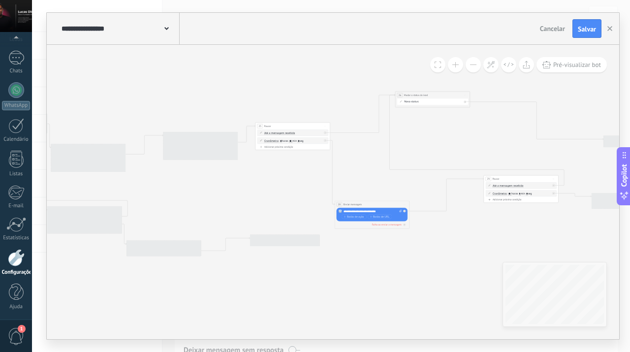
drag, startPoint x: 353, startPoint y: 277, endPoint x: 472, endPoint y: 266, distance: 118.6
click at [472, 266] on icon at bounding box center [239, 166] width 1190 height 336
click at [588, 26] on span "Salvar" at bounding box center [587, 29] width 18 height 7
click at [609, 28] on use "button" at bounding box center [609, 28] width 5 height 5
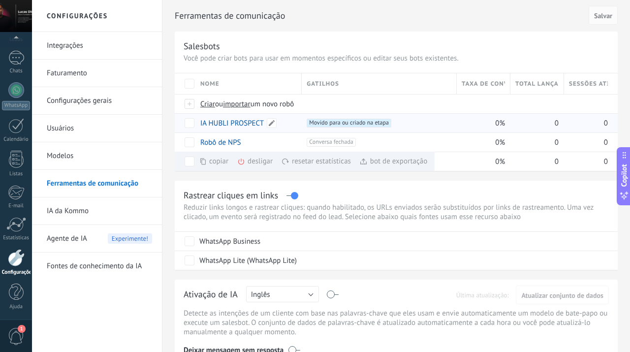
click at [248, 122] on link "IA HUBLI PROSPECT" at bounding box center [232, 123] width 64 height 9
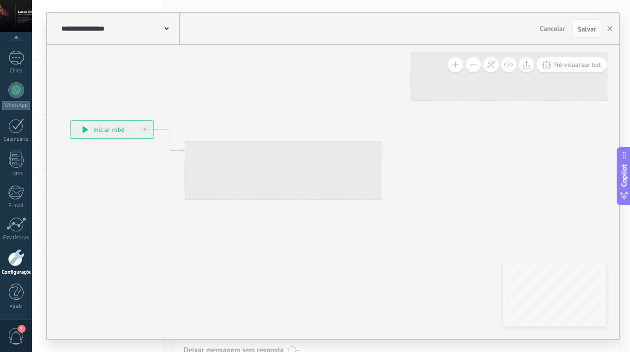
drag, startPoint x: 419, startPoint y: 95, endPoint x: 233, endPoint y: 97, distance: 185.6
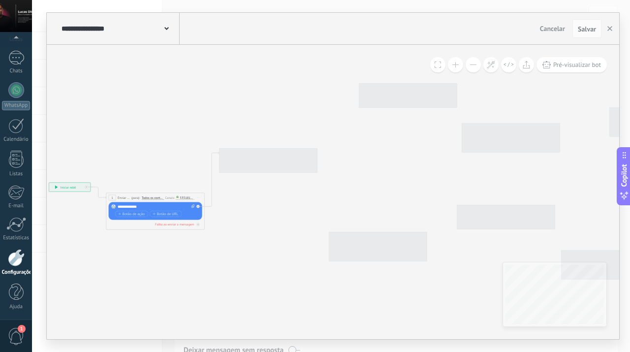
drag, startPoint x: 497, startPoint y: 210, endPoint x: 278, endPoint y: 245, distance: 222.3
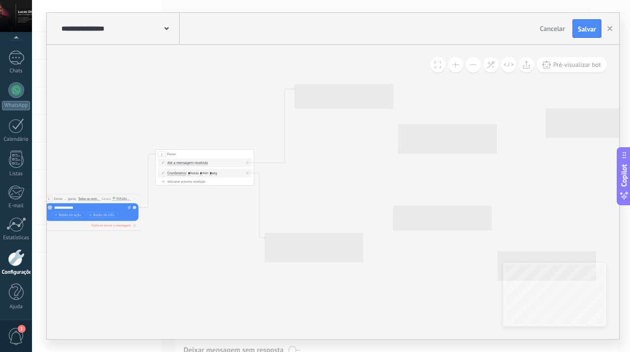
drag, startPoint x: 273, startPoint y: 243, endPoint x: 209, endPoint y: 244, distance: 64.0
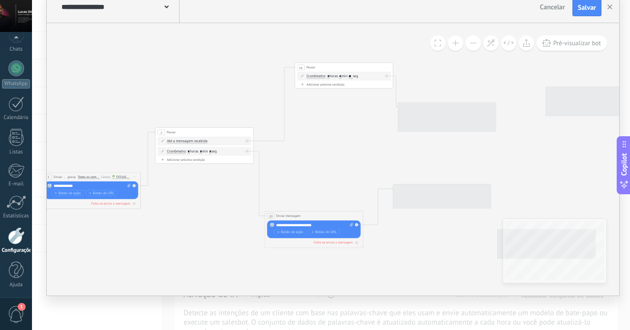
scroll to position [58, 0]
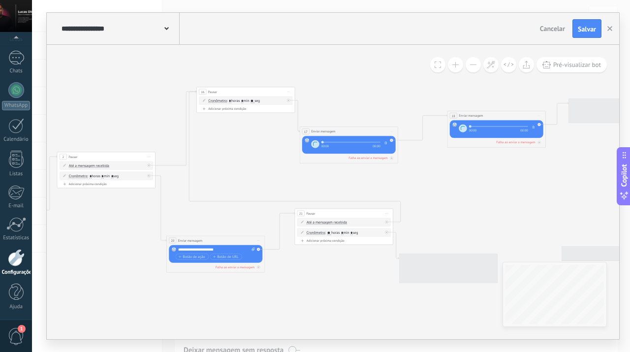
drag, startPoint x: 536, startPoint y: 172, endPoint x: 437, endPoint y: 174, distance: 98.5
click at [437, 174] on icon at bounding box center [579, 165] width 1631 height 461
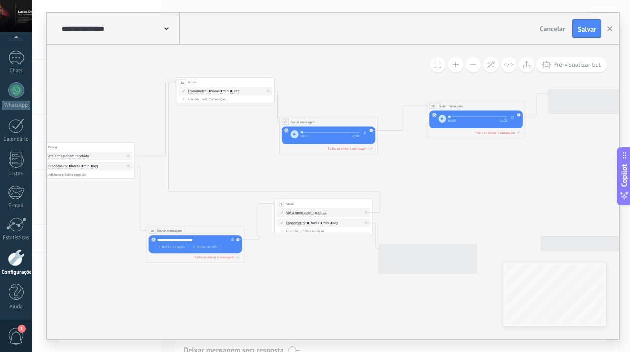
drag, startPoint x: 471, startPoint y: 211, endPoint x: 433, endPoint y: 193, distance: 41.8
click at [433, 193] on icon at bounding box center [558, 155] width 1631 height 461
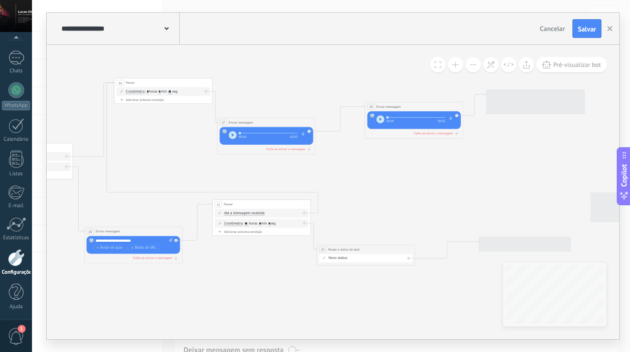
drag, startPoint x: 459, startPoint y: 172, endPoint x: 408, endPoint y: 184, distance: 52.1
click at [408, 184] on icon at bounding box center [496, 157] width 1631 height 463
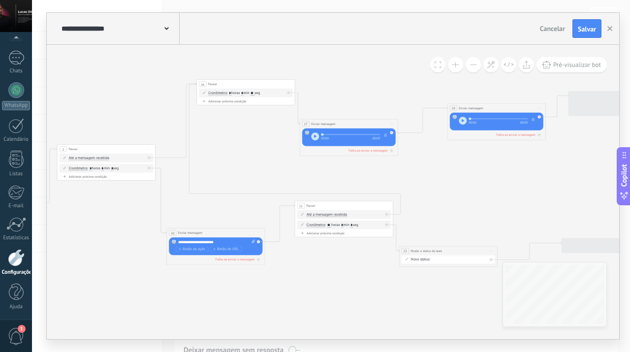
drag, startPoint x: 400, startPoint y: 191, endPoint x: 488, endPoint y: 189, distance: 88.6
click at [488, 189] on icon at bounding box center [579, 158] width 1631 height 463
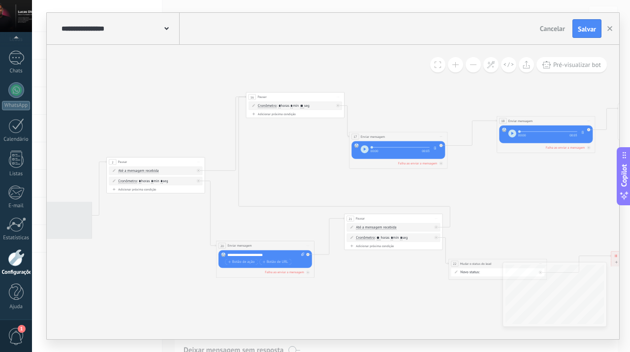
drag, startPoint x: 488, startPoint y: 189, endPoint x: 570, endPoint y: 196, distance: 81.5
click at [570, 196] on icon at bounding box center [628, 171] width 1631 height 463
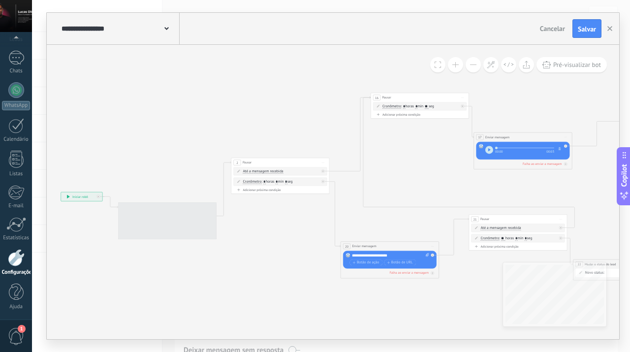
drag, startPoint x: 143, startPoint y: 100, endPoint x: 259, endPoint y: 105, distance: 116.3
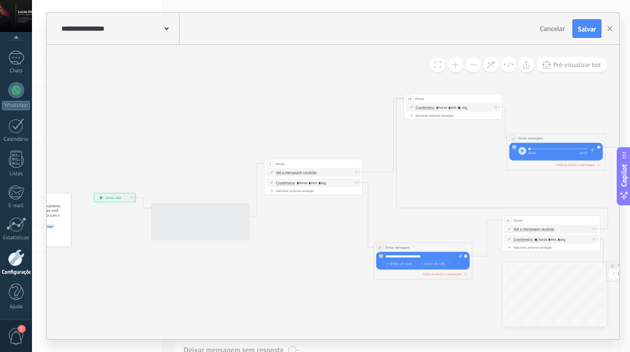
drag, startPoint x: 259, startPoint y: 105, endPoint x: 269, endPoint y: 108, distance: 10.3
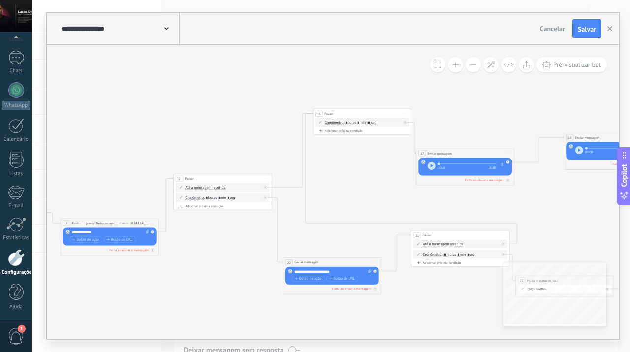
drag, startPoint x: 269, startPoint y: 108, endPoint x: 170, endPoint y: 125, distance: 99.9
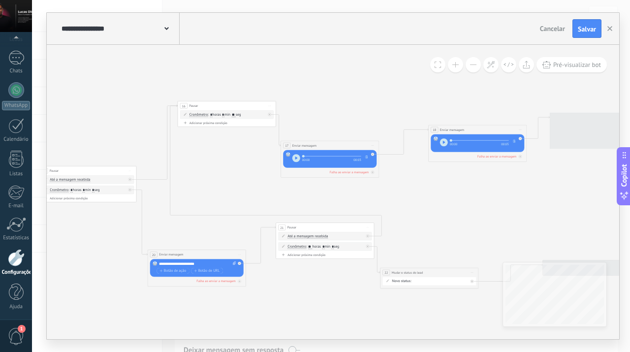
drag, startPoint x: 349, startPoint y: 172, endPoint x: 209, endPoint y: 162, distance: 140.1
click at [209, 162] on icon at bounding box center [560, 180] width 1631 height 463
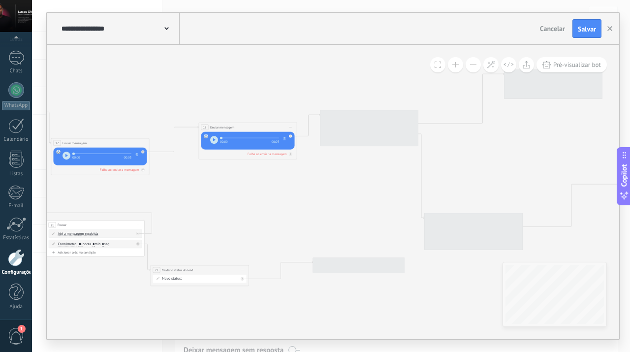
drag, startPoint x: 433, startPoint y: 192, endPoint x: 215, endPoint y: 190, distance: 218.1
click at [215, 190] on icon at bounding box center [330, 177] width 1631 height 463
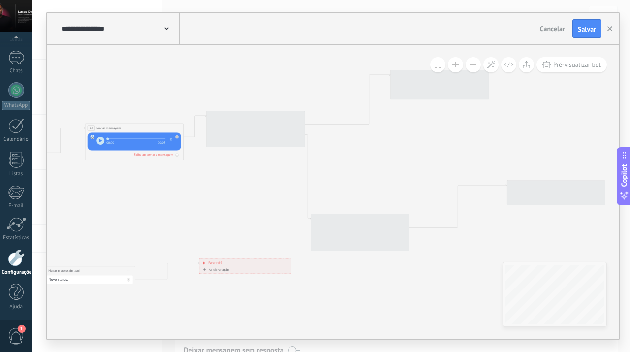
drag, startPoint x: 370, startPoint y: 206, endPoint x: 256, endPoint y: 207, distance: 114.2
click at [256, 207] on icon at bounding box center [216, 178] width 1631 height 463
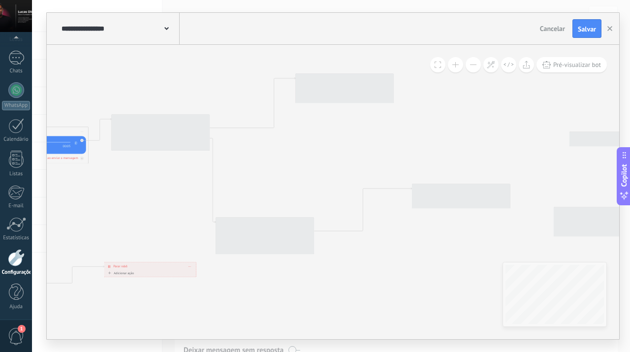
drag, startPoint x: 405, startPoint y: 175, endPoint x: 267, endPoint y: 191, distance: 139.2
click at [267, 191] on icon at bounding box center [121, 181] width 1631 height 463
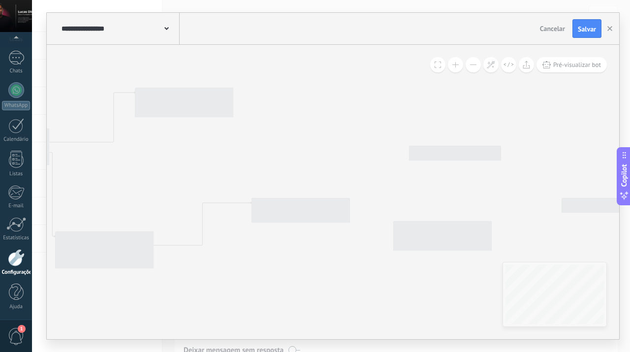
drag, startPoint x: 418, startPoint y: 154, endPoint x: 292, endPoint y: 156, distance: 125.6
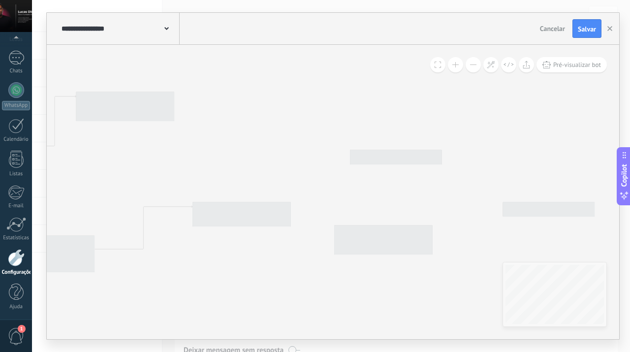
drag, startPoint x: 534, startPoint y: 138, endPoint x: 480, endPoint y: 141, distance: 53.3
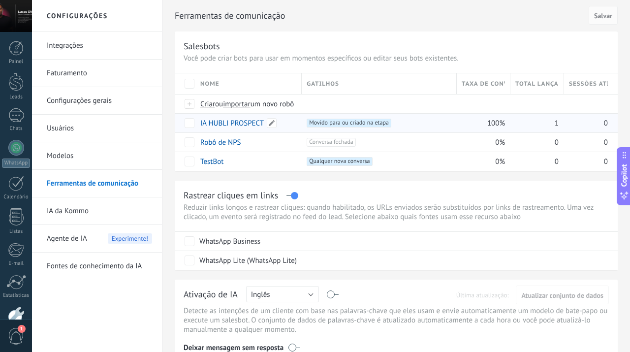
click at [219, 123] on link "IA HUBLI PROSPECT" at bounding box center [232, 123] width 64 height 9
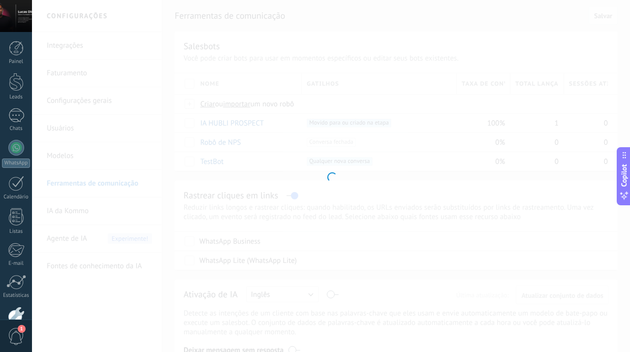
type input "**********"
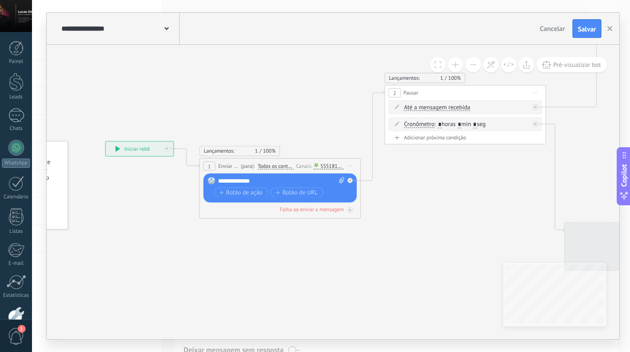
drag, startPoint x: 569, startPoint y: 194, endPoint x: 371, endPoint y: 204, distance: 198.2
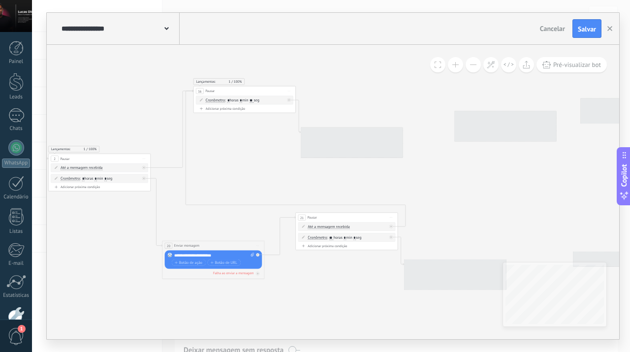
drag, startPoint x: 571, startPoint y: 161, endPoint x: 255, endPoint y: 189, distance: 316.2
click at [255, 189] on icon at bounding box center [591, 167] width 1696 height 479
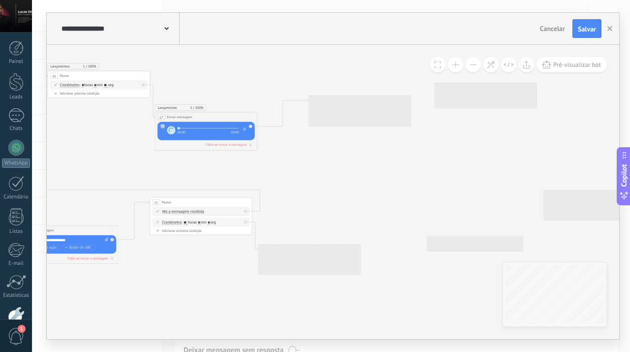
drag, startPoint x: 474, startPoint y: 206, endPoint x: 329, endPoint y: 191, distance: 146.0
click at [329, 191] on icon at bounding box center [445, 151] width 1696 height 479
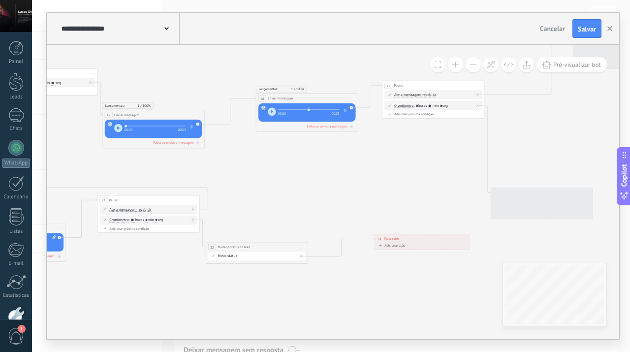
drag, startPoint x: 446, startPoint y: 170, endPoint x: 393, endPoint y: 168, distance: 52.7
click at [393, 168] on icon at bounding box center [393, 150] width 1696 height 481
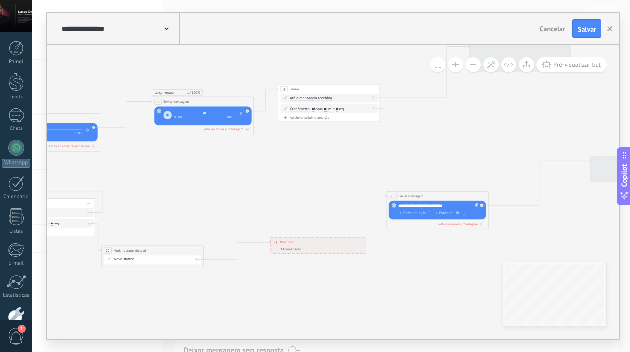
drag, startPoint x: 406, startPoint y: 177, endPoint x: 264, endPoint y: 200, distance: 143.1
click at [264, 200] on icon at bounding box center [288, 154] width 1696 height 481
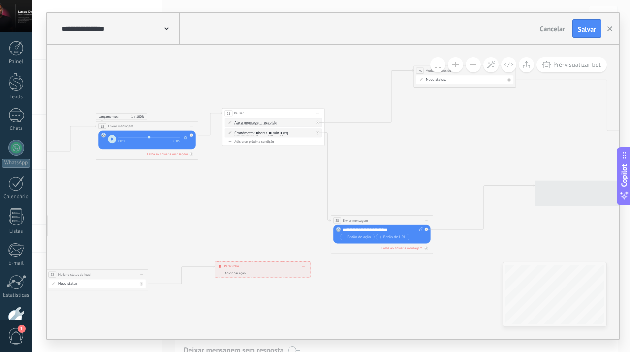
drag, startPoint x: 453, startPoint y: 136, endPoint x: 391, endPoint y: 159, distance: 65.6
click at [391, 159] on icon at bounding box center [233, 178] width 1696 height 481
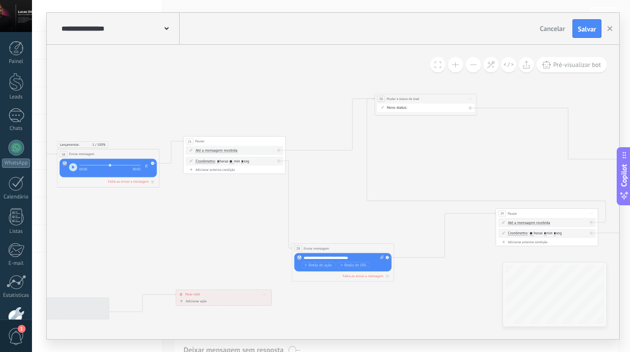
drag, startPoint x: 475, startPoint y: 151, endPoint x: 488, endPoint y: 164, distance: 18.8
click at [488, 164] on icon at bounding box center [194, 206] width 1696 height 481
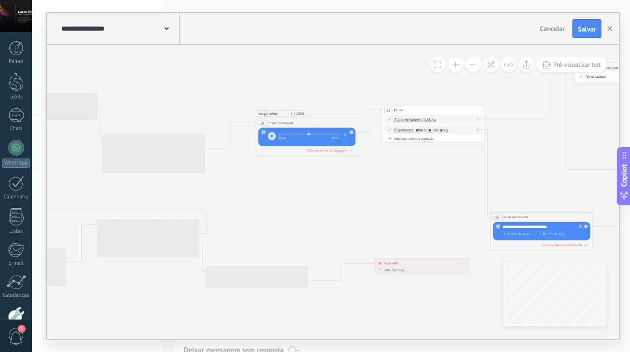
drag, startPoint x: 244, startPoint y: 221, endPoint x: 447, endPoint y: 189, distance: 205.7
click at [447, 189] on icon at bounding box center [393, 175] width 1696 height 481
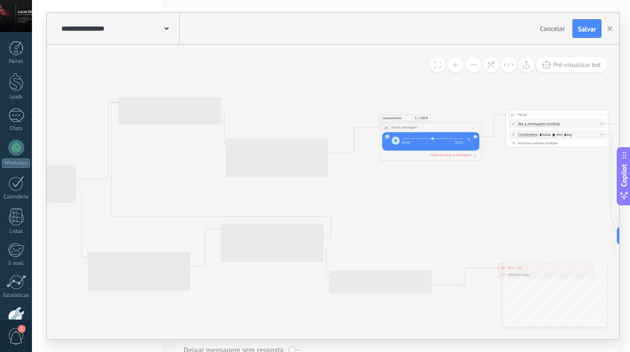
drag, startPoint x: 314, startPoint y: 195, endPoint x: 437, endPoint y: 196, distance: 123.1
click at [437, 196] on icon at bounding box center [517, 179] width 1696 height 481
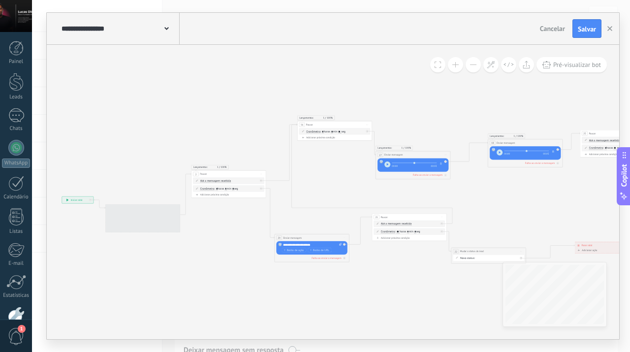
drag, startPoint x: 317, startPoint y: 91, endPoint x: 433, endPoint y: 90, distance: 115.7
click at [433, 90] on icon at bounding box center [588, 181] width 1240 height 352
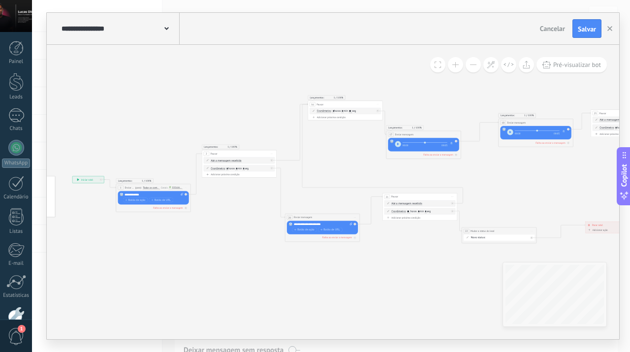
drag, startPoint x: 170, startPoint y: 191, endPoint x: 154, endPoint y: 166, distance: 30.2
click at [154, 166] on icon at bounding box center [599, 161] width 1240 height 352
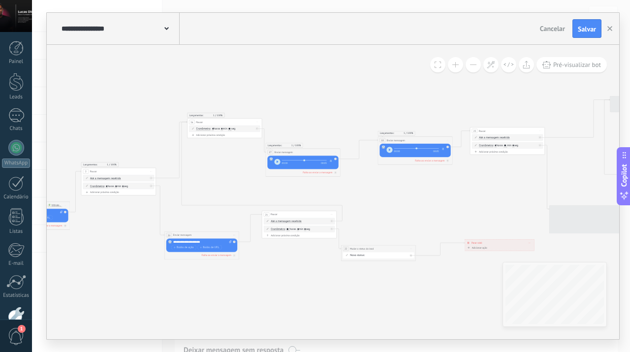
drag, startPoint x: 350, startPoint y: 159, endPoint x: 227, endPoint y: 177, distance: 124.9
click at [227, 177] on icon at bounding box center [478, 178] width 1240 height 352
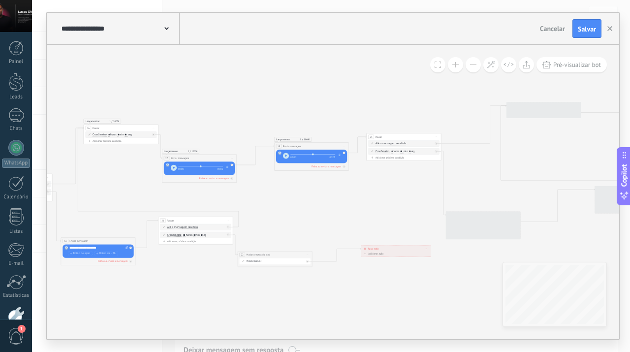
drag, startPoint x: 370, startPoint y: 208, endPoint x: 264, endPoint y: 215, distance: 106.1
click at [264, 215] on icon at bounding box center [374, 184] width 1240 height 352
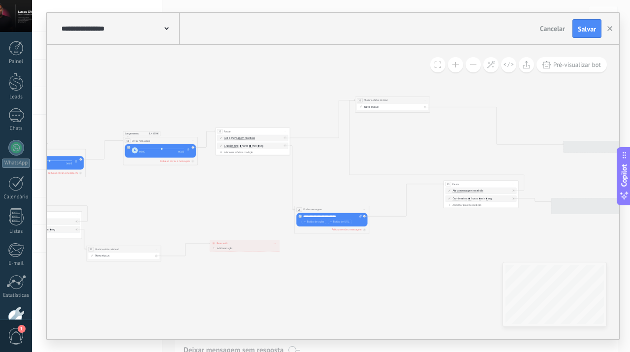
drag, startPoint x: 366, startPoint y: 202, endPoint x: 213, endPoint y: 195, distance: 152.8
click at [213, 195] on icon at bounding box center [223, 179] width 1240 height 352
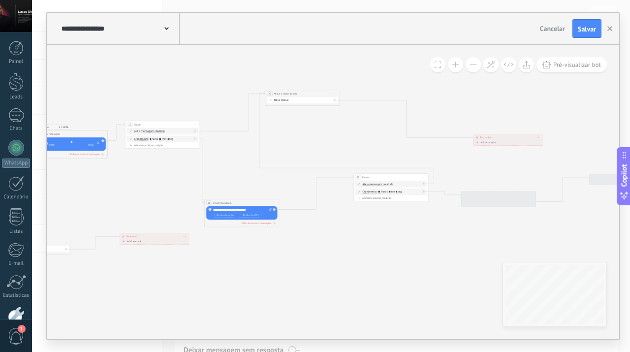
drag, startPoint x: 343, startPoint y: 191, endPoint x: 218, endPoint y: 182, distance: 125.3
click at [218, 182] on icon at bounding box center [133, 172] width 1240 height 352
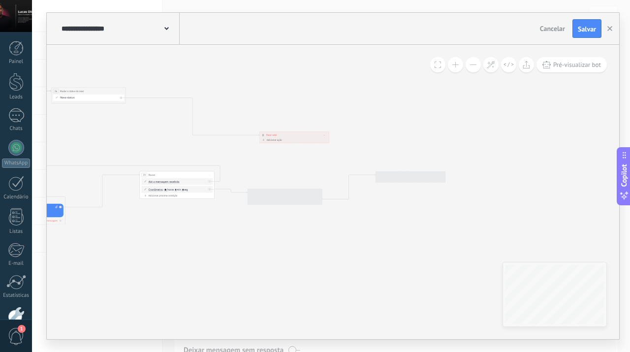
drag, startPoint x: 327, startPoint y: 250, endPoint x: 153, endPoint y: 249, distance: 173.8
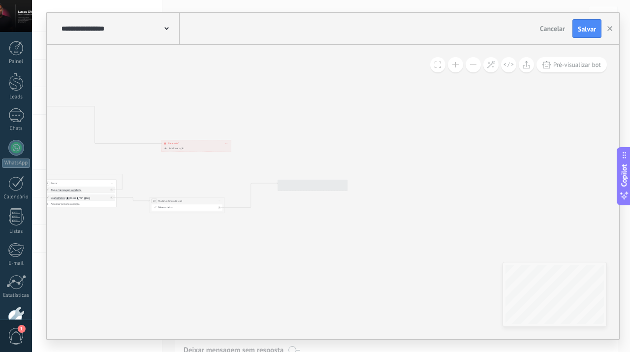
drag, startPoint x: 286, startPoint y: 252, endPoint x: 184, endPoint y: 261, distance: 102.8
drag, startPoint x: 320, startPoint y: 229, endPoint x: 290, endPoint y: 230, distance: 29.6
click at [615, 28] on button "button" at bounding box center [610, 28] width 15 height 19
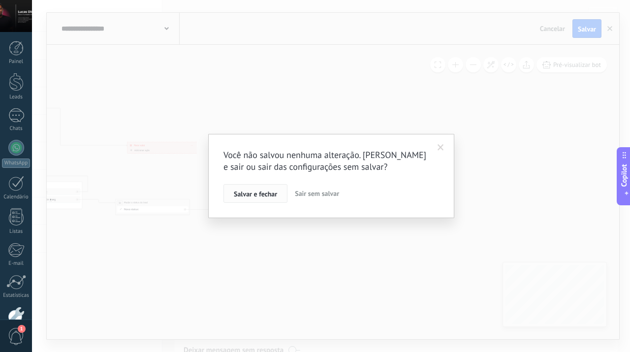
click at [263, 196] on span "Salvar e fechar" at bounding box center [255, 194] width 43 height 7
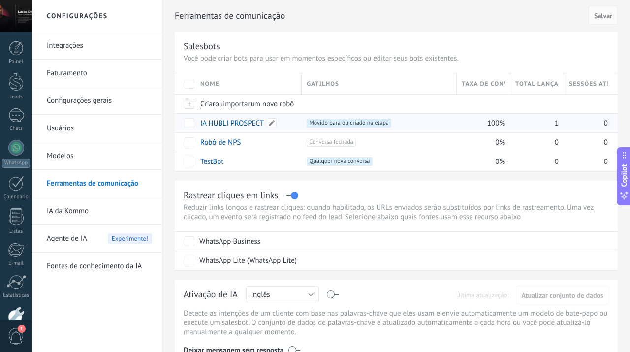
click at [225, 124] on link "IA HUBLI PROSPECT" at bounding box center [232, 123] width 64 height 9
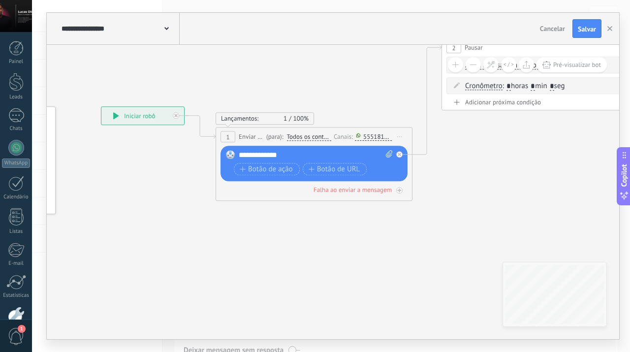
drag, startPoint x: 390, startPoint y: 260, endPoint x: 235, endPoint y: 248, distance: 155.6
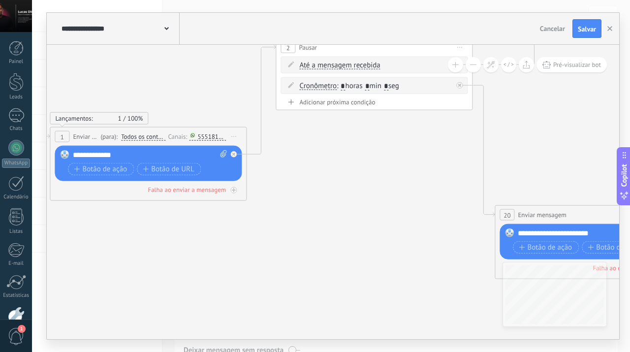
drag, startPoint x: 466, startPoint y: 209, endPoint x: 300, endPoint y: 209, distance: 165.9
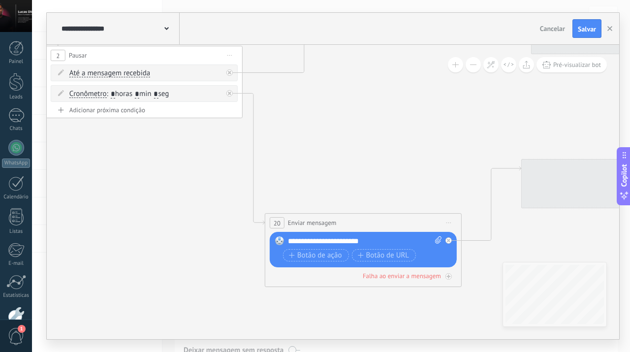
drag, startPoint x: 543, startPoint y: 153, endPoint x: 313, endPoint y: 160, distance: 230.5
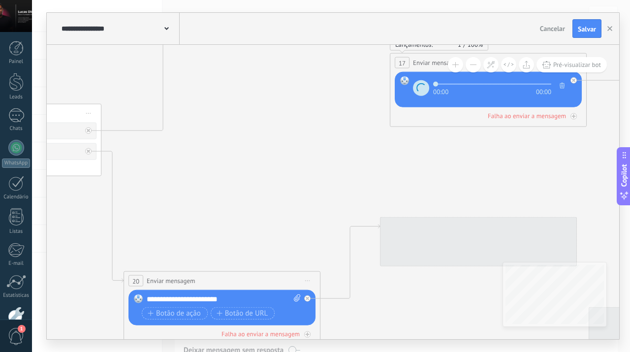
drag, startPoint x: 391, startPoint y: 141, endPoint x: 249, endPoint y: 200, distance: 154.5
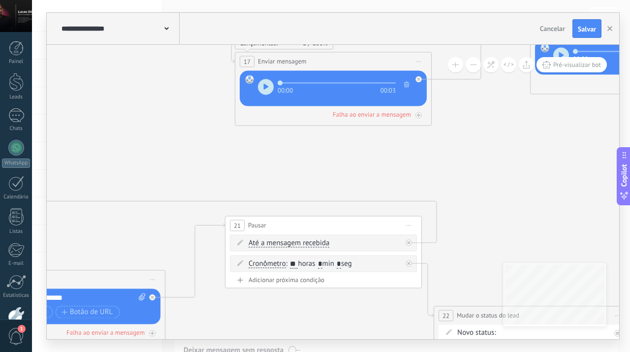
drag, startPoint x: 449, startPoint y: 181, endPoint x: 285, endPoint y: 179, distance: 163.9
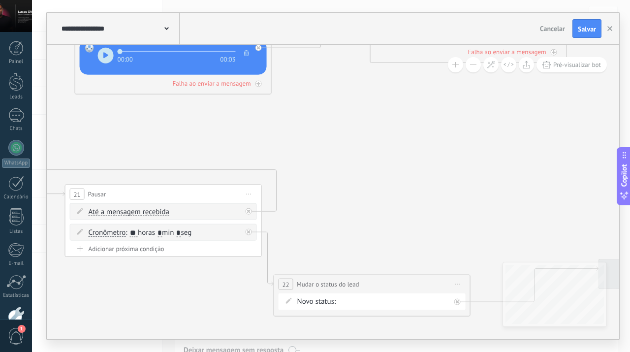
drag, startPoint x: 505, startPoint y: 166, endPoint x: 355, endPoint y: 135, distance: 153.4
click at [355, 135] on icon at bounding box center [634, 100] width 3262 height 926
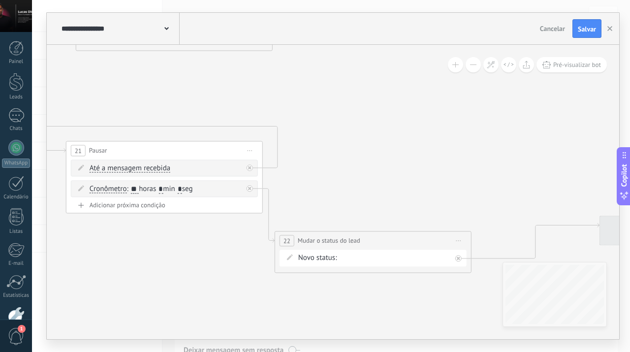
drag, startPoint x: 410, startPoint y: 191, endPoint x: 411, endPoint y: 145, distance: 45.8
click at [411, 145] on icon at bounding box center [635, 56] width 3262 height 926
click at [0, 0] on div "LEADS DE ENTRADA CONTATO INICIAL SEM RESPOSTA FOLLOW 1 FOLLOW 2 RESPONDEU SEM I…" at bounding box center [0, 0] width 0 height 0
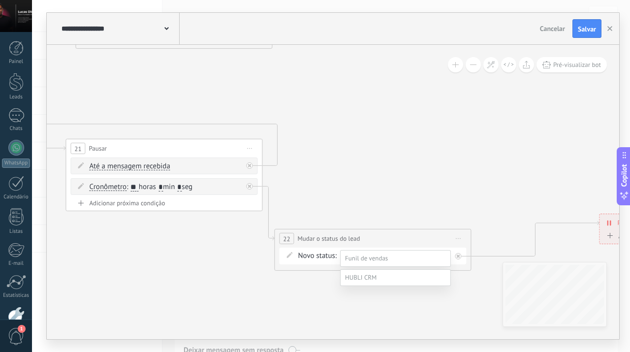
click at [0, 0] on label "SEM RESPOSTA" at bounding box center [0, 0] width 0 height 0
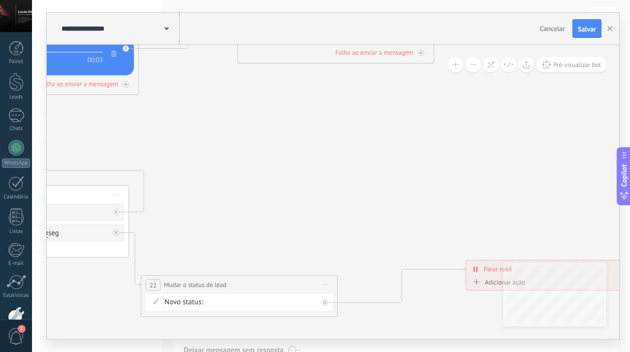
drag, startPoint x: 481, startPoint y: 155, endPoint x: 348, endPoint y: 201, distance: 141.7
click at [348, 201] on icon at bounding box center [501, 100] width 3262 height 926
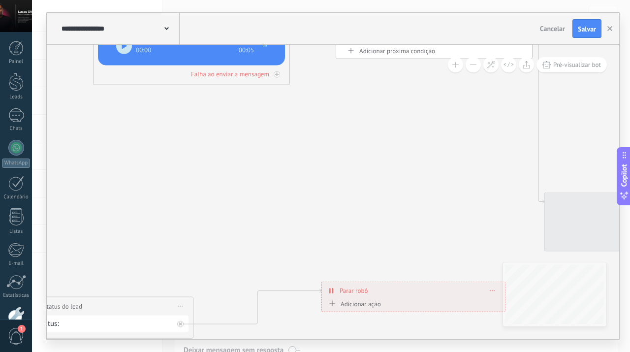
drag, startPoint x: 424, startPoint y: 175, endPoint x: 280, endPoint y: 196, distance: 145.9
click at [280, 196] on icon at bounding box center [357, 122] width 3262 height 926
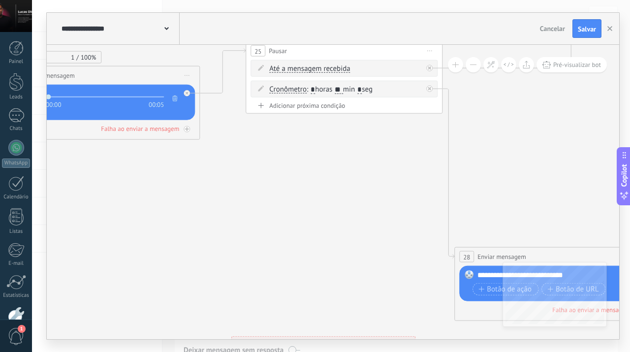
drag, startPoint x: 362, startPoint y: 176, endPoint x: 272, endPoint y: 230, distance: 105.4
click at [272, 230] on icon at bounding box center [266, 177] width 3262 height 926
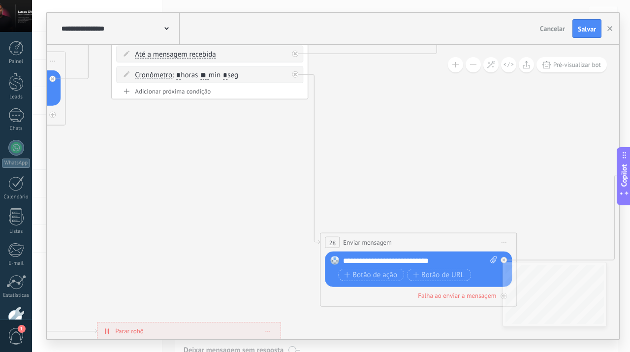
drag, startPoint x: 525, startPoint y: 173, endPoint x: 390, endPoint y: 159, distance: 135.1
click at [390, 159] on icon at bounding box center [132, 162] width 3262 height 926
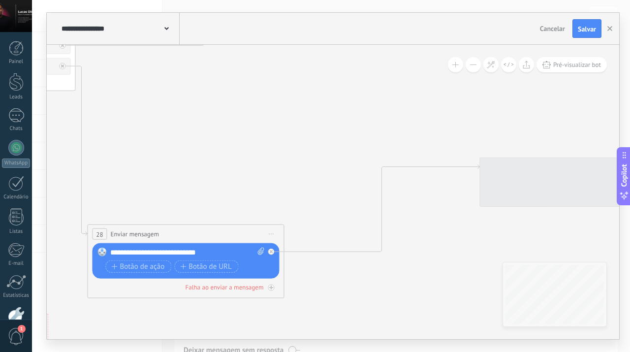
drag, startPoint x: 495, startPoint y: 167, endPoint x: 263, endPoint y: 159, distance: 232.5
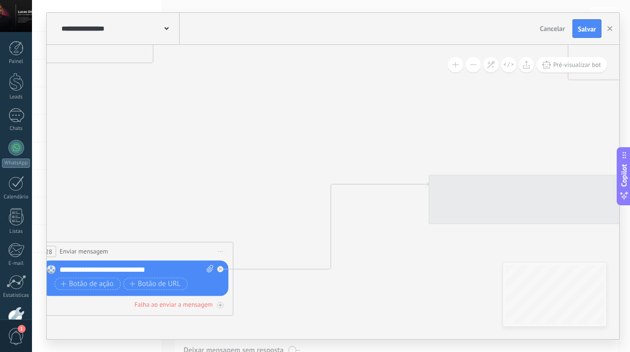
drag, startPoint x: 469, startPoint y: 237, endPoint x: 411, endPoint y: 257, distance: 61.0
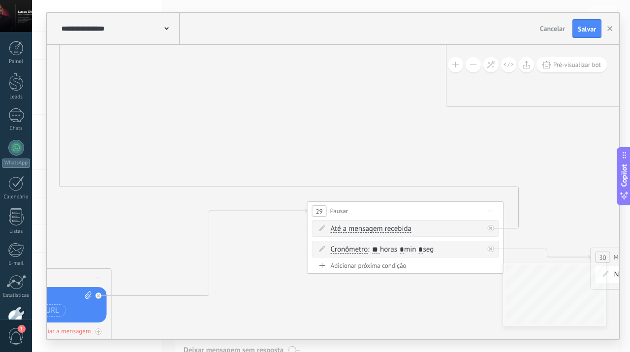
drag, startPoint x: 420, startPoint y: 116, endPoint x: 273, endPoint y: 135, distance: 148.4
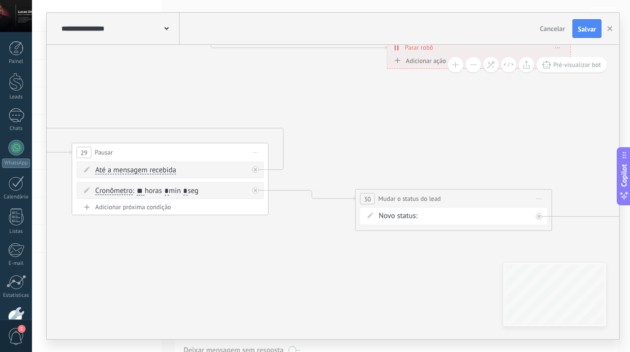
drag, startPoint x: 439, startPoint y: 319, endPoint x: 235, endPoint y: 266, distance: 210.7
click at [0, 0] on div "LEADS DE ENTRADA CONTATO INICIAL SEM RESPOSTA FOLLOW 1 FOLLOW 2 RESPONDEU SEM I…" at bounding box center [0, 0] width 0 height 0
click at [0, 0] on label "SEM RESPOSTA" at bounding box center [0, 0] width 0 height 0
click at [584, 32] on span "Salvar" at bounding box center [587, 29] width 18 height 7
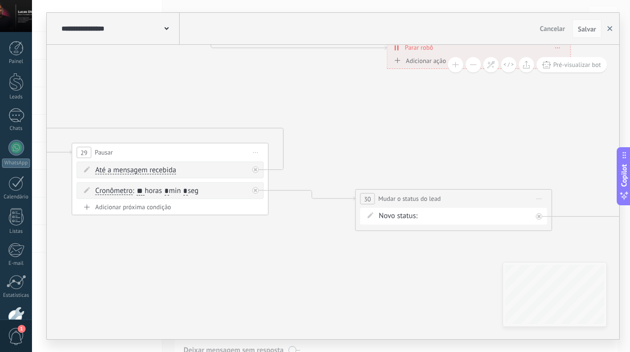
click at [613, 28] on button "button" at bounding box center [610, 28] width 15 height 19
